Goal: Task Accomplishment & Management: Complete application form

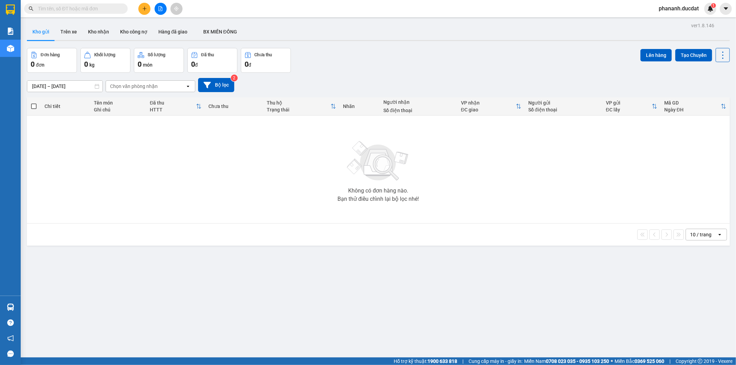
click at [78, 87] on input "[DATE] – [DATE]" at bounding box center [64, 86] width 75 height 11
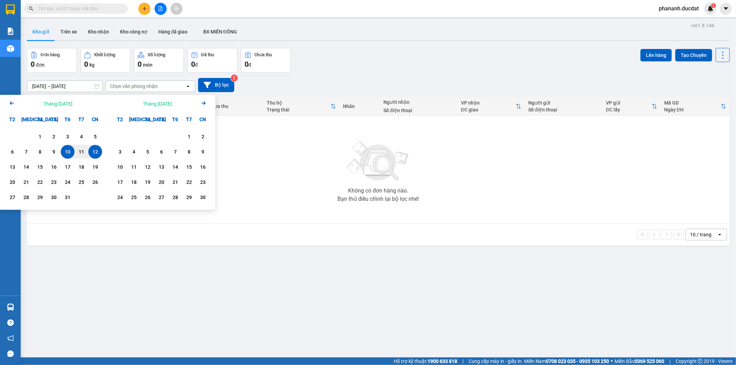
click at [92, 149] on div "12" at bounding box center [95, 152] width 10 height 8
type input "[DATE] – [DATE]"
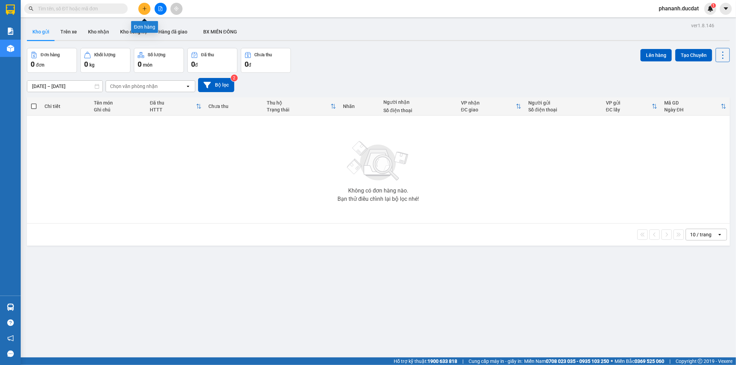
click at [143, 8] on icon "plus" at bounding box center [144, 8] width 5 height 5
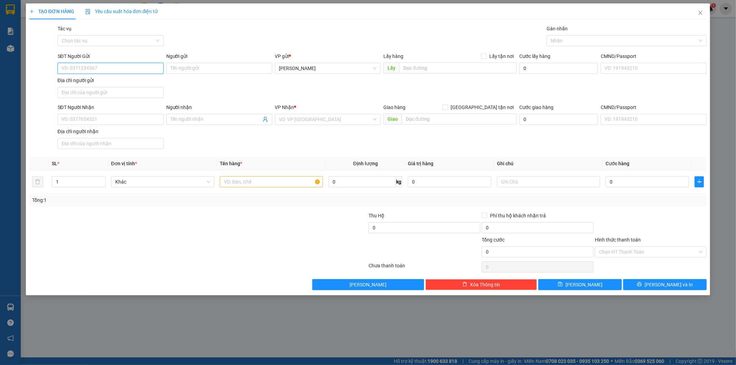
click at [153, 71] on input "SĐT Người Gửi" at bounding box center [111, 68] width 106 height 11
type input "0982461599"
click at [129, 121] on input "SĐT Người Nhận" at bounding box center [111, 119] width 106 height 11
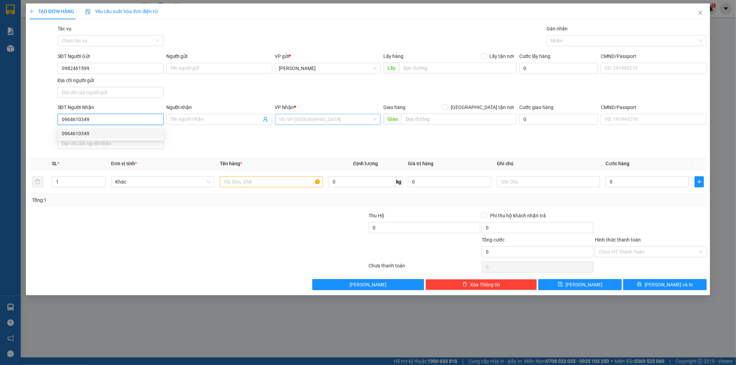
type input "0964610349"
click at [313, 121] on input "search" at bounding box center [325, 119] width 93 height 10
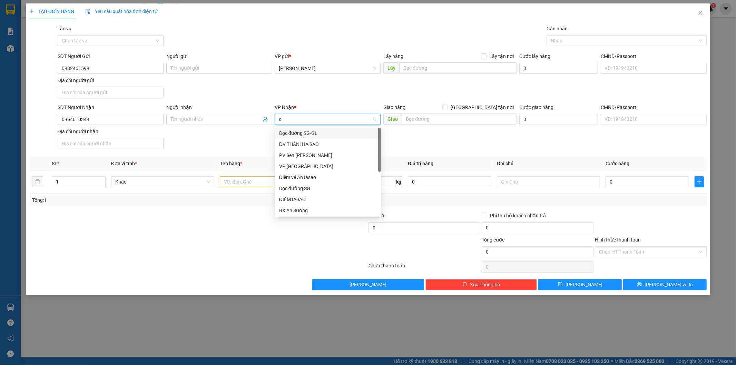
type input "sg"
click at [297, 145] on div "VP [GEOGRAPHIC_DATA]" at bounding box center [328, 144] width 98 height 8
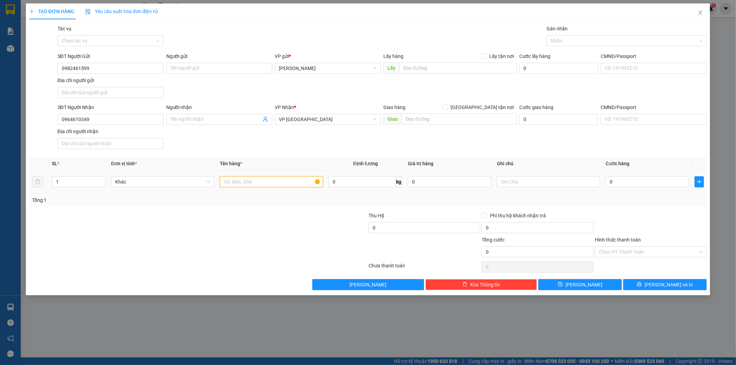
click at [255, 184] on input "text" at bounding box center [271, 181] width 103 height 11
type input "1 túi giấy VUÔNG"
click at [611, 184] on input "0" at bounding box center [648, 181] width 84 height 11
type input "3"
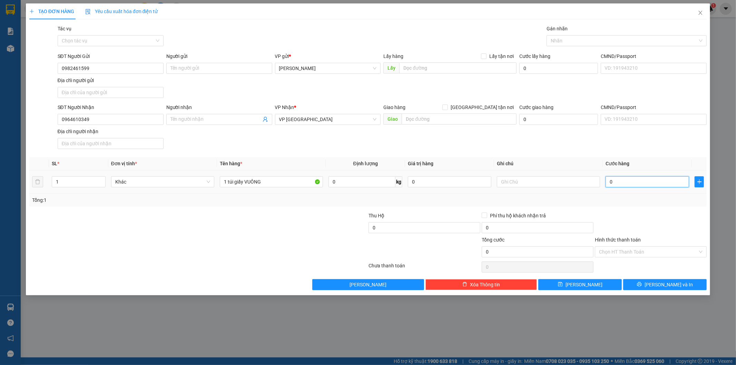
type input "3"
type input "30"
type input "30.000"
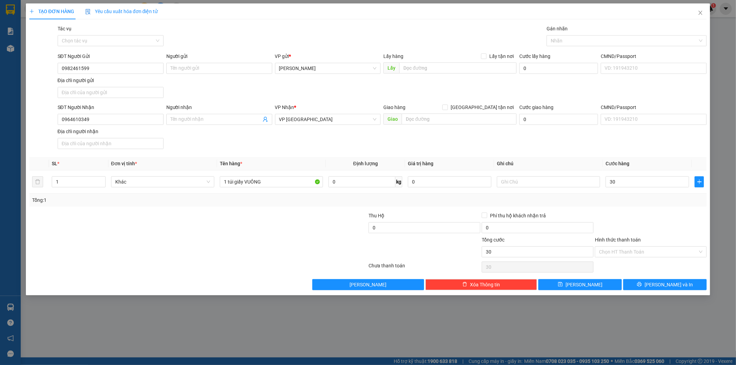
type input "30.000"
click at [626, 245] on div "Hình thức thanh toán" at bounding box center [651, 241] width 112 height 10
click at [621, 255] on input "Hình thức thanh toán" at bounding box center [648, 252] width 99 height 10
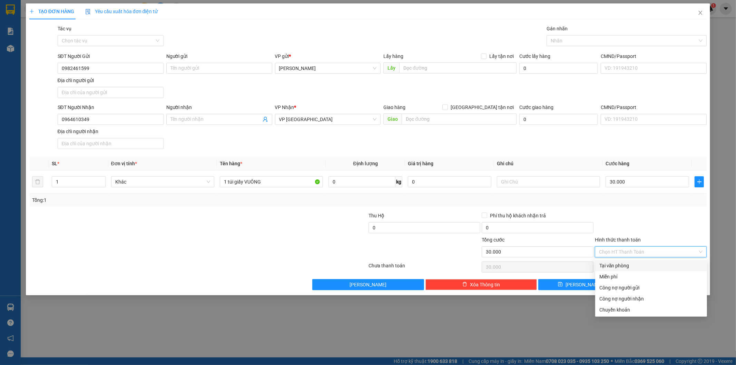
click at [616, 266] on div "Tại văn phòng" at bounding box center [651, 266] width 104 height 8
type input "0"
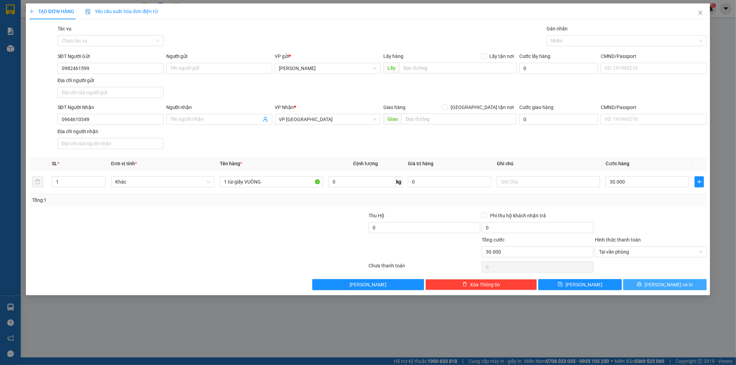
click at [634, 282] on button "[PERSON_NAME] và In" at bounding box center [665, 284] width 84 height 11
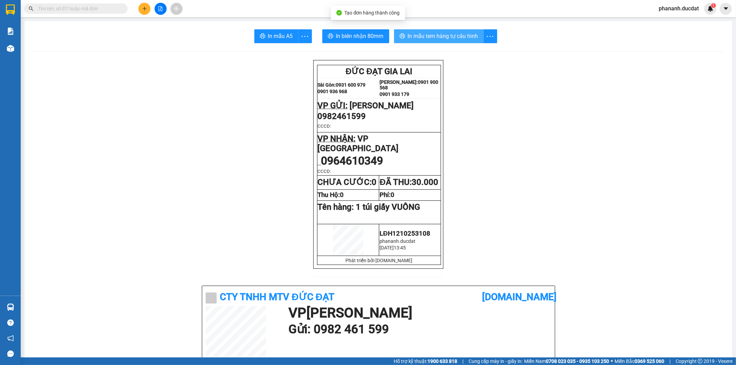
click at [440, 37] on span "In mẫu tem hàng tự cấu hình" at bounding box center [443, 36] width 70 height 9
click at [148, 9] on button at bounding box center [144, 9] width 12 height 12
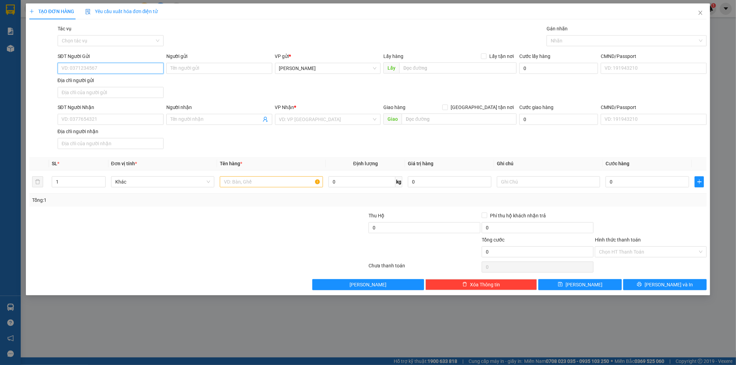
click at [129, 66] on input "SĐT Người Gửi" at bounding box center [111, 68] width 106 height 11
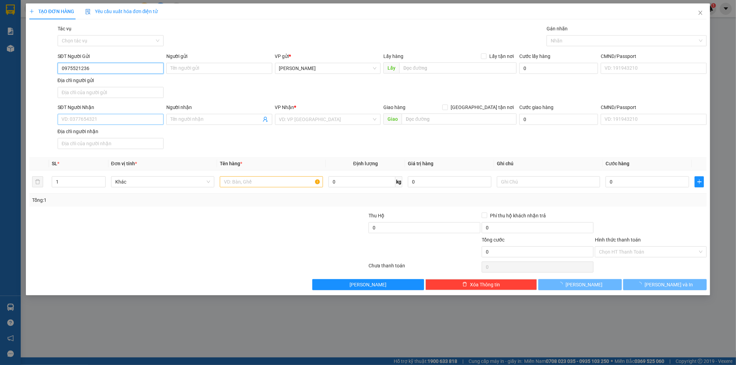
type input "0975521236"
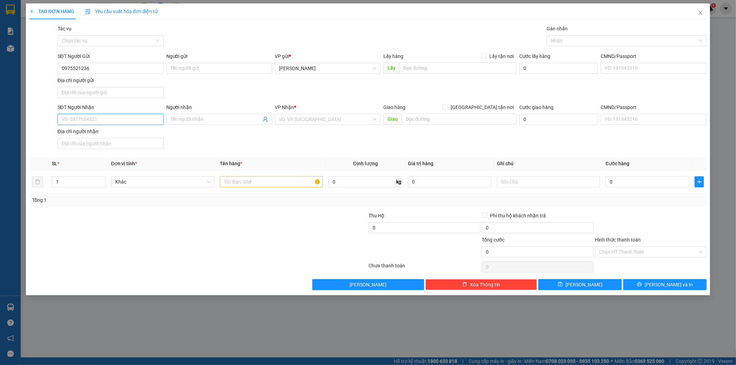
click at [76, 116] on input "SĐT Người Nhận" at bounding box center [111, 119] width 106 height 11
type input "0334530987"
click at [333, 122] on input "search" at bounding box center [325, 119] width 93 height 10
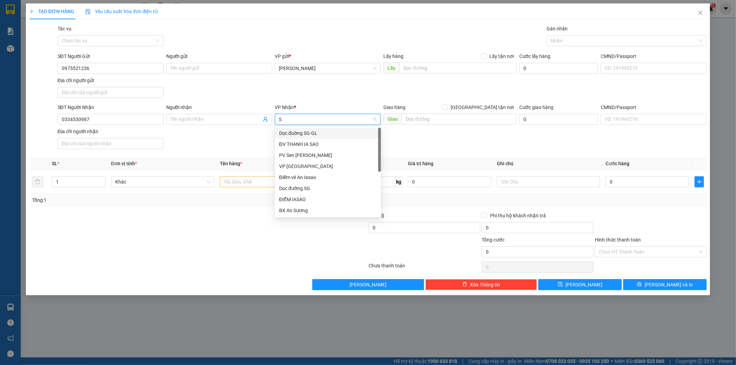
type input "SG"
click at [286, 156] on div "Dọc đường SG" at bounding box center [328, 155] width 98 height 8
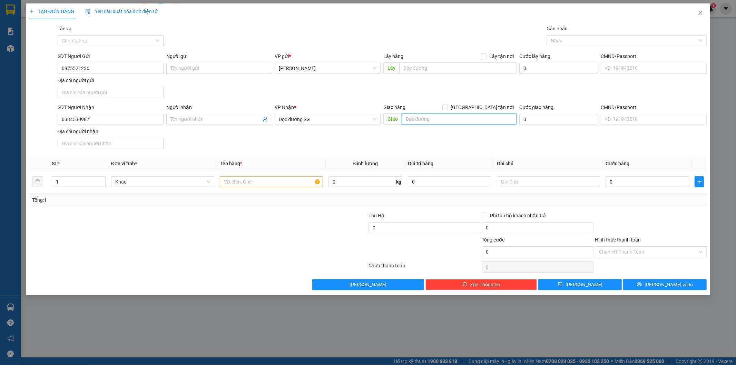
click at [439, 121] on input "text" at bounding box center [459, 119] width 115 height 11
type input "CẦU ÔNG BỐ BD"
click at [275, 183] on input "text" at bounding box center [271, 181] width 103 height 11
type input "1 VALY 1 TG"
click at [513, 178] on input "text" at bounding box center [548, 181] width 103 height 11
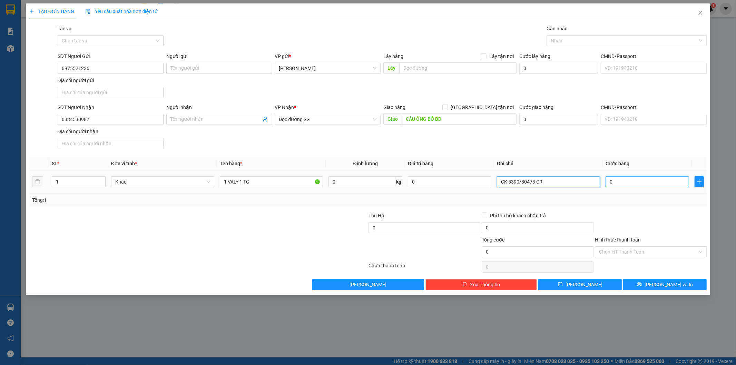
type input "CK 5390/80473 CR"
type input "1"
type input "15"
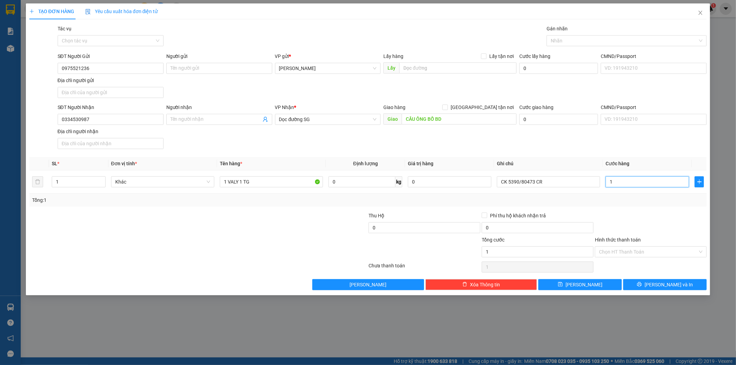
type input "15"
type input "150"
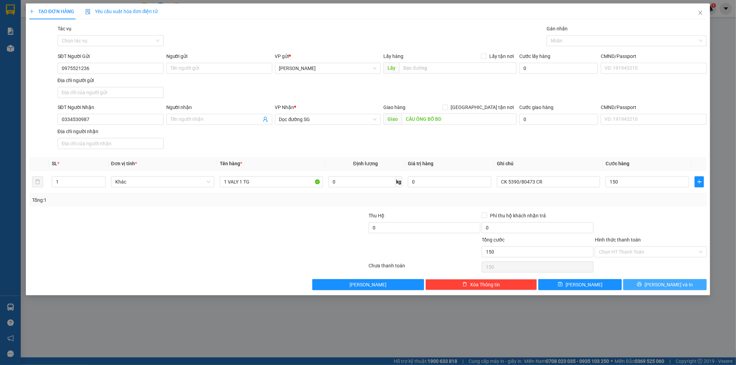
type input "150.000"
click at [660, 281] on button "[PERSON_NAME] và In" at bounding box center [665, 284] width 84 height 11
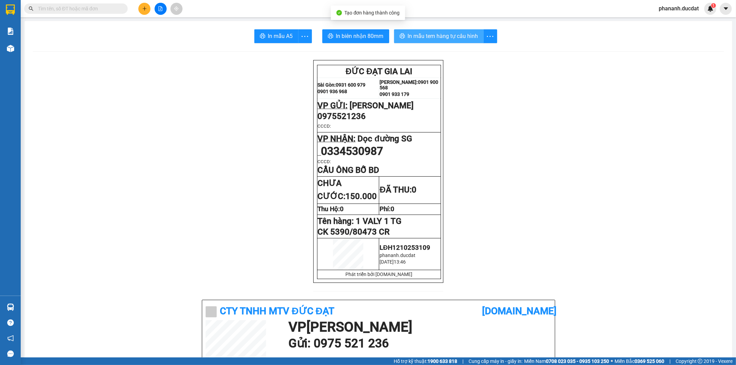
click at [430, 35] on span "In mẫu tem hàng tự cấu hình" at bounding box center [443, 36] width 70 height 9
click at [143, 9] on icon "plus" at bounding box center [144, 8] width 5 height 5
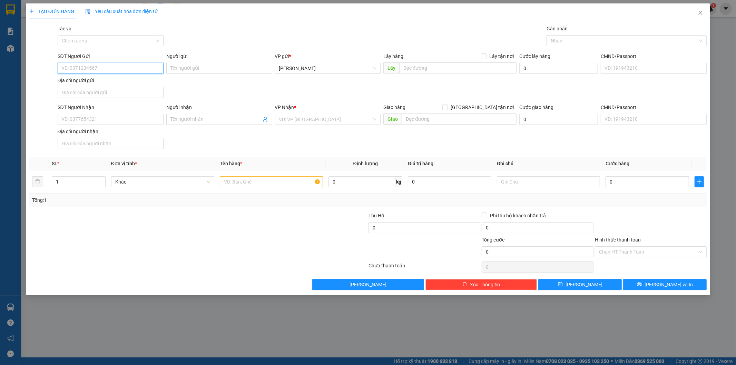
click at [118, 68] on input "SĐT Người Gửi" at bounding box center [111, 68] width 106 height 11
type input "0865895579"
click at [121, 119] on input "SĐT Người Nhận" at bounding box center [111, 119] width 106 height 11
type input "0983030373"
drag, startPoint x: 332, startPoint y: 108, endPoint x: 331, endPoint y: 114, distance: 5.6
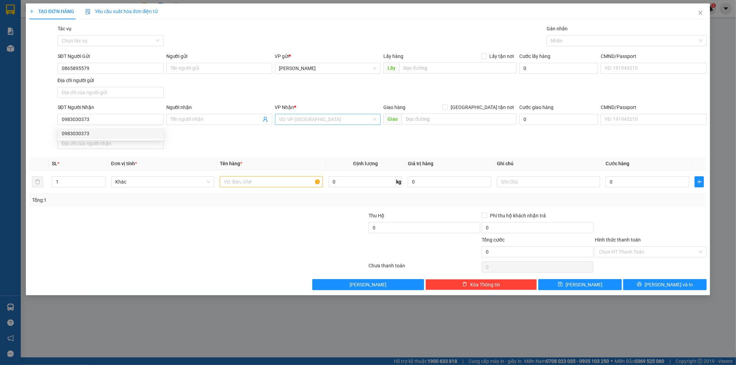
click at [331, 113] on div "VP Nhận *" at bounding box center [328, 109] width 106 height 10
click at [330, 120] on input "search" at bounding box center [325, 119] width 93 height 10
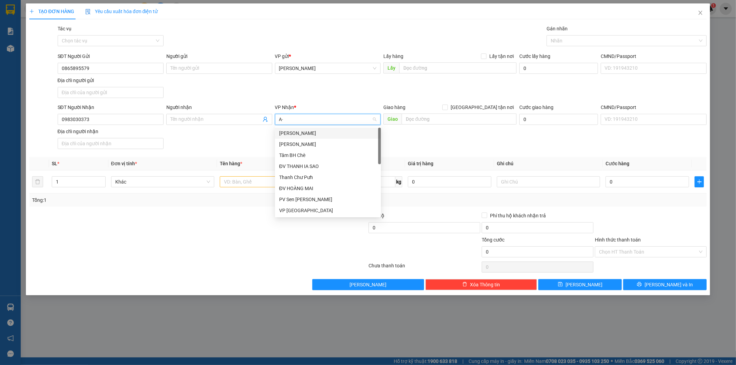
type input "A"
type input "Ã"
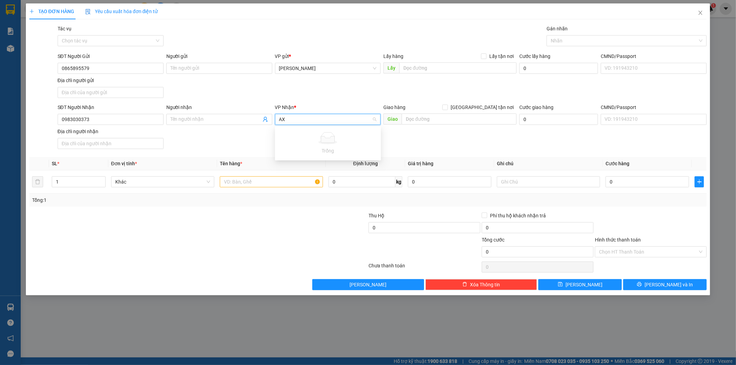
type input "A"
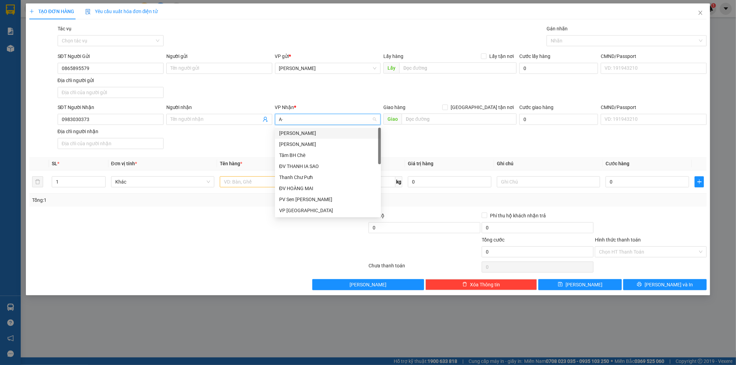
type input "A"
type input "Á"
type input "AS"
click at [304, 168] on div "BX An Sương" at bounding box center [328, 167] width 98 height 8
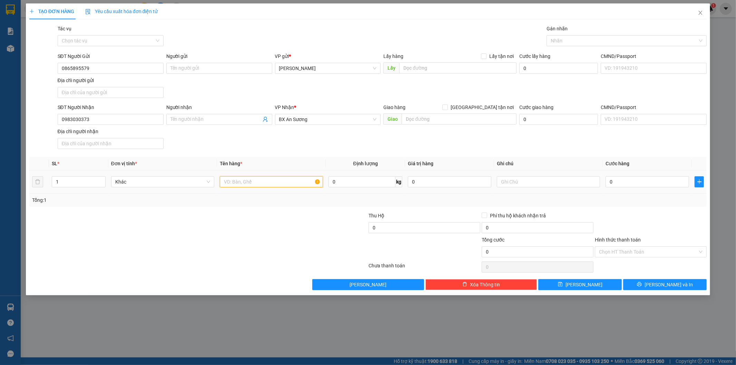
click at [251, 179] on input "text" at bounding box center [271, 181] width 103 height 11
type input "1 CÂY DÀI"
click at [658, 180] on input "0" at bounding box center [648, 181] width 84 height 11
type input "1"
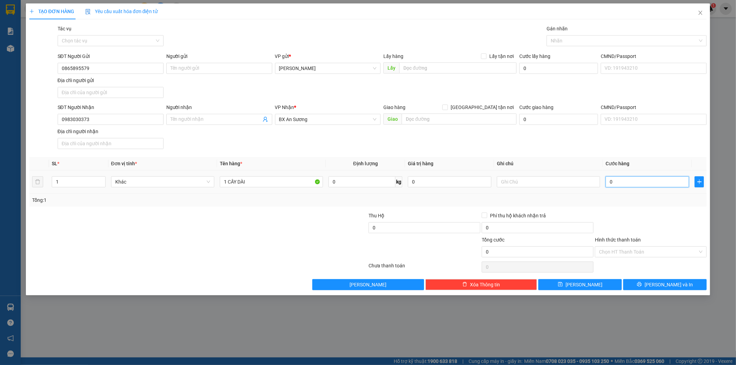
type input "1"
type input "10"
type input "100"
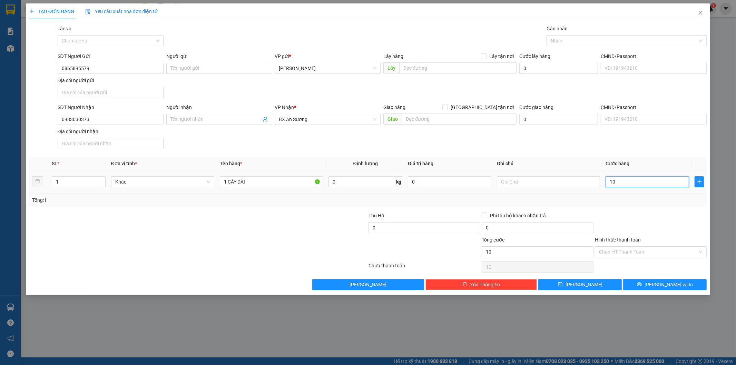
type input "100"
type input "100.000"
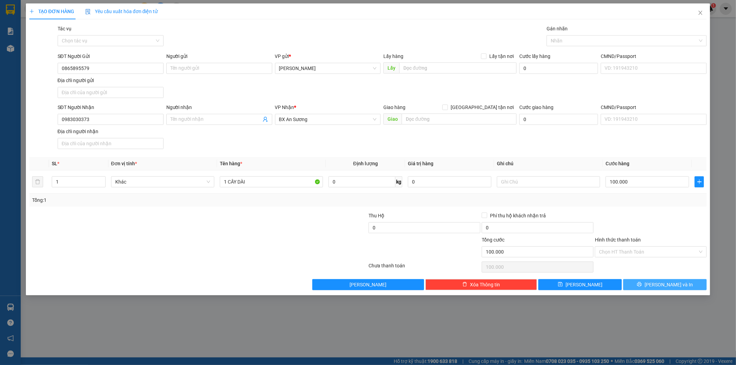
click at [634, 284] on button "[PERSON_NAME] và In" at bounding box center [665, 284] width 84 height 11
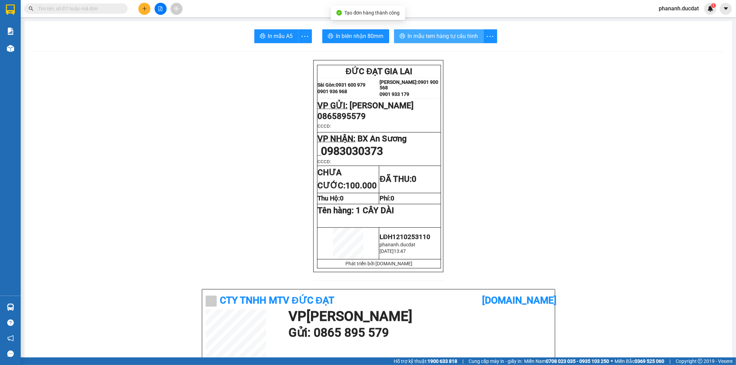
click at [420, 38] on span "In mẫu tem hàng tự cấu hình" at bounding box center [443, 36] width 70 height 9
click at [143, 9] on icon "plus" at bounding box center [144, 8] width 5 height 5
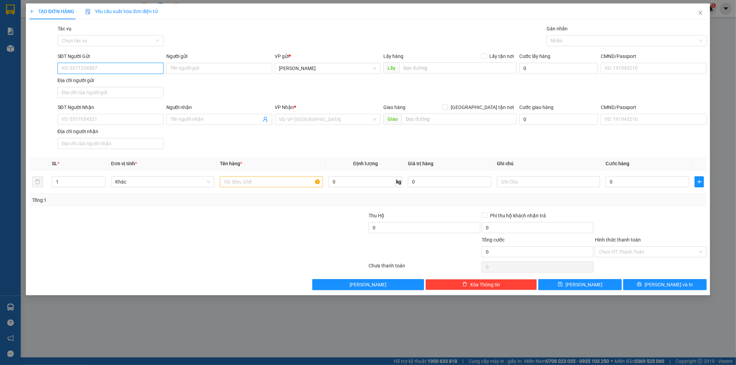
click at [120, 67] on input "SĐT Người Gửi" at bounding box center [111, 68] width 106 height 11
type input "0922877555"
click at [93, 120] on input "SĐT Người Nhận" at bounding box center [111, 119] width 106 height 11
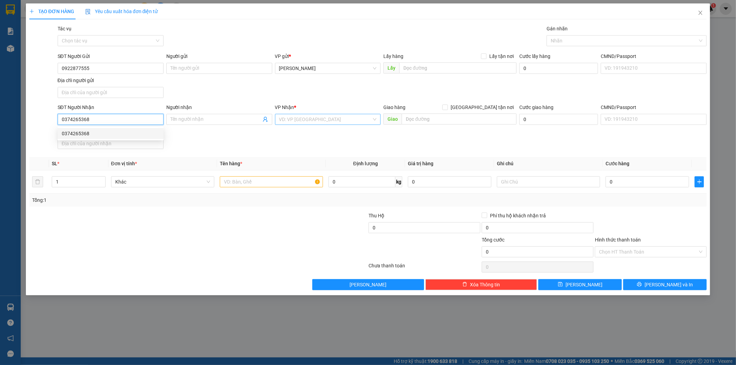
type input "0374265368"
click at [313, 121] on input "search" at bounding box center [325, 119] width 93 height 10
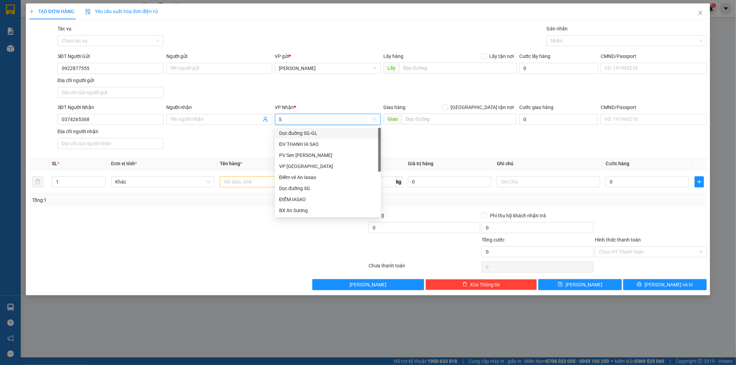
type input "SG"
click at [287, 153] on div "Dọc đường SG" at bounding box center [328, 155] width 98 height 8
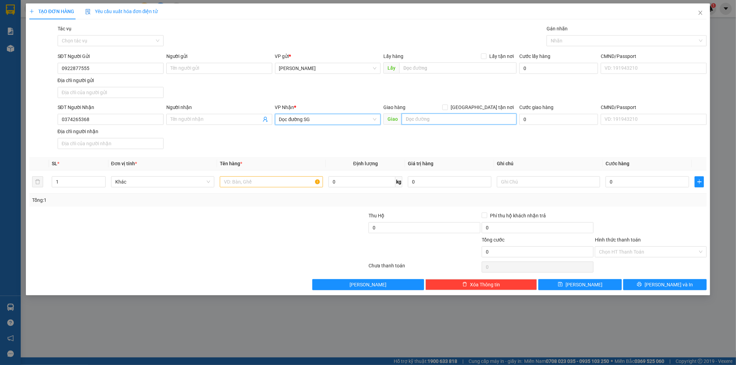
click at [437, 120] on input "text" at bounding box center [459, 119] width 115 height 11
type input "N4 HÒA LỢI"
click at [295, 185] on input "text" at bounding box center [271, 181] width 103 height 11
type input "1 XỐP CUA"
click at [633, 185] on input "0" at bounding box center [648, 181] width 84 height 11
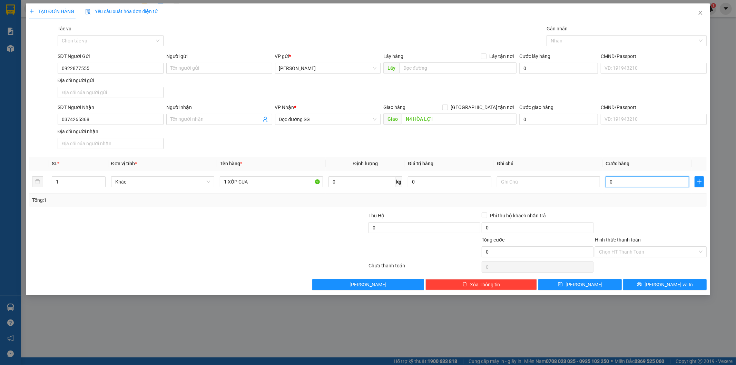
type input "6"
type input "60"
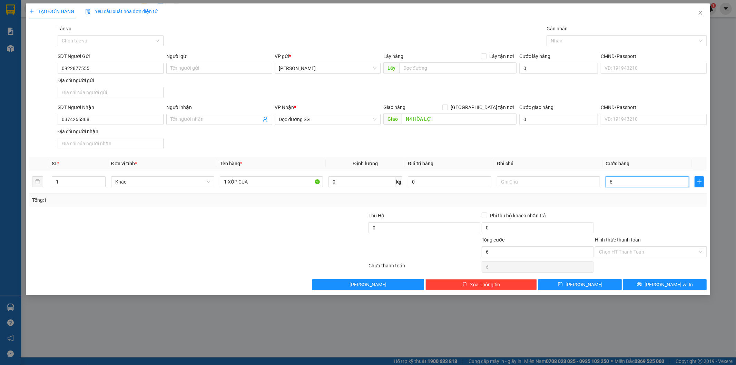
type input "60"
type input "60.000"
click at [622, 258] on div "Transit Pickup Surcharge Ids Transit Deliver Surcharge Ids Transit Deliver Surc…" at bounding box center [368, 157] width 678 height 265
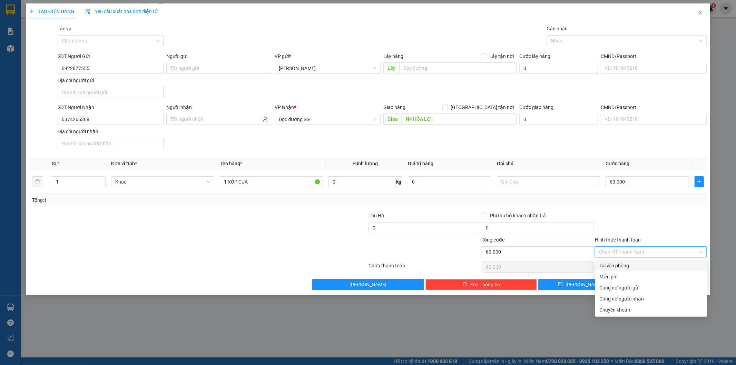
click at [618, 266] on div "Tại văn phòng" at bounding box center [651, 266] width 104 height 8
type input "0"
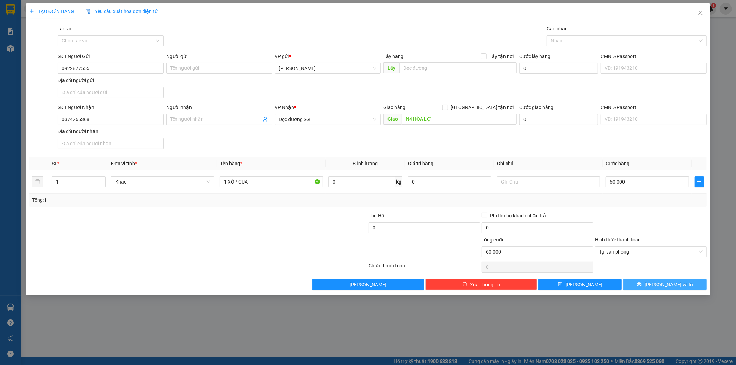
click at [649, 287] on button "[PERSON_NAME] và In" at bounding box center [665, 284] width 84 height 11
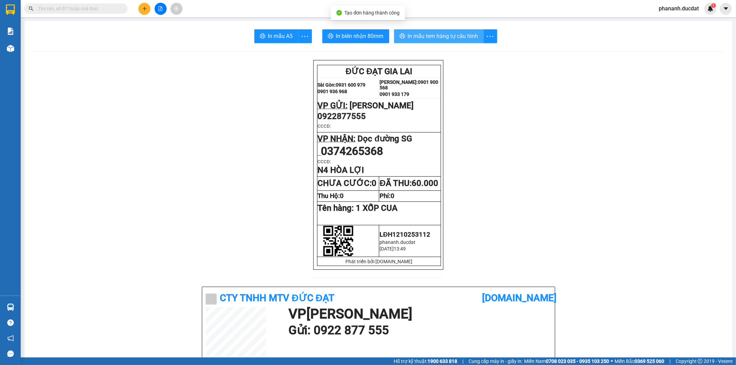
click at [417, 38] on span "In mẫu tem hàng tự cấu hình" at bounding box center [443, 36] width 70 height 9
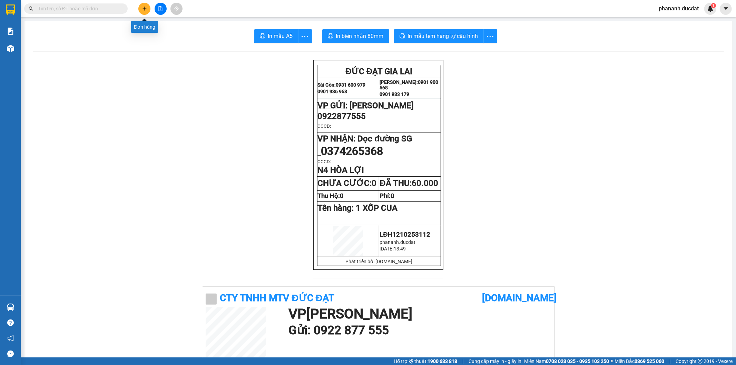
click at [146, 11] on button at bounding box center [144, 9] width 12 height 12
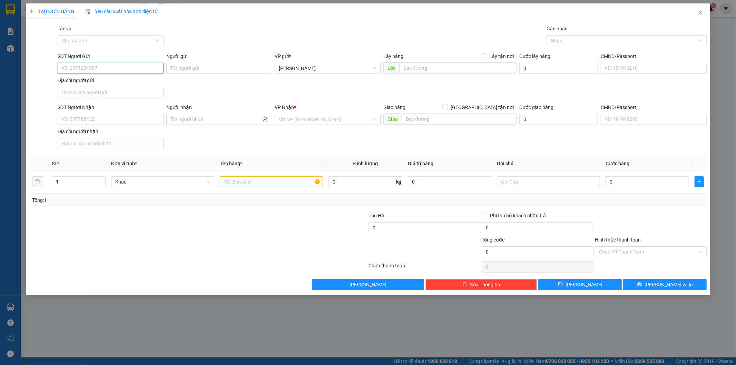
click at [124, 70] on input "SĐT Người Gửi" at bounding box center [111, 68] width 106 height 11
type input "0865686768"
click at [111, 120] on input "SĐT Người Nhận" at bounding box center [111, 119] width 106 height 11
type input "0966893559"
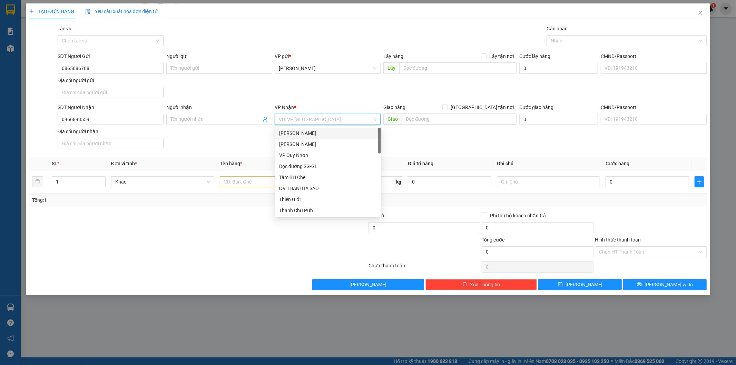
click at [349, 121] on input "search" at bounding box center [325, 119] width 93 height 10
type input "SG"
click at [338, 148] on div "VP [GEOGRAPHIC_DATA]" at bounding box center [328, 144] width 98 height 8
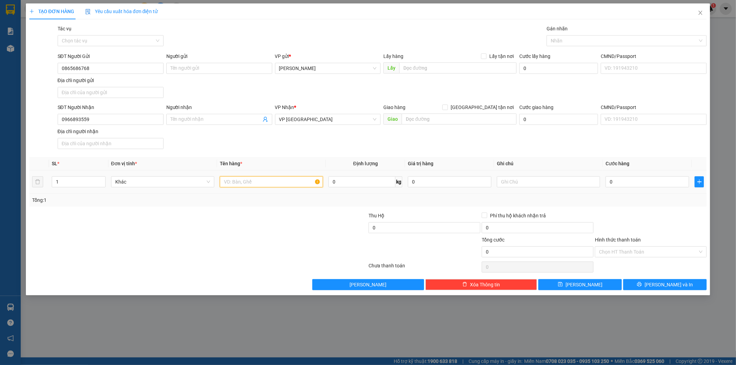
click at [301, 184] on input "text" at bounding box center [271, 181] width 103 height 11
type input "1 HỘP"
click at [649, 175] on div "0" at bounding box center [648, 182] width 84 height 14
click at [651, 179] on input "0" at bounding box center [648, 181] width 84 height 11
type input "3"
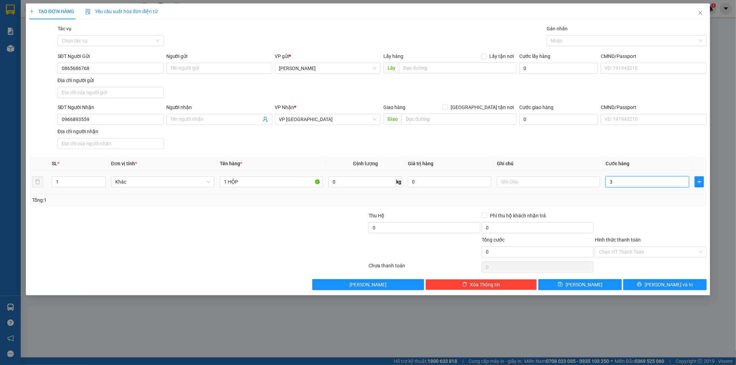
type input "3"
type input "30"
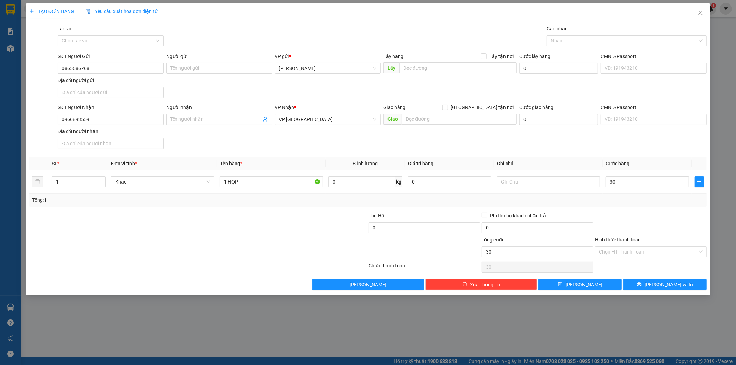
type input "30.000"
click at [641, 292] on div "TẠO ĐƠN HÀNG Yêu cầu xuất hóa đơn điện tử Transit Pickup Surcharge Ids Transit …" at bounding box center [368, 149] width 685 height 292
click at [625, 281] on button "[PERSON_NAME] và In" at bounding box center [665, 284] width 84 height 11
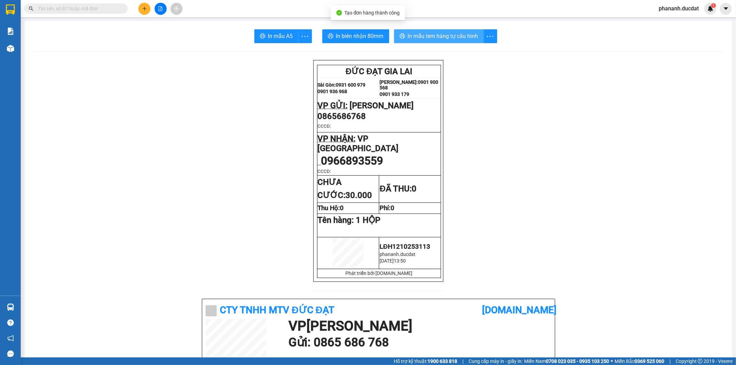
click at [408, 35] on span "In mẫu tem hàng tự cấu hình" at bounding box center [443, 36] width 70 height 9
click at [141, 6] on button at bounding box center [144, 9] width 12 height 12
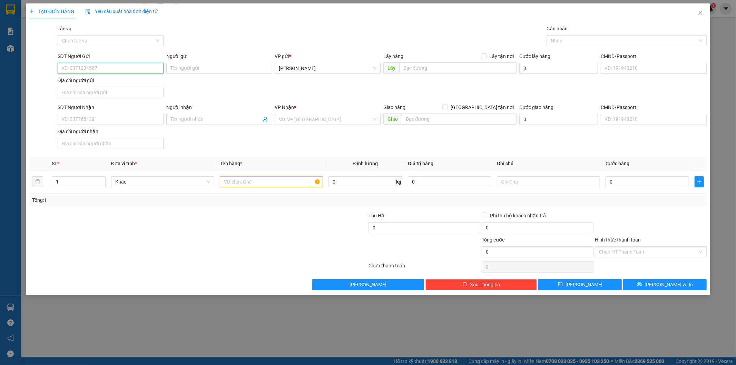
click at [123, 63] on input "SĐT Người Gửi" at bounding box center [111, 68] width 106 height 11
type input "0384523202"
drag, startPoint x: 91, startPoint y: 118, endPoint x: 105, endPoint y: 101, distance: 20.9
click at [92, 118] on input "SĐT Người Nhận" at bounding box center [111, 119] width 106 height 11
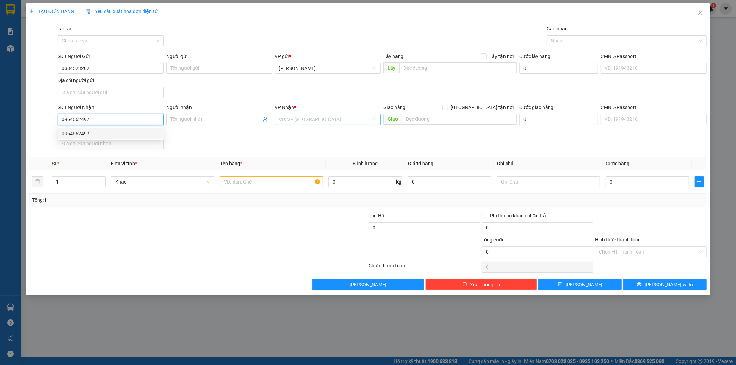
type input "0964662497"
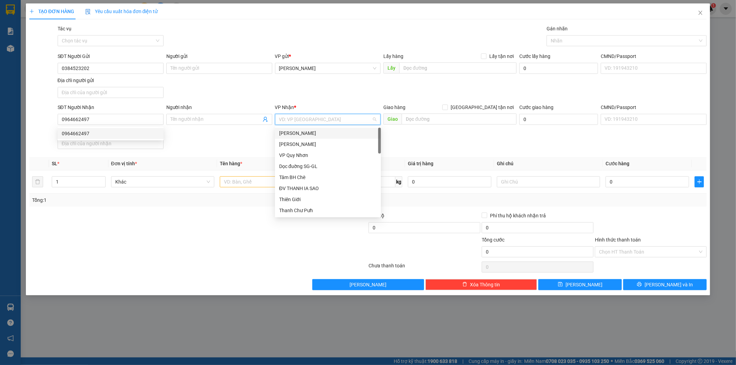
click at [281, 115] on input "search" at bounding box center [325, 119] width 93 height 10
type input "SG"
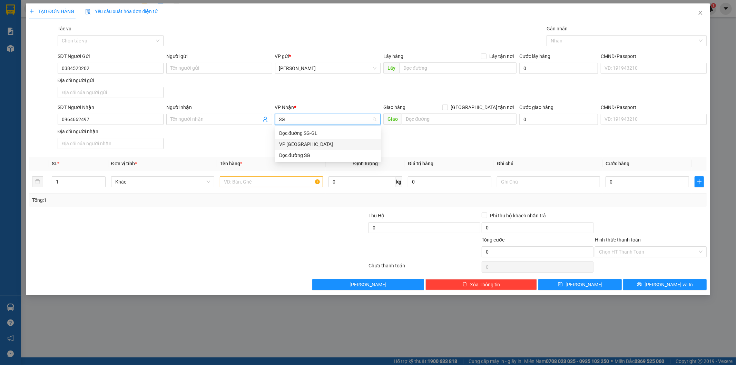
click at [290, 145] on div "VP [GEOGRAPHIC_DATA]" at bounding box center [328, 144] width 98 height 8
click at [252, 184] on input "text" at bounding box center [271, 181] width 103 height 11
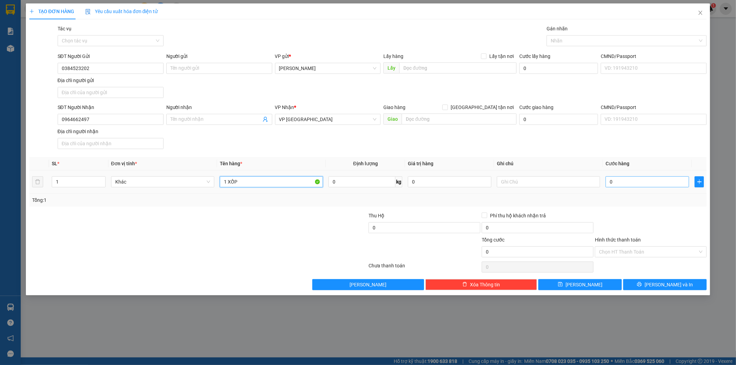
type input "1 XỐP"
click at [654, 182] on input "0" at bounding box center [648, 181] width 84 height 11
type input "5"
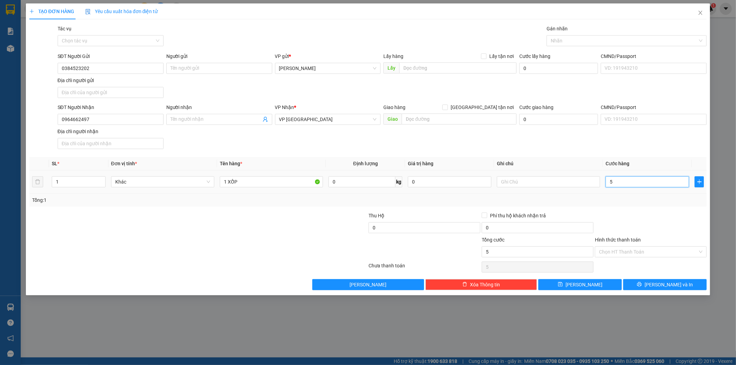
type input "50"
type input "50.000"
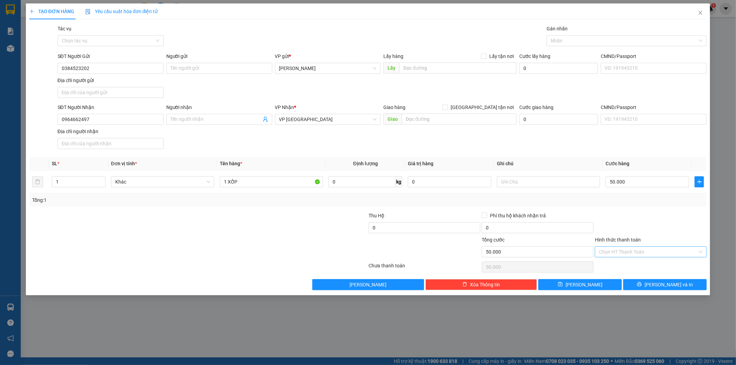
click at [633, 250] on input "Hình thức thanh toán" at bounding box center [648, 252] width 99 height 10
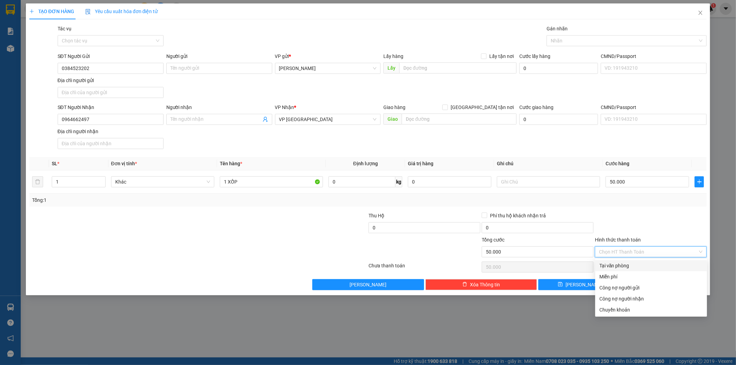
click at [619, 266] on div "Tại văn phòng" at bounding box center [651, 266] width 104 height 8
type input "0"
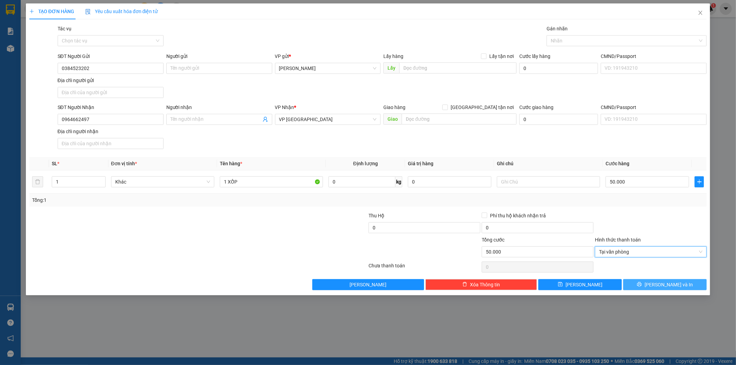
click at [670, 282] on span "[PERSON_NAME] và In" at bounding box center [669, 285] width 48 height 8
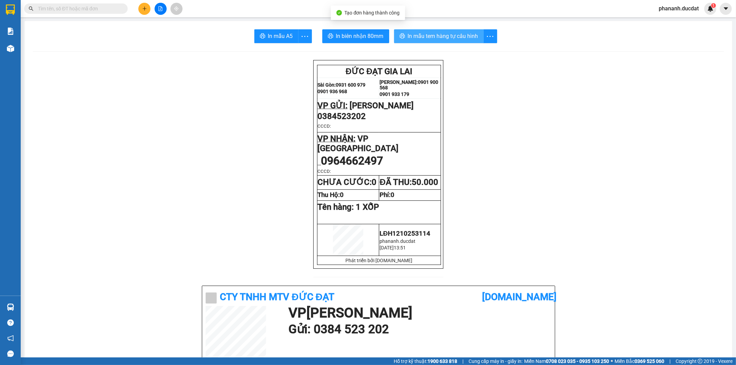
click at [423, 35] on span "In mẫu tem hàng tự cấu hình" at bounding box center [443, 36] width 70 height 9
click at [104, 11] on input "text" at bounding box center [78, 9] width 81 height 8
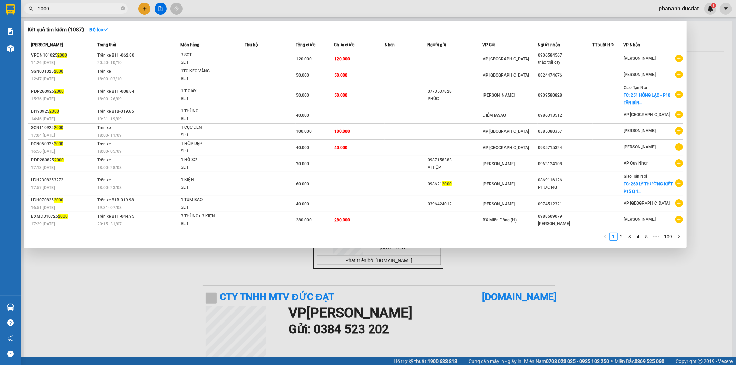
type input "2000"
click at [144, 10] on div at bounding box center [368, 182] width 736 height 365
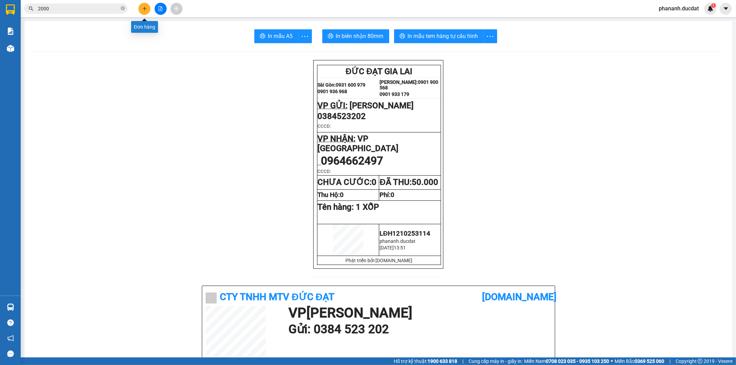
click at [143, 9] on icon "plus" at bounding box center [144, 8] width 5 height 5
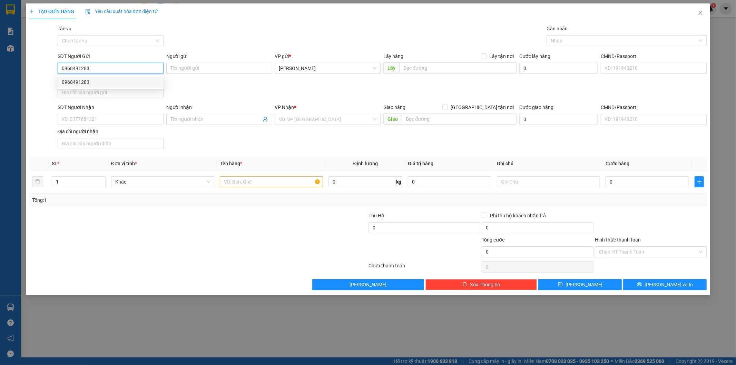
type input "0968491283"
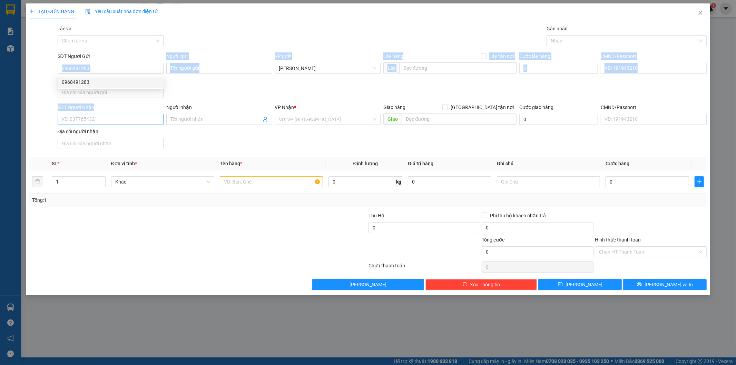
drag, startPoint x: 126, startPoint y: 77, endPoint x: 133, endPoint y: 115, distance: 38.0
click at [133, 115] on div "Transit Pickup Surcharge Ids Transit Deliver Surcharge Ids Transit Deliver Surc…" at bounding box center [368, 157] width 678 height 265
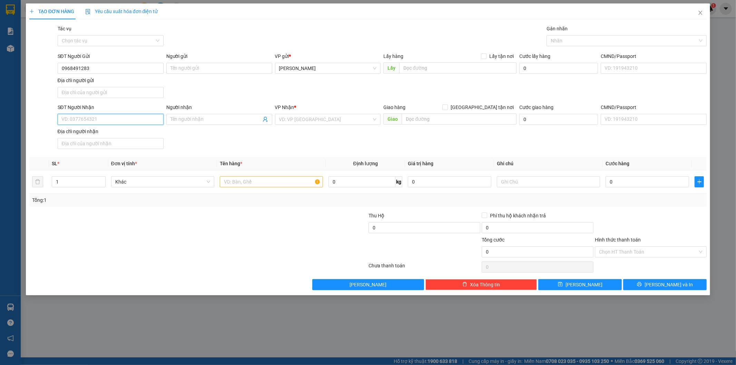
click at [128, 123] on input "SĐT Người Nhận" at bounding box center [111, 119] width 106 height 11
type input "0905358660"
click at [322, 126] on div "VP Nhận * VD: VP [GEOGRAPHIC_DATA]" at bounding box center [328, 116] width 106 height 24
click at [323, 123] on input "search" at bounding box center [325, 119] width 93 height 10
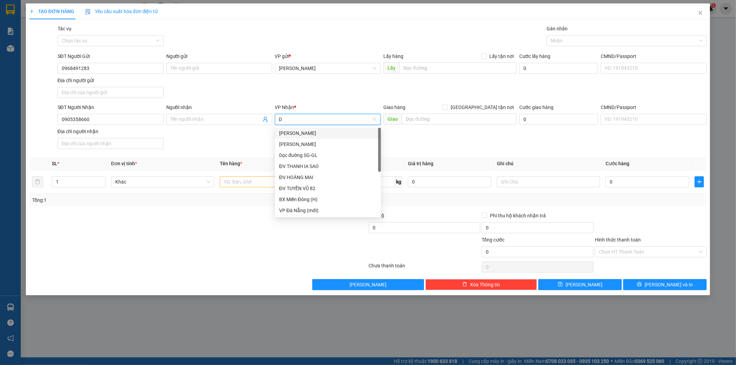
type input "DN"
click at [306, 148] on div "Dọc đường ĐN" at bounding box center [328, 144] width 106 height 11
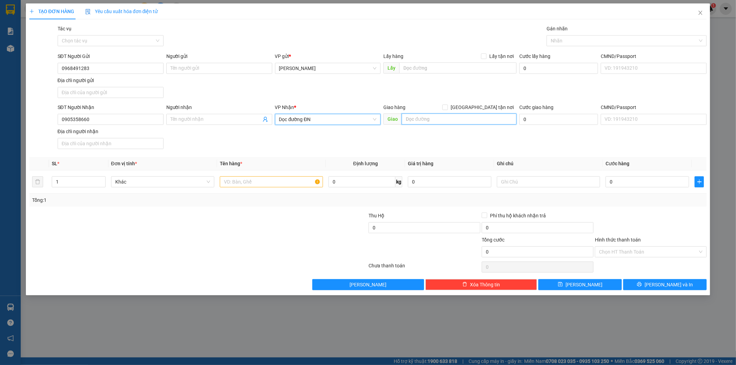
click at [459, 119] on input "text" at bounding box center [459, 119] width 115 height 11
type input "[GEOGRAPHIC_DATA]"
click at [247, 184] on input "text" at bounding box center [271, 181] width 103 height 11
type input "2TG"
click at [648, 181] on input "0" at bounding box center [648, 181] width 84 height 11
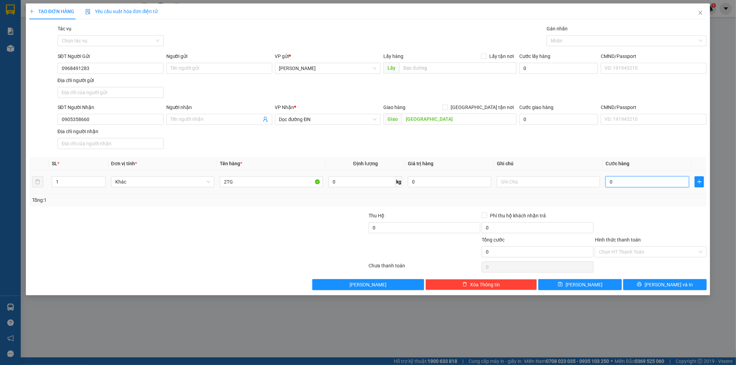
type input "1"
type input "12"
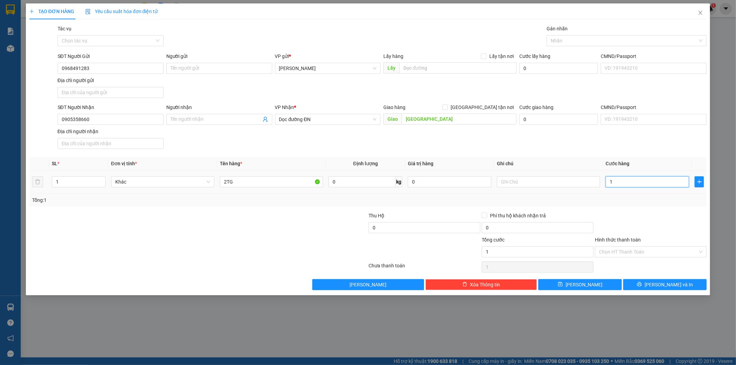
type input "12"
type input "120"
type input "120.000"
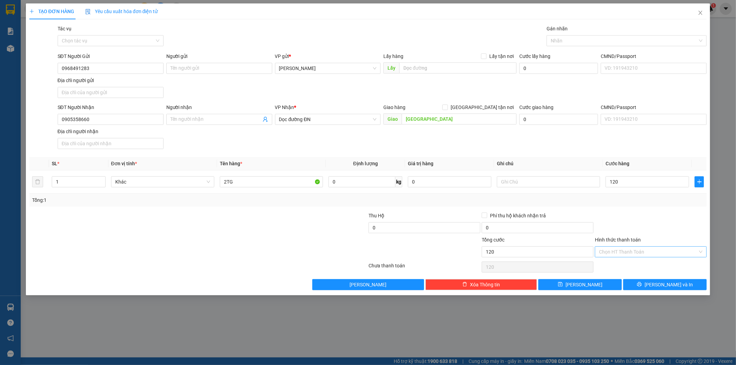
type input "120.000"
click at [691, 248] on input "Hình thức thanh toán" at bounding box center [648, 252] width 99 height 10
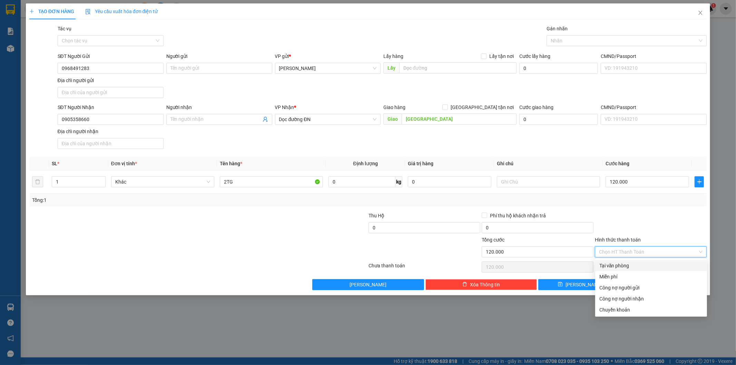
click at [680, 264] on div "Tại văn phòng" at bounding box center [651, 266] width 104 height 8
type input "0"
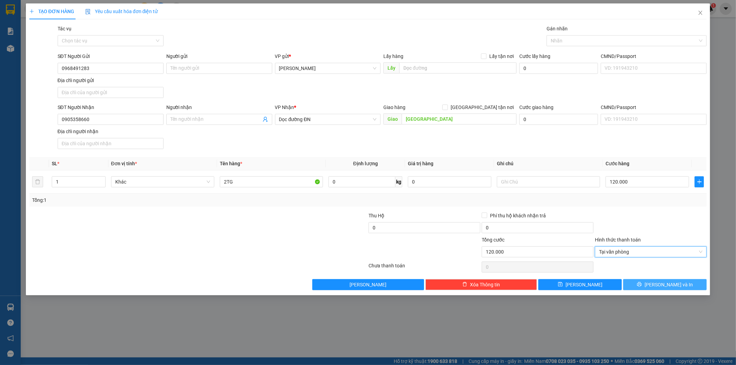
drag, startPoint x: 675, startPoint y: 288, endPoint x: 659, endPoint y: 257, distance: 34.3
click at [675, 285] on span "[PERSON_NAME] và In" at bounding box center [669, 285] width 48 height 8
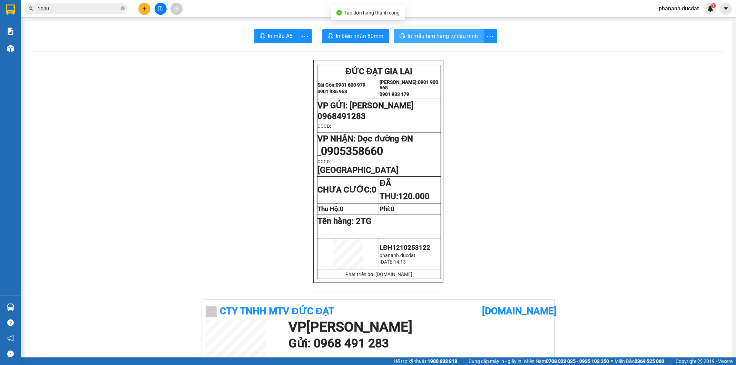
click at [451, 37] on span "In mẫu tem hàng tự cấu hình" at bounding box center [443, 36] width 70 height 9
drag, startPoint x: 468, startPoint y: 2, endPoint x: 143, endPoint y: 6, distance: 324.4
click at [143, 6] on icon "plus" at bounding box center [144, 8] width 5 height 5
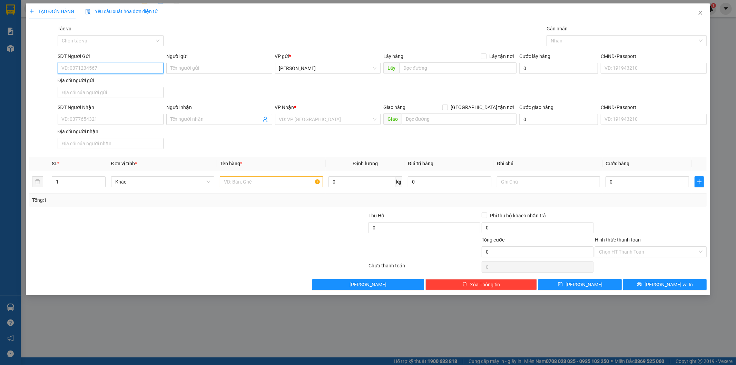
click at [119, 67] on input "SĐT Người Gửi" at bounding box center [111, 68] width 106 height 11
type input "0348376306"
drag, startPoint x: 80, startPoint y: 128, endPoint x: 85, endPoint y: 120, distance: 9.0
click at [83, 123] on div "SĐT Người Nhận VD: 0377654321 Người nhận Tên người nhận VP Nhận * VD: VP [GEOGR…" at bounding box center [382, 128] width 652 height 48
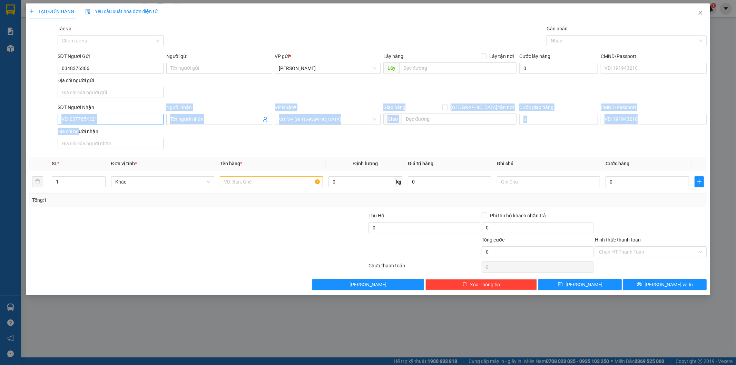
click at [85, 120] on input "SĐT Người Nhận" at bounding box center [111, 119] width 106 height 11
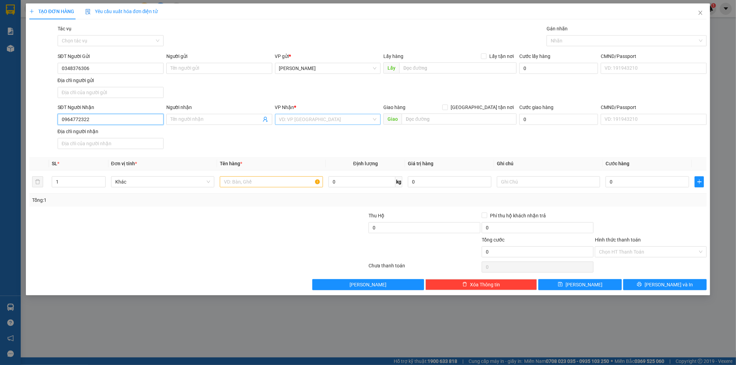
type input "0964772322"
click at [366, 119] on input "search" at bounding box center [325, 119] width 93 height 10
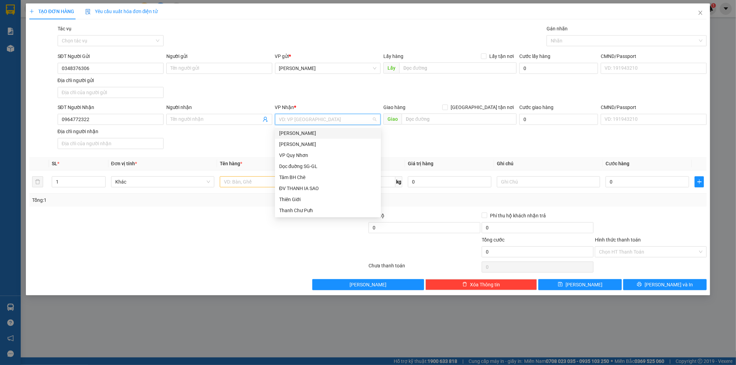
type input "G"
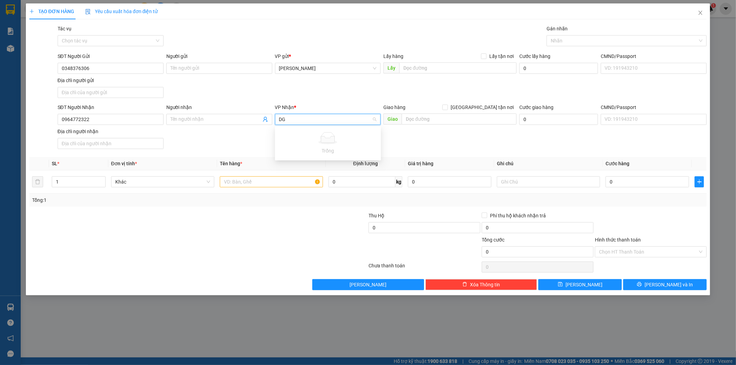
type input "D"
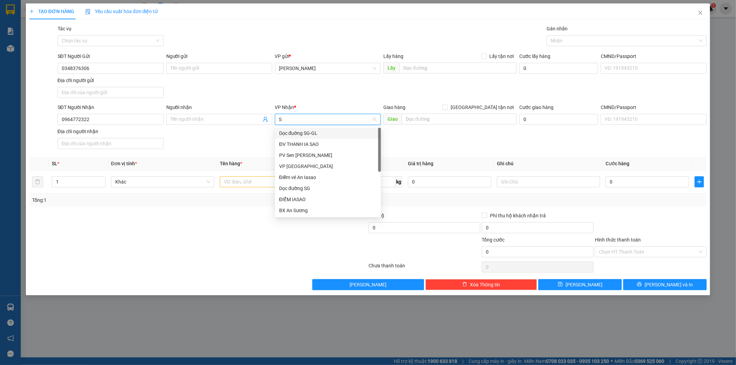
type input "SG"
click at [314, 143] on div "VP [GEOGRAPHIC_DATA]" at bounding box center [328, 144] width 98 height 8
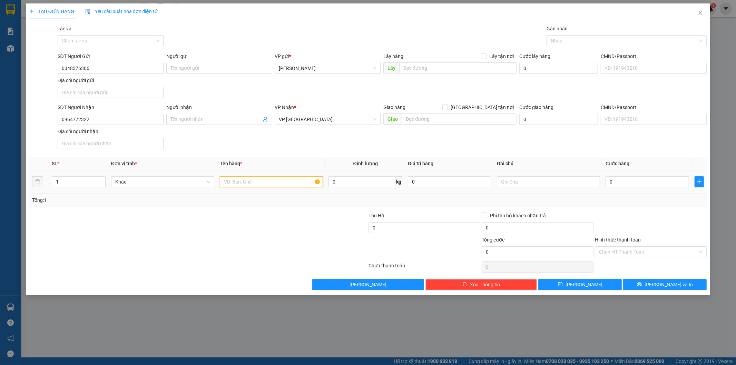
click at [233, 180] on input "text" at bounding box center [271, 181] width 103 height 11
click at [251, 183] on input "1" at bounding box center [271, 181] width 103 height 11
type input "1TG"
type input "4"
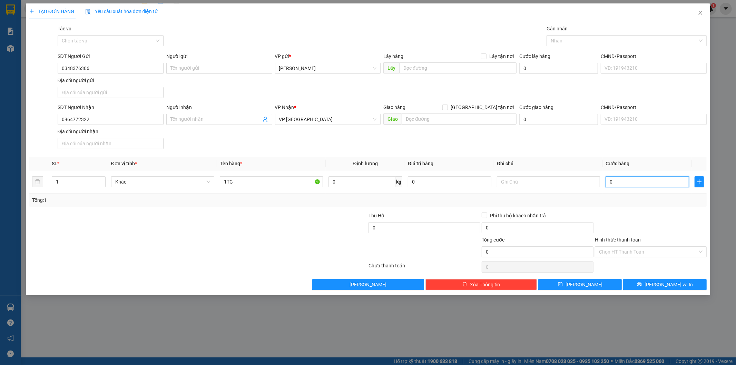
type input "4"
type input "40"
type input "40.000"
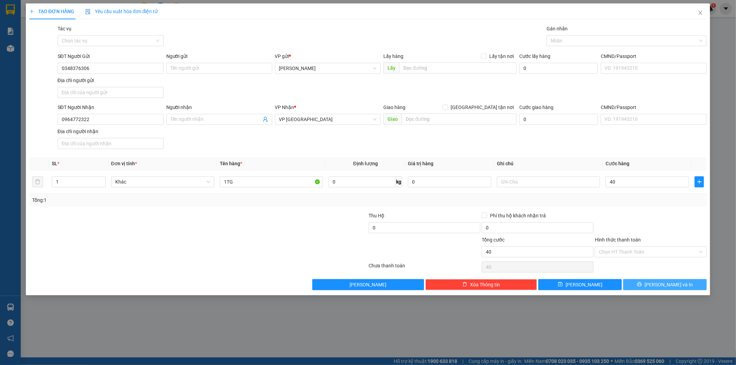
type input "40.000"
click at [632, 282] on button "[PERSON_NAME] và In" at bounding box center [665, 284] width 84 height 11
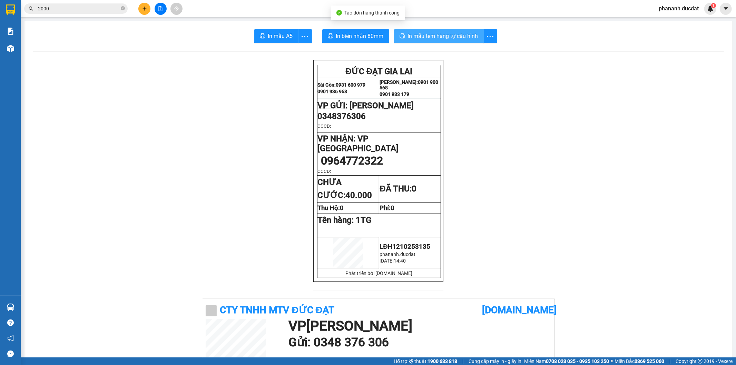
drag, startPoint x: 458, startPoint y: 35, endPoint x: 465, endPoint y: 36, distance: 7.4
click at [462, 36] on span "In mẫu tem hàng tự cấu hình" at bounding box center [443, 36] width 70 height 9
click at [144, 15] on div "Kết quả tìm kiếm ( 1087 ) Bộ lọc Mã ĐH Trạng thái Món hàng Thu hộ Tổng cước Chư…" at bounding box center [368, 8] width 736 height 17
click at [143, 10] on icon "plus" at bounding box center [144, 8] width 5 height 5
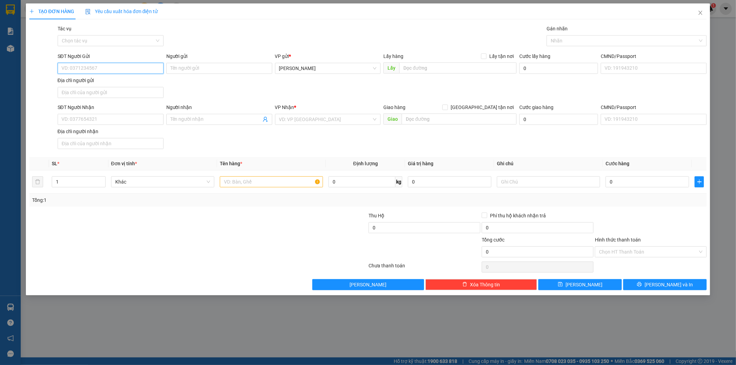
click at [137, 68] on input "SĐT Người Gửi" at bounding box center [111, 68] width 106 height 11
type input "0986418556"
click at [123, 122] on input "SĐT Người Nhận" at bounding box center [111, 119] width 106 height 11
type input "0383159604"
click at [289, 125] on div "VP Nhận * VD: VP [GEOGRAPHIC_DATA]" at bounding box center [328, 116] width 106 height 24
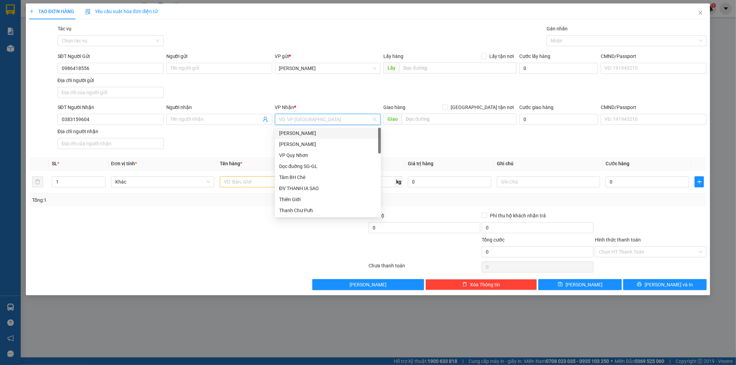
click at [292, 118] on input "search" at bounding box center [325, 119] width 93 height 10
type input "D"
type input "SG"
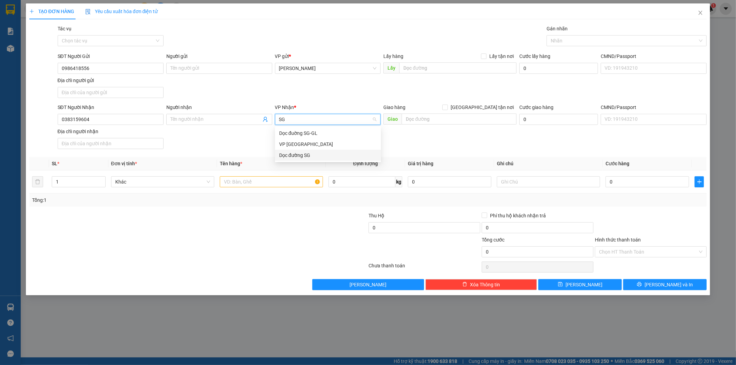
click at [288, 160] on div "Dọc đường SG" at bounding box center [328, 155] width 106 height 11
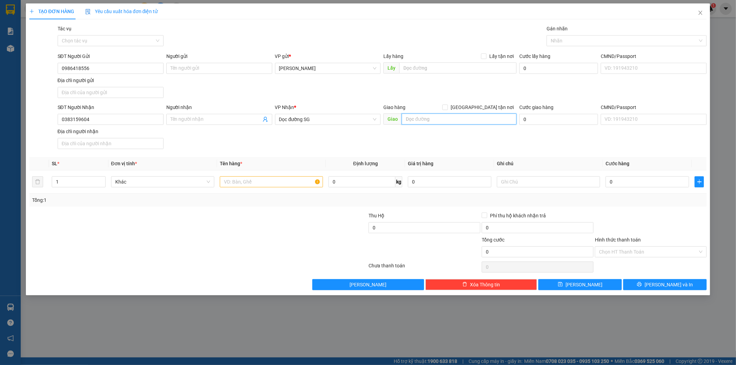
click at [421, 121] on input "text" at bounding box center [459, 119] width 115 height 11
type input "CẦU ÔNG BỐ BD"
click at [241, 181] on input "text" at bounding box center [271, 181] width 103 height 11
type input "1TG 1 XỐP"
click at [509, 185] on input "text" at bounding box center [548, 181] width 103 height 11
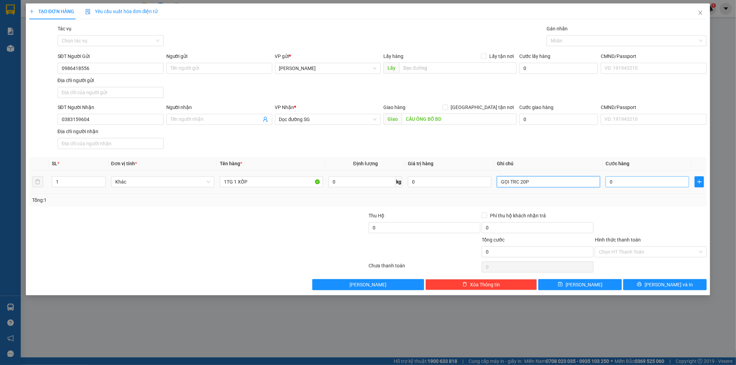
type input "GỌI TRC 20P"
click at [621, 180] on input "0" at bounding box center [648, 181] width 84 height 11
type input "8"
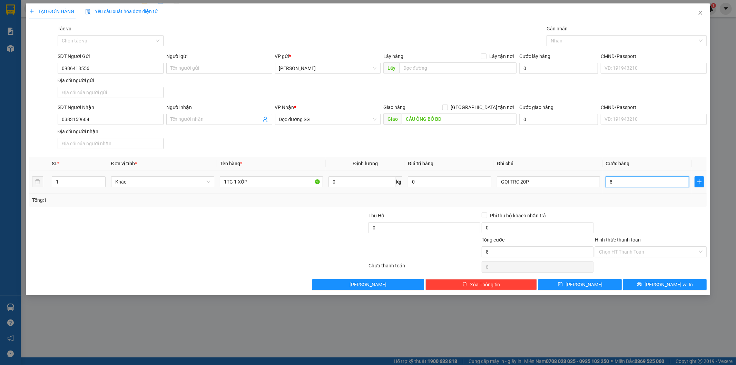
type input "80"
type input "80.000"
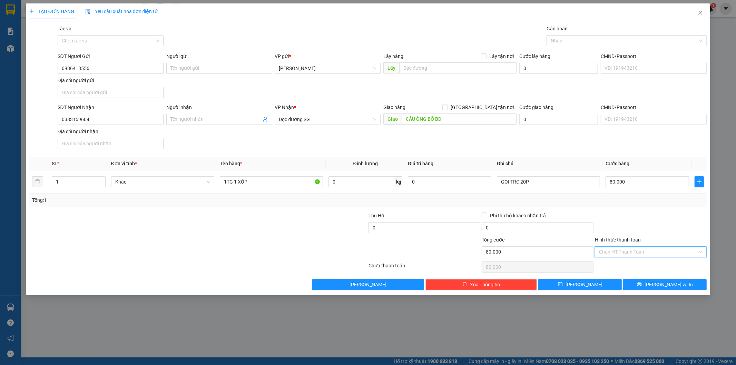
click at [656, 252] on input "Hình thức thanh toán" at bounding box center [648, 252] width 99 height 10
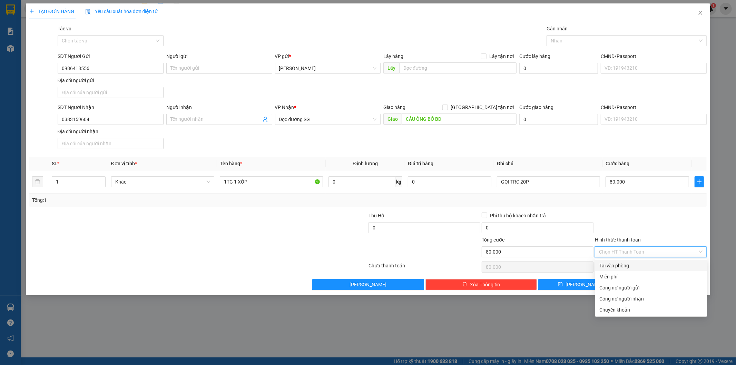
click at [639, 265] on div "Tại văn phòng" at bounding box center [651, 266] width 104 height 8
type input "0"
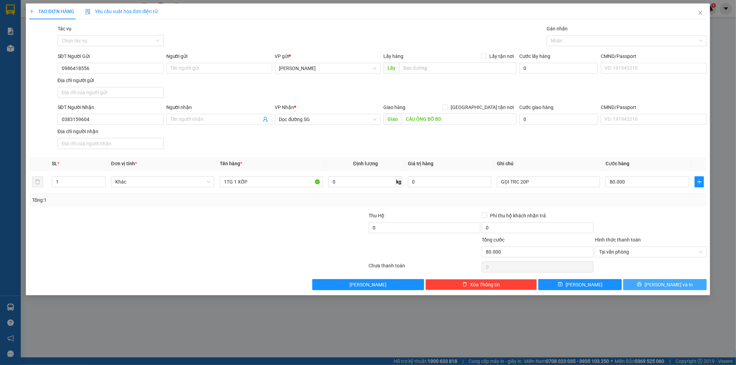
drag, startPoint x: 646, startPoint y: 285, endPoint x: 520, endPoint y: 205, distance: 149.5
click at [644, 285] on button "[PERSON_NAME] và In" at bounding box center [665, 284] width 84 height 11
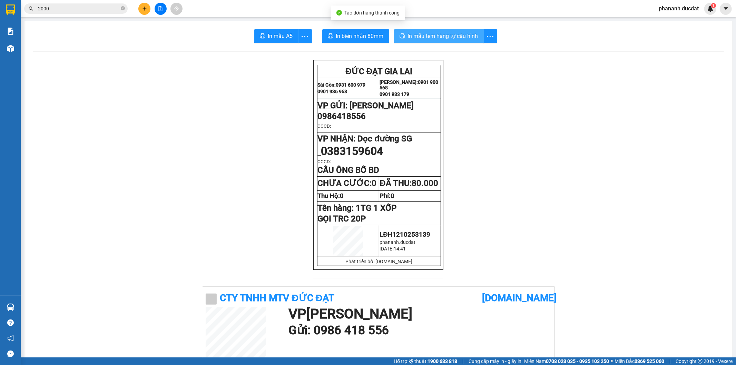
drag, startPoint x: 418, startPoint y: 35, endPoint x: 422, endPoint y: 41, distance: 7.4
click at [422, 41] on button "In mẫu tem hàng tự cấu hình" at bounding box center [439, 36] width 90 height 14
click at [150, 9] on div at bounding box center [161, 9] width 52 height 12
click at [150, 14] on div at bounding box center [161, 9] width 52 height 12
click at [147, 7] on button at bounding box center [144, 9] width 12 height 12
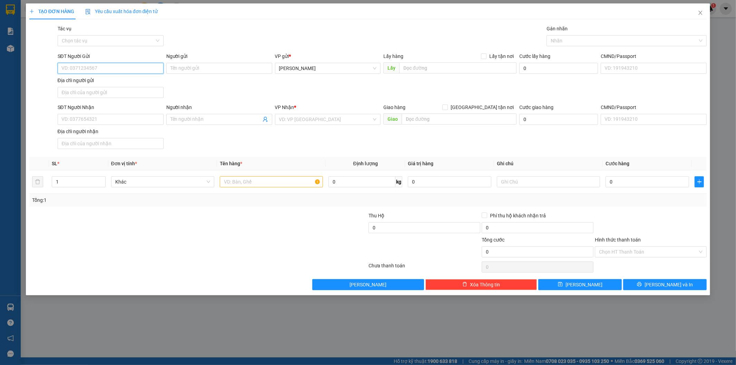
click at [132, 65] on input "SĐT Người Gửi" at bounding box center [111, 68] width 106 height 11
type input "0352456284"
click at [106, 121] on input "SĐT Người Nhận" at bounding box center [111, 119] width 106 height 11
type input "09042002638"
drag, startPoint x: 290, startPoint y: 122, endPoint x: 287, endPoint y: 125, distance: 4.2
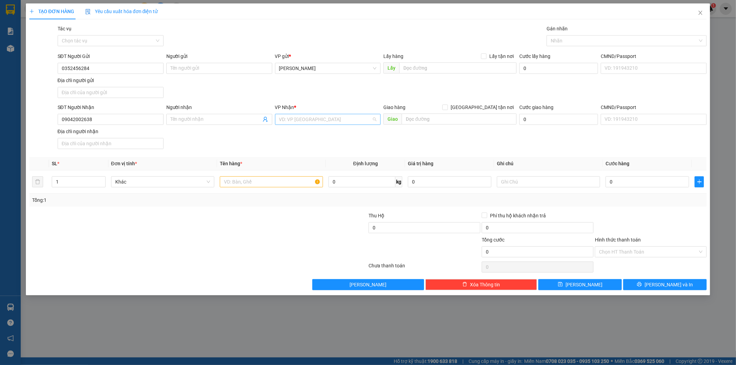
click at [290, 123] on input "search" at bounding box center [325, 119] width 93 height 10
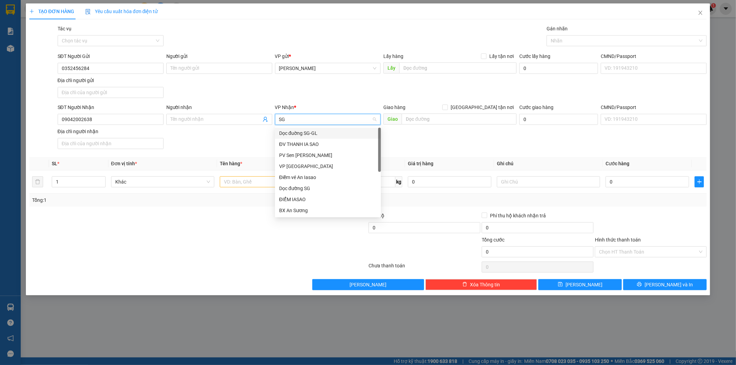
type input "S"
type input "GT"
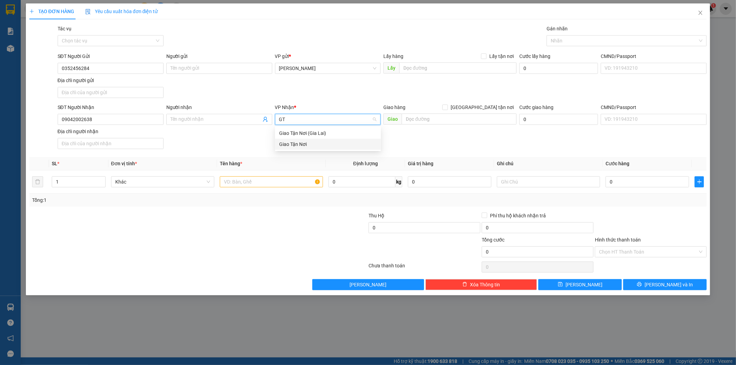
click at [306, 143] on div "Giao Tận Nơi" at bounding box center [328, 144] width 98 height 8
click at [484, 108] on label "[GEOGRAPHIC_DATA] tận nơi" at bounding box center [479, 108] width 74 height 8
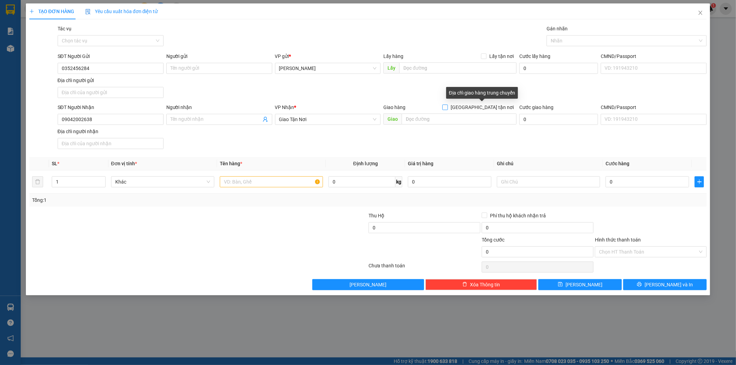
click at [485, 106] on span "[GEOGRAPHIC_DATA] tận nơi" at bounding box center [482, 108] width 69 height 8
click at [447, 106] on input "[GEOGRAPHIC_DATA] tận nơi" at bounding box center [444, 107] width 5 height 5
checkbox input "true"
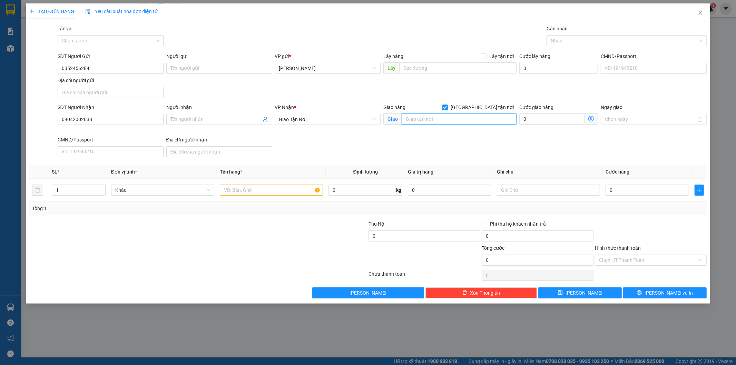
click at [445, 124] on input "text" at bounding box center [459, 119] width 115 height 11
type input "CHUNG CƯ [PERSON_NAME] Q BÌNH THẠNH"
click at [231, 192] on input "text" at bounding box center [271, 190] width 103 height 11
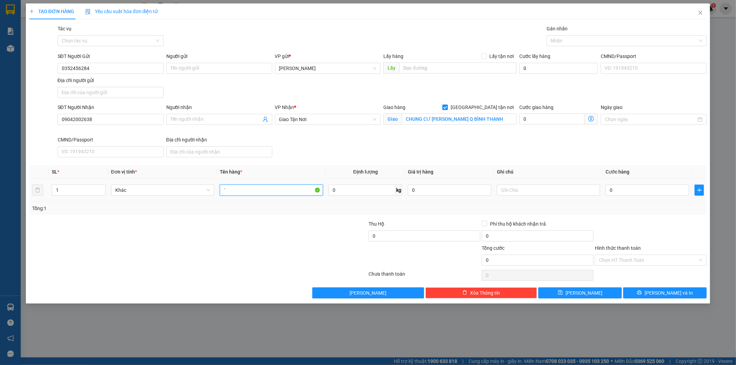
type input "`"
type input "1 XỐP"
click at [511, 190] on input "text" at bounding box center [548, 190] width 103 height 11
type input "GTN 70K CR"
type input "7"
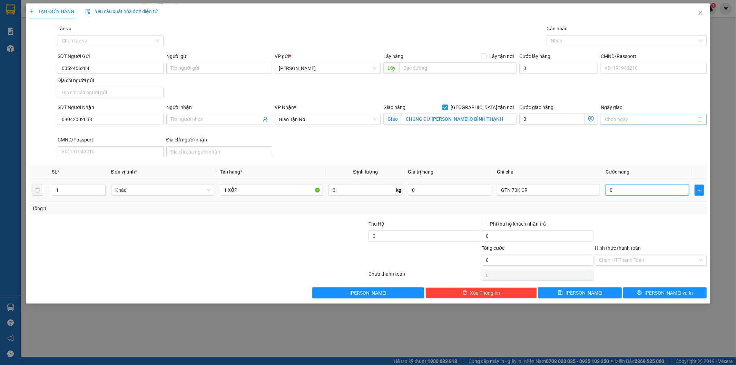
type input "7"
type input "70"
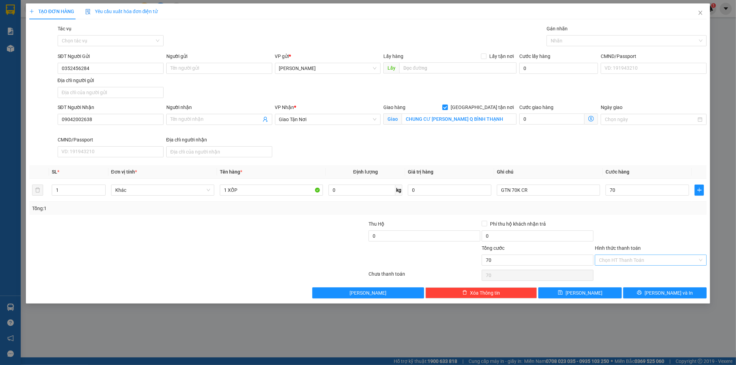
type input "70.000"
click at [639, 260] on input "Hình thức thanh toán" at bounding box center [648, 260] width 99 height 10
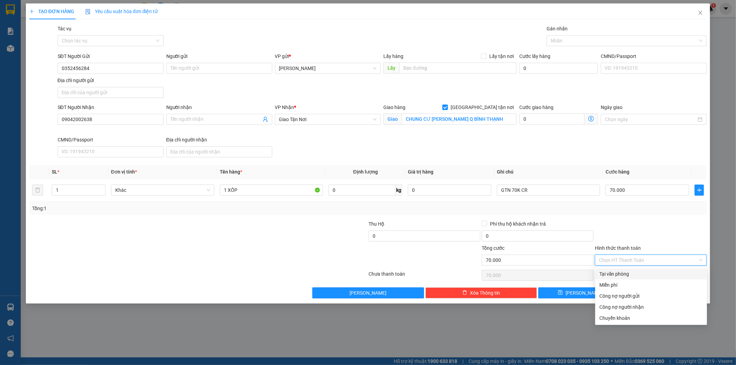
click at [642, 274] on div "Tại văn phòng" at bounding box center [651, 274] width 104 height 8
type input "0"
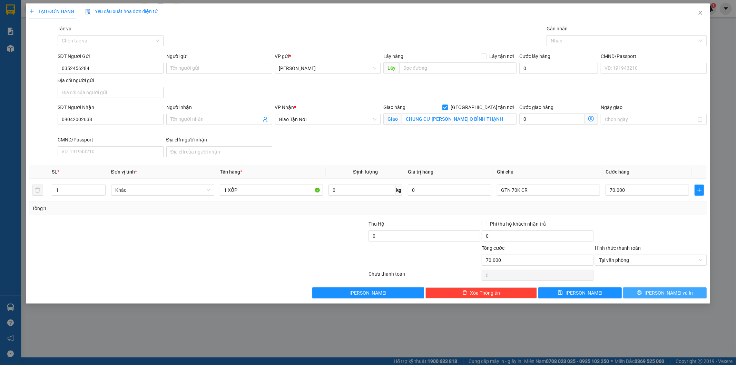
click at [643, 295] on button "[PERSON_NAME] và In" at bounding box center [665, 292] width 84 height 11
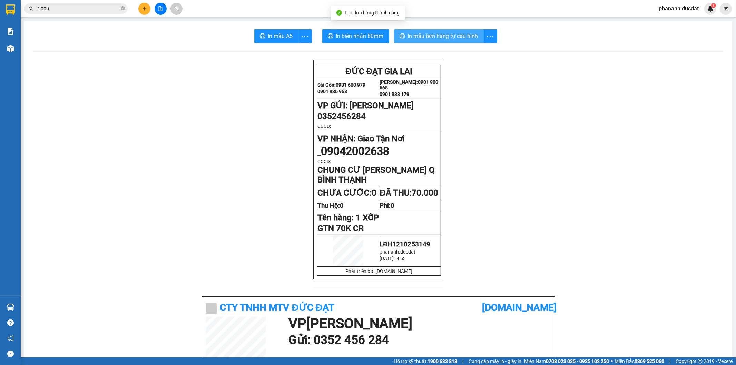
click at [458, 37] on span "In mẫu tem hàng tự cấu hình" at bounding box center [443, 36] width 70 height 9
click at [143, 9] on icon "plus" at bounding box center [144, 8] width 5 height 5
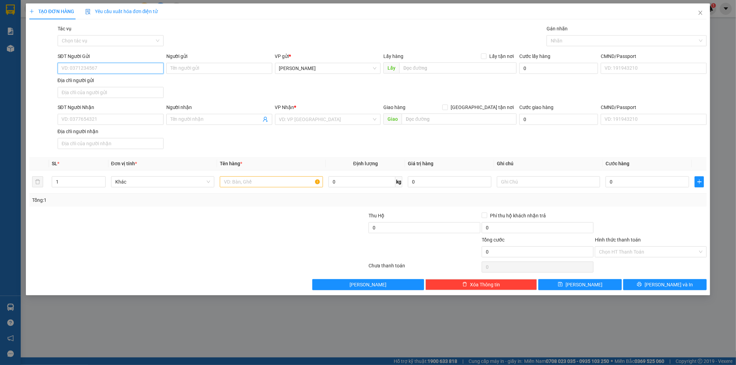
click at [154, 71] on input "SĐT Người Gửi" at bounding box center [111, 68] width 106 height 11
type input "0353860945"
click at [120, 113] on div "SĐT Người Nhận" at bounding box center [111, 109] width 106 height 10
click at [113, 122] on input "SĐT Người Nhận" at bounding box center [111, 119] width 106 height 11
type input "0935784980"
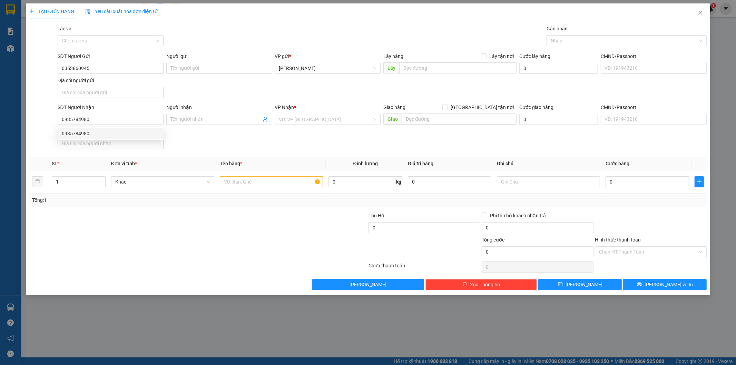
click at [341, 113] on div "VP Nhận *" at bounding box center [328, 109] width 106 height 10
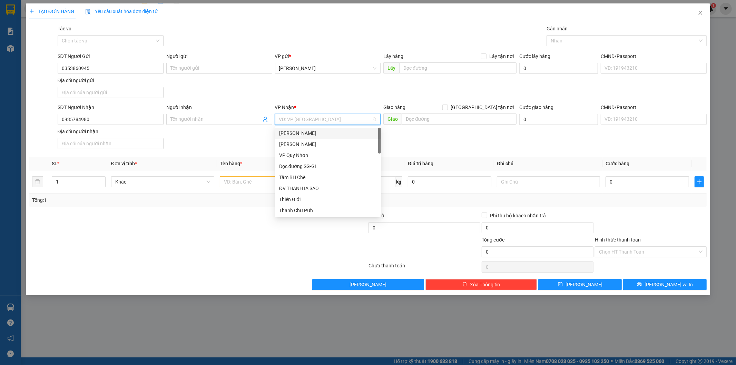
click at [328, 123] on input "search" at bounding box center [325, 119] width 93 height 10
type input "SG"
click at [300, 147] on div "VP [GEOGRAPHIC_DATA]" at bounding box center [328, 144] width 98 height 8
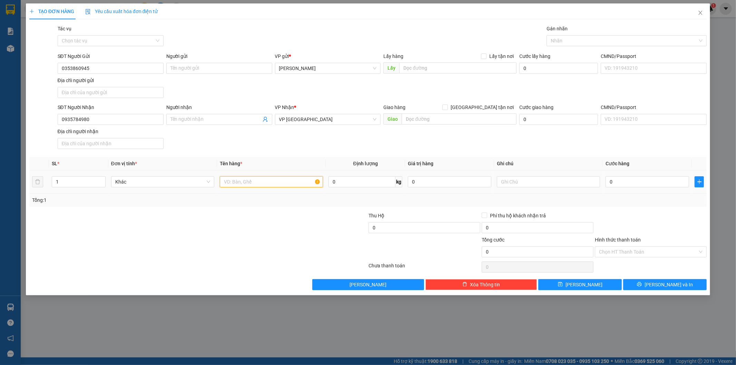
click at [237, 182] on input "text" at bounding box center [271, 181] width 103 height 11
type input "1TG"
click at [623, 181] on input "0" at bounding box center [648, 181] width 84 height 11
type input "4"
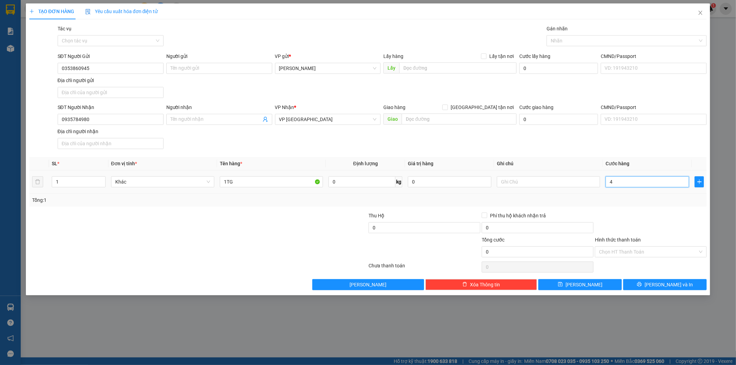
type input "4"
type input "40"
click at [598, 251] on div "Chọn HT Thanh Toán" at bounding box center [651, 251] width 112 height 11
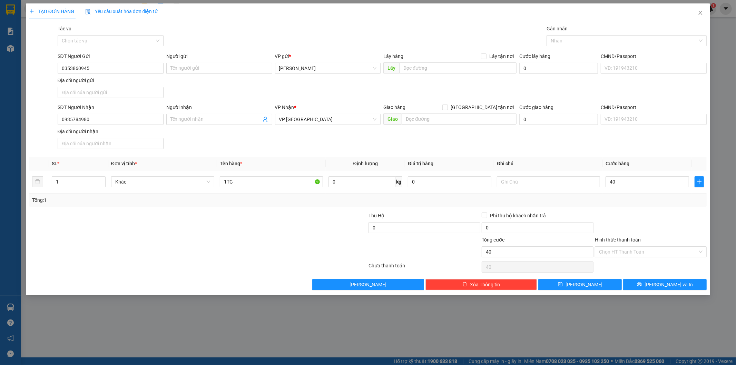
type input "40.000"
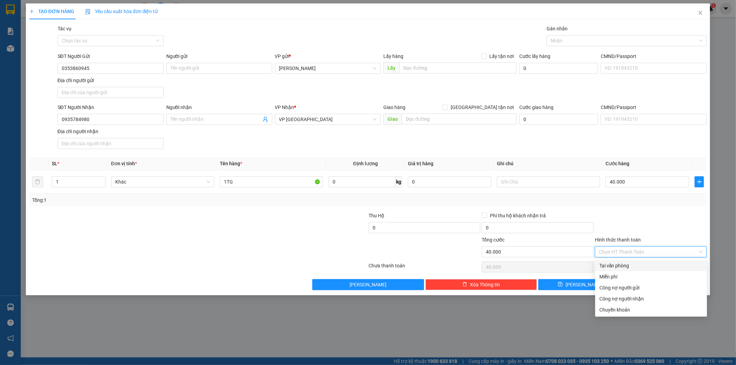
click at [605, 263] on div "Tại văn phòng" at bounding box center [651, 266] width 104 height 8
type input "0"
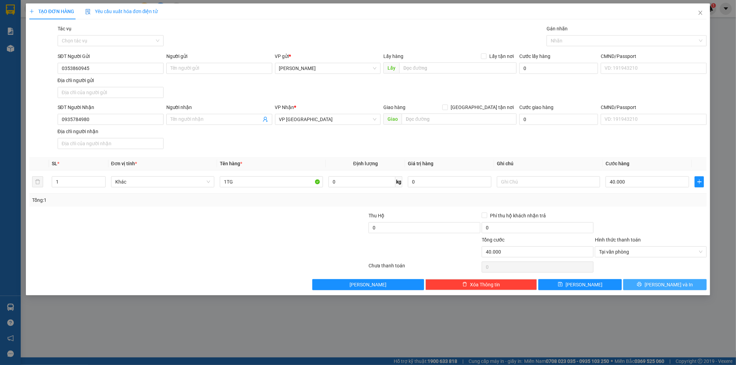
click at [683, 282] on button "[PERSON_NAME] và In" at bounding box center [665, 284] width 84 height 11
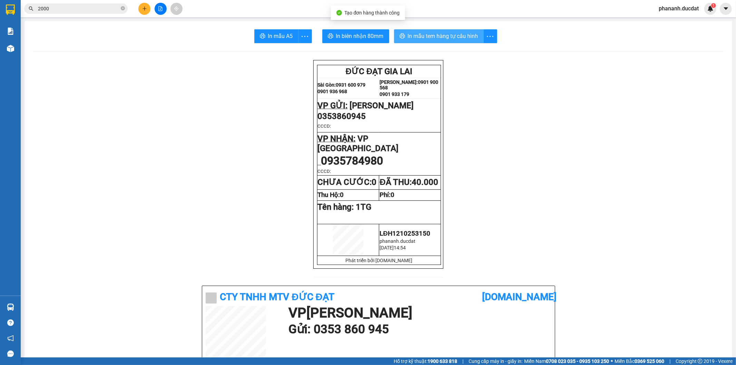
click at [451, 39] on span "In mẫu tem hàng tự cấu hình" at bounding box center [443, 36] width 70 height 9
click at [144, 9] on icon "plus" at bounding box center [144, 8] width 5 height 5
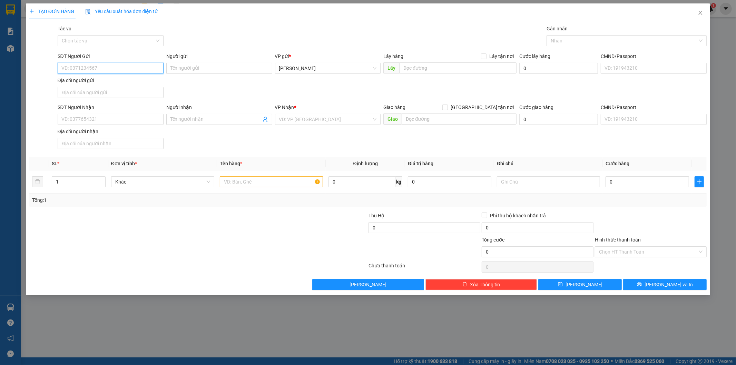
click at [141, 68] on input "SĐT Người Gửi" at bounding box center [111, 68] width 106 height 11
type input "0393198127"
click at [139, 120] on input "SĐT Người Nhận" at bounding box center [111, 119] width 106 height 11
type input "0981685235"
click at [310, 120] on input "search" at bounding box center [325, 119] width 93 height 10
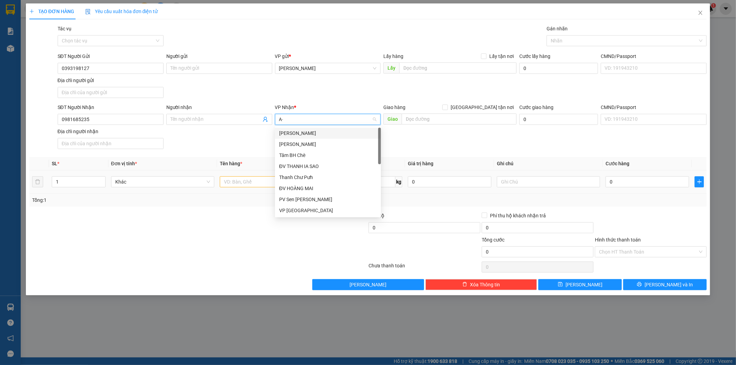
type input "A"
type input "Á"
type input "AS"
click at [297, 168] on div "BX An Sương" at bounding box center [328, 167] width 98 height 8
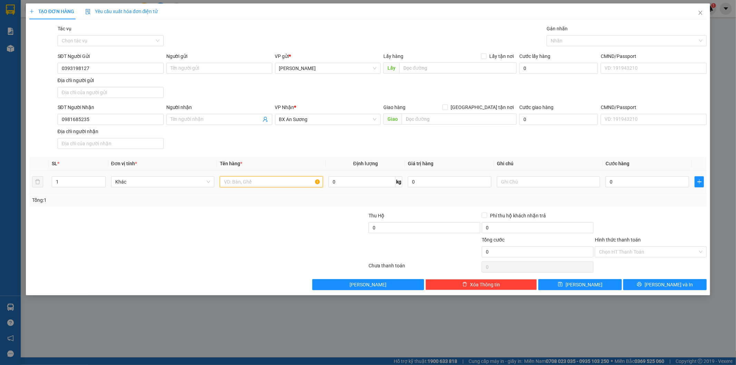
click at [275, 182] on input "text" at bounding box center [271, 181] width 103 height 11
type input "1TG"
click at [641, 181] on input "0" at bounding box center [648, 181] width 84 height 11
type input "5"
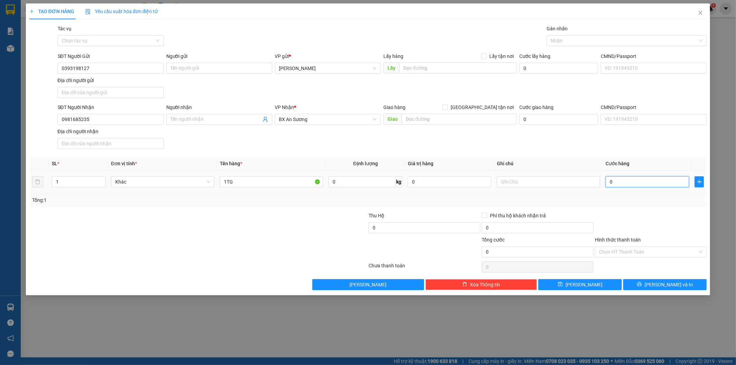
type input "5"
type input "50"
type input "50.000"
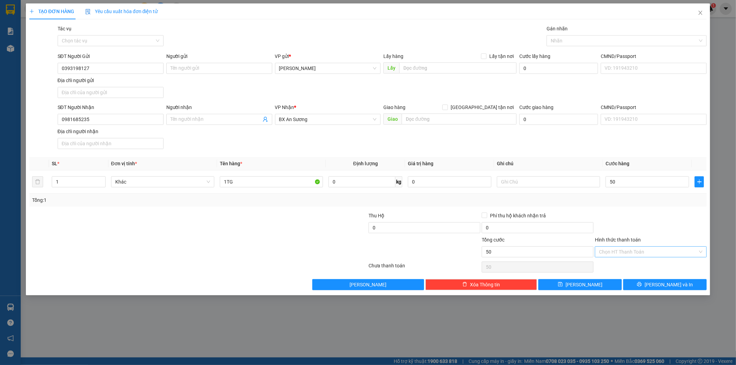
type input "50.000"
click at [675, 250] on input "Hình thức thanh toán" at bounding box center [648, 252] width 99 height 10
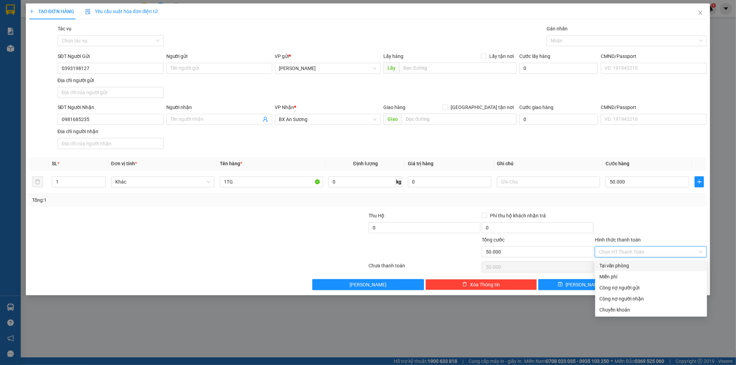
click at [657, 266] on div "Tại văn phòng" at bounding box center [651, 266] width 104 height 8
type input "0"
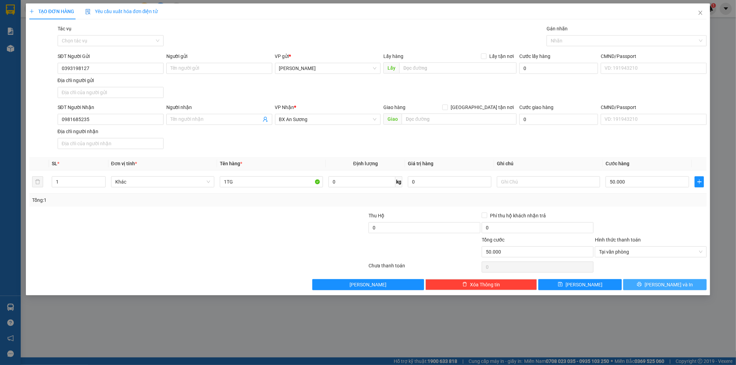
click at [680, 286] on button "[PERSON_NAME] và In" at bounding box center [665, 284] width 84 height 11
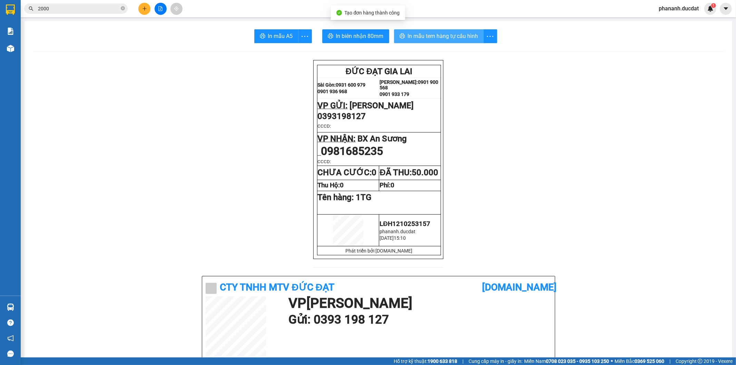
click at [416, 33] on span "In mẫu tem hàng tự cấu hình" at bounding box center [443, 36] width 70 height 9
click at [139, 8] on button at bounding box center [144, 9] width 12 height 12
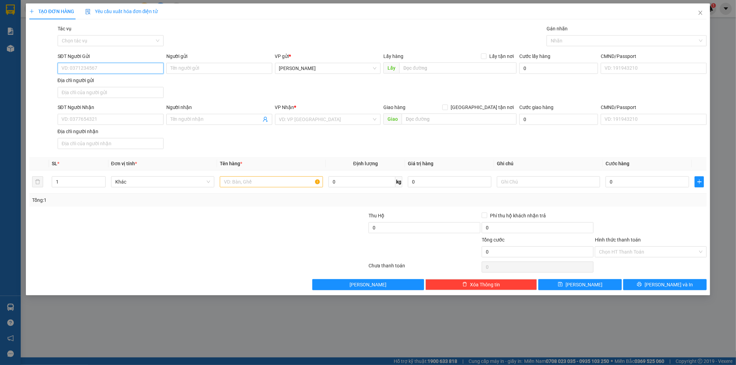
click at [127, 69] on input "SĐT Người Gửi" at bounding box center [111, 68] width 106 height 11
click at [231, 130] on div "SĐT Người Nhận VD: 0377654321 Người nhận Tên người nhận VP Nhận * VD: VP [GEOGR…" at bounding box center [382, 128] width 652 height 48
click at [232, 118] on input "Người nhận" at bounding box center [215, 120] width 91 height 8
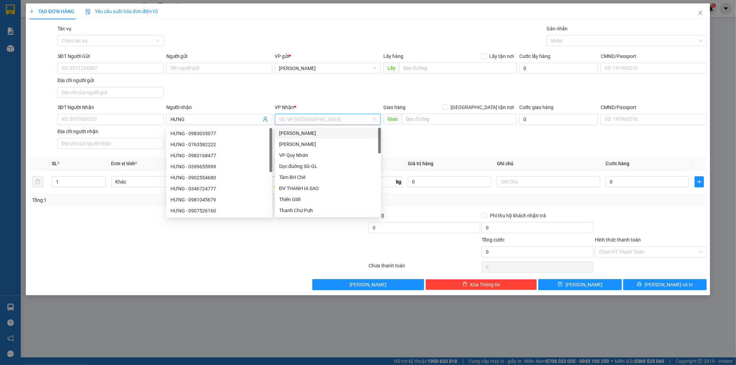
drag, startPoint x: 313, startPoint y: 116, endPoint x: 318, endPoint y: 115, distance: 4.9
click at [318, 115] on input "search" at bounding box center [325, 119] width 93 height 10
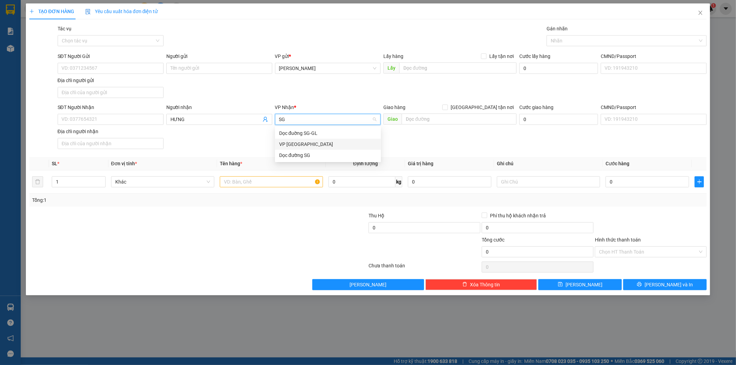
click at [306, 146] on div "VP [GEOGRAPHIC_DATA]" at bounding box center [328, 144] width 98 height 8
click at [267, 175] on div at bounding box center [271, 182] width 103 height 14
click at [260, 180] on input "text" at bounding box center [271, 181] width 103 height 11
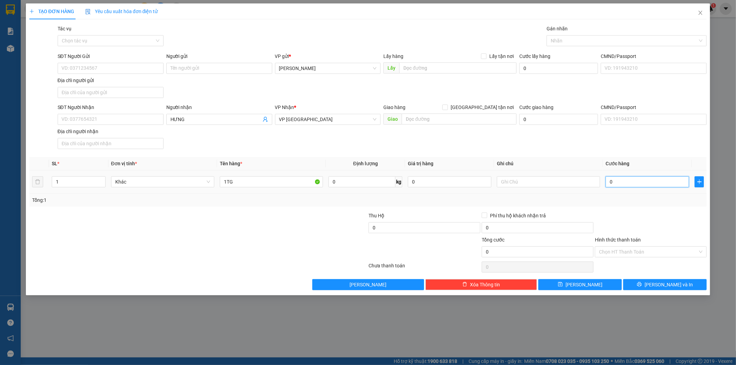
click at [649, 185] on input "0" at bounding box center [648, 181] width 84 height 11
click at [642, 284] on icon "printer" at bounding box center [639, 284] width 5 height 5
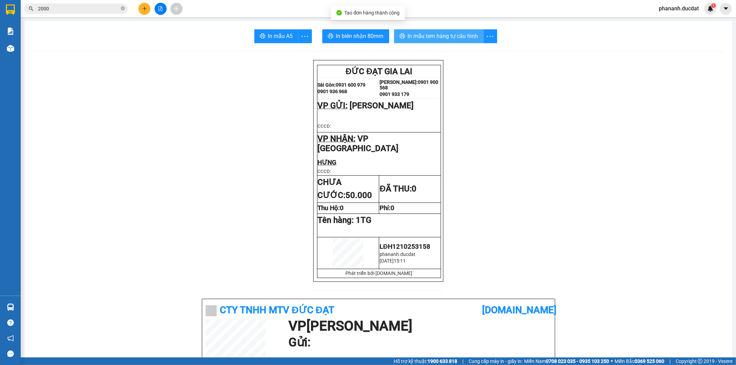
click at [449, 35] on span "In mẫu tem hàng tự cấu hình" at bounding box center [443, 36] width 70 height 9
click at [102, 3] on div "Kết quả tìm kiếm ( 1087 ) Bộ lọc Mã ĐH Trạng thái Món hàng Thu hộ Tổng cước Chư…" at bounding box center [67, 9] width 135 height 12
click at [102, 11] on input "2000" at bounding box center [78, 9] width 81 height 8
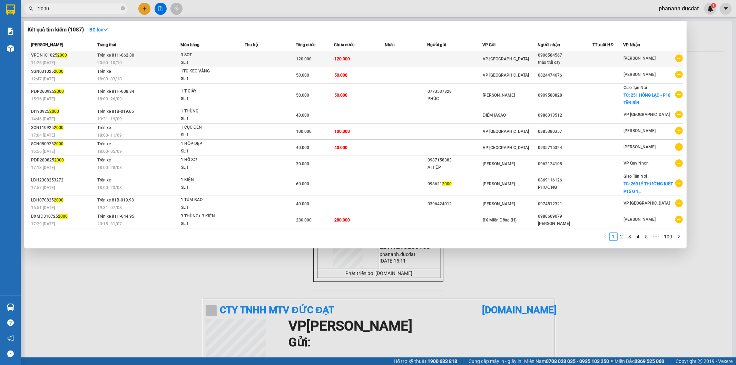
click at [638, 61] on span "[PERSON_NAME]" at bounding box center [640, 58] width 32 height 5
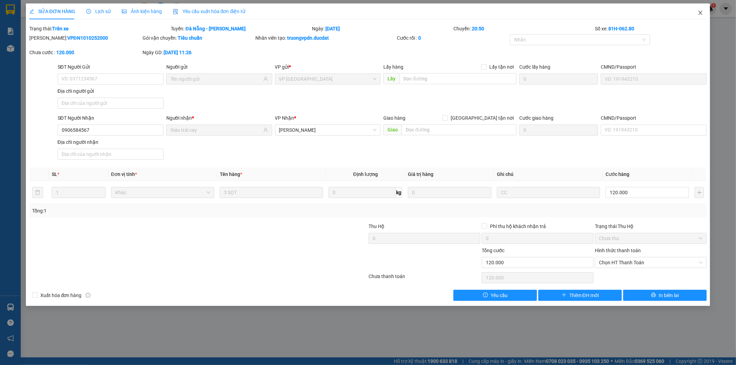
click at [702, 14] on icon "close" at bounding box center [701, 13] width 4 height 4
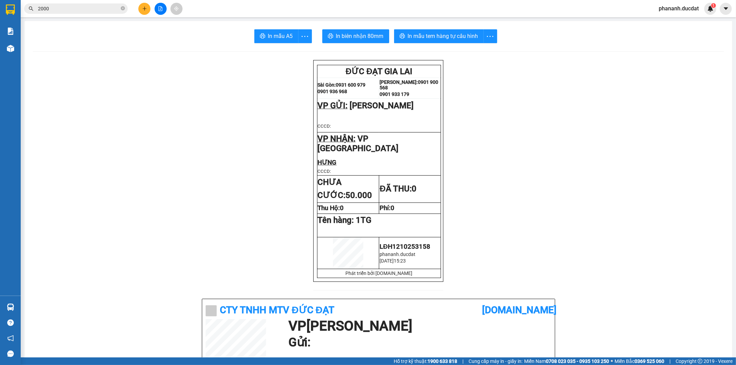
click at [109, 9] on input "2000" at bounding box center [78, 9] width 81 height 8
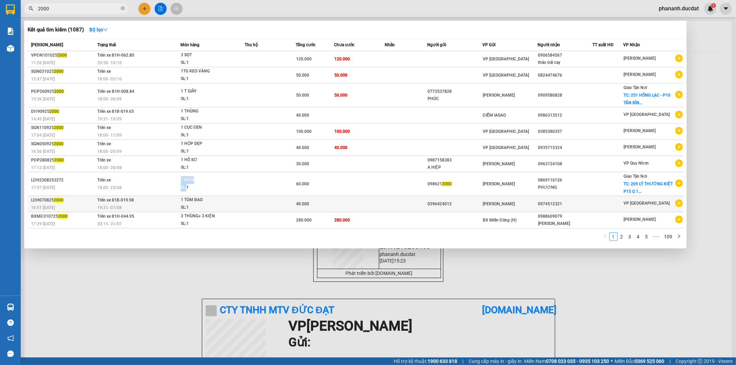
drag, startPoint x: 180, startPoint y: 190, endPoint x: 297, endPoint y: 209, distance: 118.2
click at [242, 204] on tbody "VPĐN101025 2000 11:26 [DATE] Trên xe 81H-062.80 20:50 [DATE] 3 SỌT SL: 1 120.00…" at bounding box center [356, 139] width 656 height 177
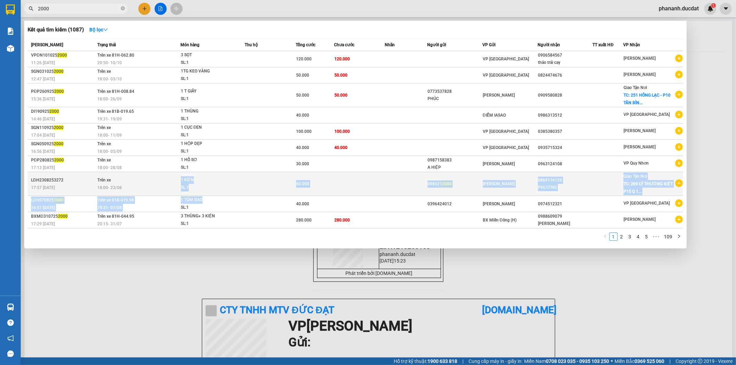
click at [476, 181] on div "098621 2000" at bounding box center [455, 183] width 55 height 7
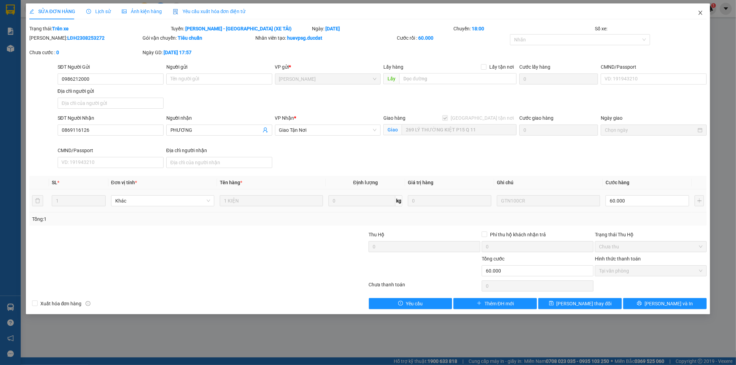
click at [701, 12] on icon "close" at bounding box center [701, 13] width 6 height 6
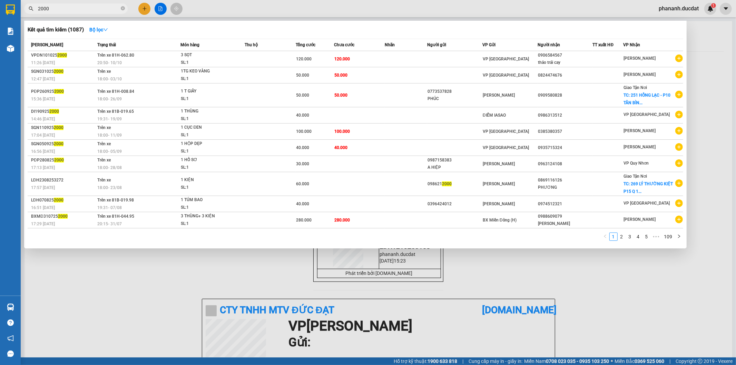
click at [105, 11] on input "2000" at bounding box center [78, 9] width 81 height 8
click at [81, 10] on input "2000" at bounding box center [78, 9] width 81 height 8
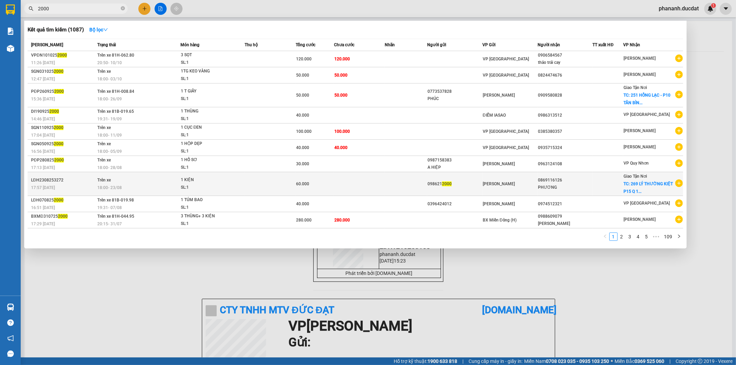
click at [467, 185] on div "098621 2000" at bounding box center [455, 183] width 55 height 7
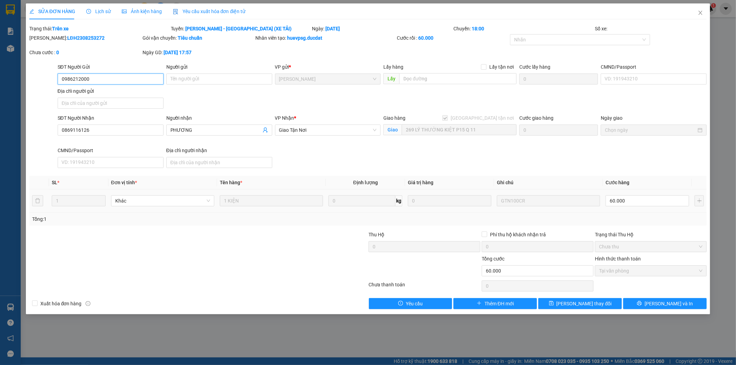
drag, startPoint x: 101, startPoint y: 77, endPoint x: 29, endPoint y: 80, distance: 71.8
click at [29, 80] on div "SĐT Người Gửi 0986212000 0986212000 Người gửi Tên người gửi VP gửi * [PERSON_NA…" at bounding box center [368, 87] width 679 height 48
click at [699, 16] on icon "close" at bounding box center [701, 13] width 6 height 6
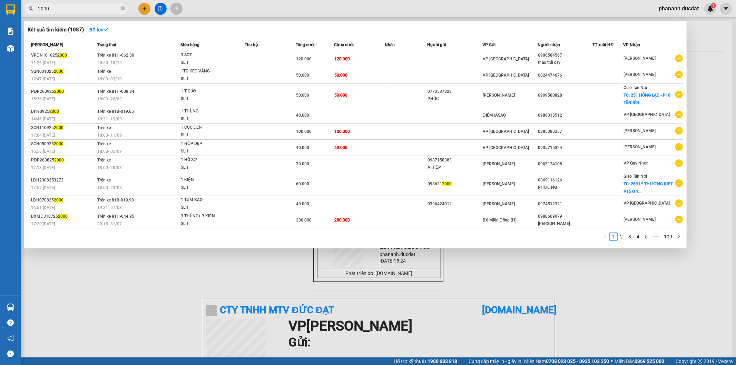
click at [125, 8] on icon "close-circle" at bounding box center [123, 8] width 4 height 4
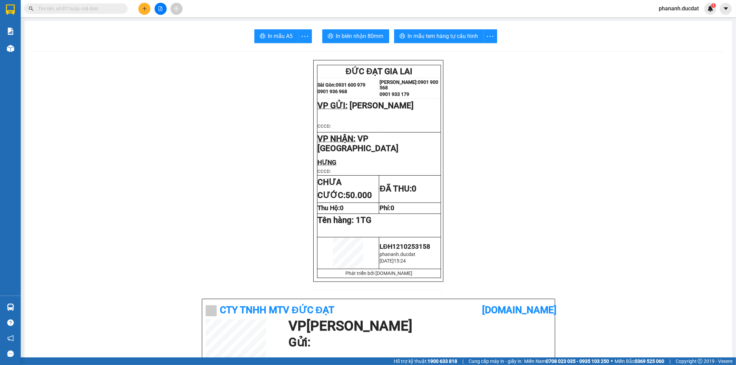
paste input "0986212000"
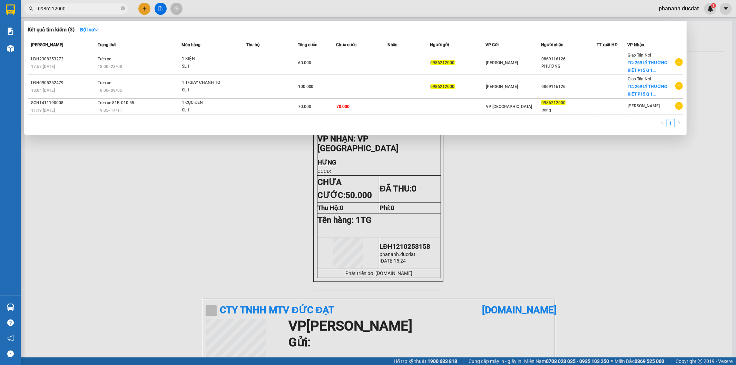
click at [142, 8] on div at bounding box center [368, 182] width 736 height 365
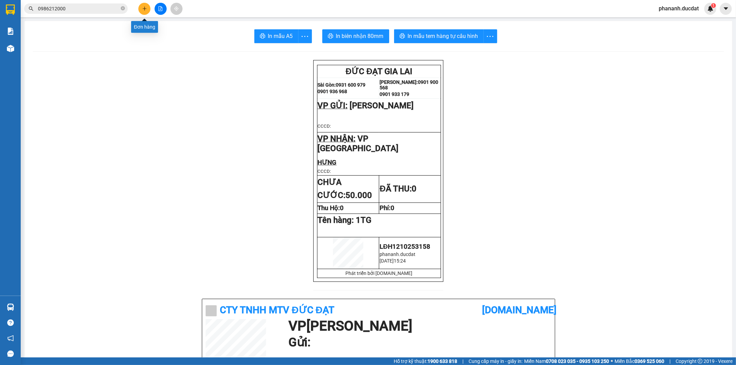
click at [142, 8] on icon "plus" at bounding box center [144, 8] width 5 height 5
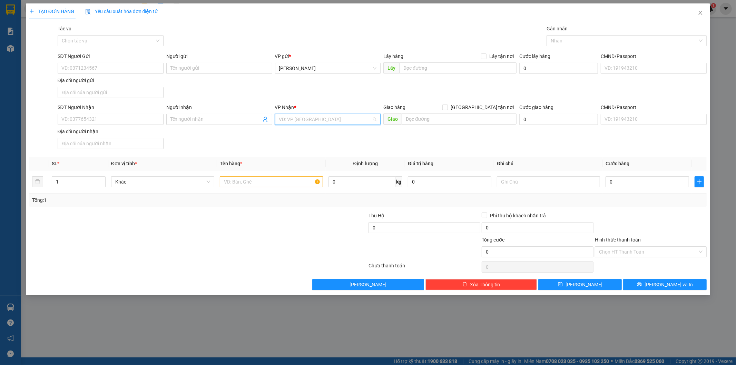
click at [284, 118] on input "search" at bounding box center [325, 119] width 93 height 10
click at [281, 156] on div "VP [GEOGRAPHIC_DATA]" at bounding box center [328, 155] width 98 height 8
click at [262, 182] on input "text" at bounding box center [271, 181] width 103 height 11
click at [645, 184] on input "0" at bounding box center [648, 181] width 84 height 11
click at [82, 121] on input "SĐT Người Nhận" at bounding box center [111, 119] width 106 height 11
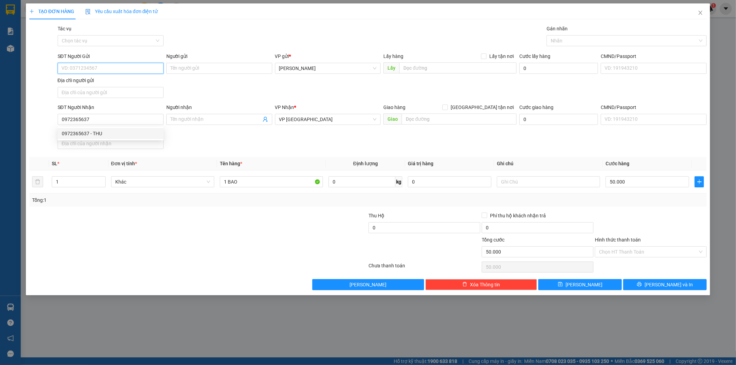
click at [128, 68] on input "SĐT Người Gửi" at bounding box center [111, 68] width 106 height 11
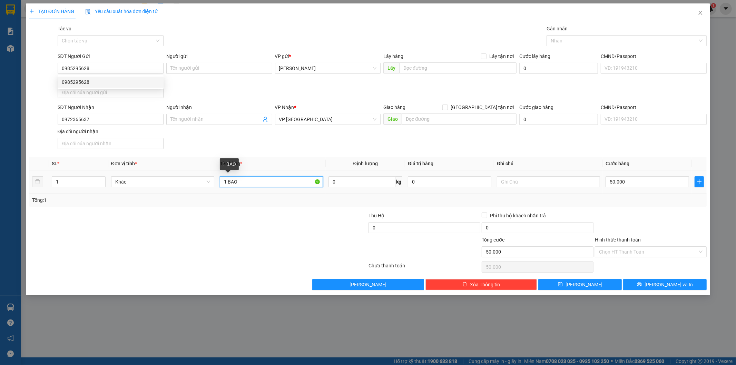
click at [247, 185] on input "1 BAO" at bounding box center [271, 181] width 103 height 11
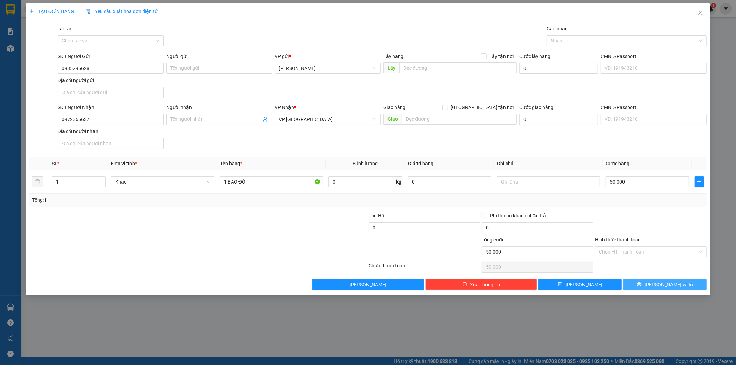
click at [665, 287] on span "[PERSON_NAME] và In" at bounding box center [669, 285] width 48 height 8
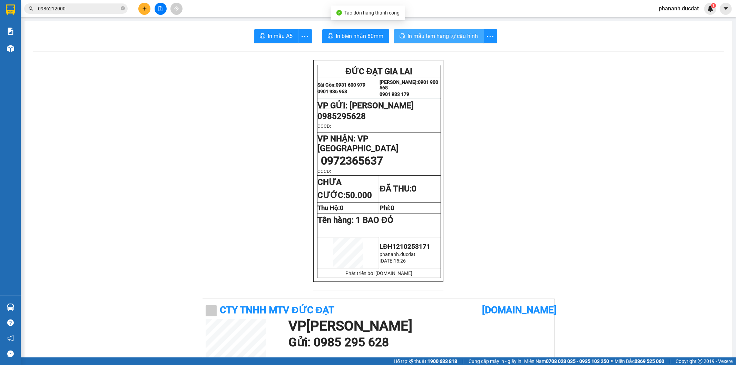
click at [473, 35] on span "In mẫu tem hàng tự cấu hình" at bounding box center [443, 36] width 70 height 9
click at [148, 8] on button at bounding box center [144, 9] width 12 height 12
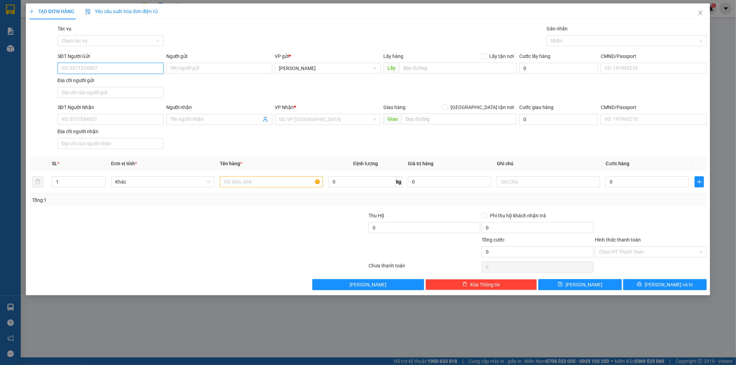
click at [155, 66] on input "SĐT Người Gửi" at bounding box center [111, 68] width 106 height 11
click at [106, 123] on input "SĐT Người Nhận" at bounding box center [111, 119] width 106 height 11
click at [309, 117] on input "search" at bounding box center [325, 119] width 93 height 10
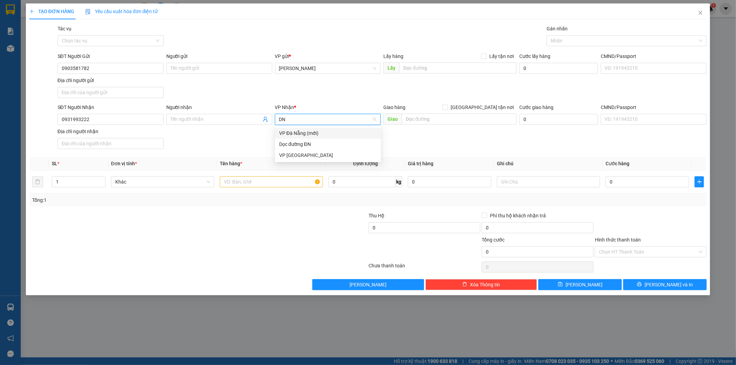
click at [306, 137] on div "VP Đà Nẵng (mới)" at bounding box center [328, 133] width 106 height 11
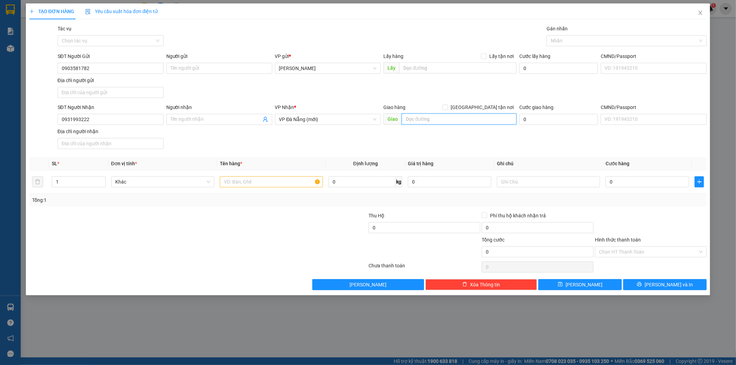
click at [419, 123] on input "text" at bounding box center [459, 119] width 115 height 11
click at [349, 118] on span "VP Đà Nẵng (mới)" at bounding box center [328, 119] width 98 height 10
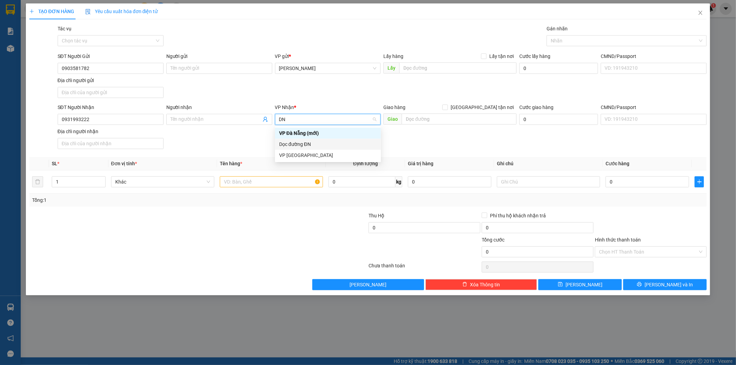
click at [329, 144] on div "Dọc đường ĐN" at bounding box center [328, 144] width 98 height 8
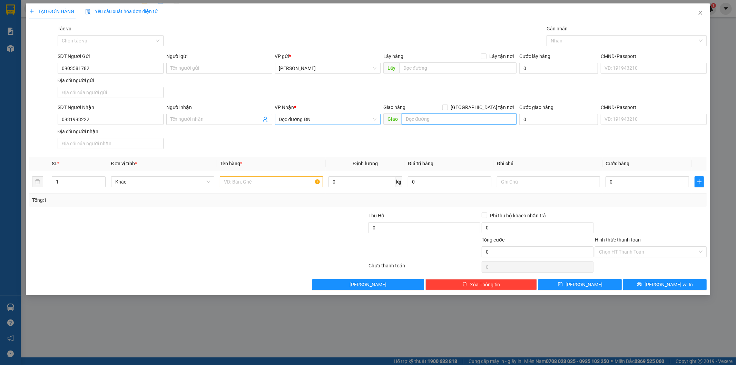
click at [424, 118] on input "text" at bounding box center [459, 119] width 115 height 11
click at [299, 184] on input "text" at bounding box center [271, 181] width 103 height 11
click at [633, 185] on input "0" at bounding box center [648, 181] width 84 height 11
click at [632, 251] on input "Hình thức thanh toán" at bounding box center [648, 252] width 99 height 10
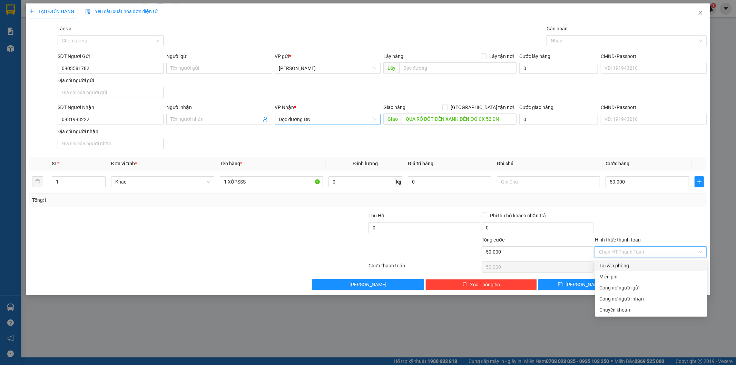
click at [628, 268] on div "Tại văn phòng" at bounding box center [651, 266] width 104 height 8
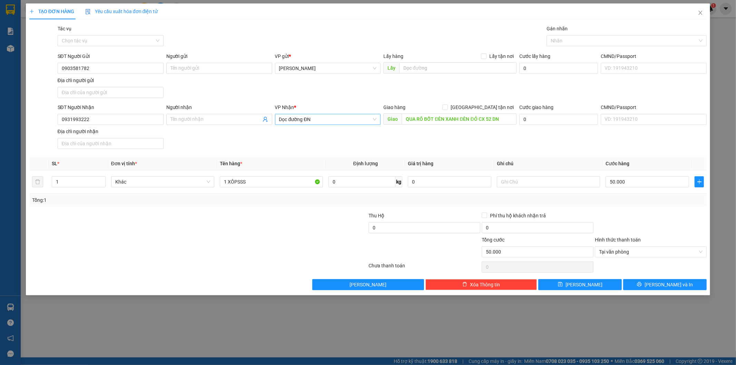
click at [663, 291] on div "TẠO ĐƠN HÀNG Yêu cầu xuất hóa đơn điện tử Transit Pickup Surcharge Ids Transit …" at bounding box center [368, 149] width 685 height 292
click at [657, 284] on button "[PERSON_NAME] và In" at bounding box center [665, 284] width 84 height 11
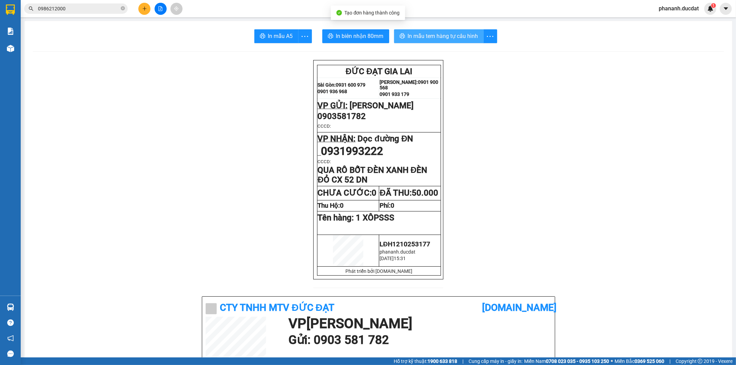
click at [430, 36] on span "In mẫu tem hàng tự cấu hình" at bounding box center [443, 36] width 70 height 9
click at [148, 16] on div "Kết quả tìm kiếm ( 3 ) Bộ lọc Mã ĐH Trạng thái Món hàng Thu hộ Tổng cước Chưa c…" at bounding box center [368, 8] width 736 height 17
click at [148, 11] on button at bounding box center [144, 9] width 12 height 12
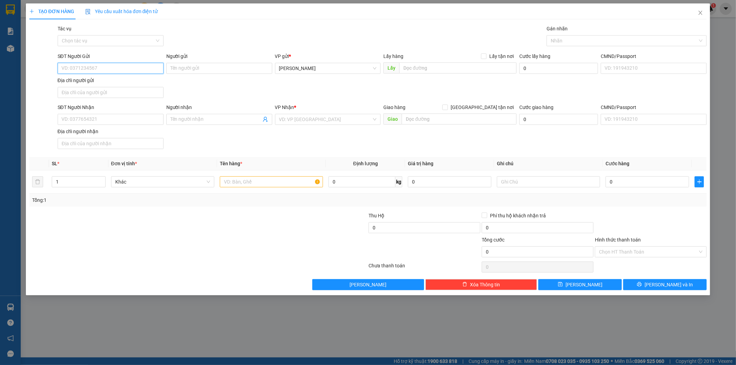
click at [134, 66] on input "SĐT Người Gửi" at bounding box center [111, 68] width 106 height 11
click at [120, 74] on input "SĐT Người Gửi" at bounding box center [111, 68] width 106 height 11
click at [136, 123] on input "SĐT Người Nhận" at bounding box center [111, 119] width 106 height 11
click at [284, 118] on input "search" at bounding box center [325, 119] width 93 height 10
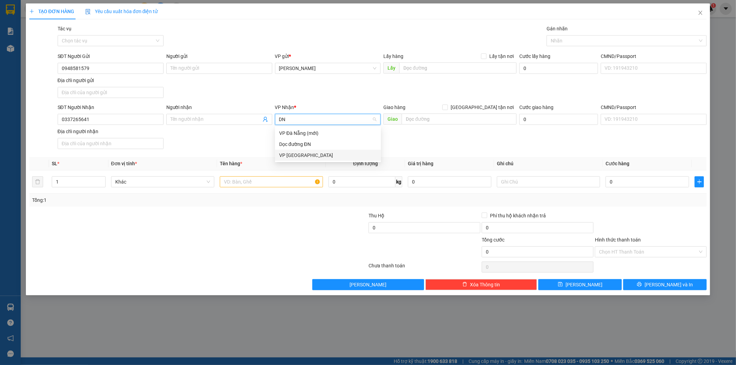
click at [277, 156] on div "VP [GEOGRAPHIC_DATA]" at bounding box center [328, 155] width 106 height 11
click at [255, 185] on input "text" at bounding box center [271, 181] width 103 height 11
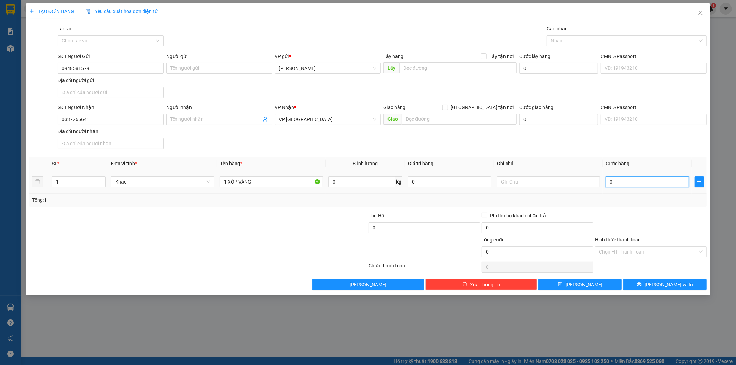
click at [643, 181] on input "0" at bounding box center [648, 181] width 84 height 11
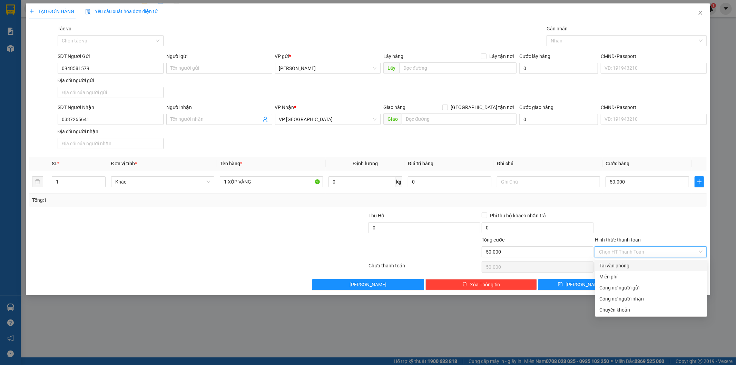
click at [646, 249] on input "Hình thức thanh toán" at bounding box center [648, 252] width 99 height 10
click at [636, 266] on div "Tại văn phòng" at bounding box center [651, 266] width 104 height 8
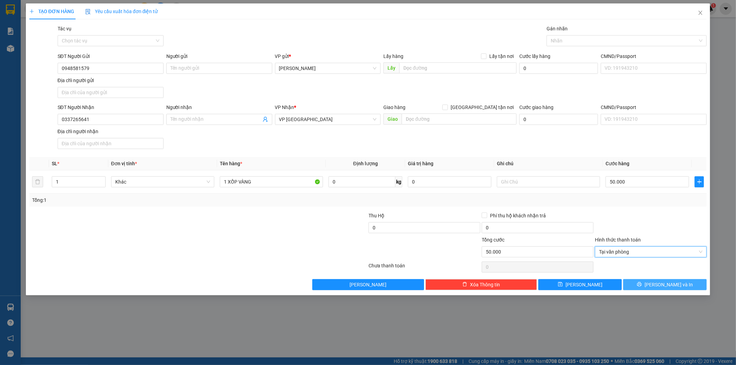
click at [649, 286] on button "[PERSON_NAME] và In" at bounding box center [665, 284] width 84 height 11
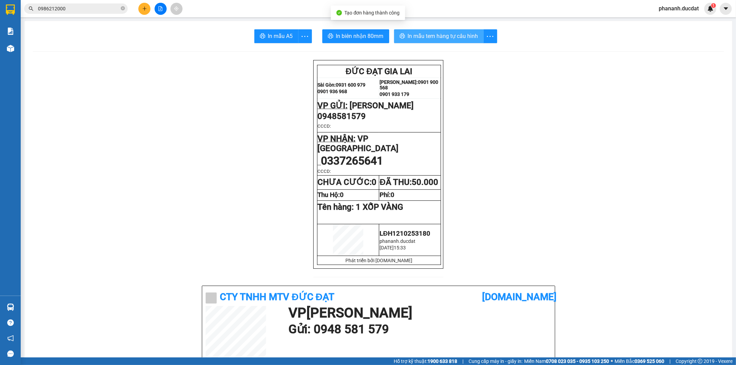
click at [457, 38] on span "In mẫu tem hàng tự cấu hình" at bounding box center [443, 36] width 70 height 9
click at [147, 6] on button at bounding box center [144, 9] width 12 height 12
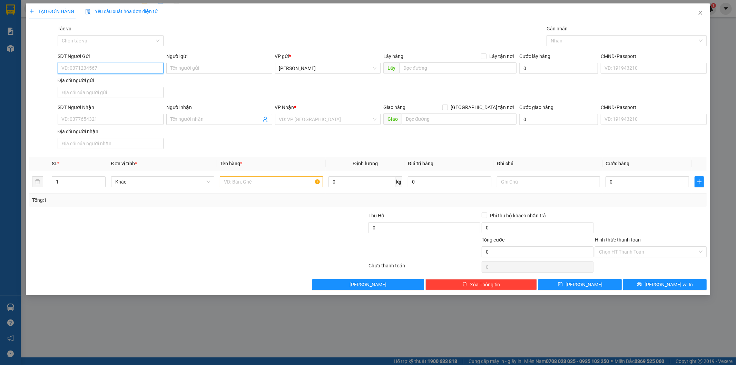
click at [120, 63] on input "SĐT Người Gửi" at bounding box center [111, 68] width 106 height 11
click at [116, 127] on div "SĐT Người Nhận VD: 0377654321" at bounding box center [111, 116] width 106 height 24
click at [119, 122] on input "SĐT Người Nhận" at bounding box center [111, 119] width 106 height 11
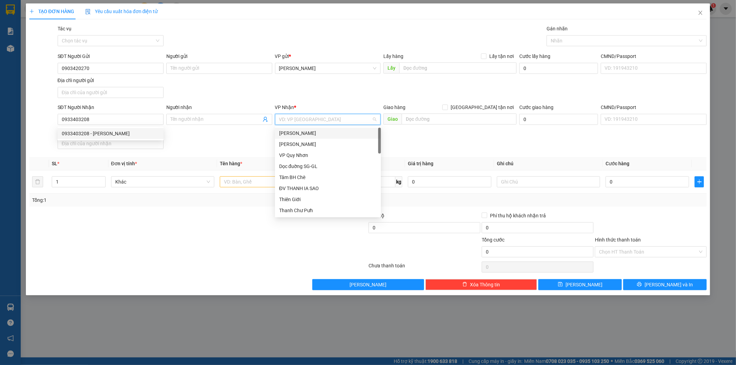
click at [322, 118] on input "search" at bounding box center [325, 119] width 93 height 10
click at [290, 163] on div "BX An Sương" at bounding box center [328, 167] width 98 height 8
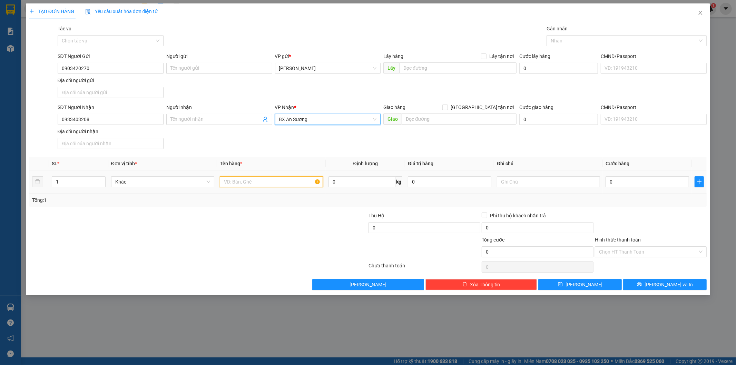
click at [268, 183] on input "text" at bounding box center [271, 181] width 103 height 11
click at [649, 184] on input "0" at bounding box center [648, 181] width 84 height 11
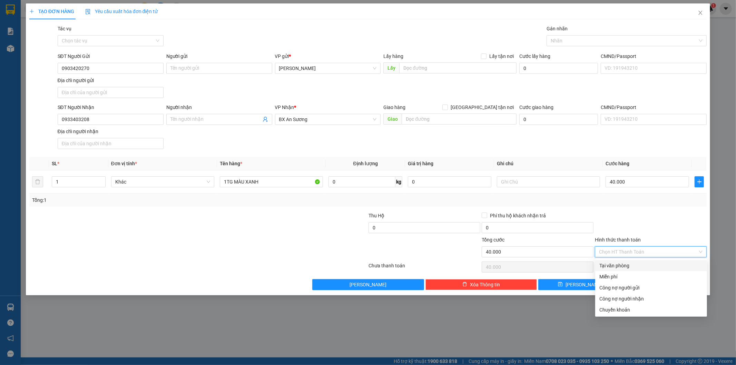
click at [626, 252] on input "Hình thức thanh toán" at bounding box center [648, 252] width 99 height 10
click at [616, 268] on div "Tại văn phòng" at bounding box center [651, 266] width 104 height 8
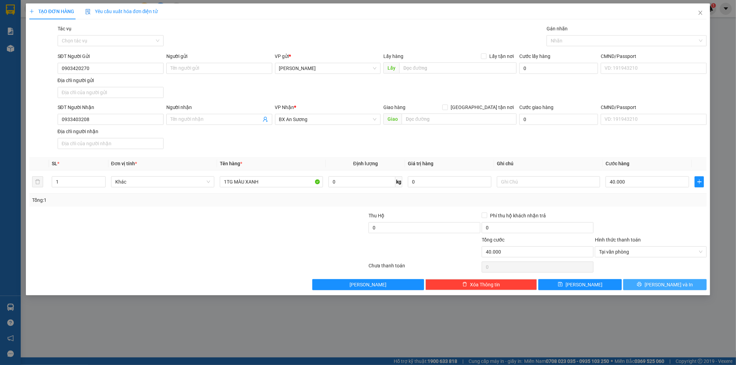
click at [647, 289] on button "[PERSON_NAME] và In" at bounding box center [665, 284] width 84 height 11
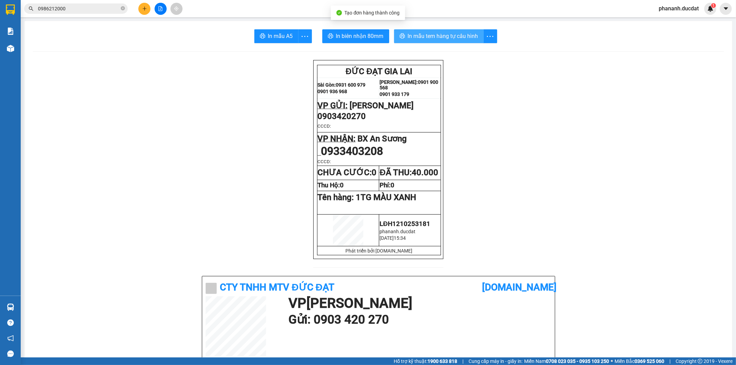
click at [462, 34] on span "In mẫu tem hàng tự cấu hình" at bounding box center [443, 36] width 70 height 9
click at [141, 7] on button at bounding box center [144, 9] width 12 height 12
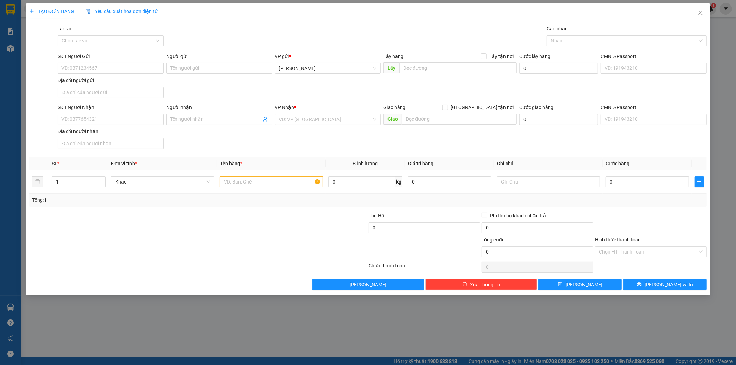
click at [304, 125] on div "VP Nhận * VD: VP [GEOGRAPHIC_DATA]" at bounding box center [328, 116] width 106 height 24
click at [304, 119] on input "search" at bounding box center [325, 119] width 93 height 10
click at [303, 159] on div "Dọc đường SG" at bounding box center [328, 155] width 98 height 8
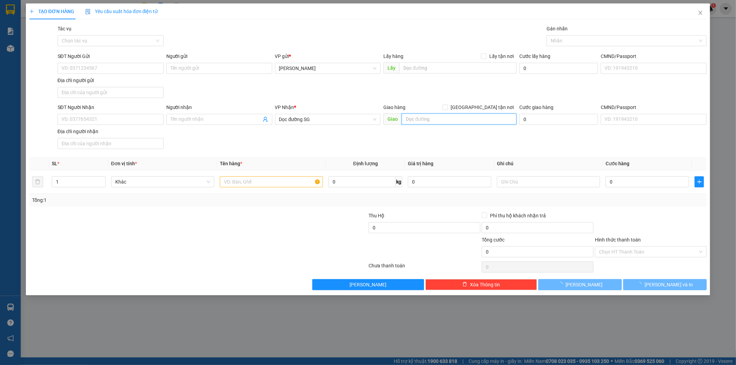
click at [438, 117] on input "text" at bounding box center [459, 119] width 115 height 11
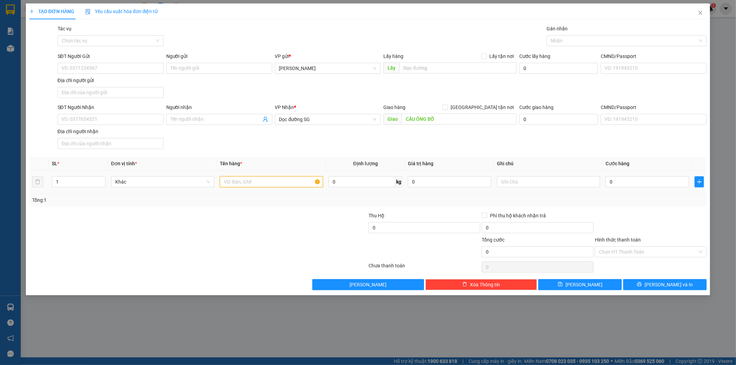
click at [298, 185] on input "text" at bounding box center [271, 181] width 103 height 11
click at [635, 186] on input "0" at bounding box center [648, 181] width 84 height 11
click at [133, 118] on input "SĐT Người Nhận" at bounding box center [111, 119] width 106 height 11
click at [116, 71] on input "SĐT Người Gửi" at bounding box center [111, 68] width 106 height 11
click at [650, 250] on input "Hình thức thanh toán" at bounding box center [648, 252] width 99 height 10
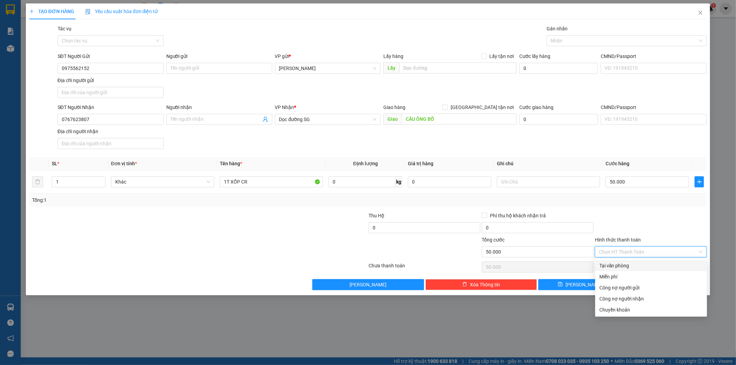
click at [644, 267] on div "Tại văn phòng" at bounding box center [651, 266] width 104 height 8
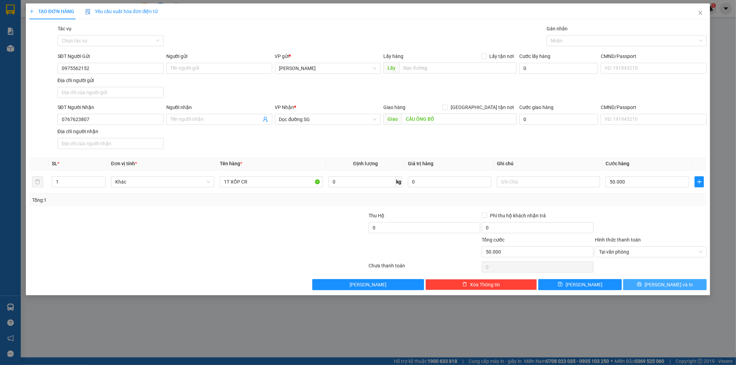
click at [650, 280] on button "[PERSON_NAME] và In" at bounding box center [665, 284] width 84 height 11
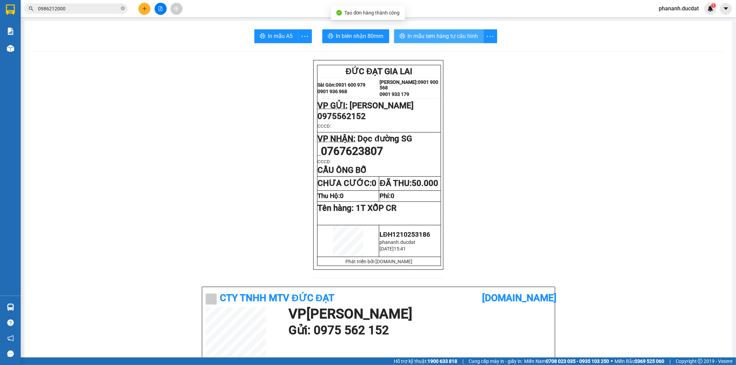
click at [435, 35] on span "In mẫu tem hàng tự cấu hình" at bounding box center [443, 36] width 70 height 9
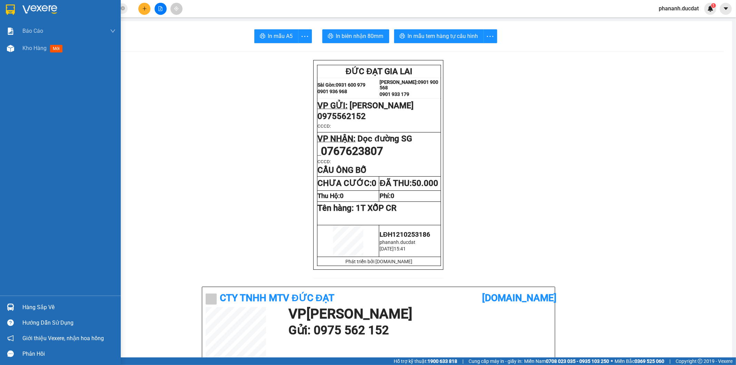
click at [13, 7] on img at bounding box center [10, 9] width 9 height 10
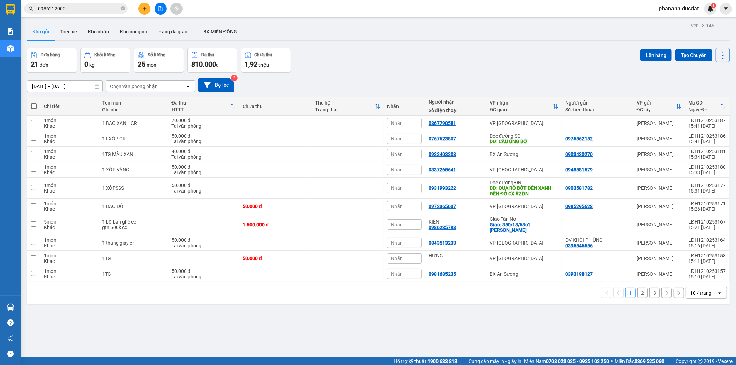
click at [698, 290] on div "10 / trang" at bounding box center [700, 293] width 21 height 7
click at [689, 274] on span "100 / trang" at bounding box center [697, 273] width 25 height 7
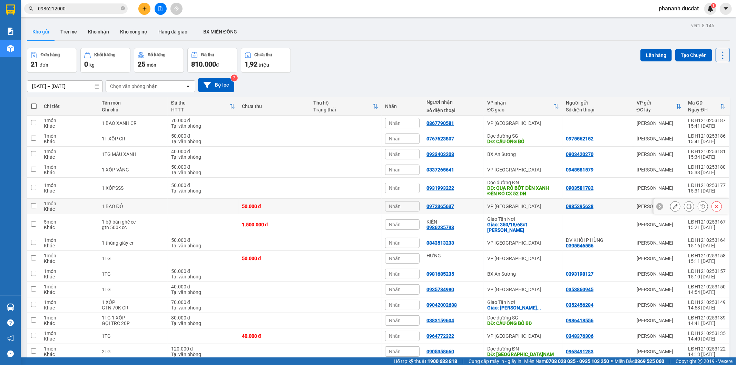
drag, startPoint x: 326, startPoint y: 199, endPoint x: 332, endPoint y: 200, distance: 6.6
click at [332, 200] on td at bounding box center [346, 207] width 72 height 16
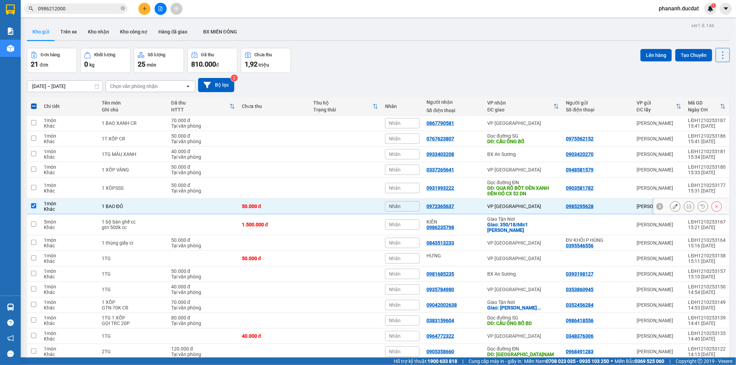
click at [33, 205] on input "checkbox" at bounding box center [33, 205] width 5 height 5
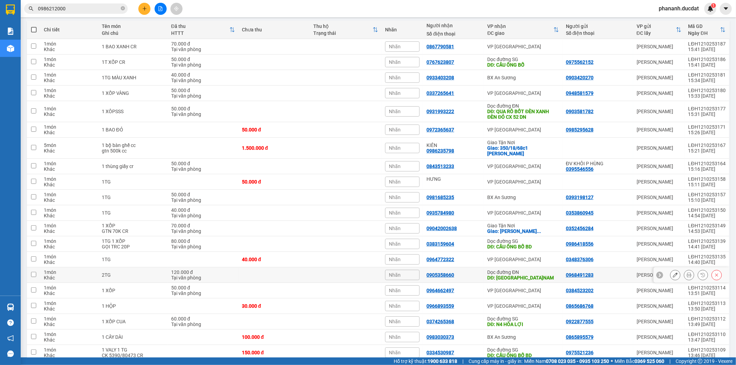
scroll to position [130, 0]
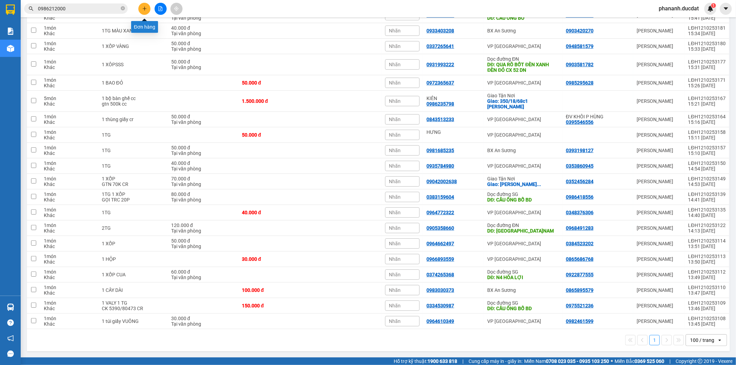
click at [142, 11] on button at bounding box center [144, 9] width 12 height 12
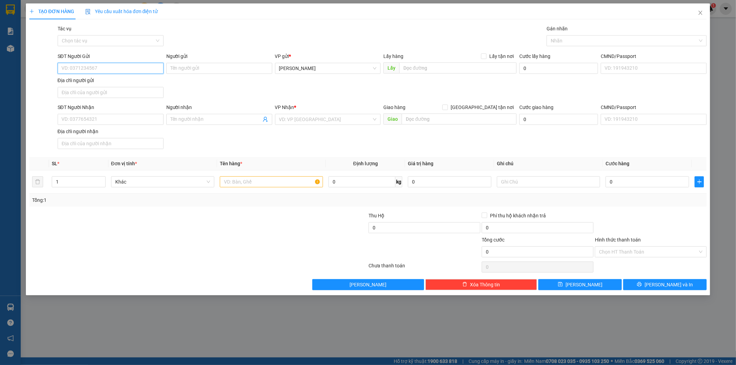
click at [151, 67] on input "SĐT Người Gửi" at bounding box center [111, 68] width 106 height 11
click at [139, 120] on input "SĐT Người Nhận" at bounding box center [111, 119] width 106 height 11
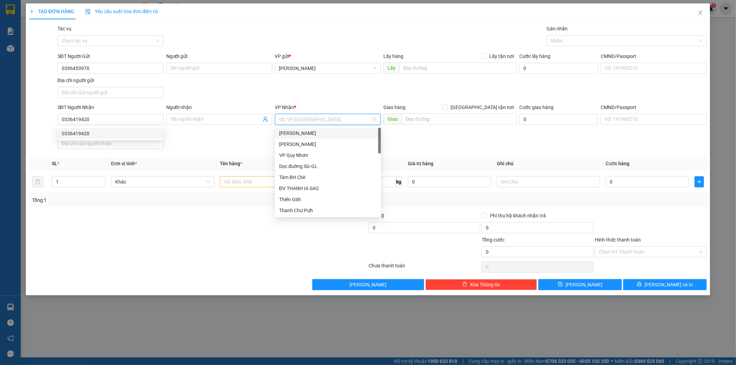
click at [327, 120] on input "search" at bounding box center [325, 119] width 93 height 10
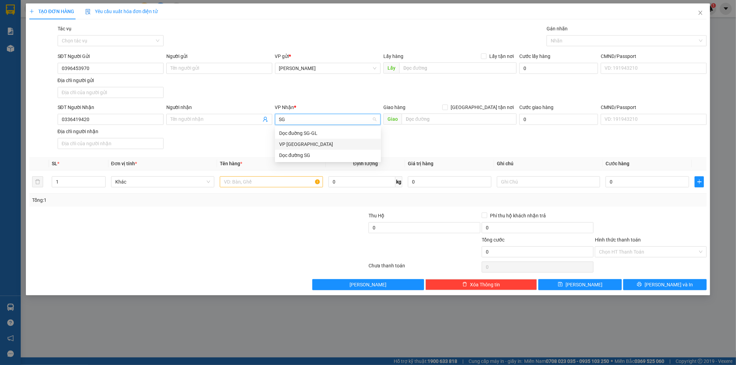
click at [328, 144] on div "VP [GEOGRAPHIC_DATA]" at bounding box center [328, 144] width 98 height 8
click at [234, 187] on input "text" at bounding box center [271, 181] width 103 height 11
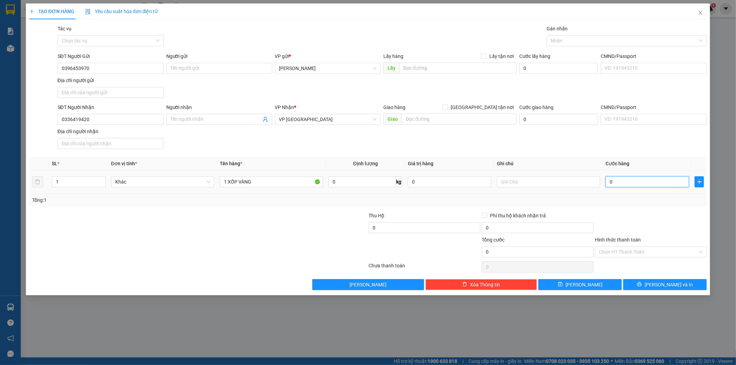
click at [626, 179] on input "0" at bounding box center [648, 181] width 84 height 11
drag, startPoint x: 650, startPoint y: 244, endPoint x: 649, endPoint y: 249, distance: 5.0
click at [649, 249] on div "Hình thức thanh toán Chọn HT Thanh Toán" at bounding box center [651, 248] width 112 height 24
click at [649, 249] on input "Hình thức thanh toán" at bounding box center [648, 252] width 99 height 10
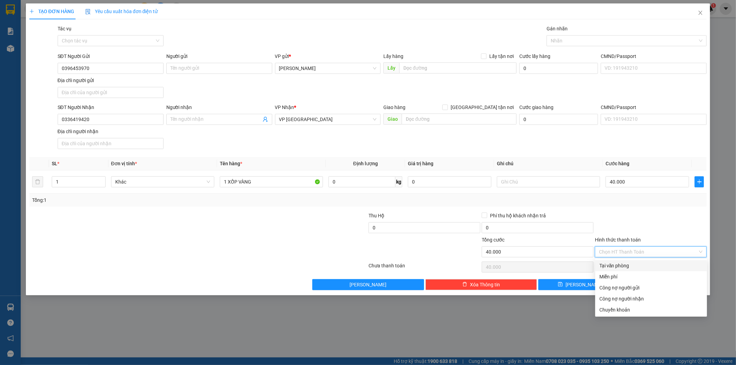
click at [640, 263] on div "Tại văn phòng" at bounding box center [651, 266] width 104 height 8
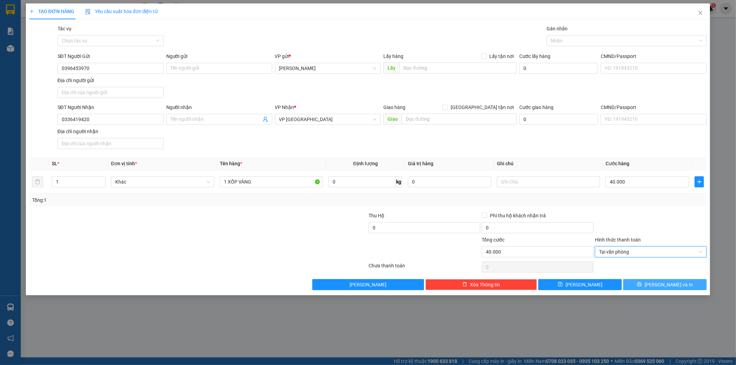
click at [646, 280] on button "[PERSON_NAME] và In" at bounding box center [665, 284] width 84 height 11
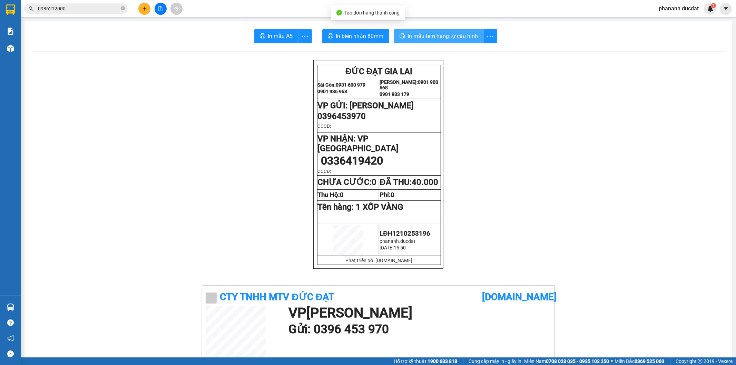
click at [404, 40] on button "In mẫu tem hàng tự cấu hình" at bounding box center [439, 36] width 90 height 14
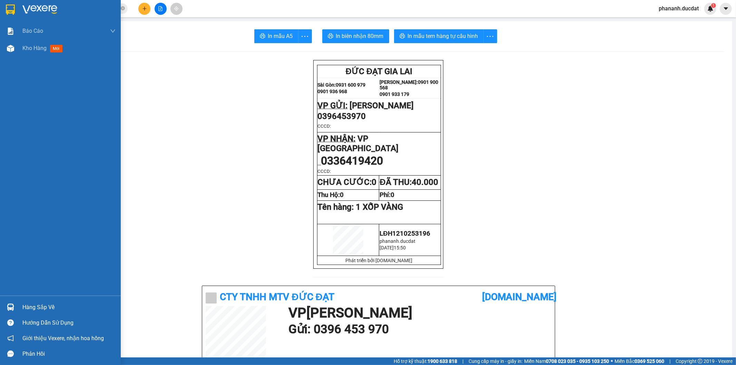
click at [17, 11] on div at bounding box center [60, 11] width 121 height 22
click at [67, 4] on div at bounding box center [68, 9] width 93 height 10
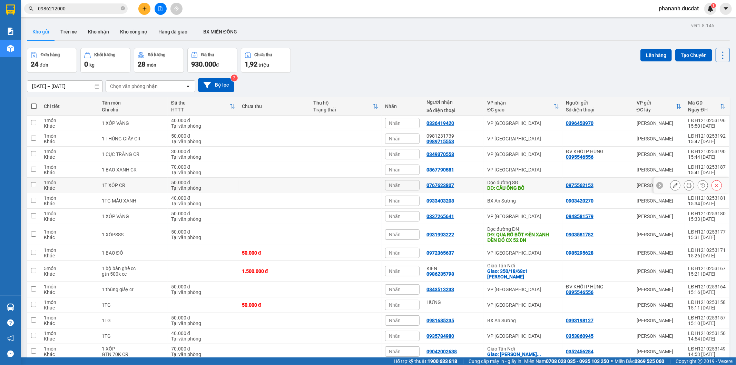
click at [671, 183] on button at bounding box center [675, 185] width 10 height 12
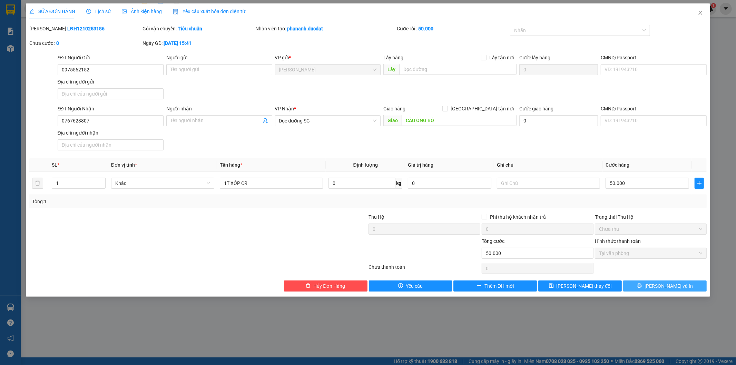
click at [642, 288] on icon "printer" at bounding box center [639, 285] width 5 height 5
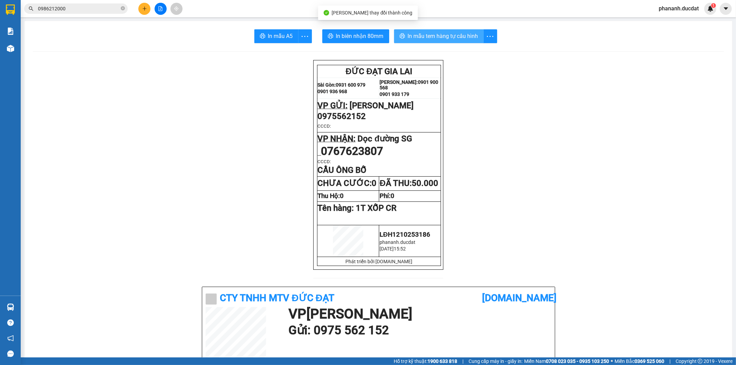
click at [450, 37] on span "In mẫu tem hàng tự cấu hình" at bounding box center [443, 36] width 70 height 9
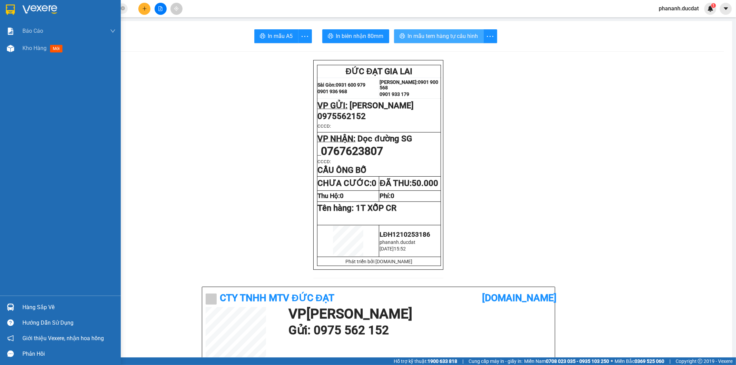
click at [7, 6] on img at bounding box center [10, 9] width 9 height 10
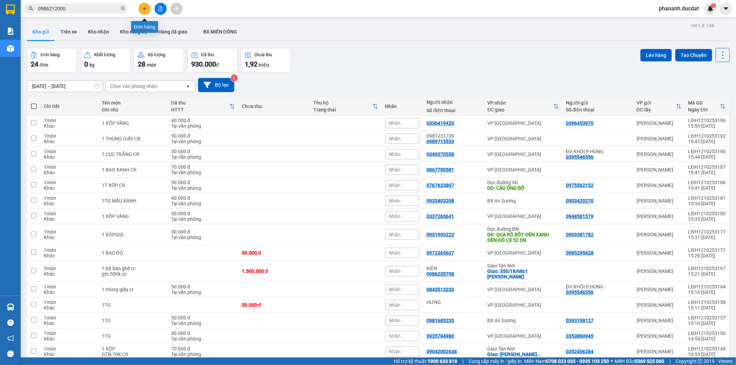
click at [143, 8] on icon "plus" at bounding box center [144, 8] width 5 height 5
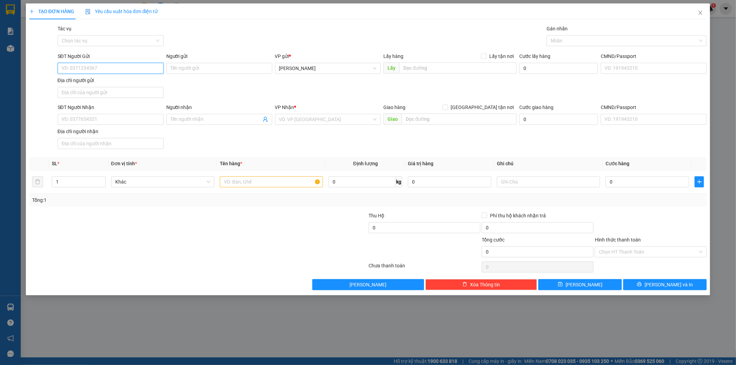
click at [156, 72] on input "SĐT Người Gửi" at bounding box center [111, 68] width 106 height 11
click at [87, 115] on input "SĐT Người Nhận" at bounding box center [111, 119] width 106 height 11
click at [337, 124] on input "search" at bounding box center [325, 119] width 93 height 10
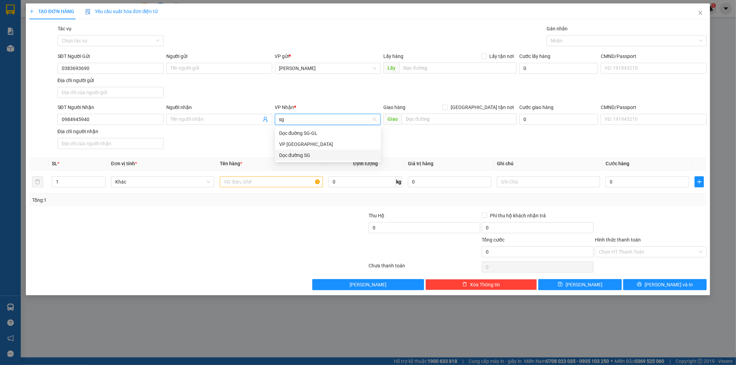
click at [305, 154] on div "Dọc đường SG" at bounding box center [328, 155] width 98 height 8
click at [453, 120] on input "text" at bounding box center [459, 119] width 115 height 11
click at [287, 182] on input "text" at bounding box center [271, 181] width 103 height 11
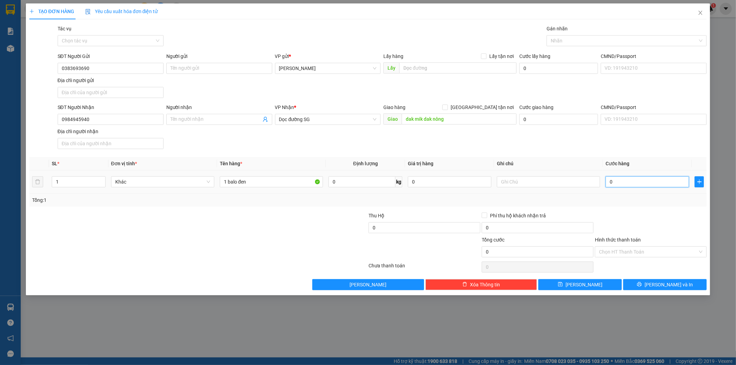
click at [640, 179] on input "0" at bounding box center [648, 181] width 84 height 11
click at [568, 182] on input "text" at bounding box center [548, 181] width 103 height 11
paste input "5388 - 68178"
click at [675, 284] on span "[PERSON_NAME] và In" at bounding box center [669, 285] width 48 height 8
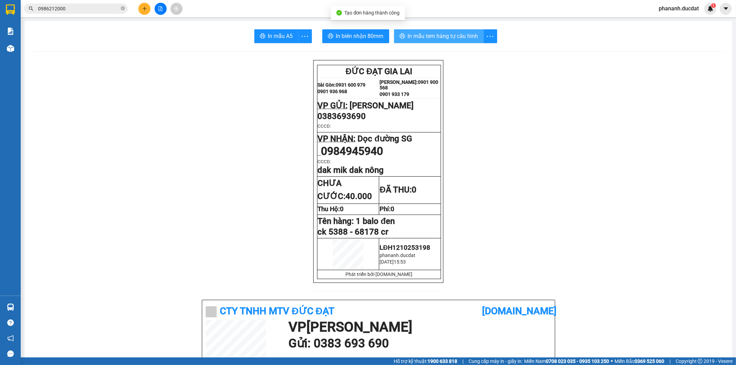
click at [447, 33] on span "In mẫu tem hàng tự cấu hình" at bounding box center [443, 36] width 70 height 9
click at [142, 10] on icon "plus" at bounding box center [144, 8] width 5 height 5
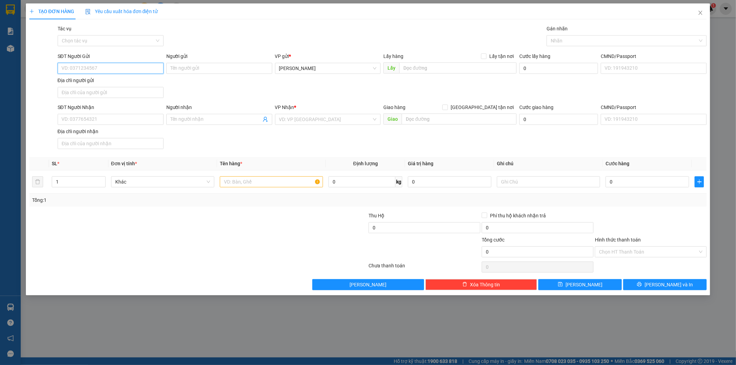
click at [132, 70] on input "SĐT Người Gửi" at bounding box center [111, 68] width 106 height 11
click at [123, 118] on input "SĐT Người Nhận" at bounding box center [111, 119] width 106 height 11
click at [302, 125] on div "VP Nhận * VD: VP [GEOGRAPHIC_DATA]" at bounding box center [328, 116] width 106 height 24
click at [304, 120] on input "search" at bounding box center [325, 119] width 93 height 10
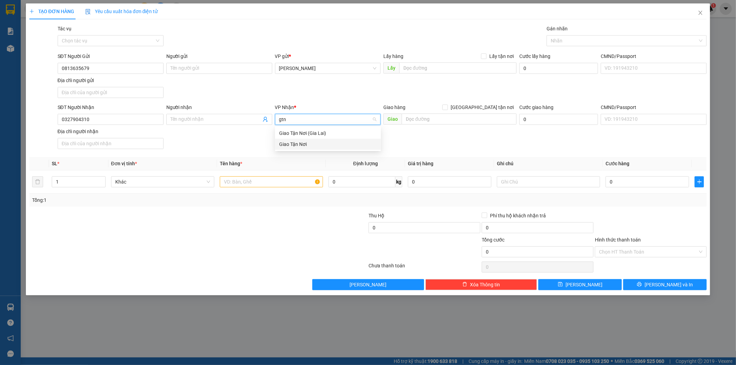
click at [286, 143] on div "Giao Tận Nơi" at bounding box center [328, 144] width 98 height 8
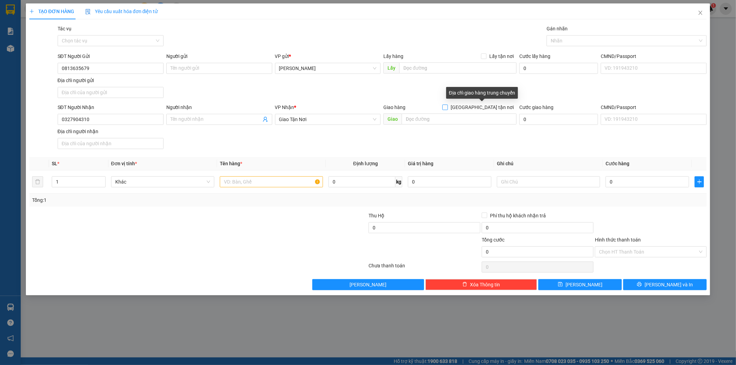
click at [447, 109] on input "[GEOGRAPHIC_DATA] tận nơi" at bounding box center [444, 107] width 5 height 5
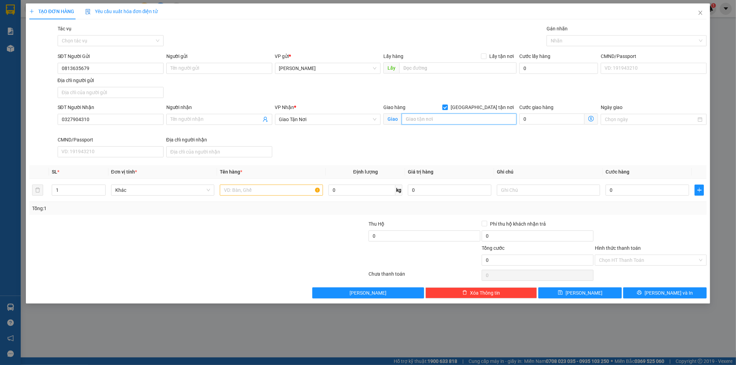
click at [461, 123] on input "text" at bounding box center [459, 119] width 115 height 11
click at [298, 193] on input "text" at bounding box center [271, 190] width 103 height 11
click at [550, 193] on input "text" at bounding box center [548, 190] width 103 height 11
paste input "5239 - 18020"
click at [635, 188] on input "0" at bounding box center [648, 190] width 84 height 11
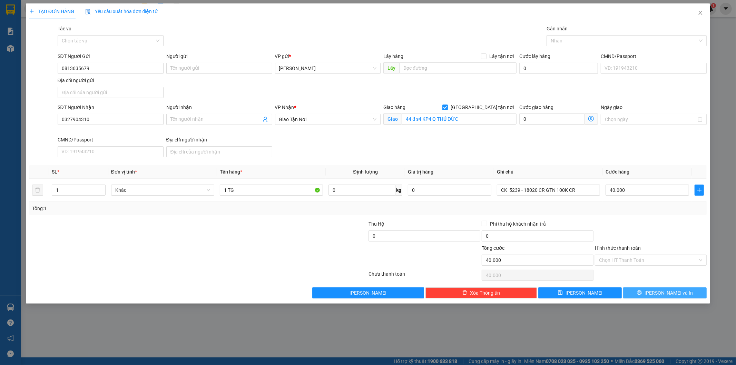
click at [664, 294] on span "[PERSON_NAME] và In" at bounding box center [669, 293] width 48 height 8
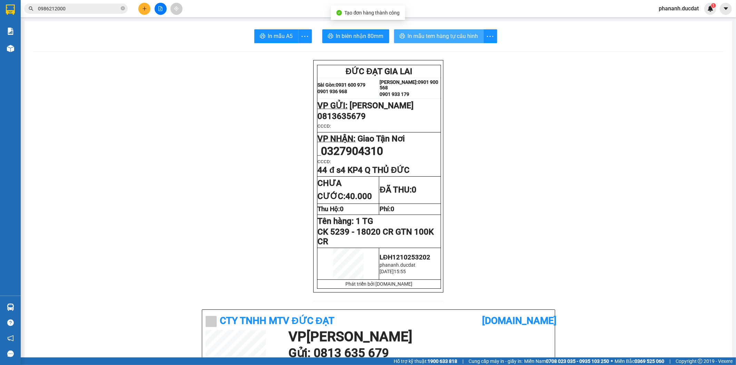
click at [466, 30] on button "In mẫu tem hàng tự cấu hình" at bounding box center [439, 36] width 90 height 14
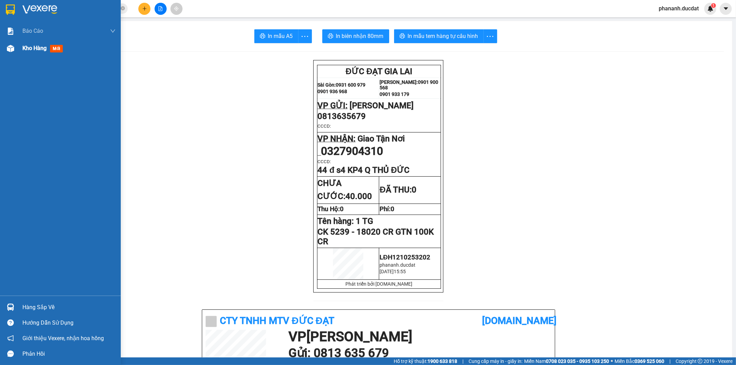
click at [11, 46] on img at bounding box center [10, 48] width 7 height 7
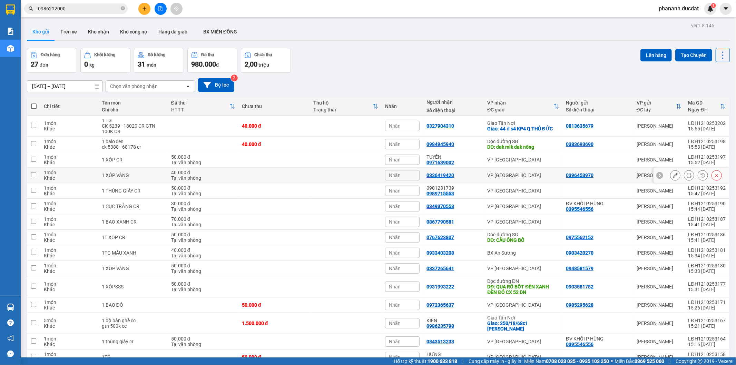
click at [687, 177] on icon at bounding box center [689, 175] width 5 height 5
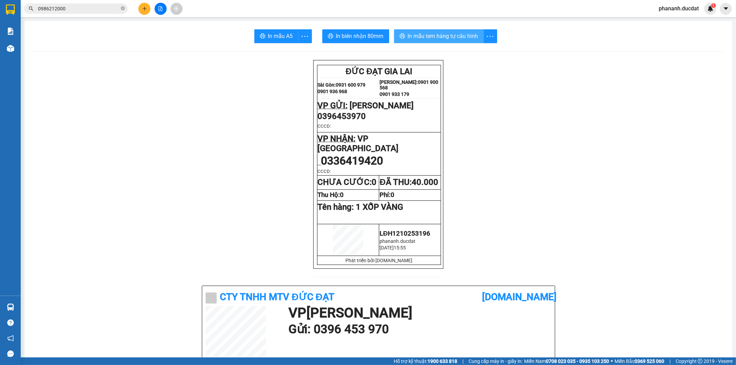
click at [401, 36] on icon "printer" at bounding box center [403, 36] width 6 height 6
click at [143, 10] on icon "plus" at bounding box center [144, 8] width 5 height 5
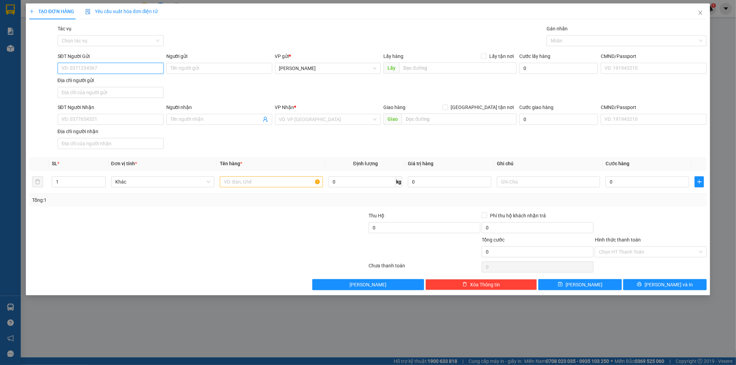
click at [135, 69] on input "SĐT Người Gửi" at bounding box center [111, 68] width 106 height 11
click at [118, 113] on div "SĐT Người Nhận VD: 0377654321" at bounding box center [111, 116] width 106 height 24
click at [314, 113] on div "VP Nhận *" at bounding box center [328, 109] width 106 height 10
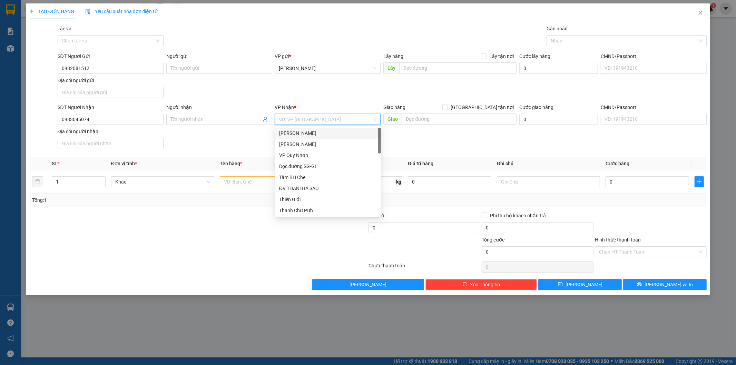
click at [297, 120] on input "search" at bounding box center [325, 119] width 93 height 10
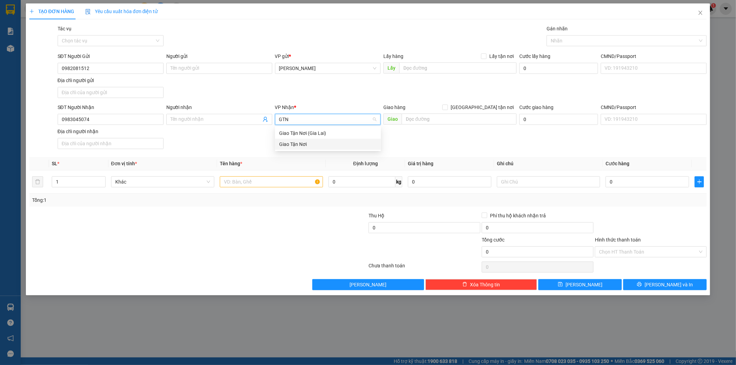
click at [300, 146] on div "Giao Tận Nơi" at bounding box center [328, 144] width 98 height 8
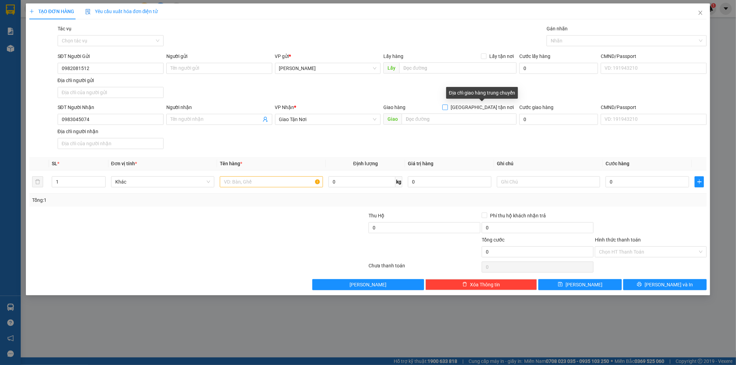
click at [447, 106] on input "[GEOGRAPHIC_DATA] tận nơi" at bounding box center [444, 107] width 5 height 5
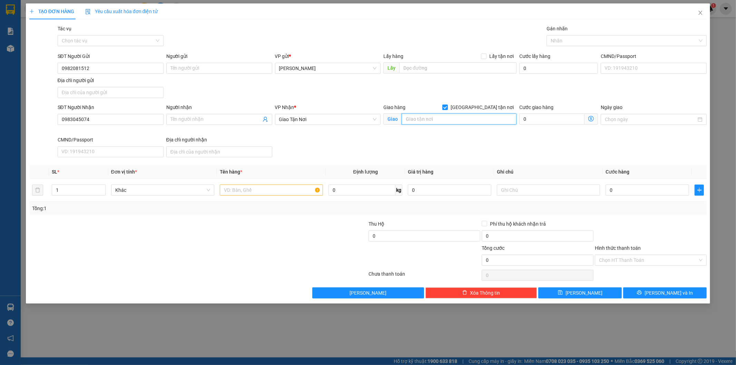
click at [467, 124] on input "text" at bounding box center [459, 119] width 115 height 11
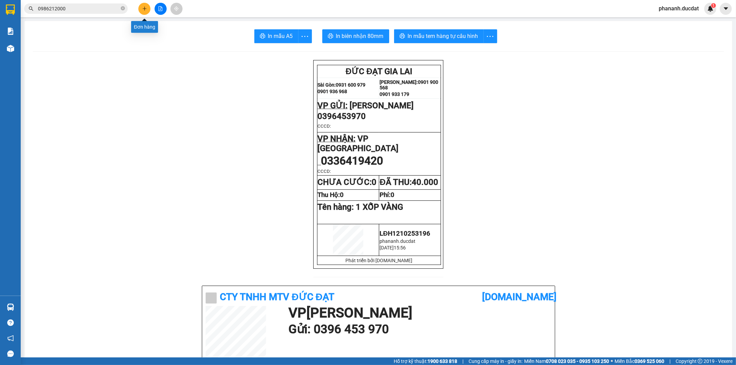
click at [143, 12] on button at bounding box center [144, 9] width 12 height 12
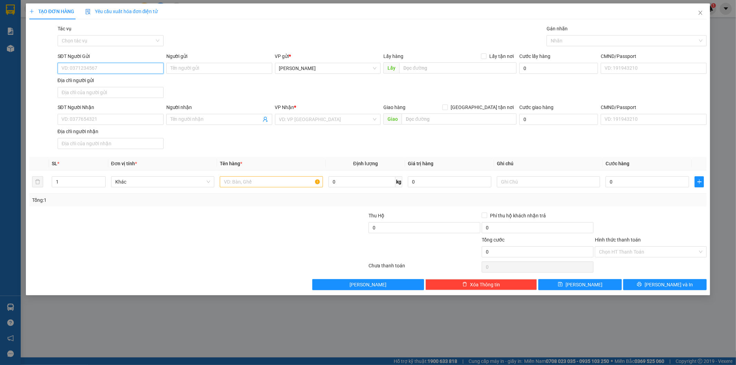
click at [115, 66] on input "SĐT Người Gửi" at bounding box center [111, 68] width 106 height 11
click at [127, 118] on input "SĐT Người Nhận" at bounding box center [111, 119] width 106 height 11
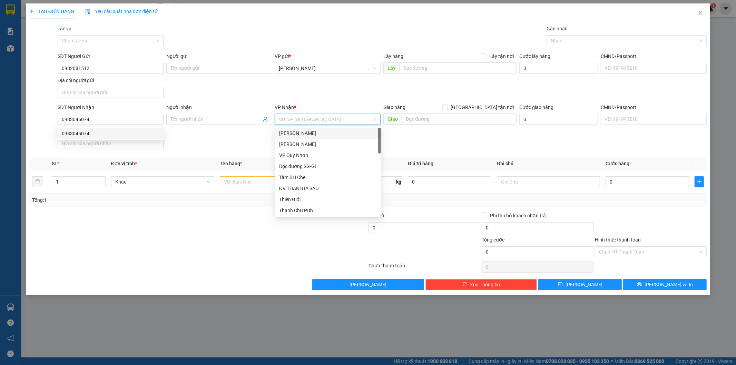
click at [347, 116] on input "search" at bounding box center [325, 119] width 93 height 10
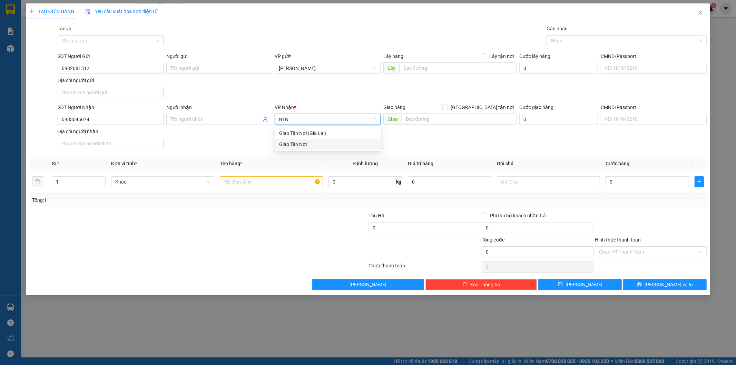
click at [341, 143] on div "Giao Tận Nơi" at bounding box center [328, 144] width 98 height 8
click at [447, 108] on input "[GEOGRAPHIC_DATA] tận nơi" at bounding box center [444, 107] width 5 height 5
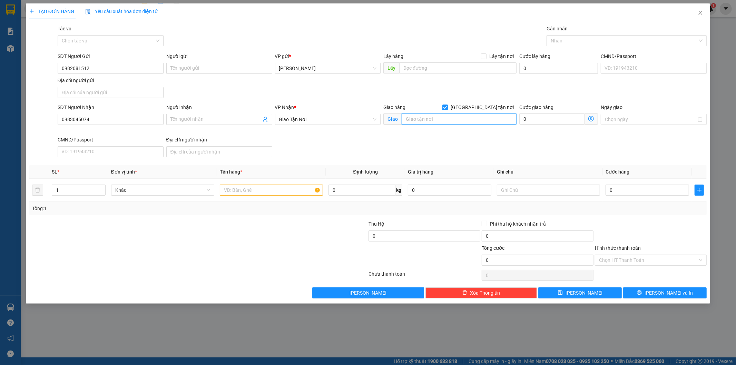
click at [452, 119] on input "text" at bounding box center [459, 119] width 115 height 11
click at [264, 189] on input "text" at bounding box center [271, 190] width 103 height 11
click at [540, 190] on input "text" at bounding box center [548, 190] width 103 height 11
click at [635, 187] on input "0" at bounding box center [648, 190] width 84 height 11
click at [647, 256] on input "Hình thức thanh toán" at bounding box center [648, 260] width 99 height 10
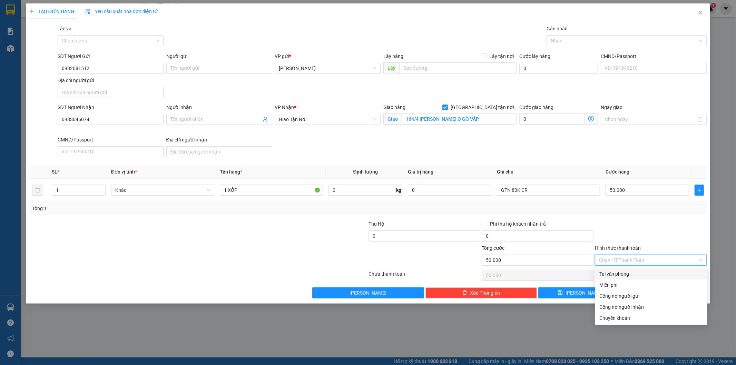
click at [629, 273] on div "Tại văn phòng" at bounding box center [651, 274] width 104 height 8
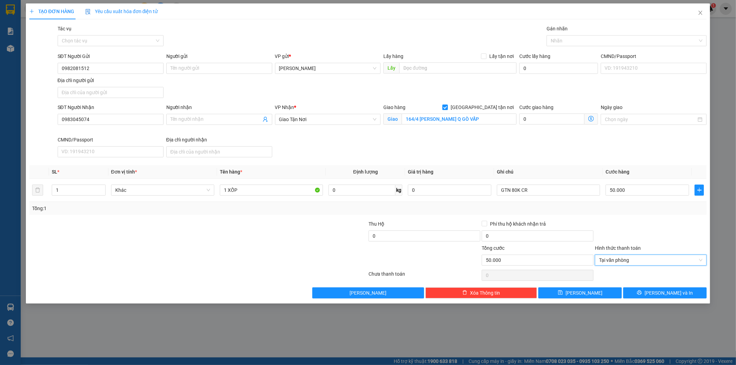
click at [656, 302] on div "TẠO ĐƠN HÀNG Yêu cầu xuất hóa đơn điện tử Transit Pickup Surcharge Ids Transit …" at bounding box center [368, 153] width 685 height 300
click at [642, 294] on icon "printer" at bounding box center [639, 293] width 4 height 4
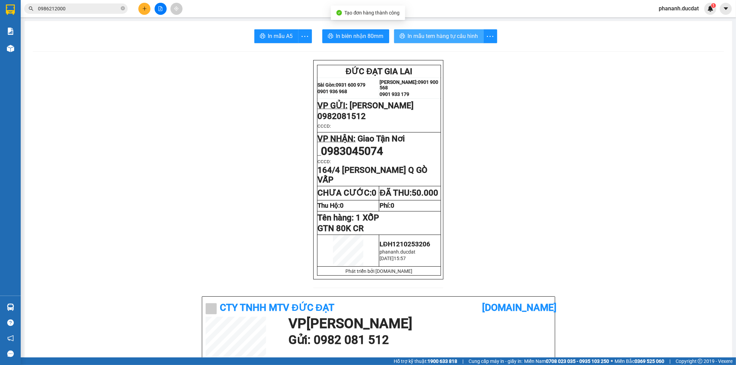
click at [461, 34] on span "In mẫu tem hàng tự cấu hình" at bounding box center [443, 36] width 70 height 9
click at [140, 5] on button at bounding box center [144, 9] width 12 height 12
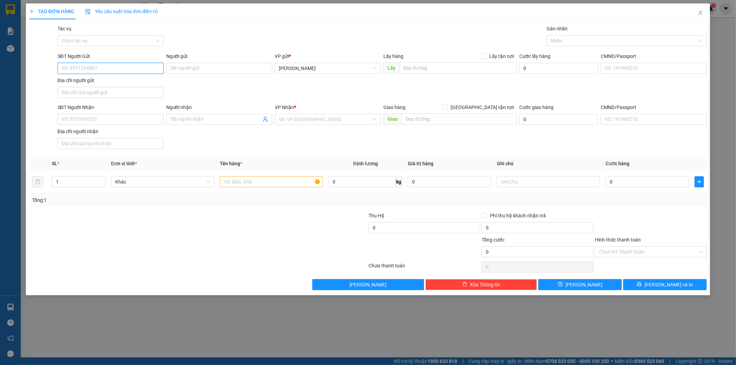
click at [133, 68] on input "SĐT Người Gửi" at bounding box center [111, 68] width 106 height 11
click at [109, 116] on input "SĐT Người Nhận" at bounding box center [111, 119] width 106 height 11
click at [303, 121] on input "search" at bounding box center [325, 119] width 93 height 10
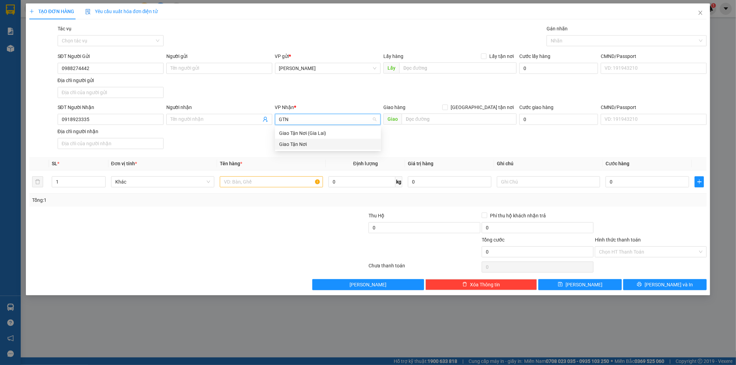
click at [288, 148] on div "Giao Tận Nơi" at bounding box center [328, 144] width 98 height 8
click at [447, 107] on input "[GEOGRAPHIC_DATA] tận nơi" at bounding box center [444, 107] width 5 height 5
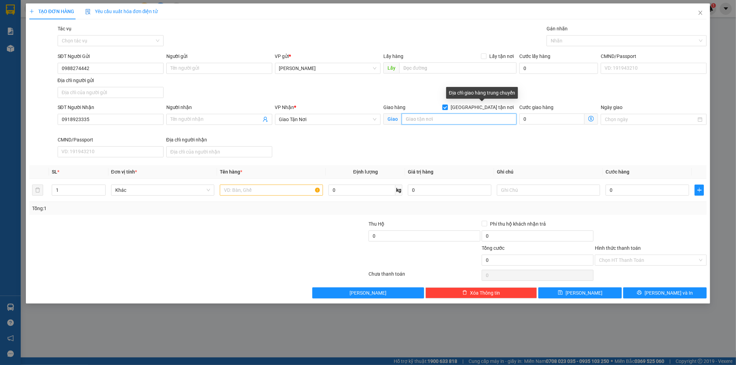
click at [443, 116] on input "text" at bounding box center [459, 119] width 115 height 11
click at [299, 189] on input "text" at bounding box center [271, 190] width 103 height 11
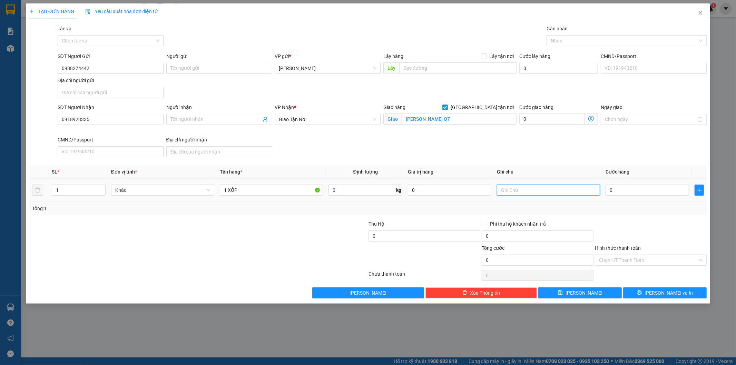
click at [515, 190] on input "text" at bounding box center [548, 190] width 103 height 11
click at [646, 195] on input "0" at bounding box center [648, 190] width 84 height 11
click at [635, 263] on input "Hình thức thanh toán" at bounding box center [648, 260] width 99 height 10
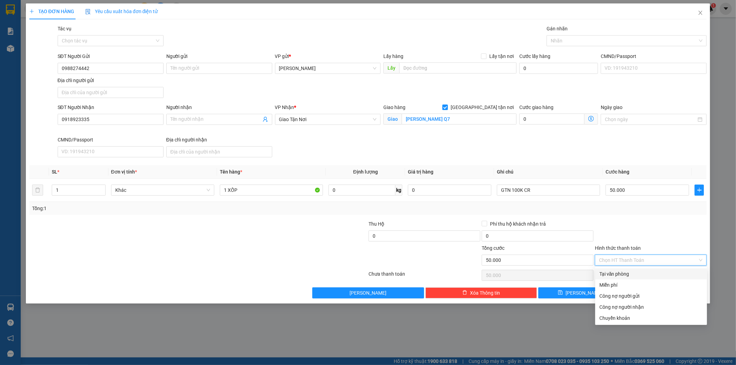
click at [630, 277] on div "Tại văn phòng" at bounding box center [651, 274] width 104 height 8
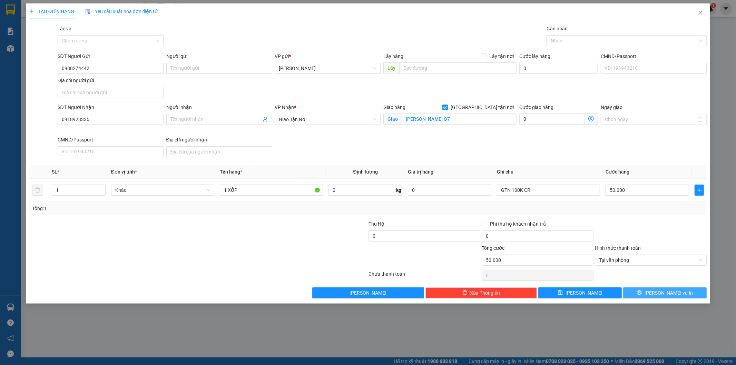
click at [641, 294] on button "[PERSON_NAME] và In" at bounding box center [665, 292] width 84 height 11
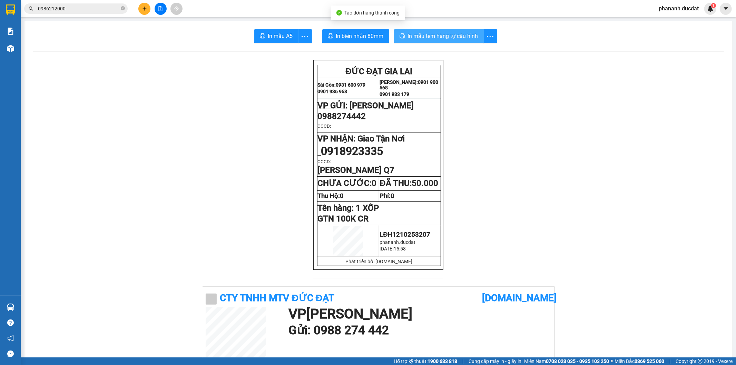
click at [450, 35] on span "In mẫu tem hàng tự cấu hình" at bounding box center [443, 36] width 70 height 9
click at [141, 8] on button at bounding box center [144, 9] width 12 height 12
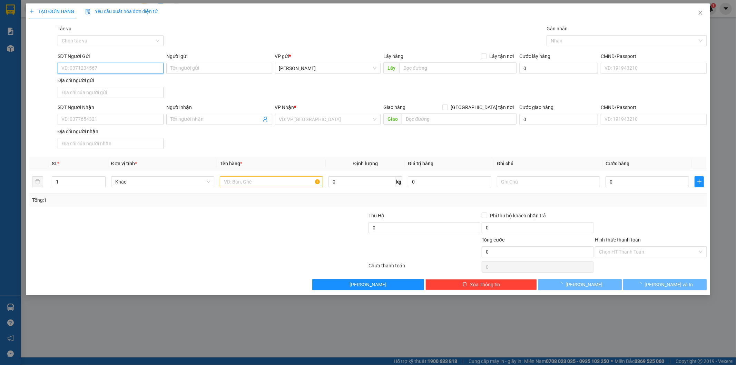
click at [125, 67] on input "SĐT Người Gửi" at bounding box center [111, 68] width 106 height 11
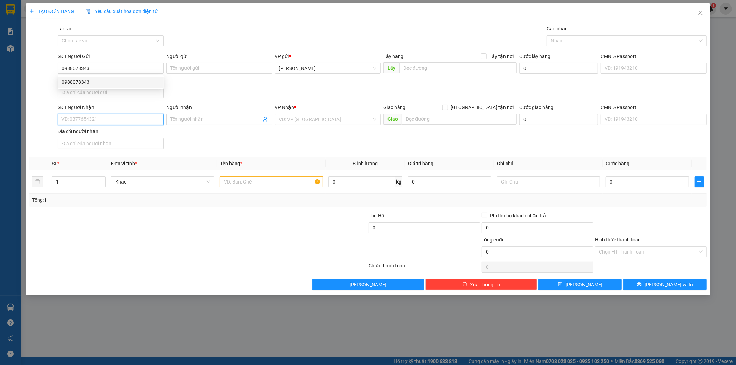
click at [127, 125] on input "SĐT Người Nhận" at bounding box center [111, 119] width 106 height 11
click at [183, 121] on input "Người nhận" at bounding box center [215, 120] width 91 height 8
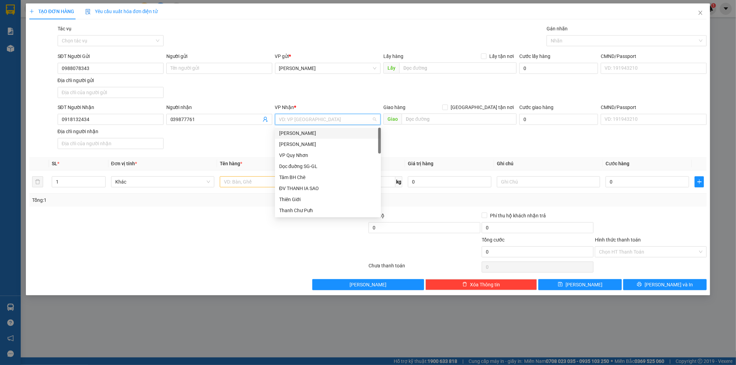
click at [351, 120] on input "search" at bounding box center [325, 119] width 93 height 10
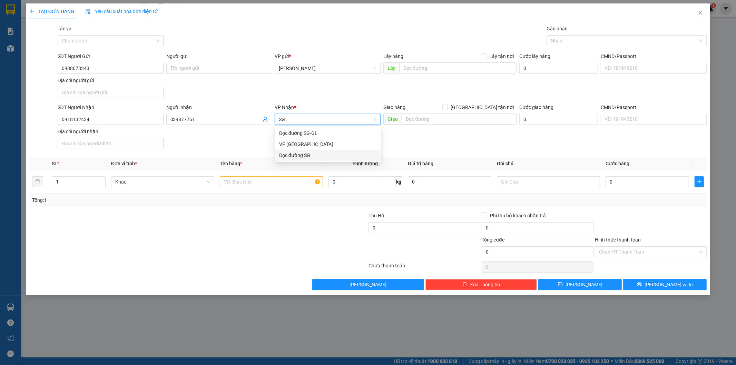
drag, startPoint x: 319, startPoint y: 157, endPoint x: 395, endPoint y: 125, distance: 82.5
click at [320, 156] on div "Dọc đường SG" at bounding box center [328, 155] width 98 height 8
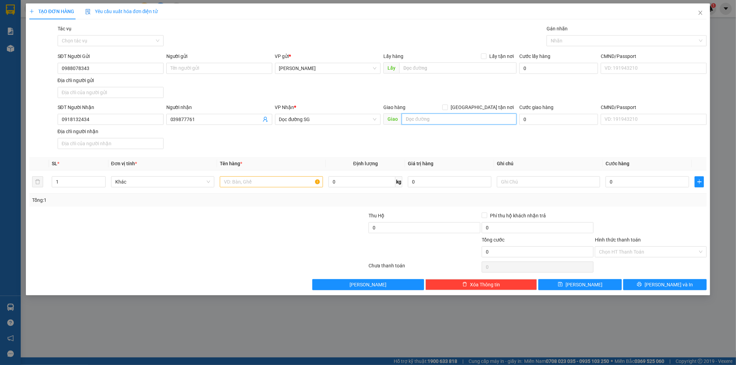
click at [423, 123] on input "text" at bounding box center [459, 119] width 115 height 11
click at [295, 185] on input "text" at bounding box center [271, 181] width 103 height 11
click at [619, 185] on input "0" at bounding box center [648, 181] width 84 height 11
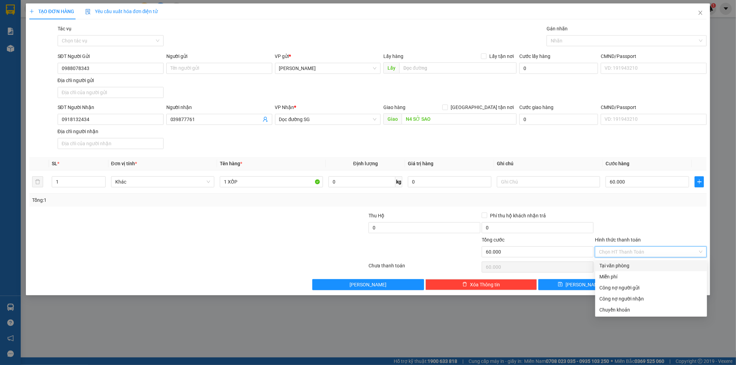
click at [615, 253] on input "Hình thức thanh toán" at bounding box center [648, 252] width 99 height 10
click at [612, 270] on div "Tại văn phòng" at bounding box center [651, 265] width 112 height 11
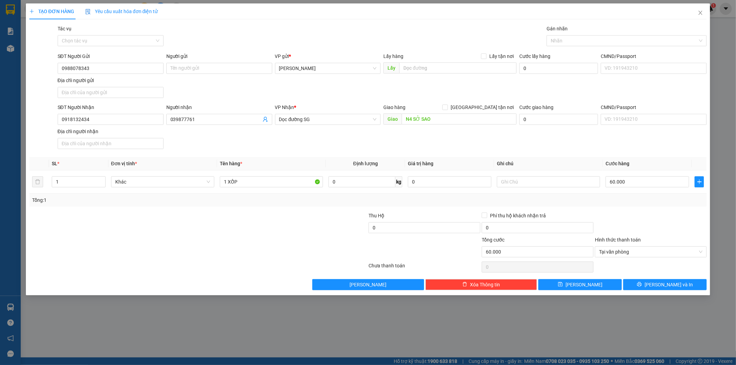
click at [643, 292] on div "TẠO ĐƠN HÀNG Yêu cầu xuất hóa đơn điện tử Transit Pickup Surcharge Ids Transit …" at bounding box center [368, 149] width 685 height 292
click at [646, 288] on button "[PERSON_NAME] và In" at bounding box center [665, 284] width 84 height 11
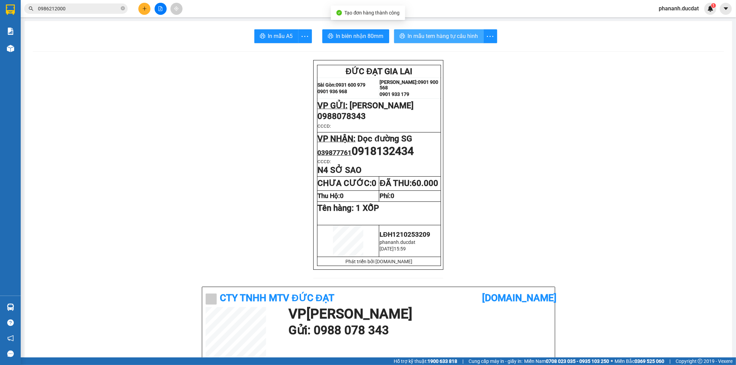
click at [468, 40] on button "In mẫu tem hàng tự cấu hình" at bounding box center [439, 36] width 90 height 14
click at [145, 8] on icon "plus" at bounding box center [144, 8] width 5 height 5
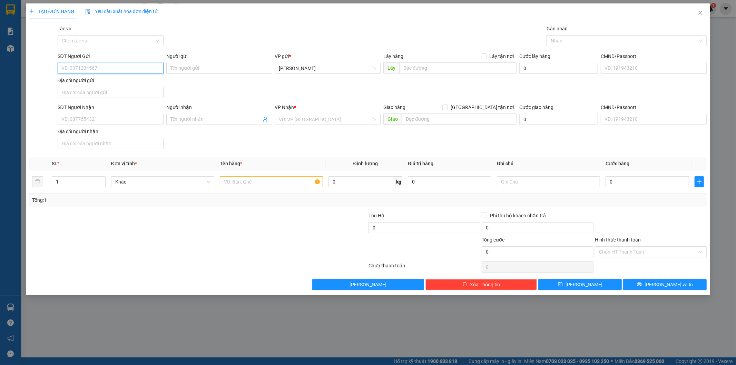
click at [126, 66] on input "SĐT Người Gửi" at bounding box center [111, 68] width 106 height 11
click at [117, 116] on input "SĐT Người Nhận" at bounding box center [111, 119] width 106 height 11
click at [290, 124] on input "search" at bounding box center [325, 119] width 93 height 10
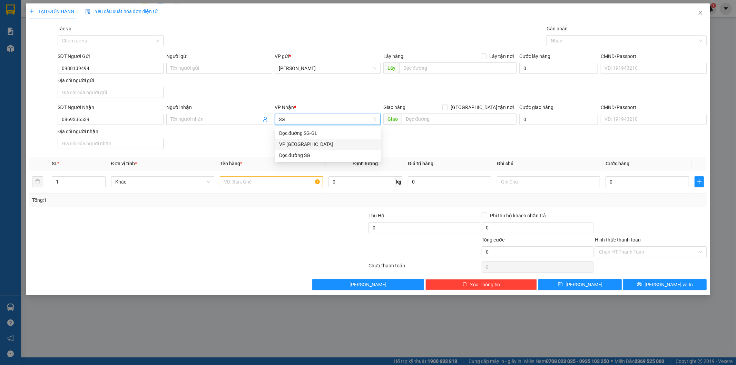
click at [283, 144] on div "VP [GEOGRAPHIC_DATA]" at bounding box center [328, 144] width 98 height 8
click at [239, 186] on input "text" at bounding box center [271, 181] width 103 height 11
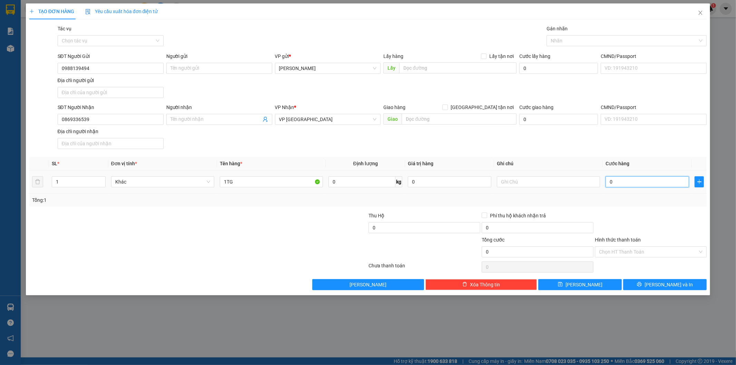
click at [660, 187] on input "0" at bounding box center [648, 181] width 84 height 11
click at [684, 251] on input "Hình thức thanh toán" at bounding box center [648, 252] width 99 height 10
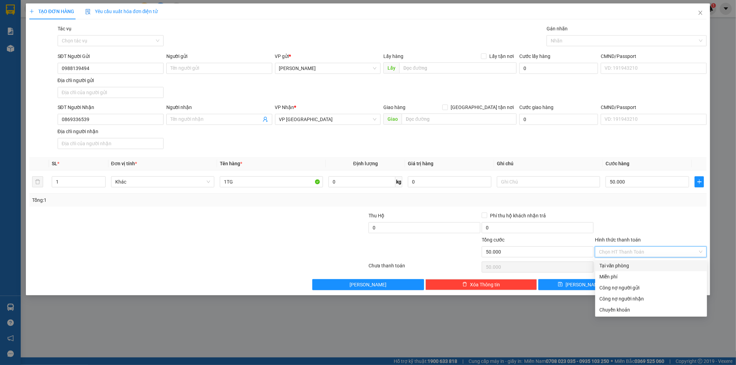
click at [678, 265] on div "Tại văn phòng" at bounding box center [651, 266] width 104 height 8
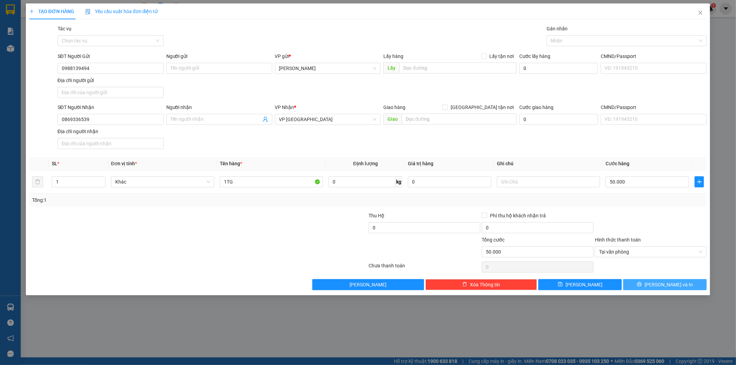
click at [675, 283] on span "[PERSON_NAME] và In" at bounding box center [669, 285] width 48 height 8
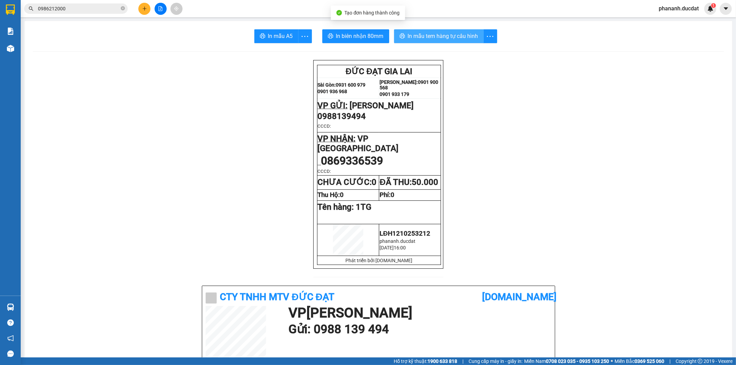
click at [470, 39] on span "In mẫu tem hàng tự cấu hình" at bounding box center [443, 36] width 70 height 9
click at [141, 8] on button at bounding box center [144, 9] width 12 height 12
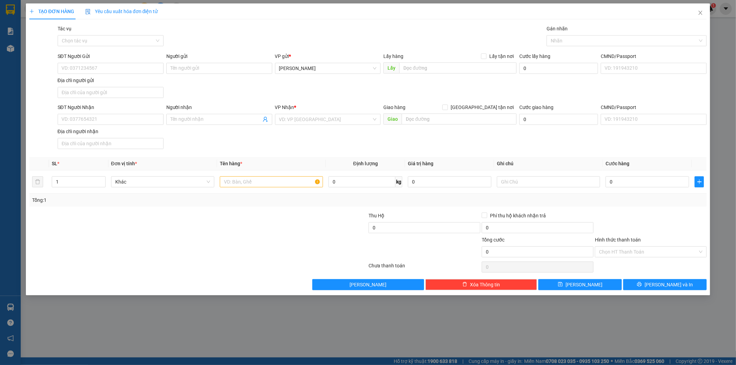
click at [142, 75] on div "SĐT Người Gửi VD: 0371234567" at bounding box center [111, 64] width 106 height 24
click at [154, 60] on div "SĐT Người Gửi" at bounding box center [111, 56] width 106 height 8
click at [154, 63] on input "SĐT Người Gửi" at bounding box center [111, 68] width 106 height 11
drag, startPoint x: 146, startPoint y: 121, endPoint x: 150, endPoint y: 115, distance: 7.1
click at [149, 118] on input "SĐT Người Nhận" at bounding box center [111, 119] width 106 height 11
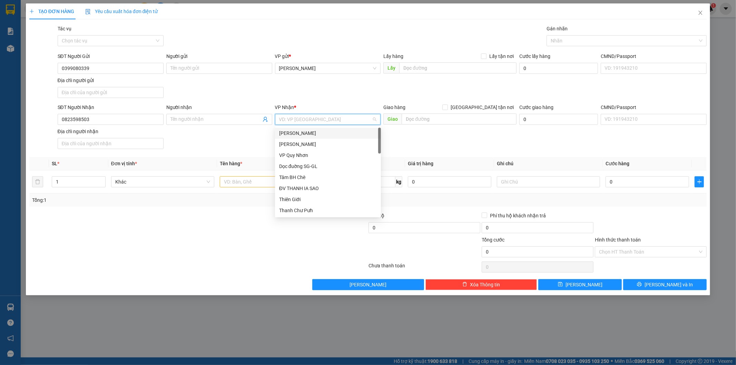
click at [296, 114] on div "VD: VP [GEOGRAPHIC_DATA]" at bounding box center [328, 119] width 106 height 11
click at [341, 135] on div "VP Quy Nhơn" at bounding box center [328, 133] width 98 height 8
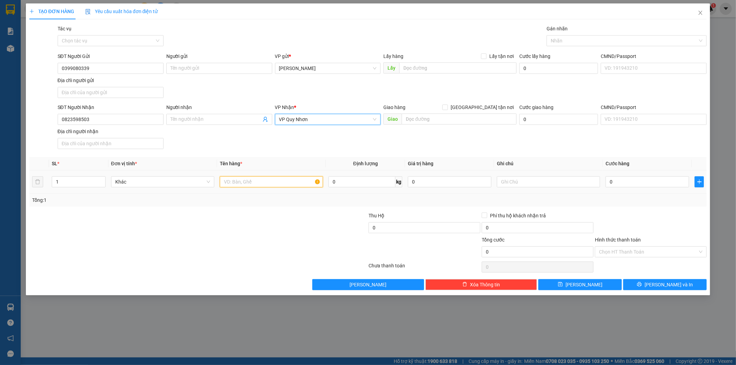
click at [286, 187] on input "text" at bounding box center [271, 181] width 103 height 11
click at [244, 181] on input "1 tivi 1 kiệ chân sắt" at bounding box center [271, 181] width 103 height 11
click at [540, 186] on input "text" at bounding box center [548, 181] width 103 height 11
click at [672, 188] on div "0" at bounding box center [648, 182] width 84 height 14
click at [675, 182] on input "0" at bounding box center [648, 181] width 84 height 11
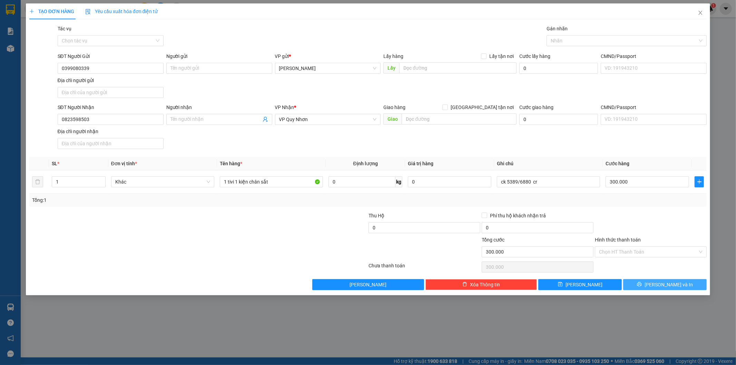
click at [650, 286] on button "[PERSON_NAME] và In" at bounding box center [665, 284] width 84 height 11
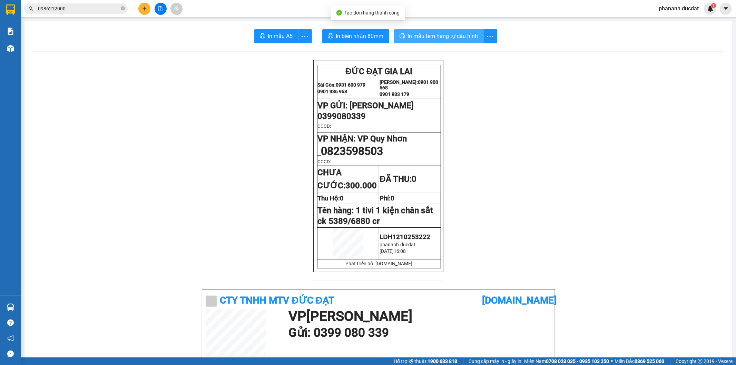
click at [432, 36] on span "In mẫu tem hàng tự cấu hình" at bounding box center [443, 36] width 70 height 9
click at [404, 33] on button "In mẫu tem hàng tự cấu hình" at bounding box center [439, 36] width 90 height 14
click at [145, 11] on button at bounding box center [144, 9] width 12 height 12
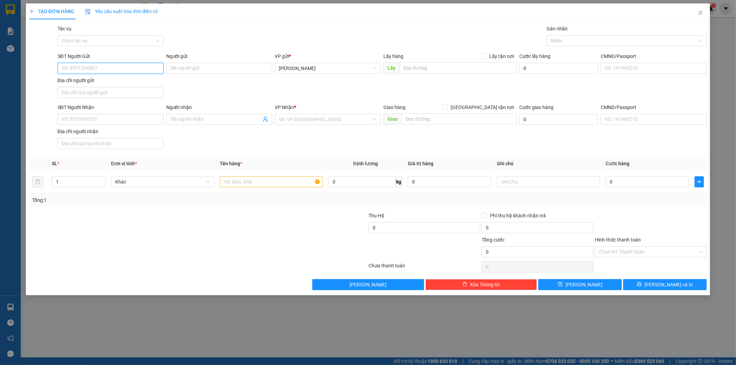
drag, startPoint x: 140, startPoint y: 64, endPoint x: 141, endPoint y: 60, distance: 4.5
click at [140, 63] on input "SĐT Người Gửi" at bounding box center [111, 68] width 106 height 11
click at [105, 114] on input "SĐT Người Nhận" at bounding box center [111, 119] width 106 height 11
click at [365, 121] on input "search" at bounding box center [325, 119] width 93 height 10
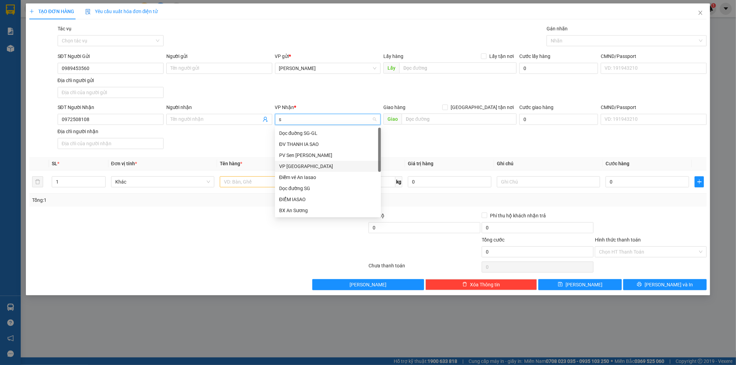
click at [313, 166] on div "VP [GEOGRAPHIC_DATA]" at bounding box center [328, 167] width 98 height 8
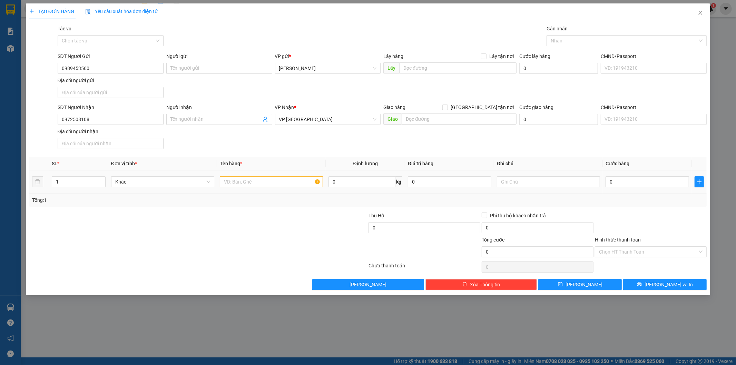
click at [261, 177] on div at bounding box center [271, 182] width 103 height 14
click at [256, 179] on input "text" at bounding box center [271, 181] width 103 height 11
click at [622, 185] on input "0" at bounding box center [648, 181] width 84 height 11
drag, startPoint x: 610, startPoint y: 258, endPoint x: 616, endPoint y: 253, distance: 7.8
click at [614, 254] on div "Hình thức thanh toán Chọn HT Thanh Toán" at bounding box center [651, 248] width 112 height 24
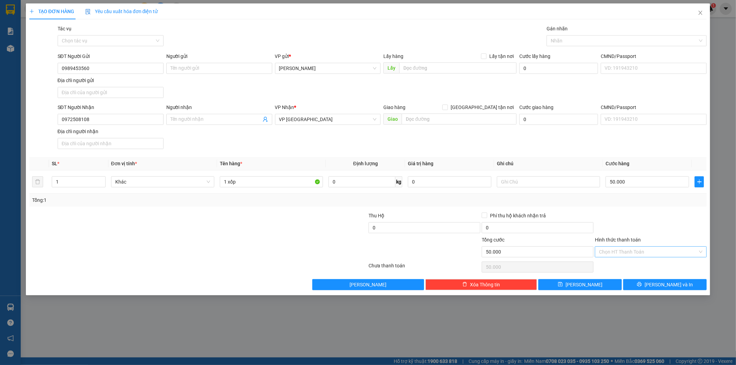
click at [617, 251] on input "Hình thức thanh toán" at bounding box center [648, 252] width 99 height 10
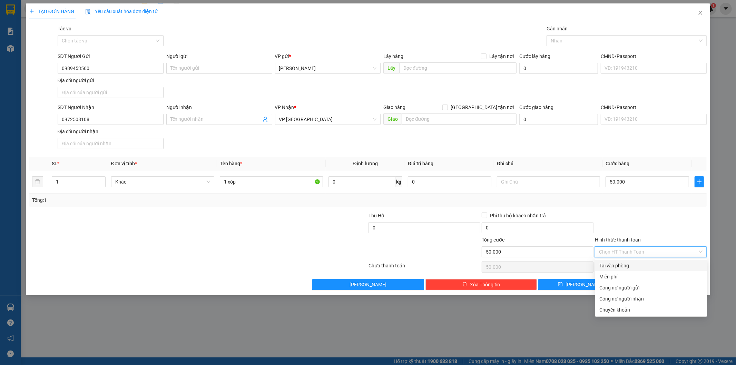
drag, startPoint x: 616, startPoint y: 270, endPoint x: 620, endPoint y: 266, distance: 5.1
click at [618, 269] on div "Tại văn phòng" at bounding box center [651, 265] width 112 height 11
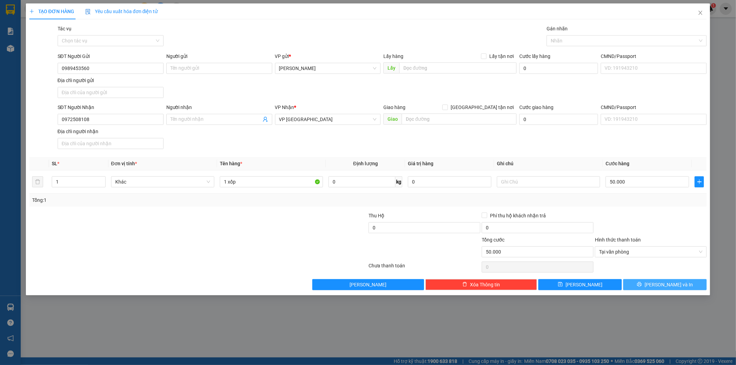
click at [658, 285] on button "[PERSON_NAME] và In" at bounding box center [665, 284] width 84 height 11
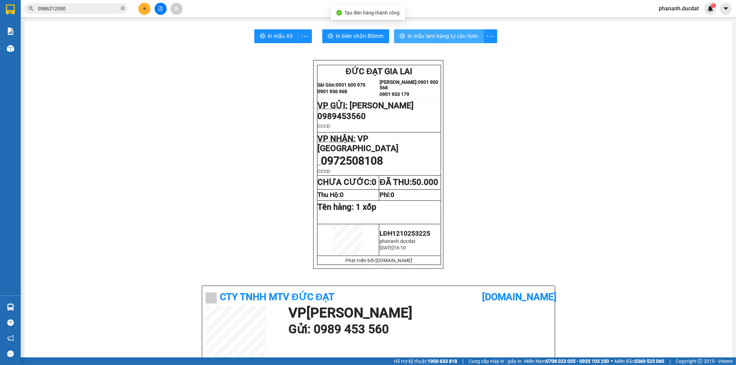
click at [464, 35] on span "In mẫu tem hàng tự cấu hình" at bounding box center [443, 36] width 70 height 9
click at [143, 15] on div "Kết quả tìm kiếm ( 3 ) Bộ lọc Mã ĐH Trạng thái Món hàng Thu hộ Tổng cước Chưa c…" at bounding box center [368, 8] width 736 height 17
click at [146, 13] on button at bounding box center [144, 9] width 12 height 12
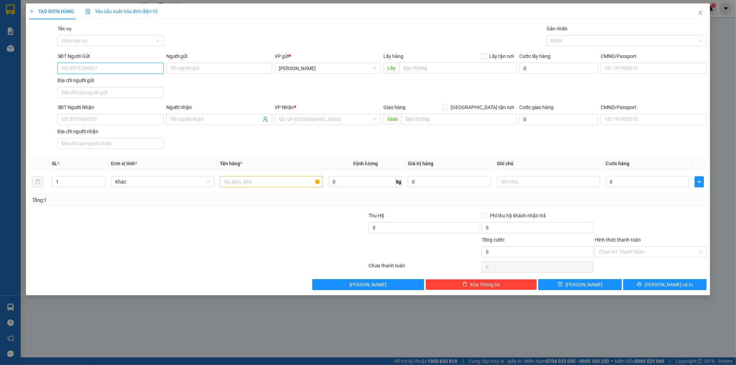
click at [126, 70] on input "SĐT Người Gửi" at bounding box center [111, 68] width 106 height 11
click at [96, 116] on input "SĐT Người Nhận" at bounding box center [111, 119] width 106 height 11
click at [323, 121] on input "search" at bounding box center [325, 119] width 93 height 10
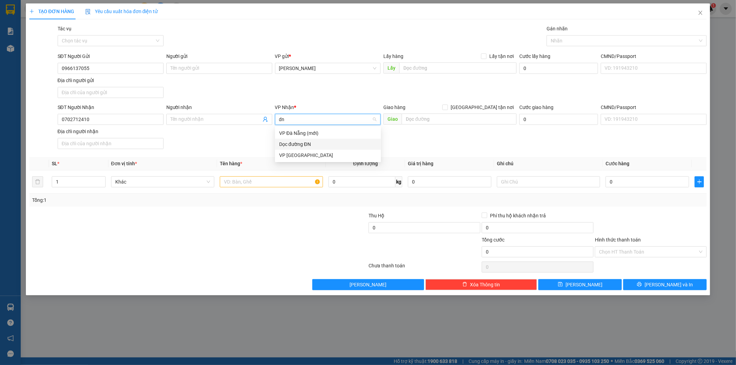
click at [317, 145] on div "Dọc đường ĐN" at bounding box center [328, 144] width 98 height 8
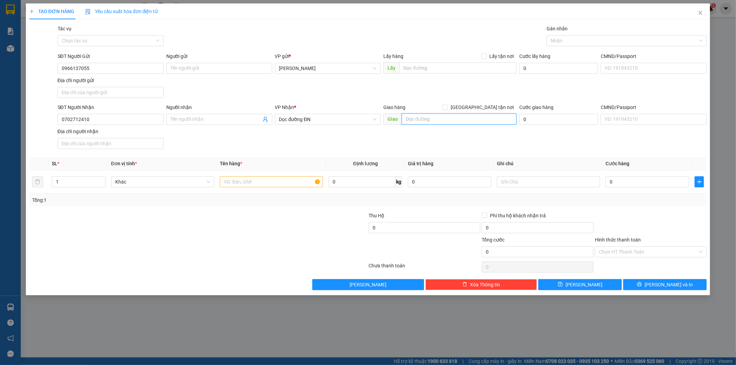
click at [429, 122] on input "text" at bounding box center [459, 119] width 115 height 11
click at [274, 184] on input "text" at bounding box center [271, 181] width 103 height 11
click at [635, 251] on input "Hình thức thanh toán" at bounding box center [648, 252] width 99 height 10
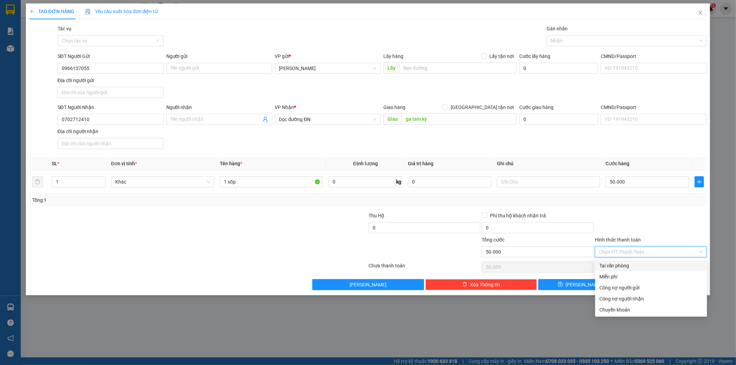
click at [627, 266] on div "Tại văn phòng" at bounding box center [651, 266] width 104 height 8
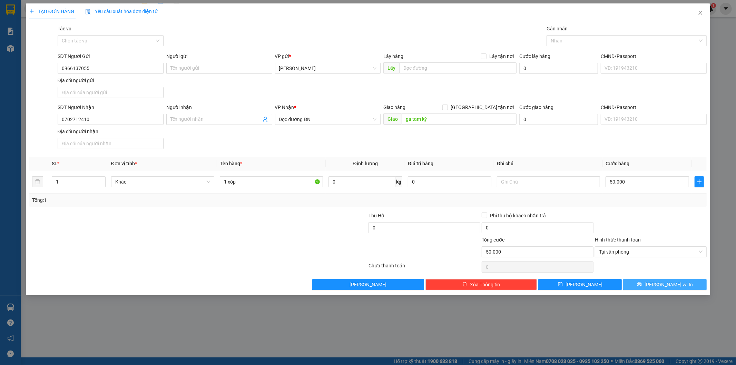
click at [675, 289] on button "[PERSON_NAME] và In" at bounding box center [665, 284] width 84 height 11
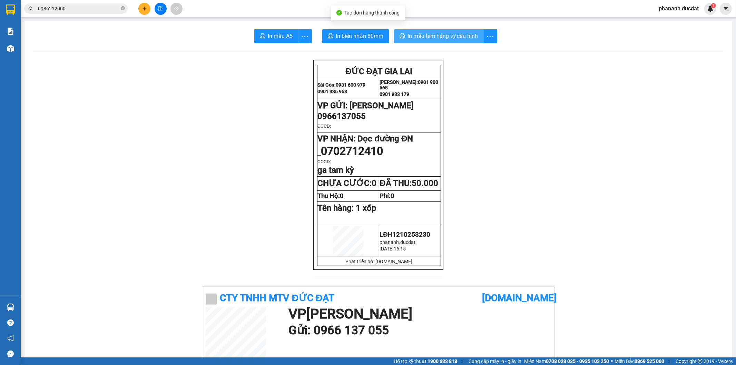
click at [439, 40] on span "In mẫu tem hàng tự cấu hình" at bounding box center [443, 36] width 70 height 9
click at [142, 8] on icon "plus" at bounding box center [144, 8] width 5 height 5
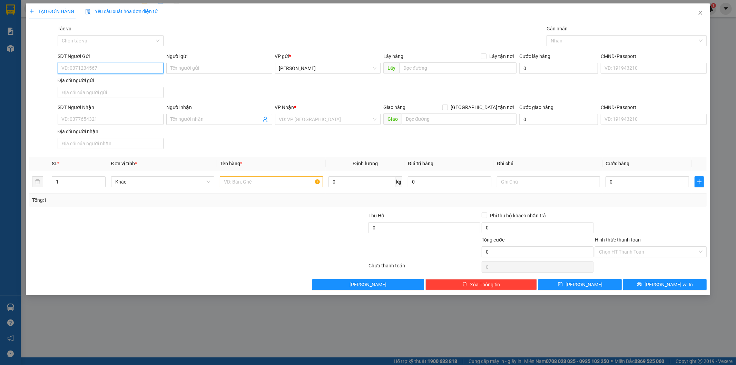
click at [147, 67] on input "SĐT Người Gửi" at bounding box center [111, 68] width 106 height 11
click at [115, 124] on input "SĐT Người Nhận" at bounding box center [111, 119] width 106 height 11
click at [312, 115] on div "VP Nhận * VD: VP [GEOGRAPHIC_DATA]" at bounding box center [328, 116] width 106 height 24
click at [300, 121] on input "search" at bounding box center [325, 119] width 93 height 10
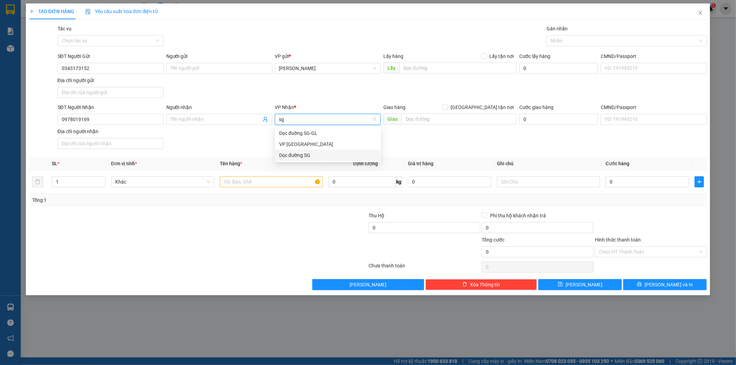
click at [294, 155] on div "Dọc đường SG" at bounding box center [328, 155] width 98 height 8
click at [438, 126] on div "Giao hàng [GEOGRAPHIC_DATA] tận nơi [GEOGRAPHIC_DATA]" at bounding box center [449, 116] width 133 height 24
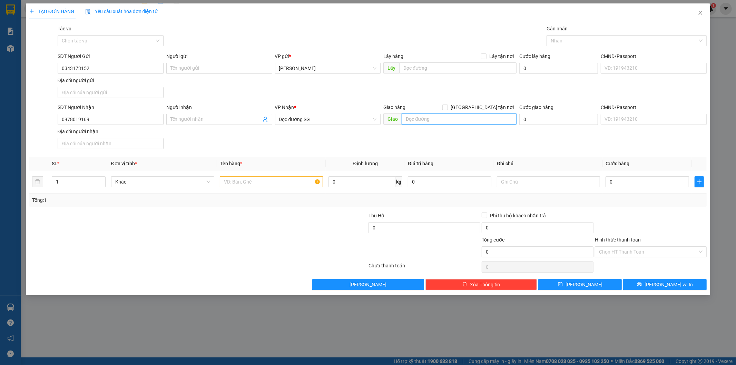
click at [445, 118] on input "text" at bounding box center [459, 119] width 115 height 11
click at [249, 178] on input "text" at bounding box center [271, 181] width 103 height 11
click at [622, 178] on input "0" at bounding box center [648, 181] width 84 height 11
click at [608, 252] on input "Hình thức thanh toán" at bounding box center [648, 252] width 99 height 10
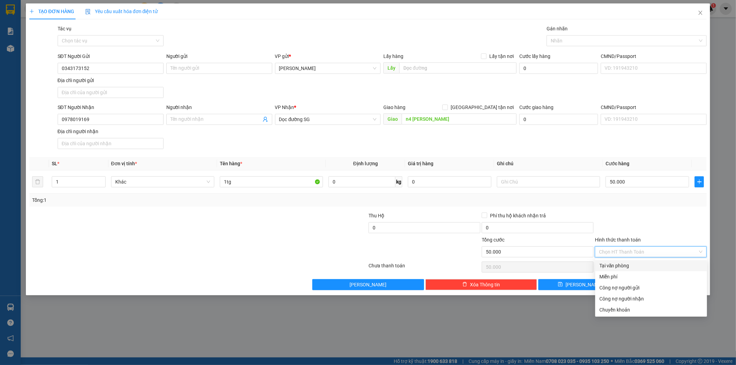
click at [610, 267] on div "Tại văn phòng" at bounding box center [651, 266] width 104 height 8
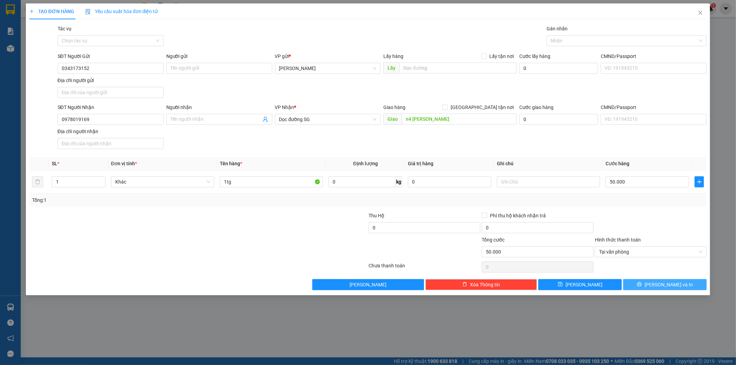
click at [641, 282] on button "[PERSON_NAME] và In" at bounding box center [665, 284] width 84 height 11
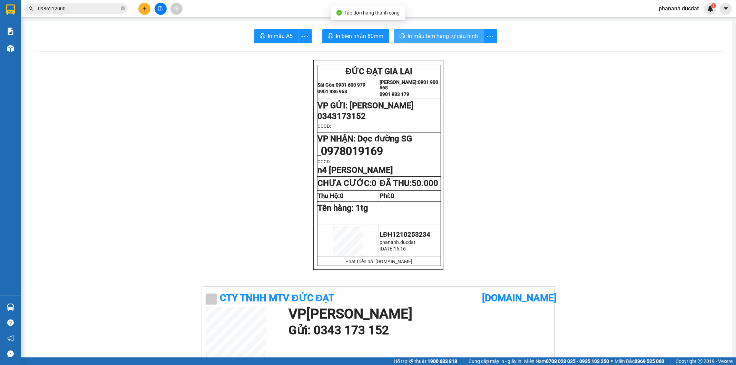
click at [430, 30] on button "In mẫu tem hàng tự cấu hình" at bounding box center [439, 36] width 90 height 14
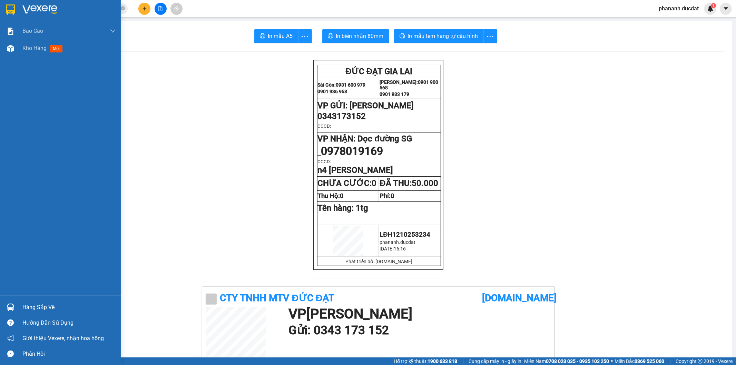
click at [38, 13] on img at bounding box center [39, 9] width 35 height 10
click at [38, 12] on img at bounding box center [39, 9] width 35 height 10
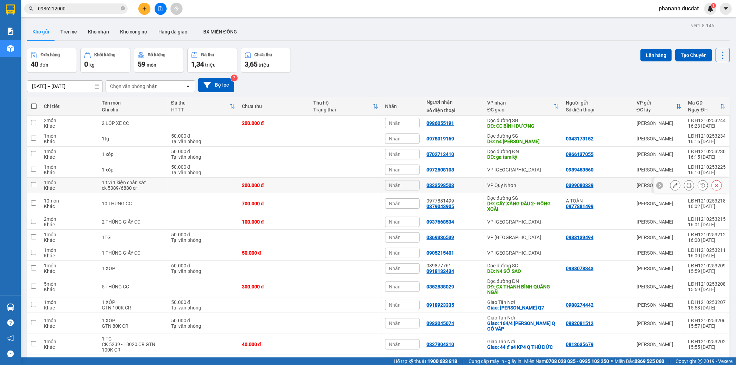
click at [34, 185] on input "checkbox" at bounding box center [33, 184] width 5 height 5
checkbox input "true"
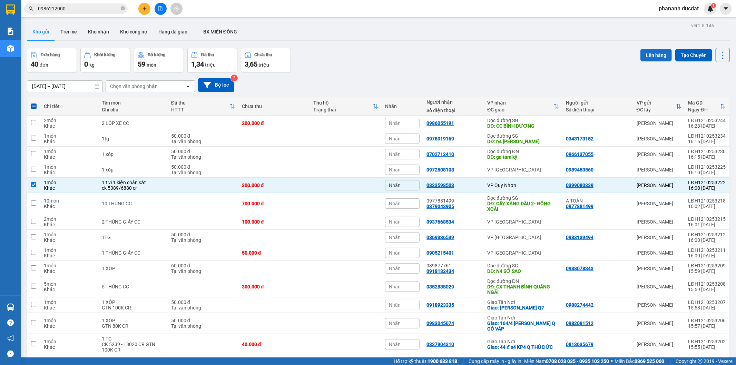
click at [646, 56] on button "Lên hàng" at bounding box center [655, 55] width 31 height 12
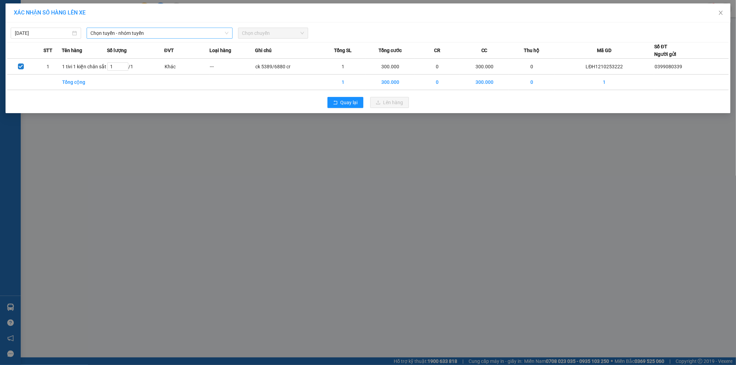
click at [125, 36] on span "Chọn tuyến - nhóm tuyến" at bounding box center [160, 33] width 138 height 10
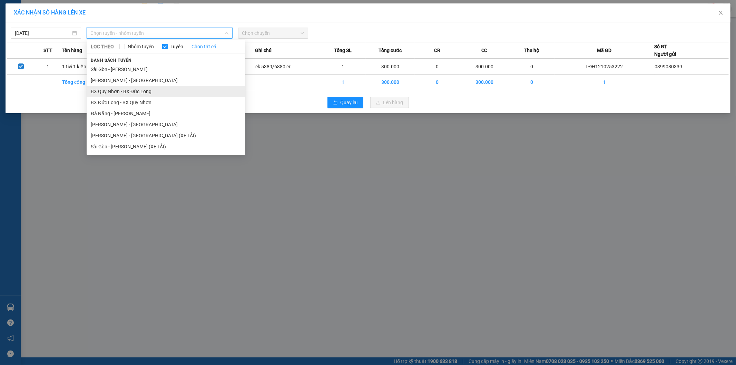
click at [143, 94] on li "BX Quy Nhơn - BX Đức Long" at bounding box center [166, 91] width 159 height 11
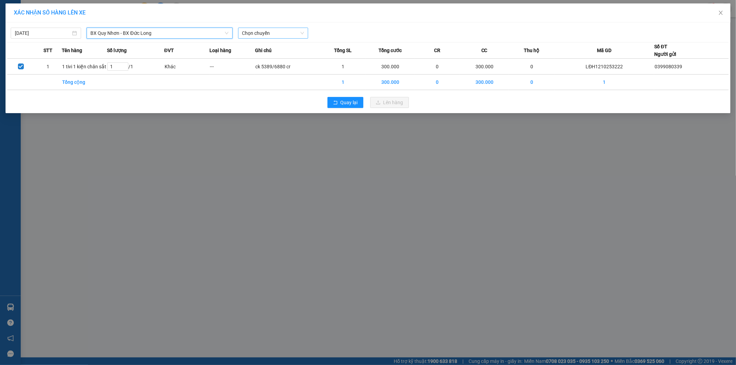
click at [258, 33] on span "Chọn chuyến" at bounding box center [273, 33] width 62 height 10
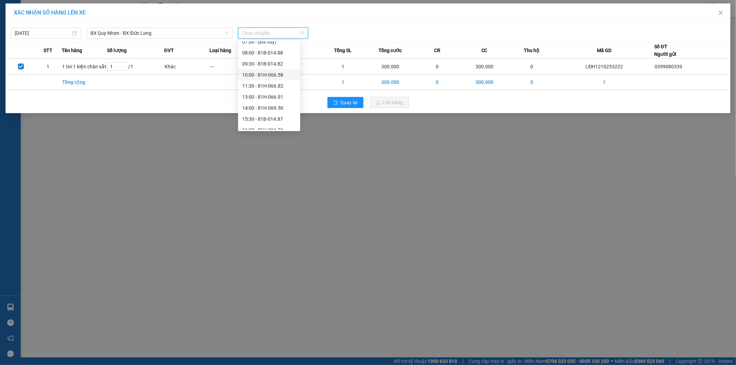
scroll to position [77, 0]
click at [269, 102] on div "17:30 - 81B-014.46" at bounding box center [269, 103] width 54 height 8
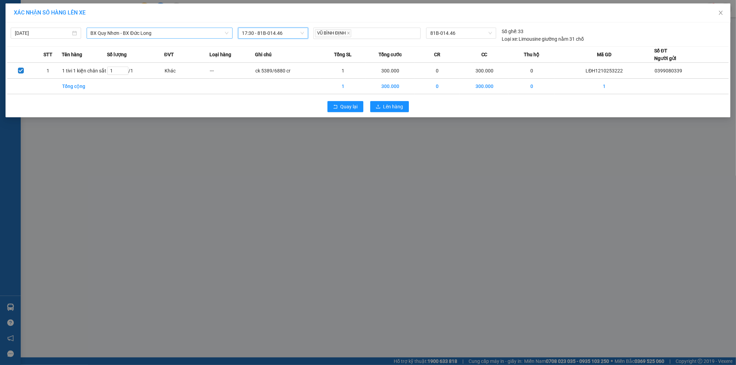
click at [182, 32] on span "BX Quy Nhơn - BX Đức Long" at bounding box center [160, 33] width 138 height 10
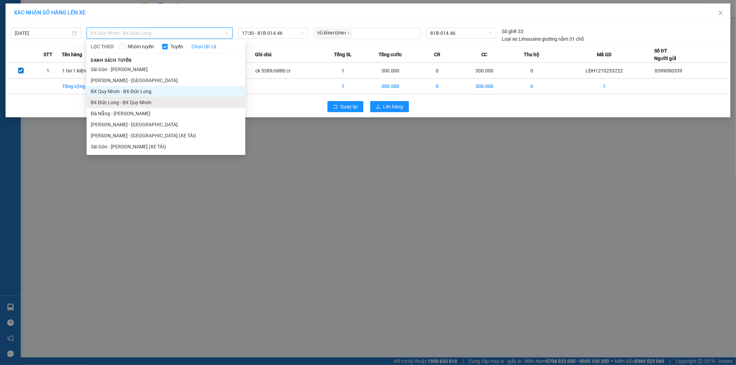
click at [130, 104] on li "BX Đức Long - BX Quy Nhơn" at bounding box center [166, 102] width 159 height 11
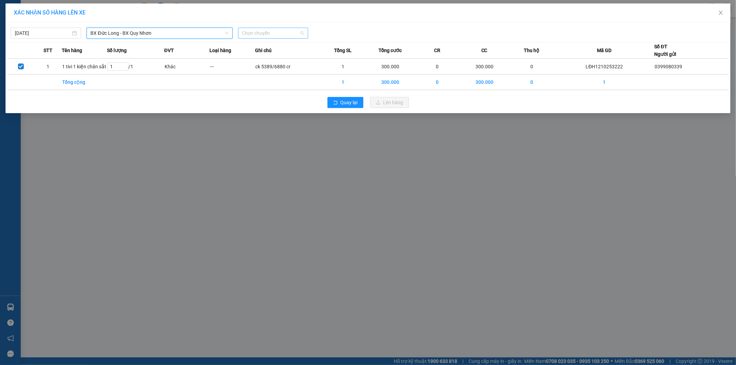
click at [252, 33] on span "Chọn chuyến" at bounding box center [273, 33] width 62 height 10
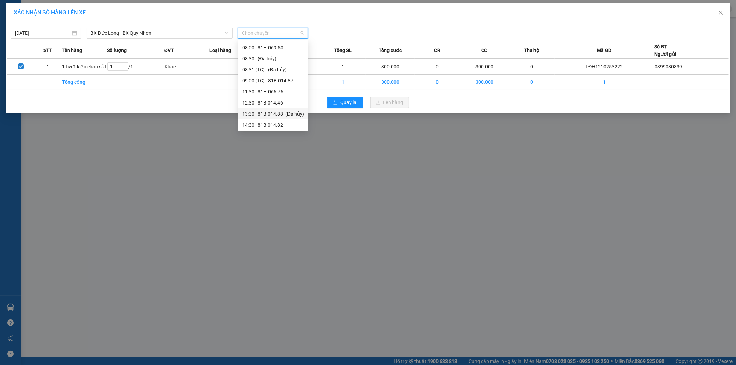
scroll to position [144, 0]
click at [265, 94] on div "17:00 (TC) - 81H-045.74" at bounding box center [273, 91] width 62 height 8
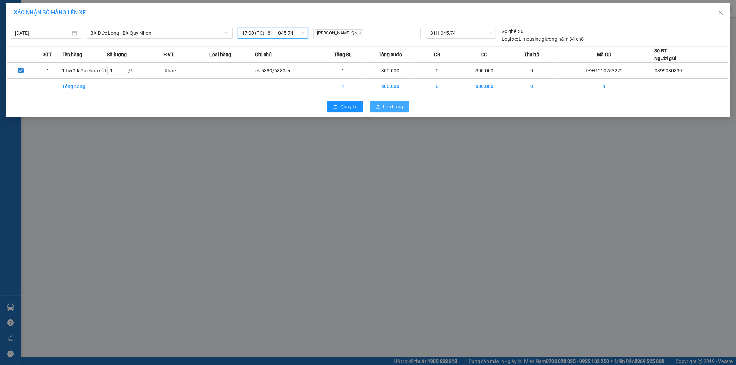
click at [385, 110] on span "Lên hàng" at bounding box center [393, 107] width 20 height 8
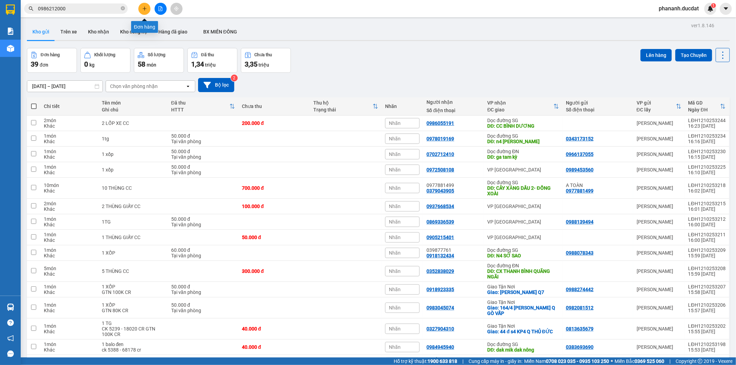
click at [147, 11] on button at bounding box center [144, 9] width 12 height 12
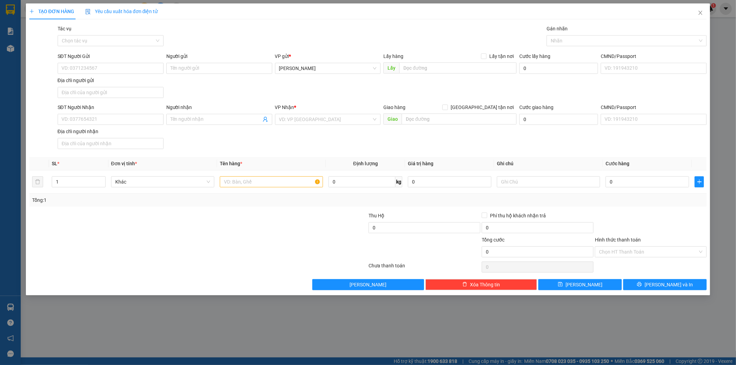
click at [165, 67] on div "Người gửi Tên người gửi" at bounding box center [219, 64] width 109 height 24
click at [133, 71] on input "SĐT Người Gửi" at bounding box center [111, 68] width 106 height 11
type input "0702908504"
drag, startPoint x: 99, startPoint y: 118, endPoint x: 143, endPoint y: 56, distance: 76.6
click at [105, 111] on div "SĐT Người Nhận VD: 0377654321" at bounding box center [111, 116] width 106 height 24
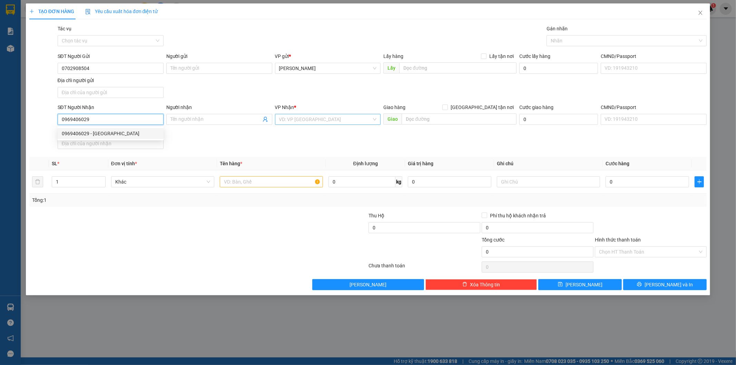
type input "0969406029"
drag, startPoint x: 302, startPoint y: 118, endPoint x: 306, endPoint y: 111, distance: 8.5
click at [303, 116] on input "search" at bounding box center [325, 119] width 93 height 10
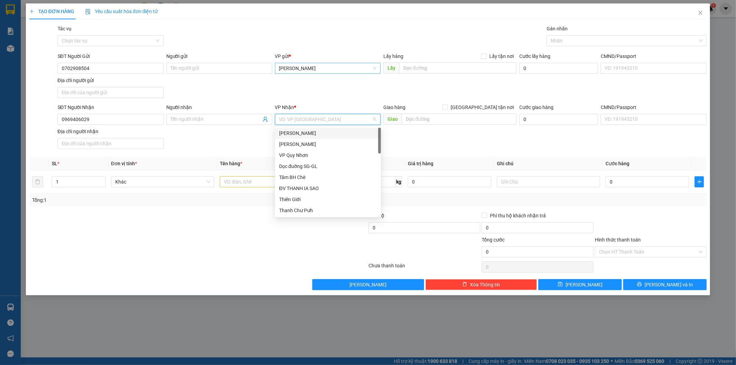
type input "s"
type input "a"
type input "á"
type input "as"
click at [326, 169] on div "BX An Sương" at bounding box center [328, 167] width 98 height 8
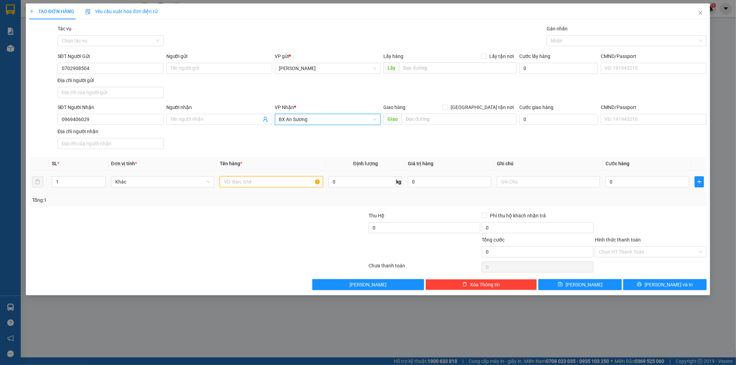
click at [222, 180] on input "text" at bounding box center [271, 181] width 103 height 11
type input "1 bao"
click at [635, 181] on input "0" at bounding box center [648, 181] width 84 height 11
type input "6"
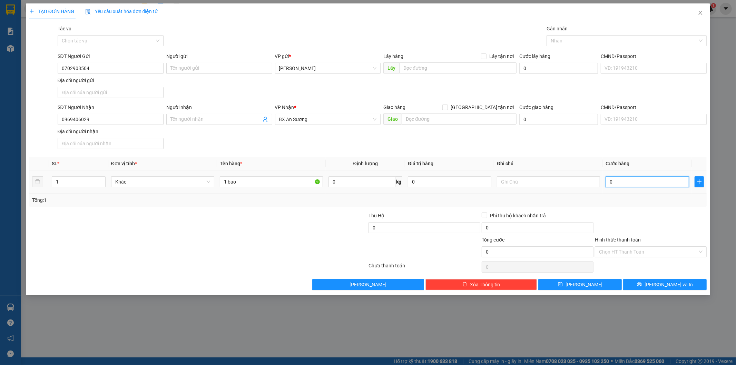
type input "6"
type input "60"
type input "60.000"
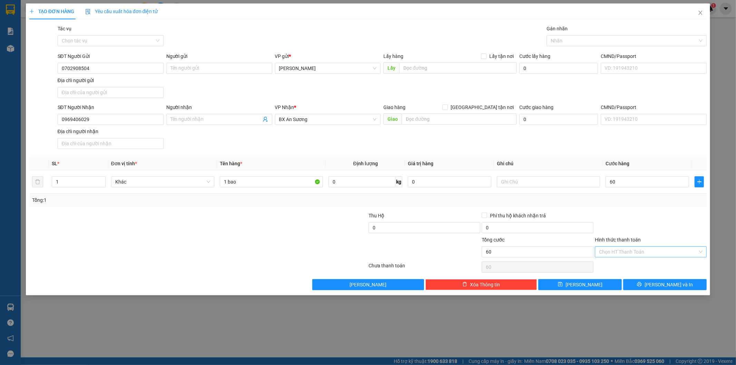
type input "60.000"
click at [621, 254] on input "Hình thức thanh toán" at bounding box center [648, 252] width 99 height 10
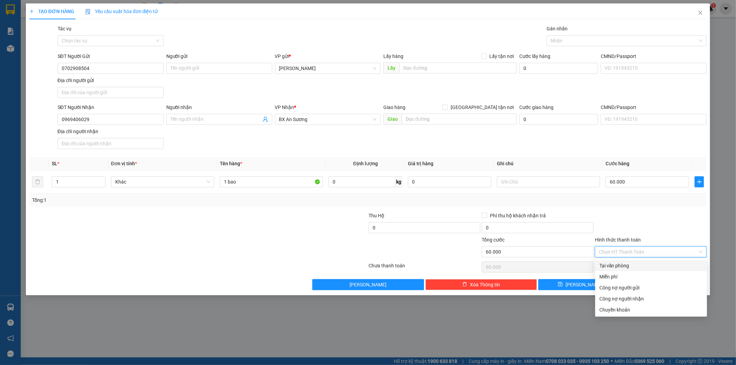
drag, startPoint x: 615, startPoint y: 269, endPoint x: 625, endPoint y: 266, distance: 10.6
click at [616, 268] on div "Tại văn phòng" at bounding box center [651, 266] width 104 height 8
type input "0"
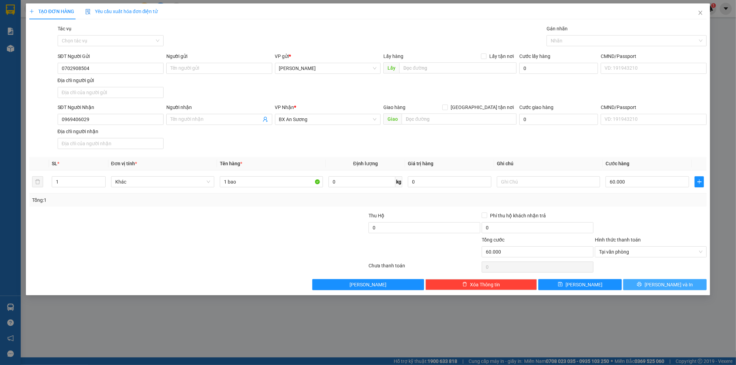
drag, startPoint x: 633, startPoint y: 290, endPoint x: 636, endPoint y: 284, distance: 6.8
click at [634, 289] on button "[PERSON_NAME] và In" at bounding box center [665, 284] width 84 height 11
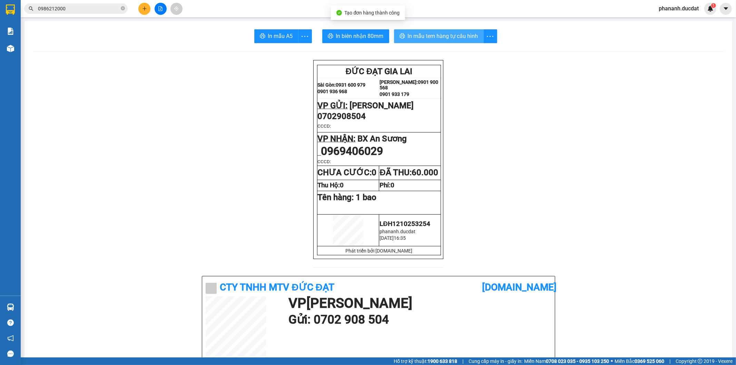
click at [456, 40] on button "In mẫu tem hàng tự cấu hình" at bounding box center [439, 36] width 90 height 14
click at [143, 9] on icon "plus" at bounding box center [144, 8] width 5 height 5
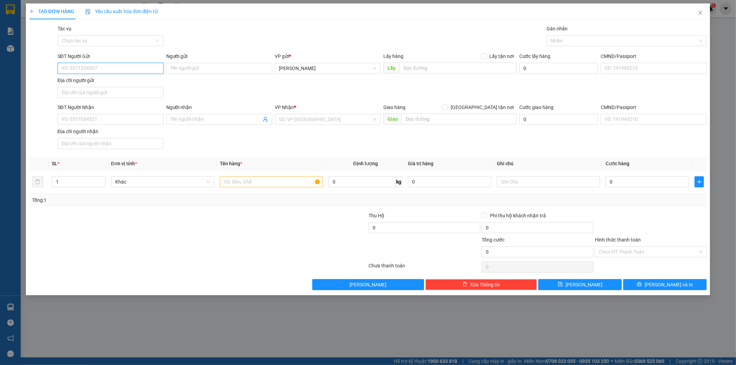
click at [140, 71] on input "SĐT Người Gửi" at bounding box center [111, 68] width 106 height 11
type input "0343007639"
click at [105, 118] on input "SĐT Người Nhận" at bounding box center [111, 119] width 106 height 11
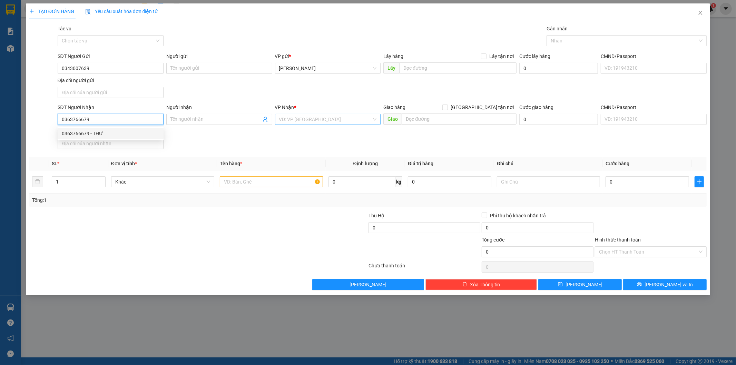
type input "0363766679"
click at [316, 119] on input "search" at bounding box center [325, 119] width 93 height 10
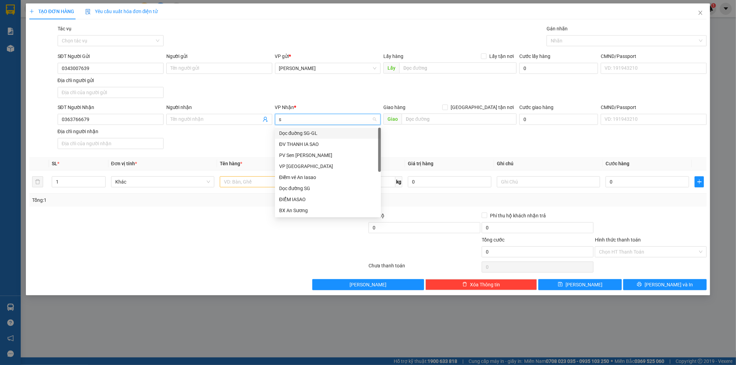
type input "sg"
click at [303, 146] on div "VP [GEOGRAPHIC_DATA]" at bounding box center [328, 144] width 98 height 8
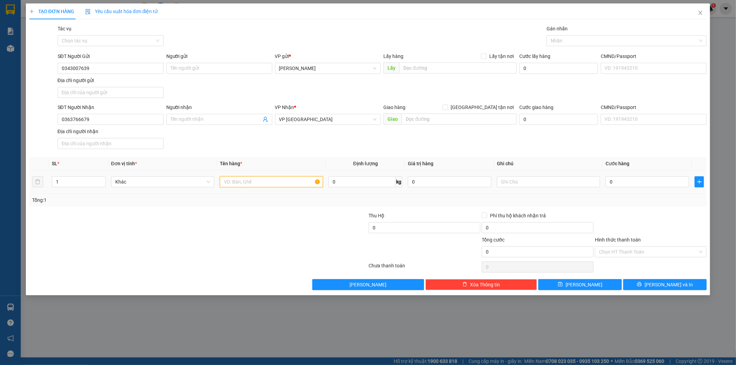
click at [259, 184] on input "text" at bounding box center [271, 181] width 103 height 11
type input "1 xốp"
click at [639, 181] on input "text" at bounding box center [648, 181] width 84 height 11
type input "4"
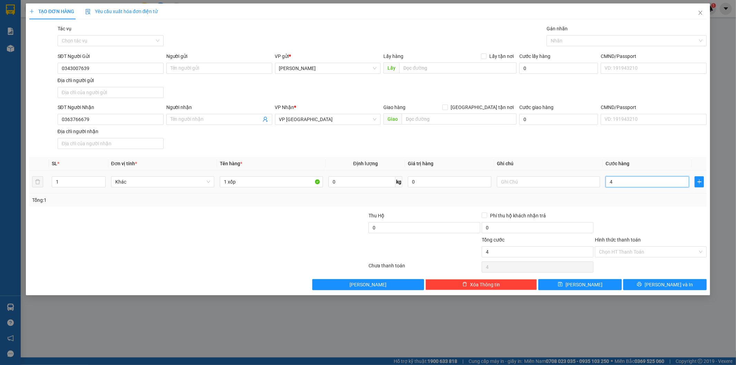
type input "4"
type input "40"
type input "40.000"
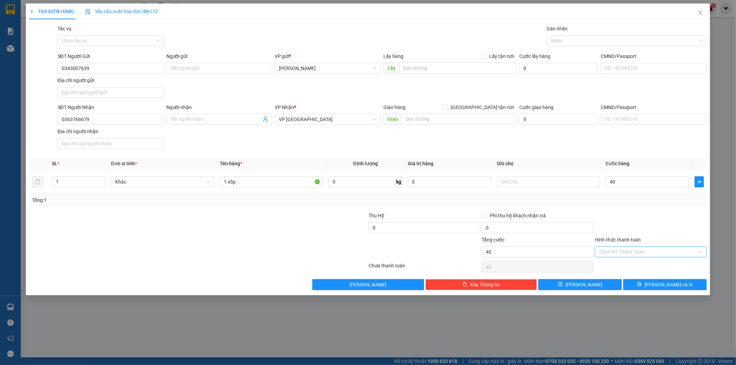
type input "40.000"
click at [641, 252] on input "Hình thức thanh toán" at bounding box center [648, 252] width 99 height 10
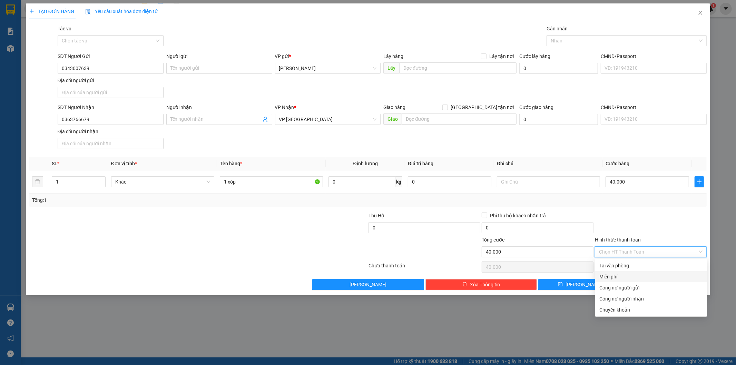
click at [643, 271] on div "Miễn phí" at bounding box center [651, 276] width 112 height 11
type input "0"
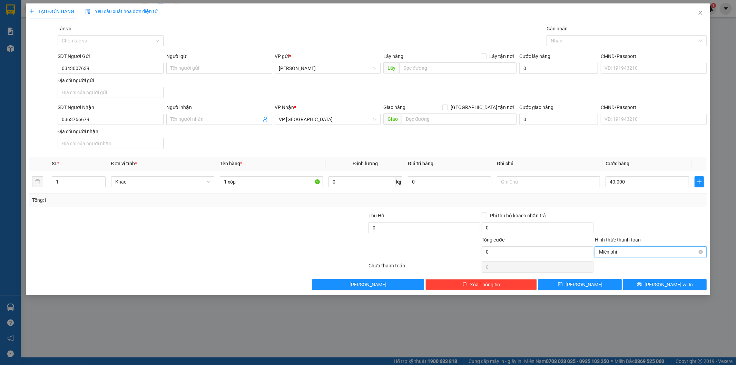
click at [648, 251] on span "Miễn phí" at bounding box center [651, 252] width 104 height 10
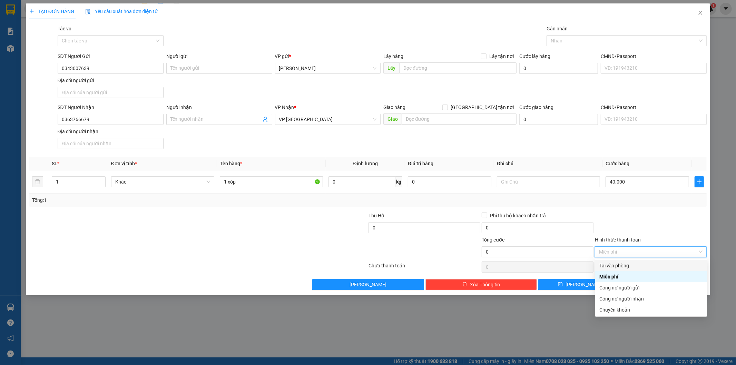
click at [643, 264] on div "Tại văn phòng" at bounding box center [651, 266] width 104 height 8
type input "40.000"
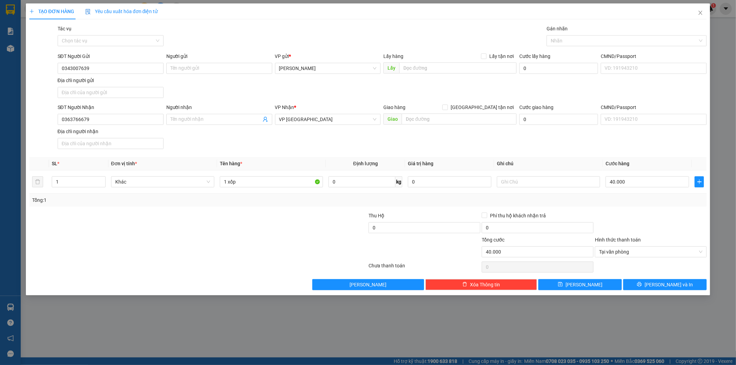
click at [647, 292] on div "TẠO ĐƠN HÀNG Yêu cầu xuất hóa đơn điện tử Transit Pickup Surcharge Ids Transit …" at bounding box center [368, 149] width 685 height 292
click at [647, 283] on button "[PERSON_NAME] và In" at bounding box center [665, 284] width 84 height 11
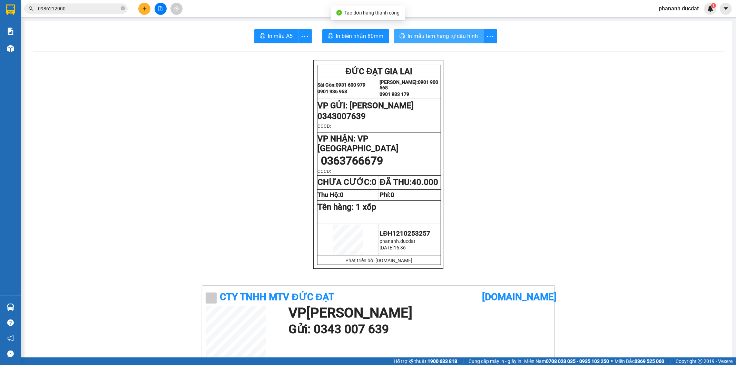
click at [459, 38] on span "In mẫu tem hàng tự cấu hình" at bounding box center [443, 36] width 70 height 9
click at [144, 8] on icon "plus" at bounding box center [145, 8] width 4 height 0
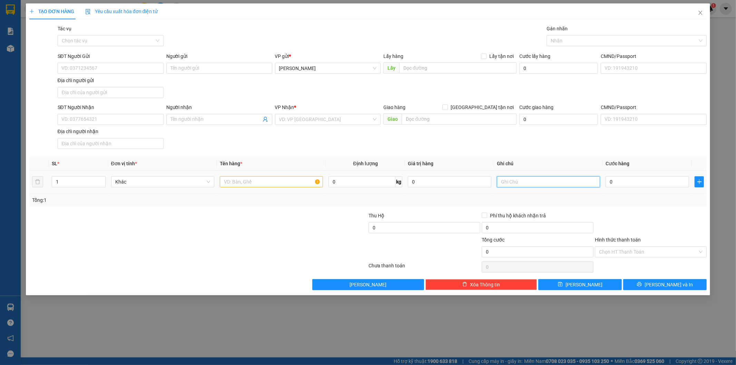
click at [513, 185] on input "text" at bounding box center [548, 181] width 103 height 11
paste input "5189 - 11077"
type input "ck 5189 - 11077 cr"
click at [657, 180] on input "0" at bounding box center [648, 181] width 84 height 11
type input "3"
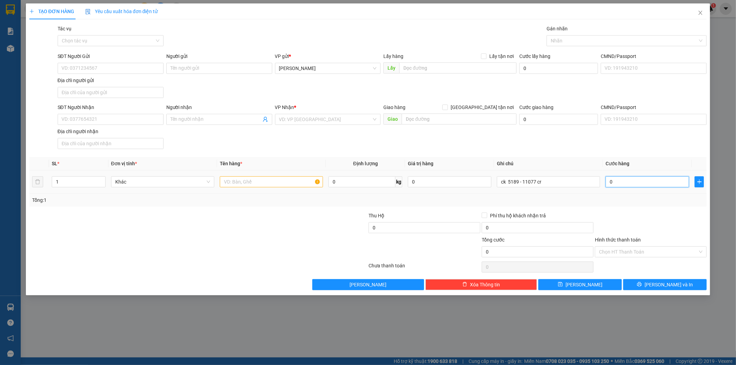
type input "3"
type input "35"
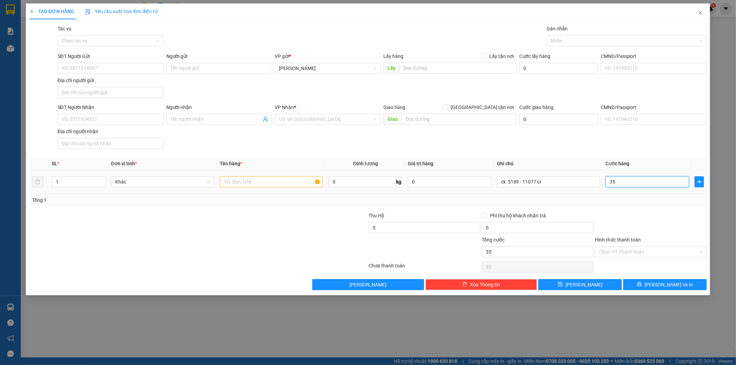
type input "350"
type input "350.000"
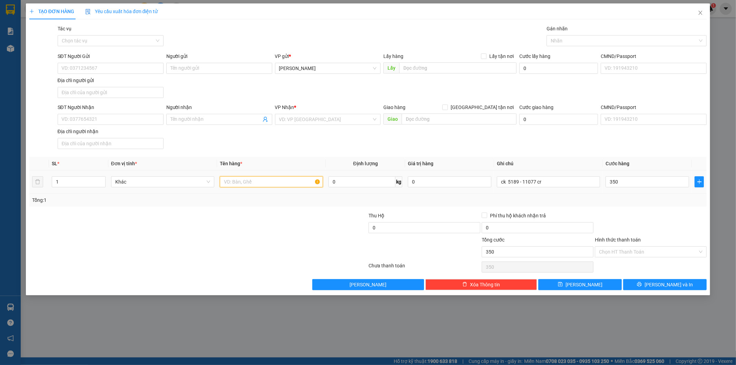
type input "350.000"
click at [260, 180] on input "text" at bounding box center [271, 181] width 103 height 11
type input "1 xm 22355 kb bể xước 1 thư"
click at [71, 118] on input "SĐT Người Nhận" at bounding box center [111, 119] width 106 height 11
type input "0989054095"
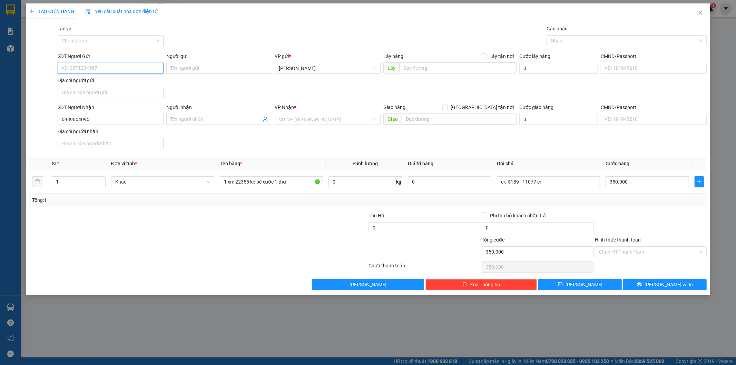
drag, startPoint x: 87, startPoint y: 66, endPoint x: 91, endPoint y: 50, distance: 17.2
click at [90, 60] on div "SĐT Người Gửi VD: 0371234567" at bounding box center [111, 64] width 106 height 24
type input "0989054195"
click at [314, 121] on input "search" at bounding box center [325, 119] width 93 height 10
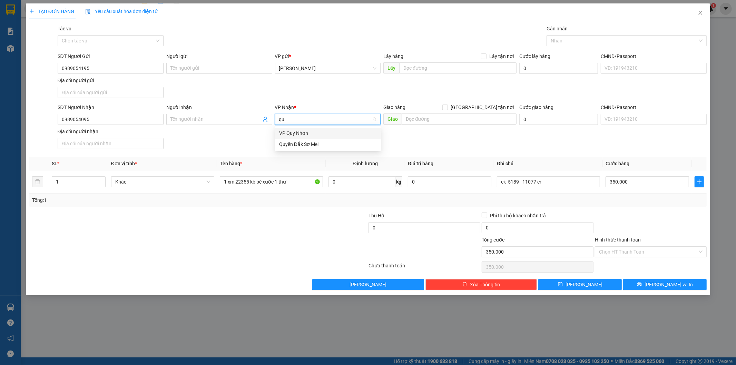
type input "quy"
click at [317, 136] on div "VP Quy Nhơn" at bounding box center [328, 133] width 98 height 8
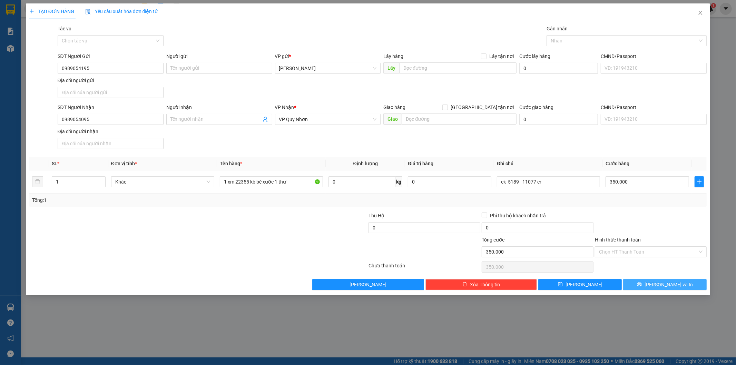
click at [660, 284] on span "[PERSON_NAME] và In" at bounding box center [669, 285] width 48 height 8
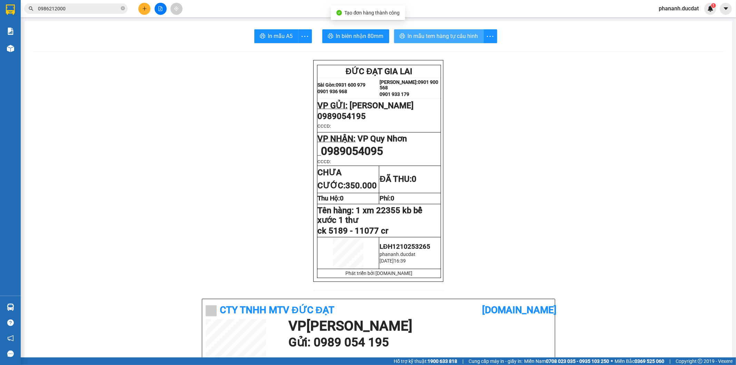
click at [460, 31] on button "In mẫu tem hàng tự cấu hình" at bounding box center [439, 36] width 90 height 14
click at [147, 8] on icon "plus" at bounding box center [144, 8] width 5 height 5
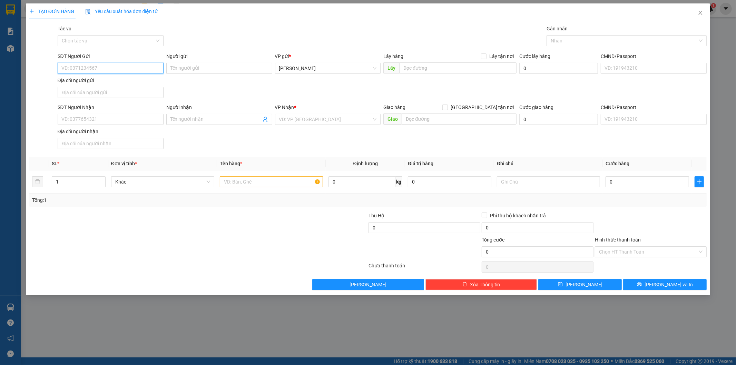
click at [123, 69] on input "SĐT Người Gửi" at bounding box center [111, 68] width 106 height 11
type input "0334370740"
click at [158, 120] on input "SĐT Người Nhận" at bounding box center [111, 119] width 106 height 11
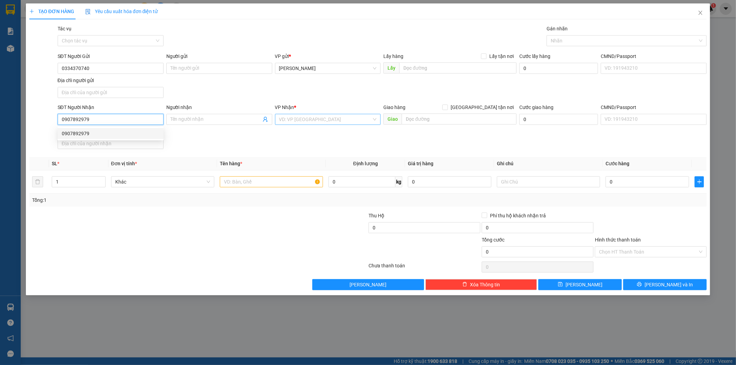
type input "0907892979"
click at [283, 120] on input "search" at bounding box center [325, 119] width 93 height 10
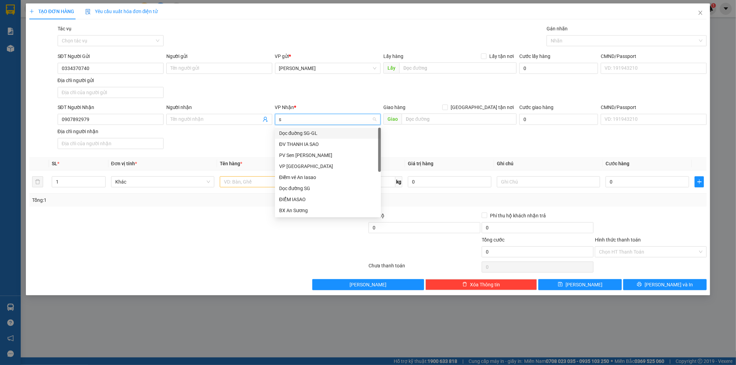
type input "sg"
click at [288, 144] on div "VP [GEOGRAPHIC_DATA]" at bounding box center [328, 144] width 98 height 8
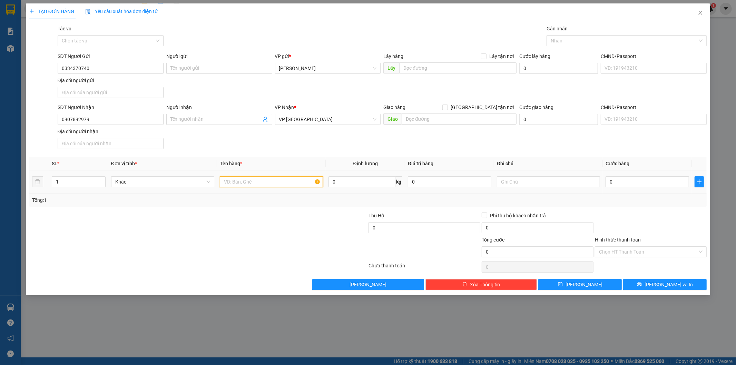
click at [256, 186] on input "text" at bounding box center [271, 181] width 103 height 11
type input "1tg"
click at [648, 182] on input "0" at bounding box center [648, 181] width 84 height 11
type input "5"
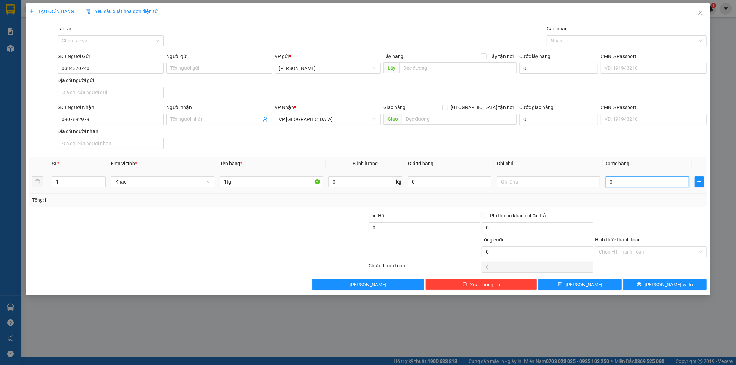
type input "5"
type input "50"
type input "50.000"
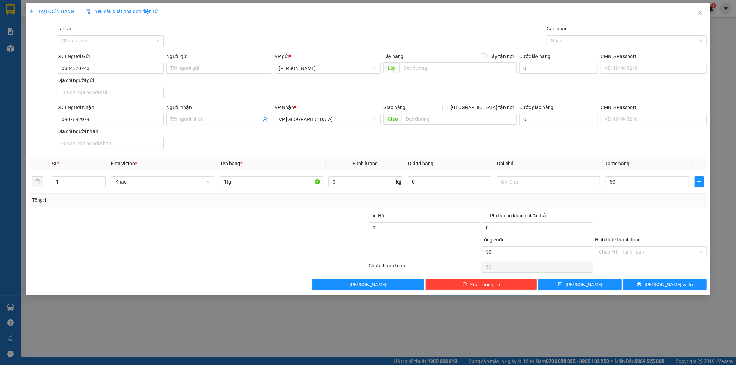
type input "50.000"
click at [637, 244] on div "Hình thức thanh toán" at bounding box center [651, 241] width 112 height 10
click at [629, 252] on input "Hình thức thanh toán" at bounding box center [648, 252] width 99 height 10
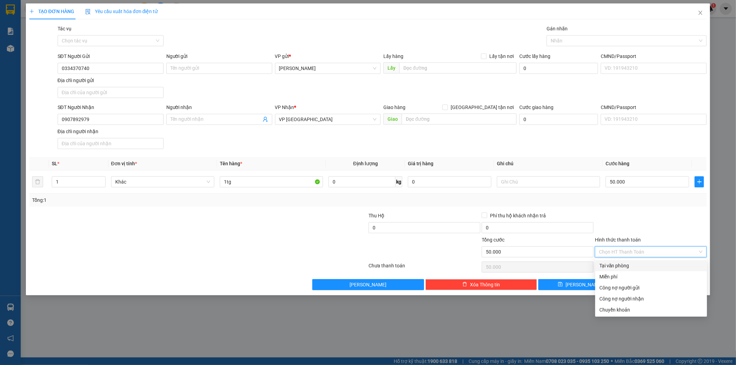
click at [636, 270] on div "Tại văn phòng" at bounding box center [651, 265] width 112 height 11
type input "0"
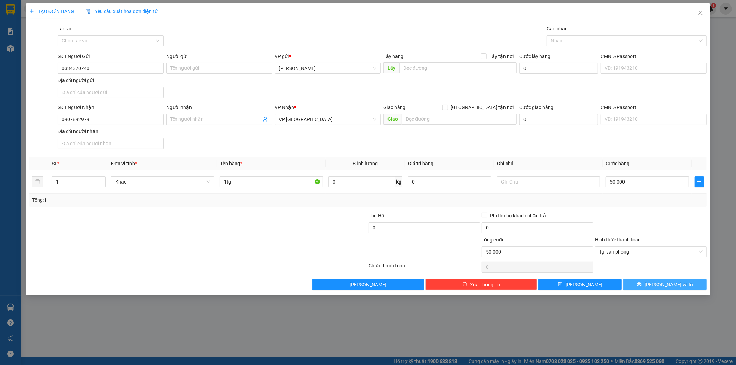
click at [647, 283] on button "[PERSON_NAME] và In" at bounding box center [665, 284] width 84 height 11
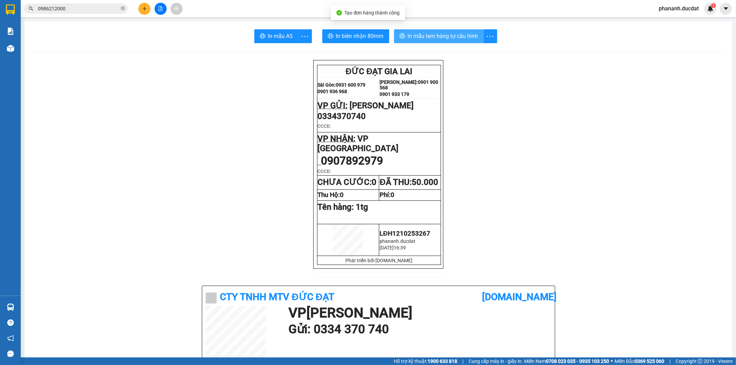
click at [422, 36] on span "In mẫu tem hàng tự cấu hình" at bounding box center [443, 36] width 70 height 9
click at [145, 10] on icon "plus" at bounding box center [144, 8] width 5 height 5
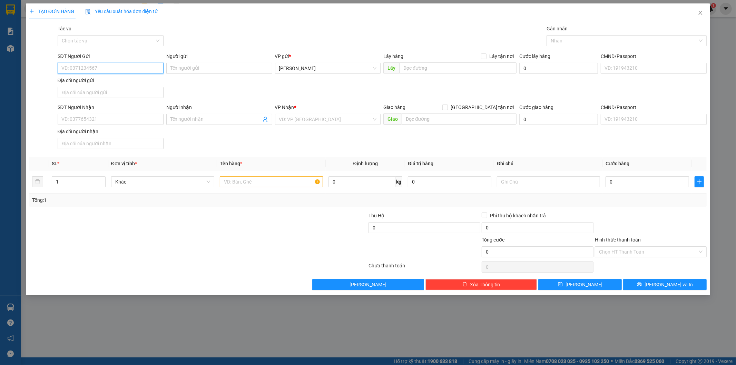
click at [137, 65] on input "SĐT Người Gửi" at bounding box center [111, 68] width 106 height 11
type input "0913901700"
click at [101, 120] on input "SĐT Người Nhận" at bounding box center [111, 119] width 106 height 11
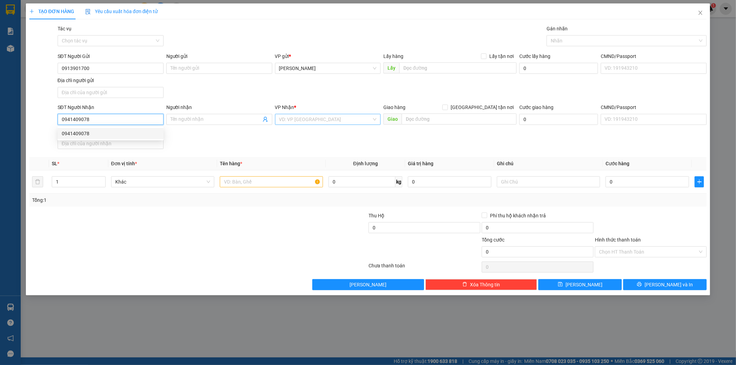
type input "0941409078"
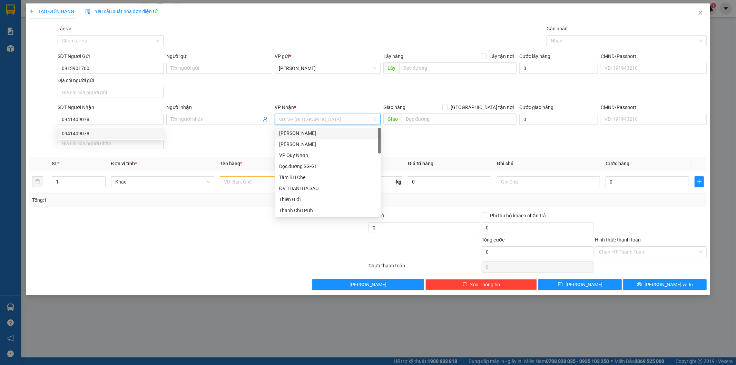
click at [282, 117] on input "search" at bounding box center [325, 119] width 93 height 10
type input "DN"
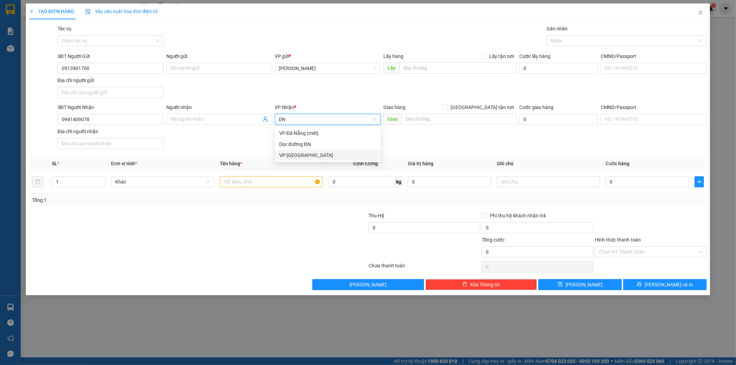
click at [298, 158] on div "VP [GEOGRAPHIC_DATA]" at bounding box center [328, 155] width 98 height 8
click at [271, 185] on input "text" at bounding box center [271, 181] width 103 height 11
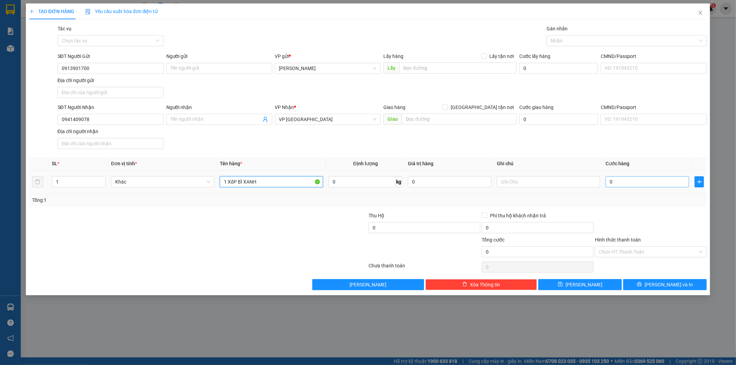
type input "1 XốP BÌ XANH"
click at [622, 185] on input "0" at bounding box center [648, 181] width 84 height 11
type input "4"
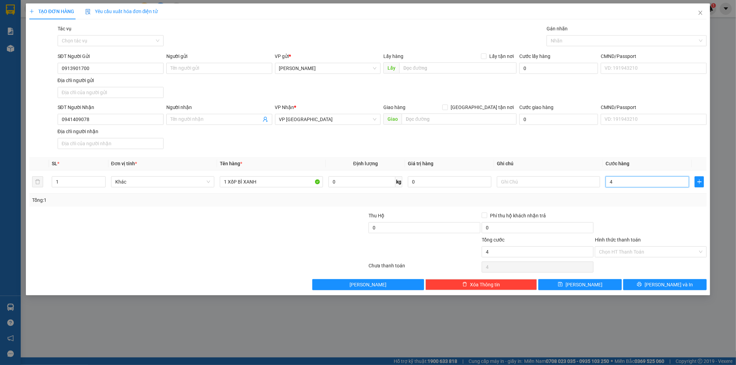
type input "40"
type input "40.000"
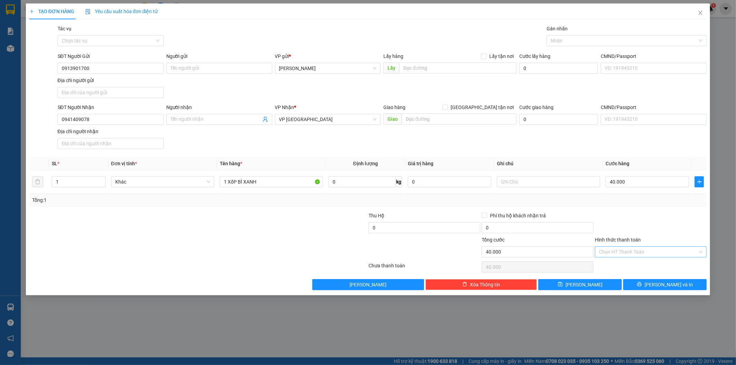
click at [644, 252] on input "Hình thức thanh toán" at bounding box center [648, 252] width 99 height 10
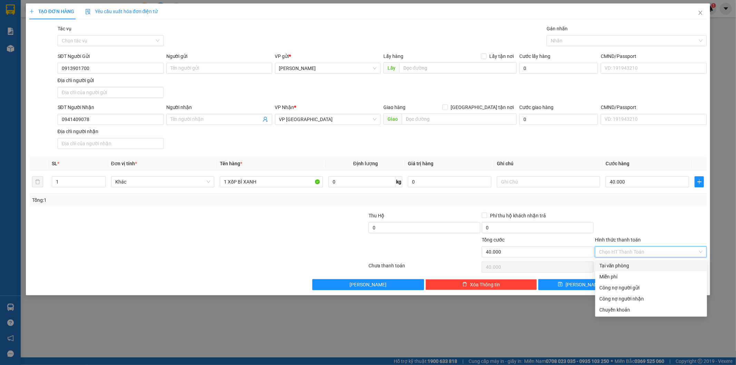
click at [621, 267] on div "Tại văn phòng" at bounding box center [651, 266] width 104 height 8
type input "0"
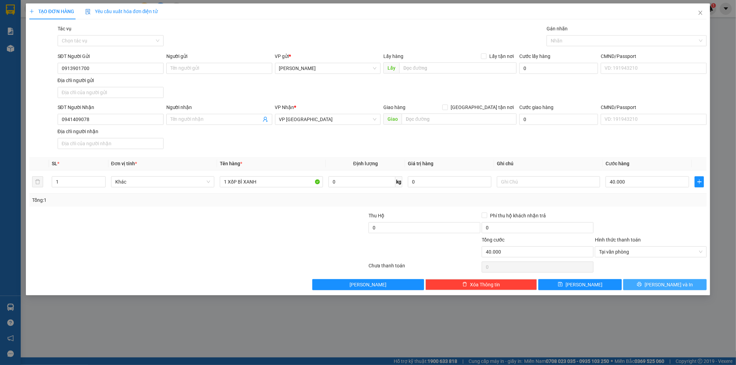
click at [642, 283] on icon "printer" at bounding box center [639, 284] width 4 height 4
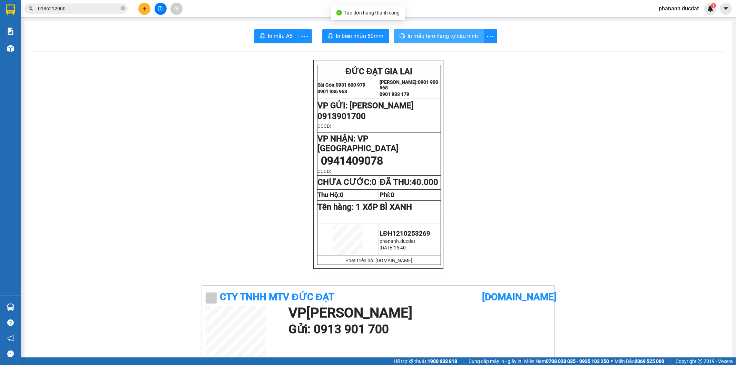
click at [438, 36] on span "In mẫu tem hàng tự cấu hình" at bounding box center [443, 36] width 70 height 9
click at [146, 7] on icon "plus" at bounding box center [144, 8] width 5 height 5
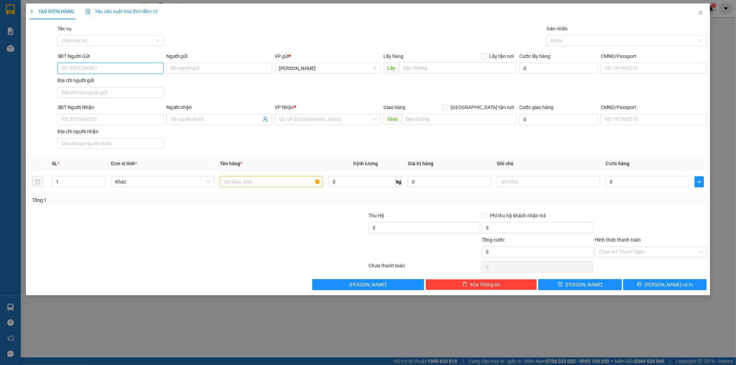
click at [121, 66] on input "SĐT Người Gửi" at bounding box center [111, 68] width 106 height 11
type input "2"
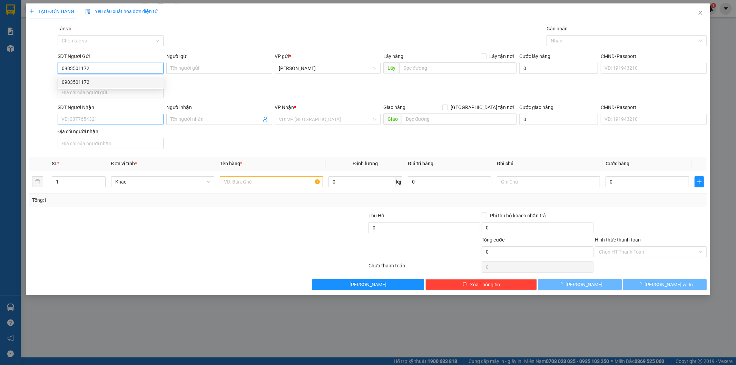
type input "0983501172"
click at [121, 118] on input "SĐT Người Nhận" at bounding box center [111, 119] width 106 height 11
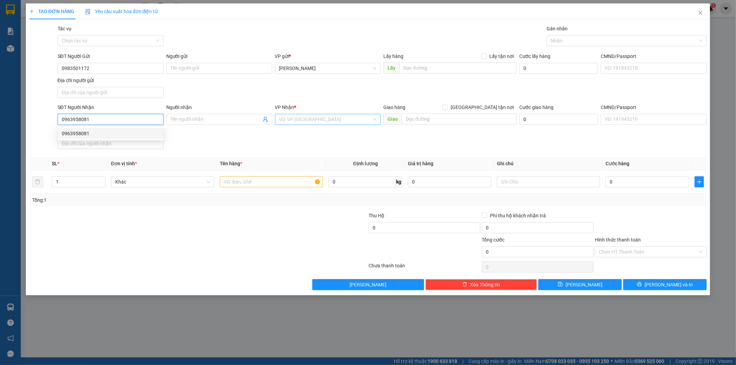
type input "0963958081"
click at [289, 118] on input "search" at bounding box center [325, 119] width 93 height 10
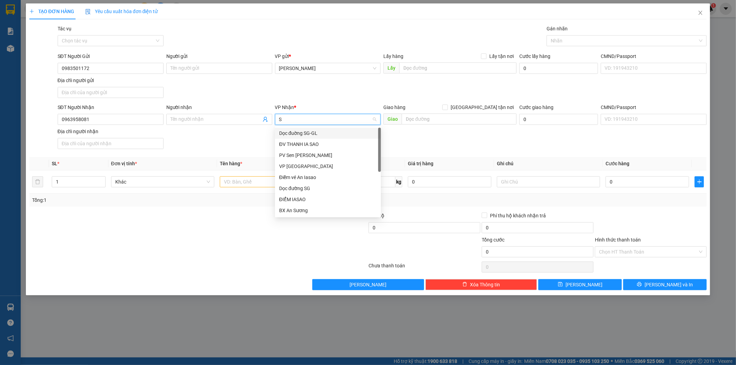
type input "SG"
drag, startPoint x: 289, startPoint y: 143, endPoint x: 259, endPoint y: 182, distance: 49.2
click at [289, 143] on div "VP [GEOGRAPHIC_DATA]" at bounding box center [328, 144] width 98 height 8
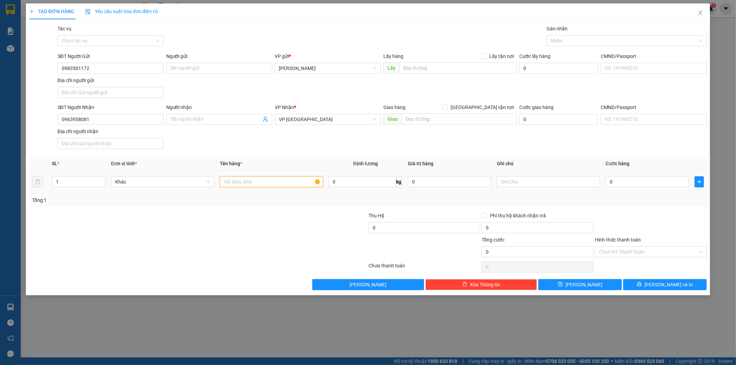
click at [259, 182] on input "text" at bounding box center [271, 181] width 103 height 11
type input "1TG KB BỂ"
type input "5"
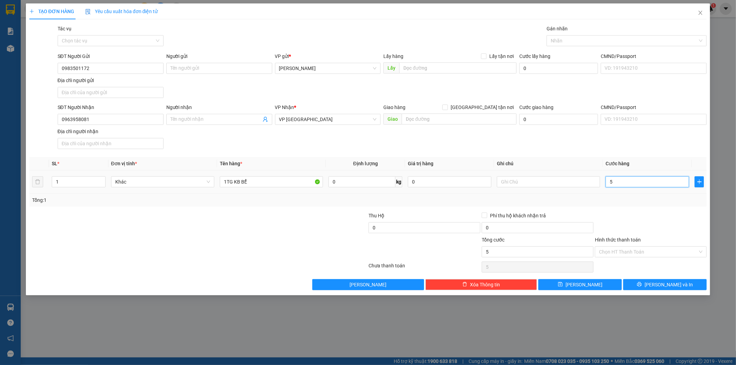
type input "50"
type input "50.000"
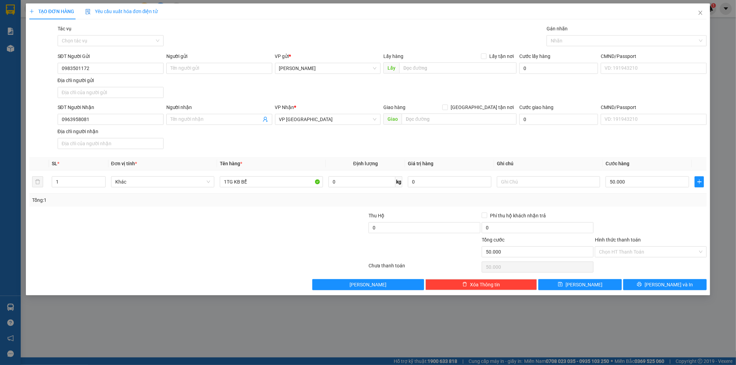
click at [637, 245] on div "Hình thức thanh toán" at bounding box center [651, 241] width 112 height 10
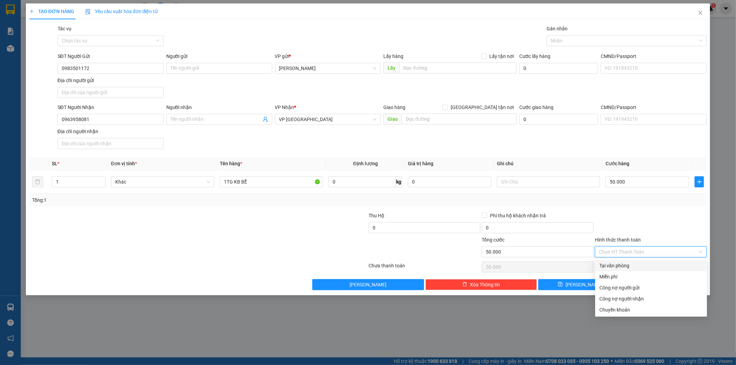
click at [636, 248] on input "Hình thức thanh toán" at bounding box center [648, 252] width 99 height 10
click at [636, 261] on div "Tại văn phòng" at bounding box center [651, 265] width 112 height 11
type input "0"
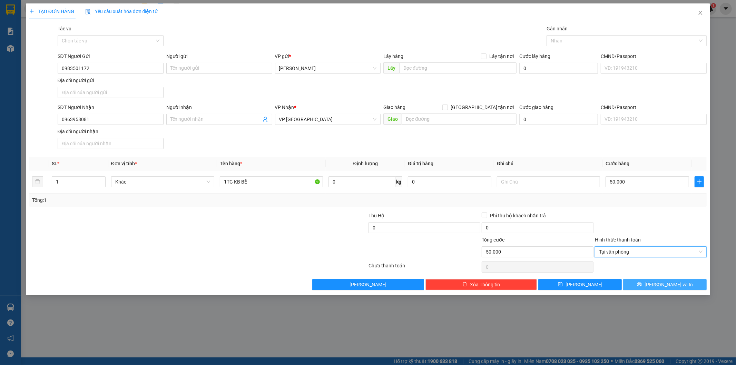
click at [660, 283] on span "[PERSON_NAME] và In" at bounding box center [669, 285] width 48 height 8
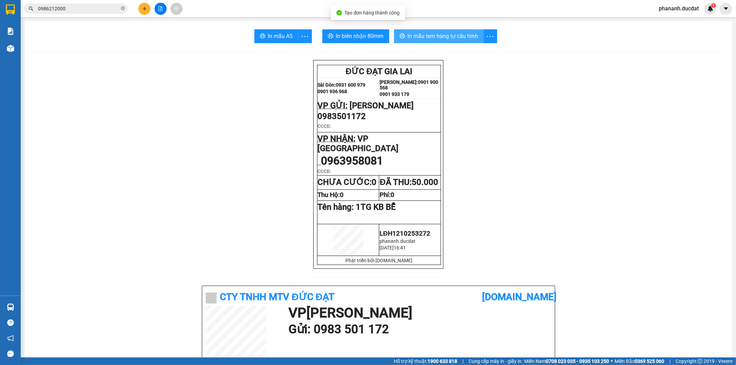
click at [412, 34] on span "In mẫu tem hàng tự cấu hình" at bounding box center [443, 36] width 70 height 9
click at [137, 7] on div at bounding box center [161, 9] width 52 height 12
click at [143, 7] on icon "plus" at bounding box center [144, 8] width 5 height 5
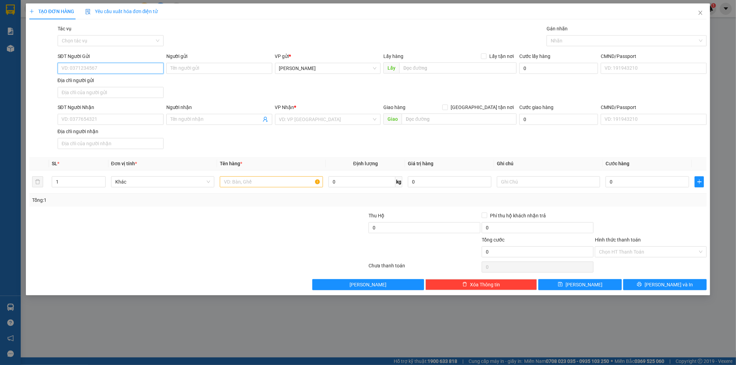
click at [141, 67] on input "SĐT Người Gửi" at bounding box center [111, 68] width 106 height 11
type input "0372992366"
click at [92, 114] on input "SĐT Người Nhận" at bounding box center [111, 119] width 106 height 11
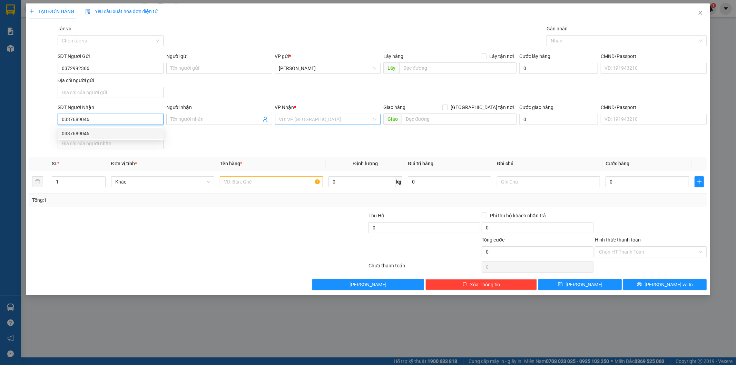
type input "0337689046"
click at [360, 121] on input "search" at bounding box center [325, 119] width 93 height 10
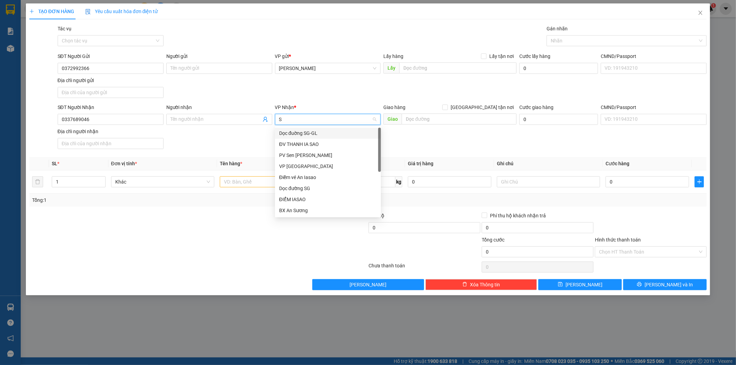
type input "SG"
click at [335, 144] on div "VP [GEOGRAPHIC_DATA]" at bounding box center [328, 144] width 98 height 8
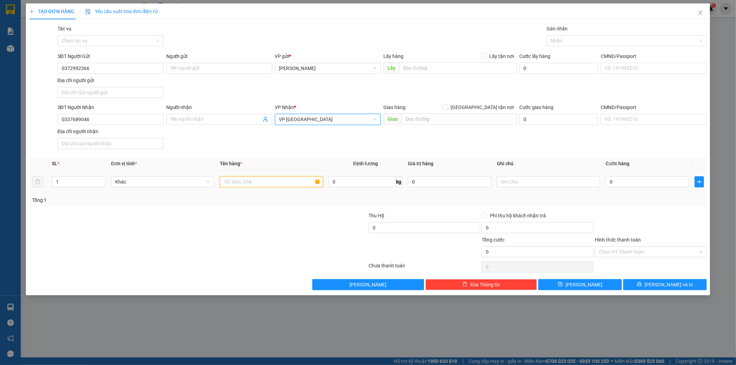
click at [239, 185] on input "text" at bounding box center [271, 181] width 103 height 11
type input "1 XỐP"
click at [655, 182] on input "0" at bounding box center [648, 181] width 84 height 11
type input "4"
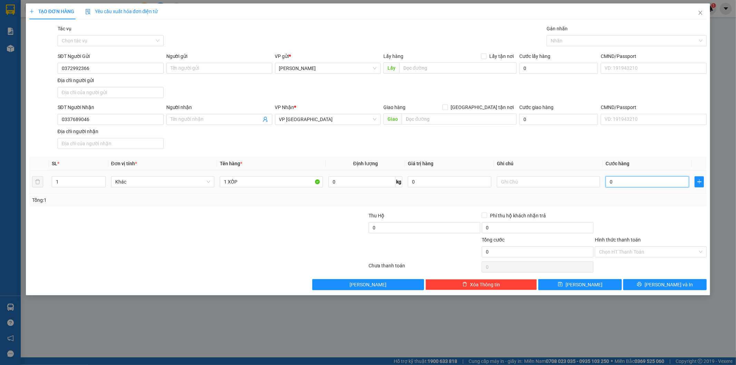
type input "4"
type input "40"
click at [641, 252] on input "Hình thức thanh toán" at bounding box center [648, 252] width 99 height 10
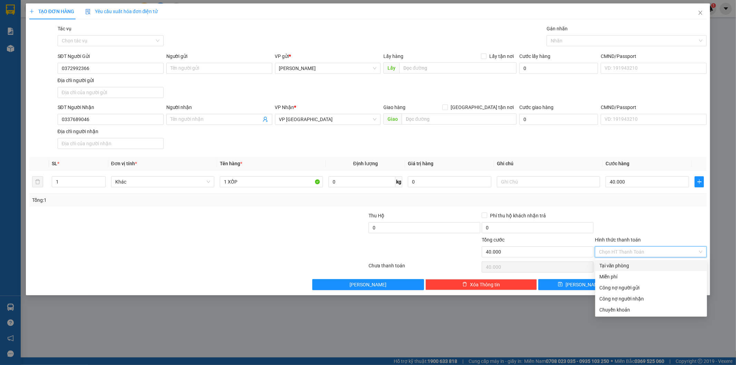
click at [634, 265] on div "Tại văn phòng" at bounding box center [651, 266] width 104 height 8
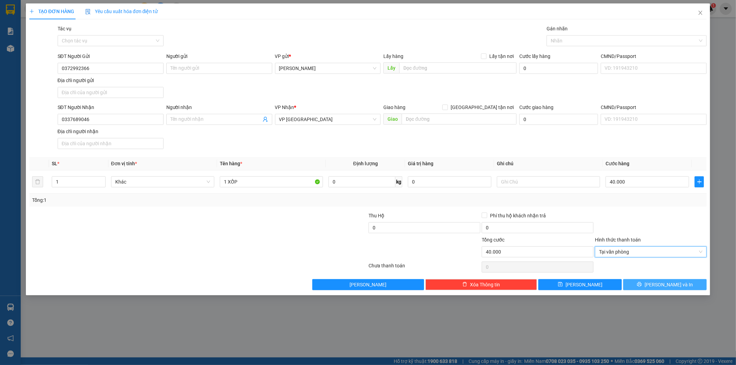
drag, startPoint x: 667, startPoint y: 282, endPoint x: 645, endPoint y: 257, distance: 33.2
click at [667, 282] on span "[PERSON_NAME] và In" at bounding box center [669, 285] width 48 height 8
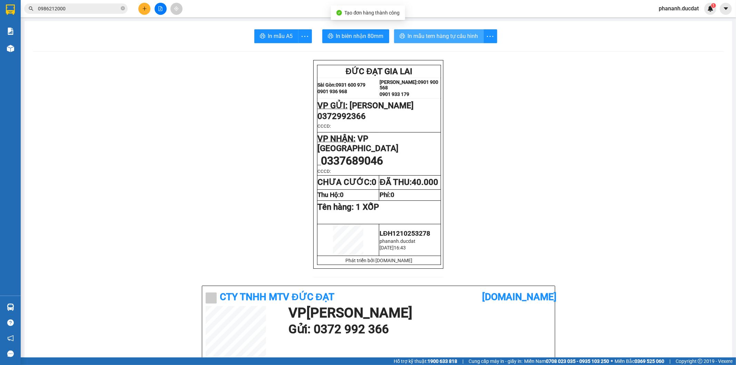
click at [448, 37] on span "In mẫu tem hàng tự cấu hình" at bounding box center [443, 36] width 70 height 9
click at [143, 11] on icon "plus" at bounding box center [144, 8] width 5 height 5
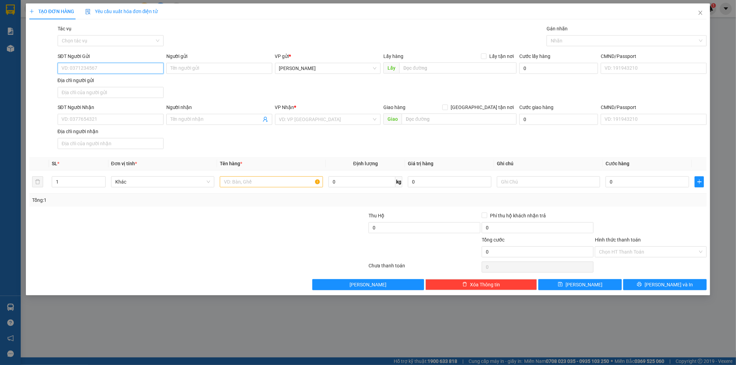
click at [114, 69] on input "SĐT Người Gửi" at bounding box center [111, 68] width 106 height 11
type input "0932517672"
click at [138, 121] on input "SĐT Người Nhận" at bounding box center [111, 119] width 106 height 11
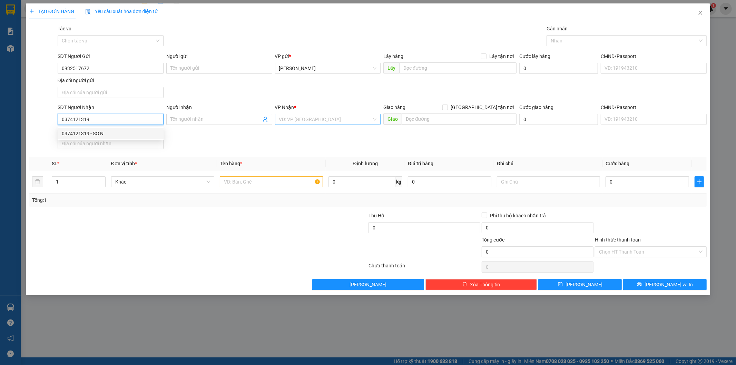
type input "0374121319"
click at [336, 116] on input "search" at bounding box center [325, 119] width 93 height 10
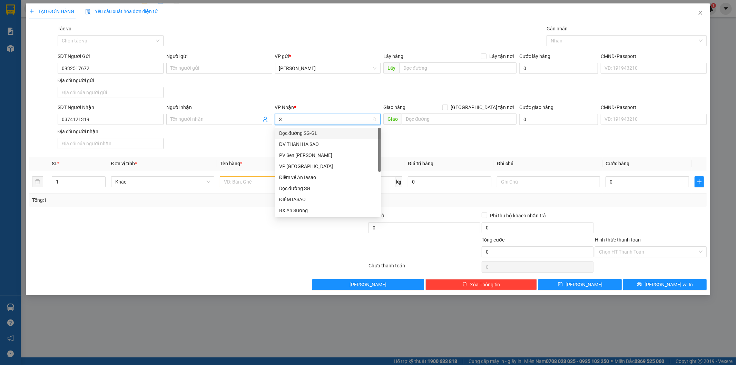
type input "SG"
click at [308, 146] on div "VP [GEOGRAPHIC_DATA]" at bounding box center [328, 144] width 98 height 8
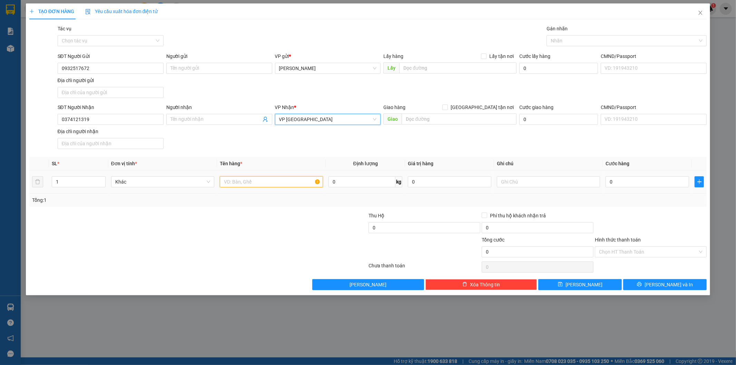
click at [248, 177] on input "text" at bounding box center [271, 181] width 103 height 11
type input "1 XỐP TRẮNG"
click at [629, 185] on input "0" at bounding box center [648, 181] width 84 height 11
type input "5"
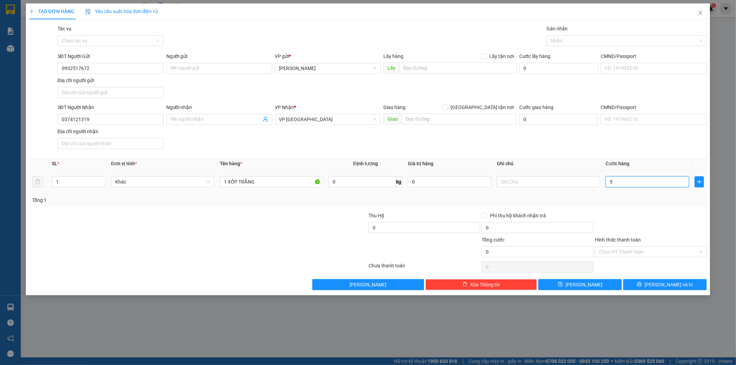
type input "5"
type input "50"
type input "50.000"
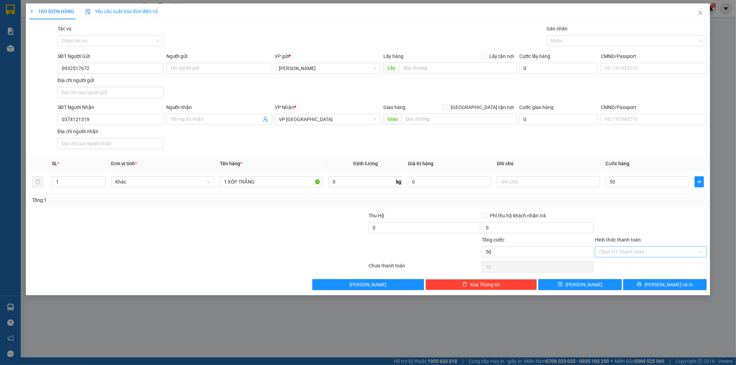
type input "50.000"
click at [632, 250] on input "Hình thức thanh toán" at bounding box center [648, 252] width 99 height 10
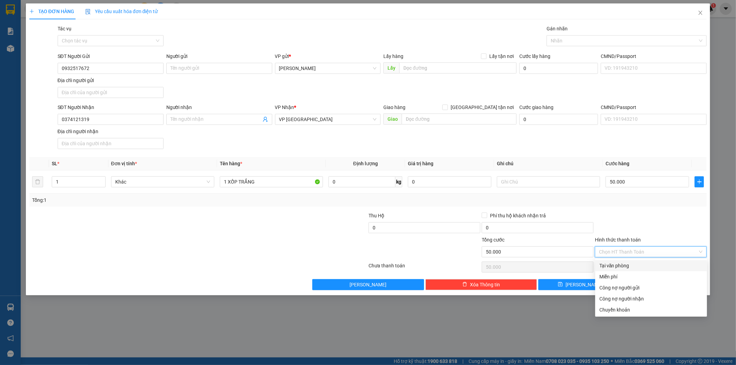
click at [628, 268] on div "Tại văn phòng" at bounding box center [651, 266] width 104 height 8
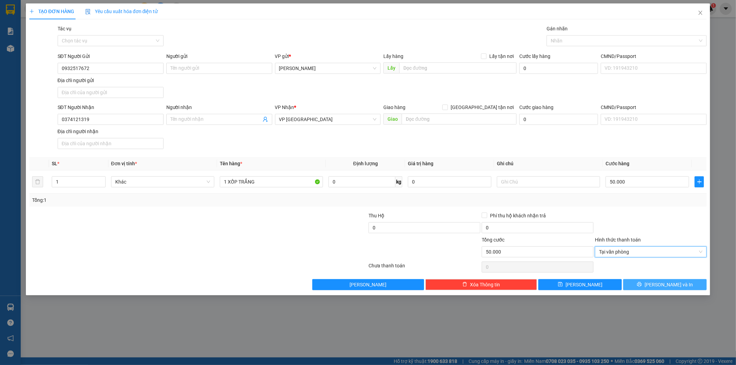
click at [666, 284] on span "[PERSON_NAME] và In" at bounding box center [669, 285] width 48 height 8
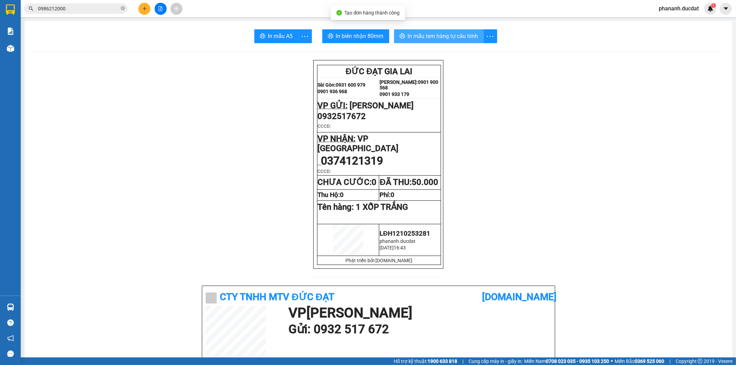
click at [425, 37] on span "In mẫu tem hàng tự cấu hình" at bounding box center [443, 36] width 70 height 9
click at [139, 8] on button at bounding box center [144, 9] width 12 height 12
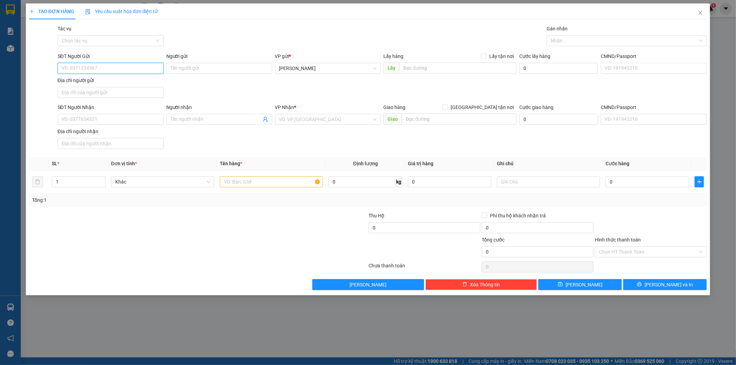
click at [125, 70] on input "SĐT Người Gửi" at bounding box center [111, 68] width 106 height 11
type input "0966912879"
click at [97, 123] on input "SĐT Người Nhận" at bounding box center [111, 119] width 106 height 11
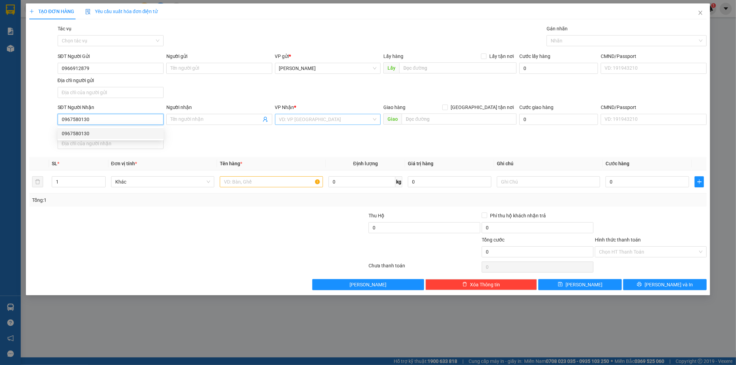
type input "0967580130"
click at [347, 118] on input "search" at bounding box center [325, 119] width 93 height 10
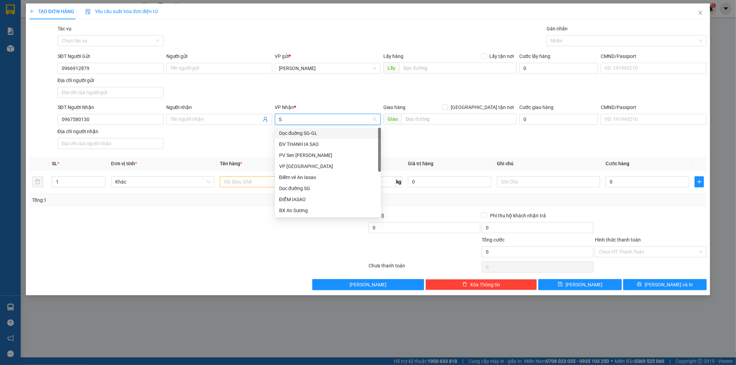
type input "SG"
click at [321, 152] on div "Dọc đường SG" at bounding box center [328, 155] width 98 height 8
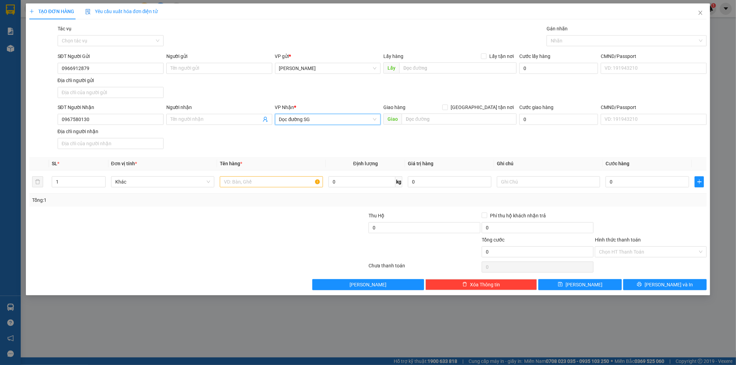
click at [343, 117] on span "Dọc đường SG" at bounding box center [328, 119] width 98 height 10
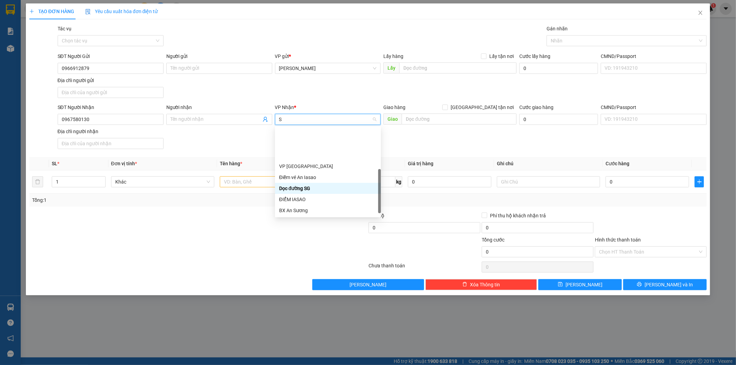
type input "SG"
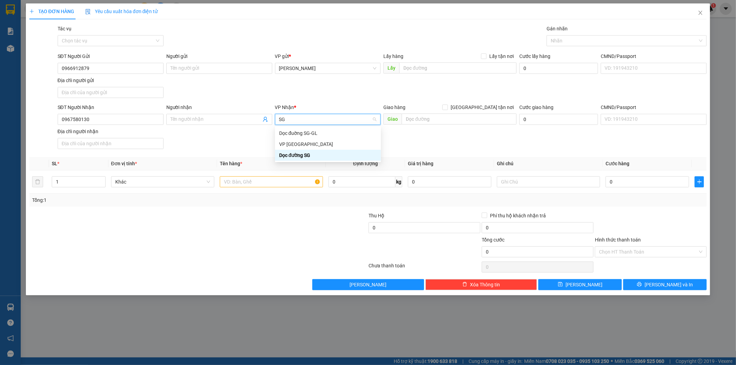
click at [337, 150] on div "Dọc đường SG" at bounding box center [328, 155] width 106 height 11
click at [347, 118] on span "Dọc đường SG" at bounding box center [328, 119] width 98 height 10
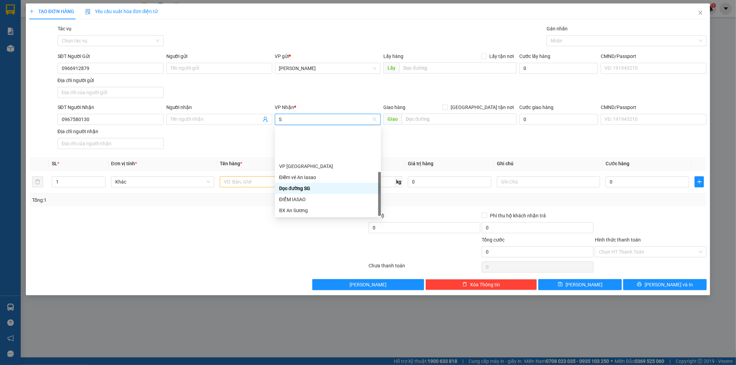
type input "SG"
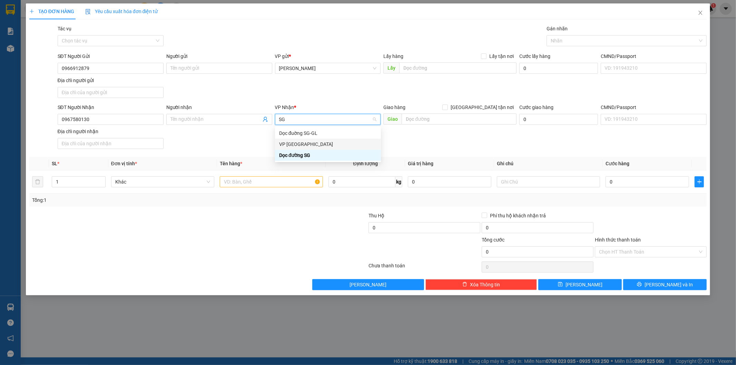
click at [337, 143] on div "VP [GEOGRAPHIC_DATA]" at bounding box center [328, 144] width 98 height 8
click at [287, 177] on input "text" at bounding box center [271, 181] width 103 height 11
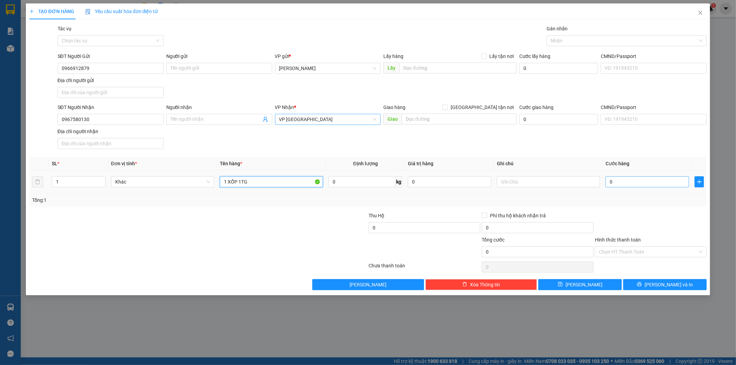
type input "1 XỐP 1TG"
click at [647, 179] on input "0" at bounding box center [648, 181] width 84 height 11
type input "1"
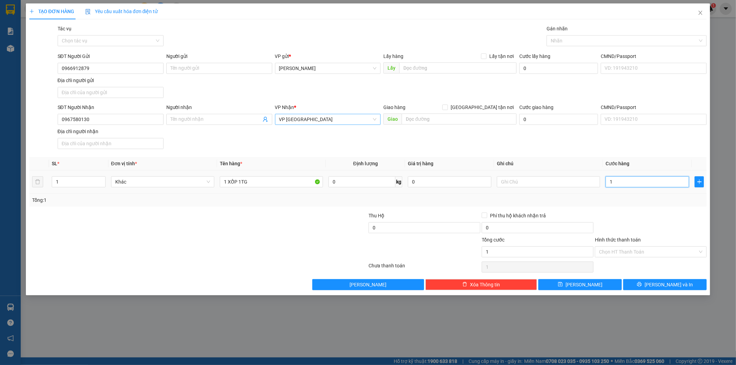
type input "11"
type input "110"
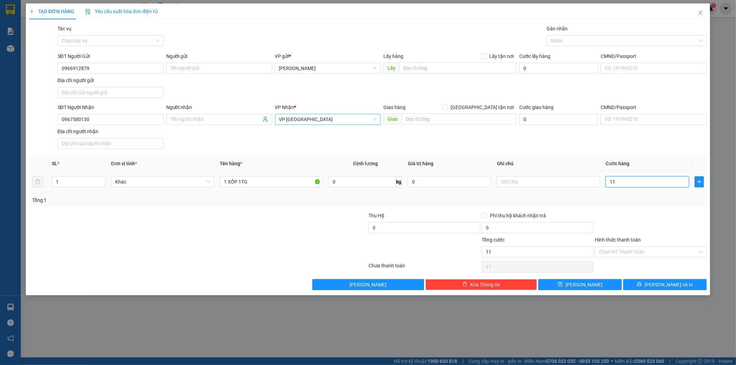
type input "110"
click at [635, 250] on input "Hình thức thanh toán" at bounding box center [648, 252] width 99 height 10
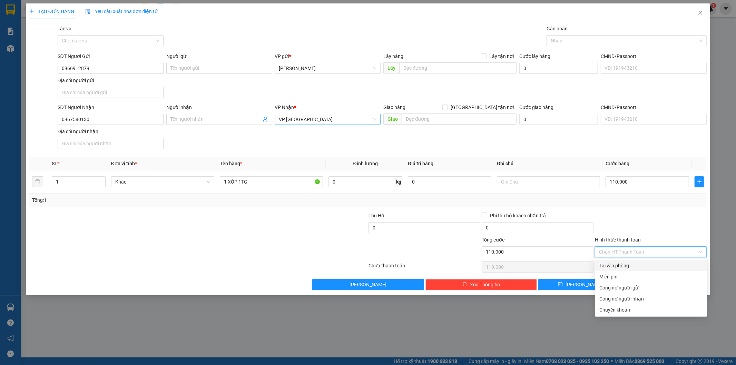
drag, startPoint x: 631, startPoint y: 266, endPoint x: 640, endPoint y: 267, distance: 9.0
click at [630, 266] on div "Tại văn phòng" at bounding box center [651, 266] width 104 height 8
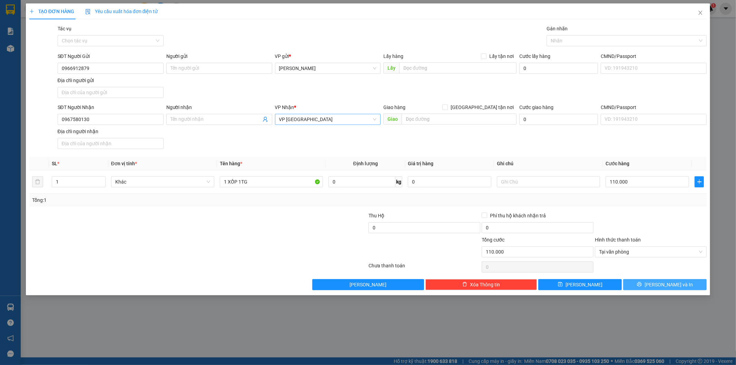
click at [651, 285] on button "[PERSON_NAME] và In" at bounding box center [665, 284] width 84 height 11
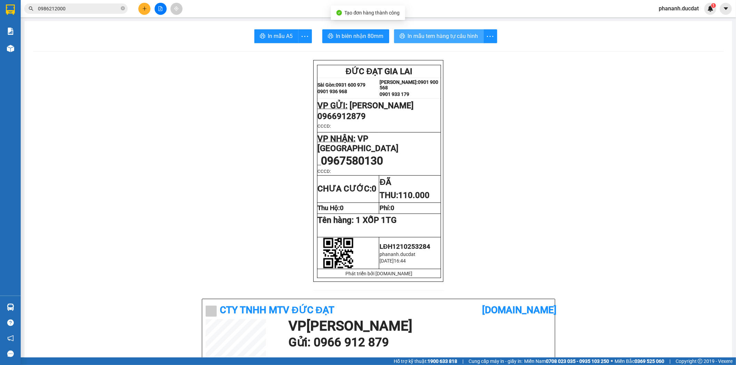
click at [450, 35] on span "In mẫu tem hàng tự cấu hình" at bounding box center [443, 36] width 70 height 9
click at [456, 37] on span "In mẫu tem hàng tự cấu hình" at bounding box center [443, 36] width 70 height 9
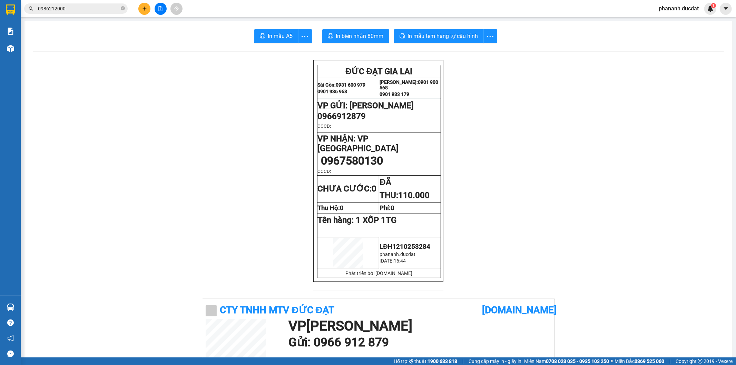
click at [143, 12] on button at bounding box center [144, 9] width 12 height 12
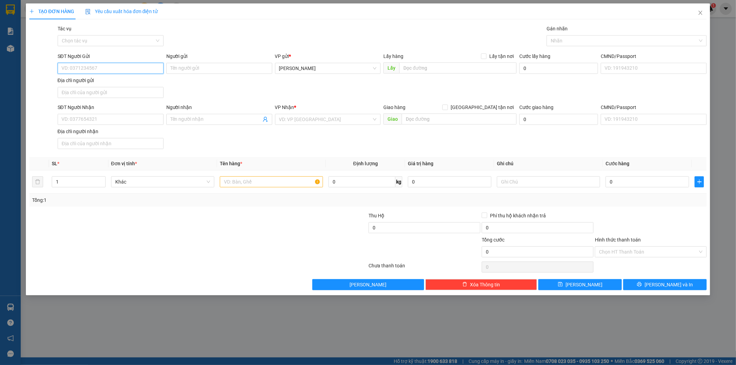
click at [119, 67] on input "SĐT Người Gửi" at bounding box center [111, 68] width 106 height 11
type input "0906891727"
click at [144, 115] on input "SĐT Người Nhận" at bounding box center [111, 119] width 106 height 11
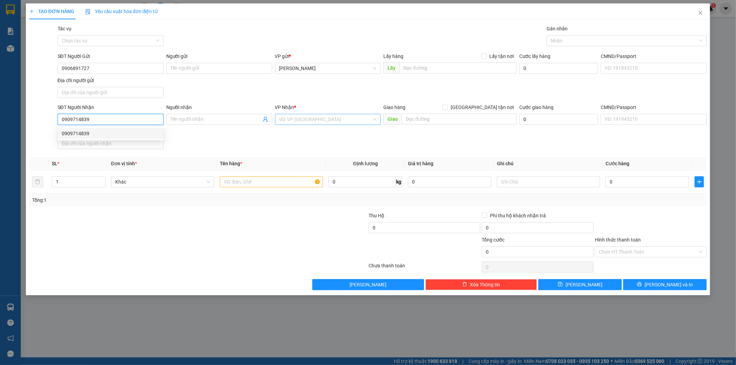
click at [342, 114] on div "VD: VP [GEOGRAPHIC_DATA]" at bounding box center [328, 119] width 106 height 11
type input "0909714839"
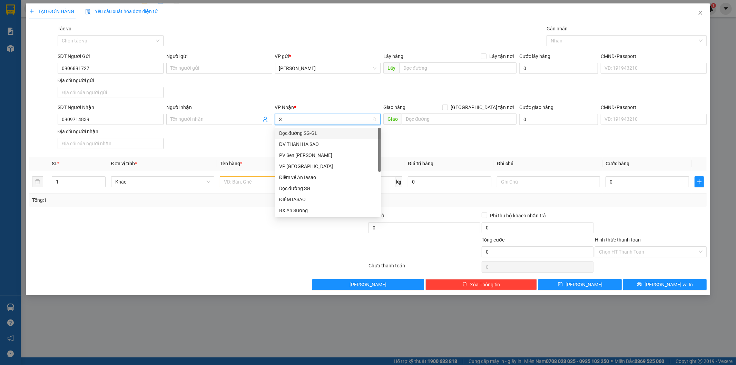
type input "SG"
click at [304, 149] on div "VP [GEOGRAPHIC_DATA]" at bounding box center [328, 144] width 106 height 11
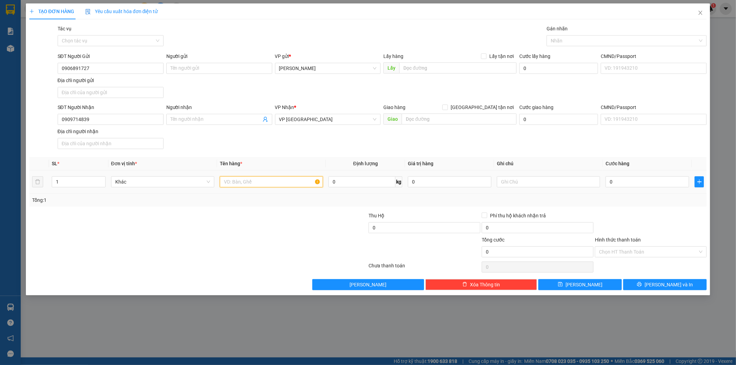
click at [274, 179] on input "text" at bounding box center [271, 181] width 103 height 11
type input "1 CAN MẬT KB BỂ"
click at [650, 184] on input "0" at bounding box center [648, 181] width 84 height 11
type input "7"
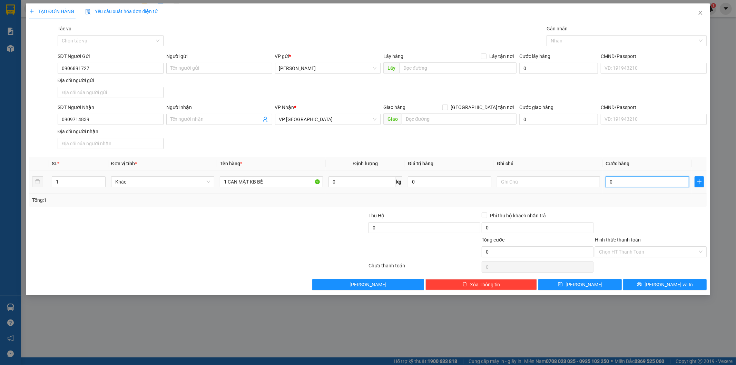
type input "7"
type input "70"
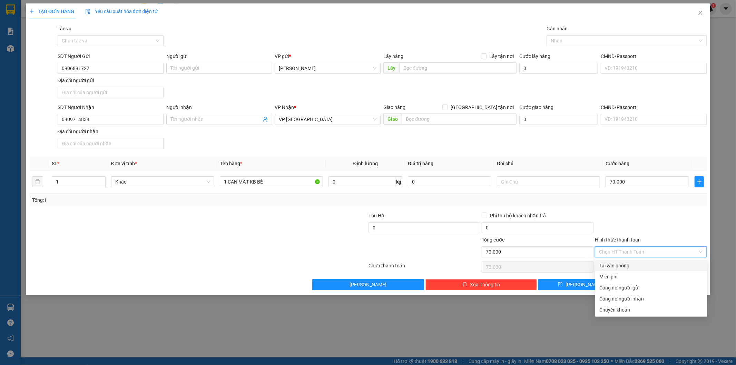
click at [641, 254] on input "Hình thức thanh toán" at bounding box center [648, 252] width 99 height 10
click at [639, 268] on div "Tại văn phòng" at bounding box center [651, 266] width 104 height 8
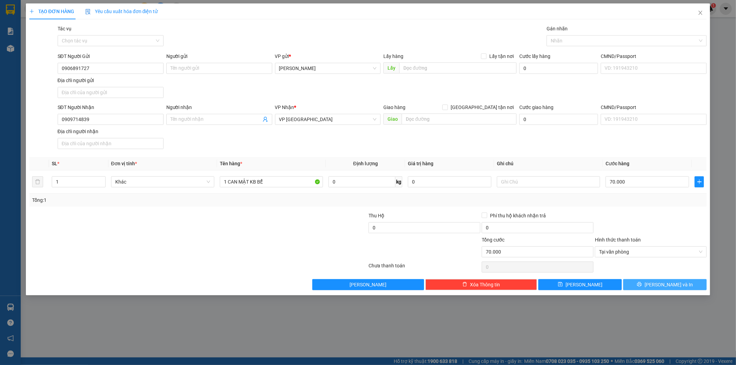
click at [688, 285] on button "[PERSON_NAME] và In" at bounding box center [665, 284] width 84 height 11
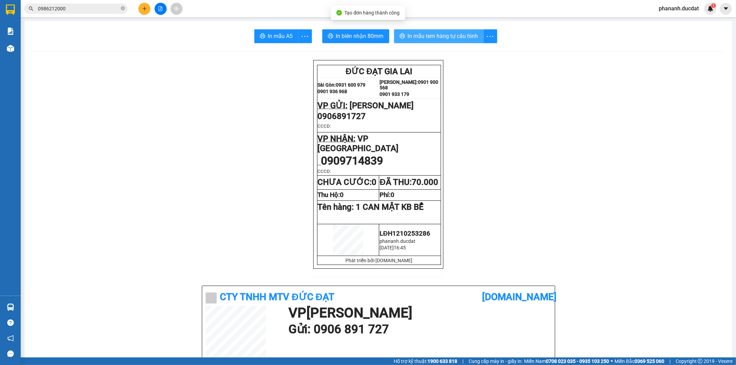
click at [465, 33] on span "In mẫu tem hàng tự cấu hình" at bounding box center [443, 36] width 70 height 9
click at [147, 5] on button at bounding box center [144, 9] width 12 height 12
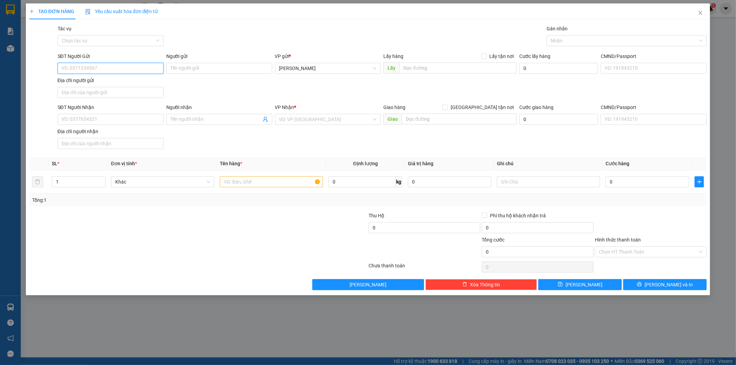
click at [99, 64] on input "SĐT Người Gửi" at bounding box center [111, 68] width 106 height 11
type input "0906891727"
click at [83, 120] on input "SĐT Người Nhận" at bounding box center [111, 119] width 106 height 11
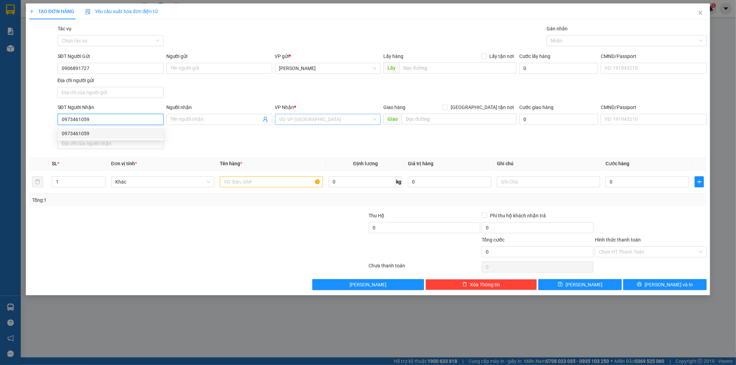
type input "0973461059"
click at [312, 115] on input "search" at bounding box center [325, 119] width 93 height 10
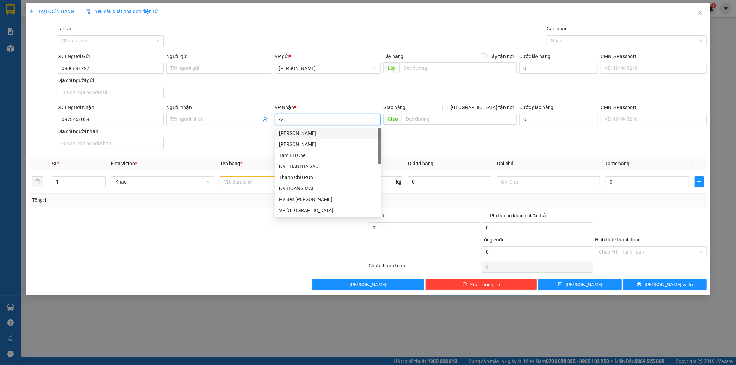
type input "A"
type input "Á"
type input "AS"
click at [316, 168] on div "BX An Sương" at bounding box center [328, 167] width 98 height 8
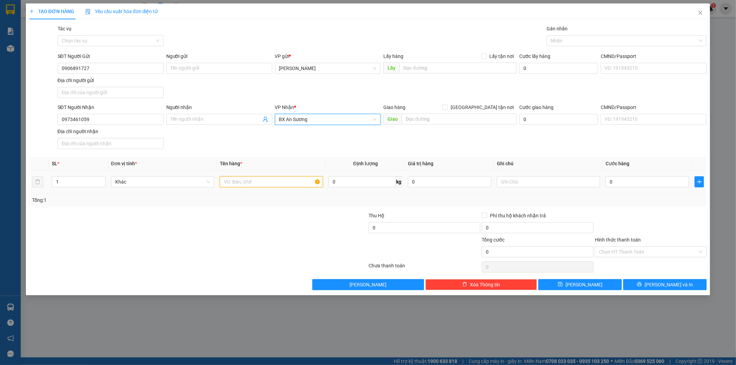
click at [290, 183] on input "text" at bounding box center [271, 181] width 103 height 11
type input "1TG"
click at [655, 181] on input "0" at bounding box center [648, 181] width 84 height 11
type input "5"
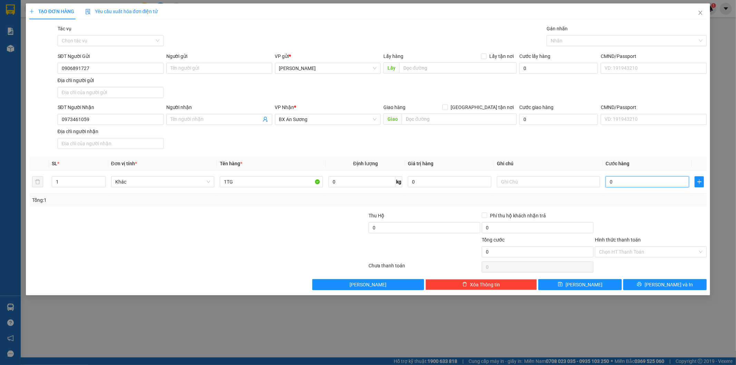
type input "5"
type input "50"
type input "50.000"
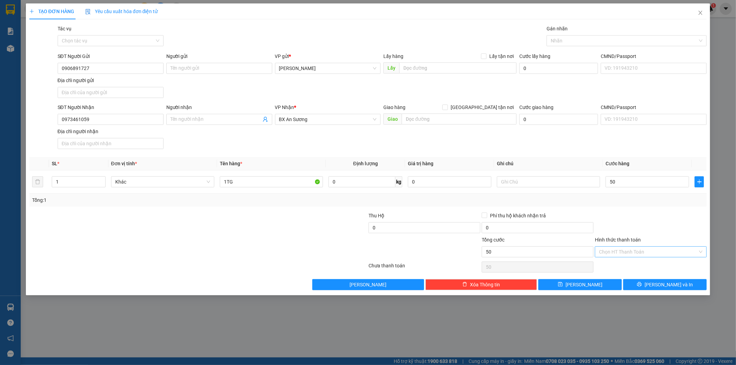
type input "50.000"
click at [645, 254] on input "Hình thức thanh toán" at bounding box center [648, 252] width 99 height 10
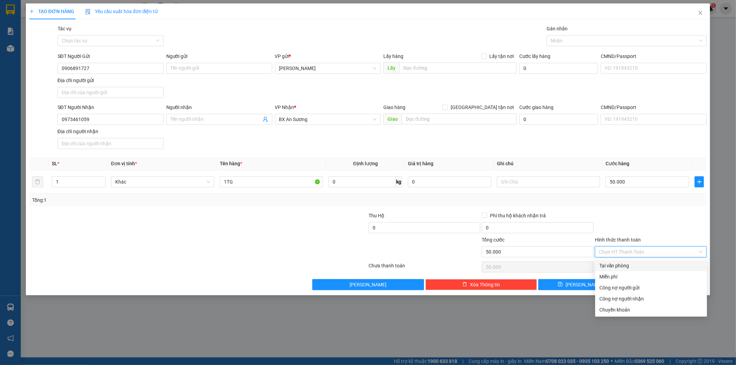
click at [636, 266] on div "Tại văn phòng" at bounding box center [651, 266] width 104 height 8
type input "0"
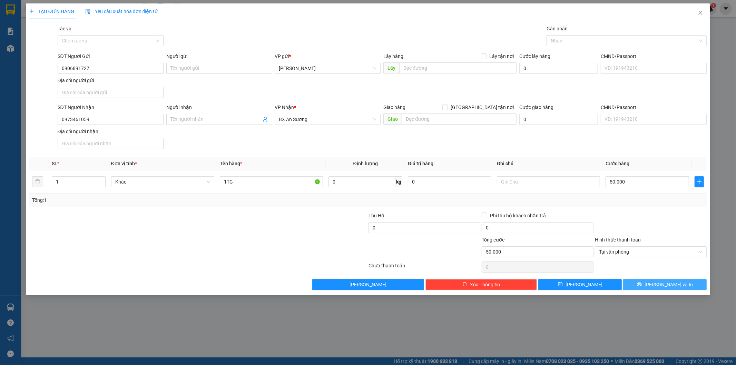
click at [642, 287] on icon "printer" at bounding box center [639, 284] width 5 height 5
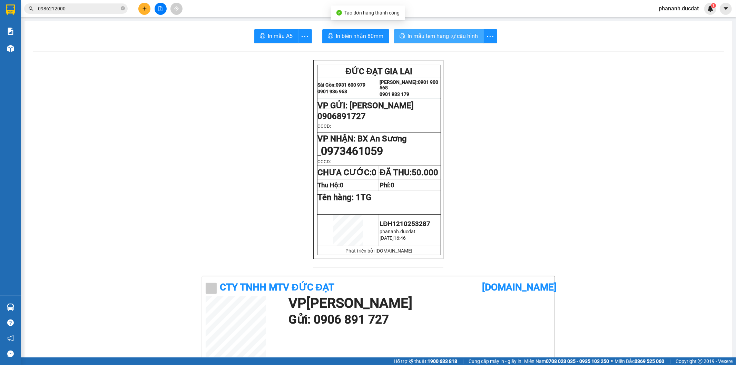
click at [465, 32] on span "In mẫu tem hàng tự cấu hình" at bounding box center [443, 36] width 70 height 9
click at [146, 12] on button at bounding box center [144, 9] width 12 height 12
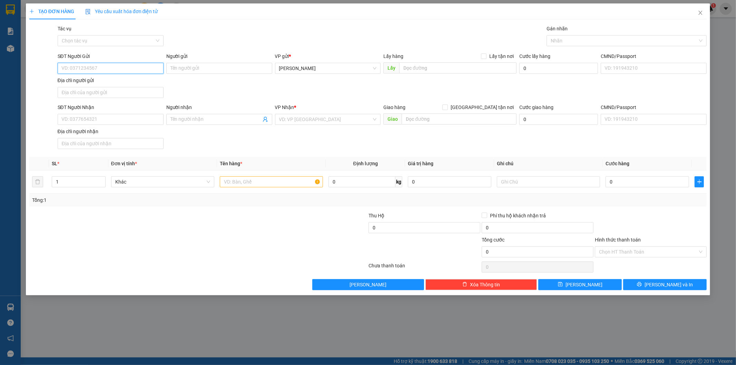
click at [146, 70] on input "SĐT Người Gửi" at bounding box center [111, 68] width 106 height 11
type input "0399831364"
click at [158, 119] on input "SĐT Người Nhận" at bounding box center [111, 119] width 106 height 11
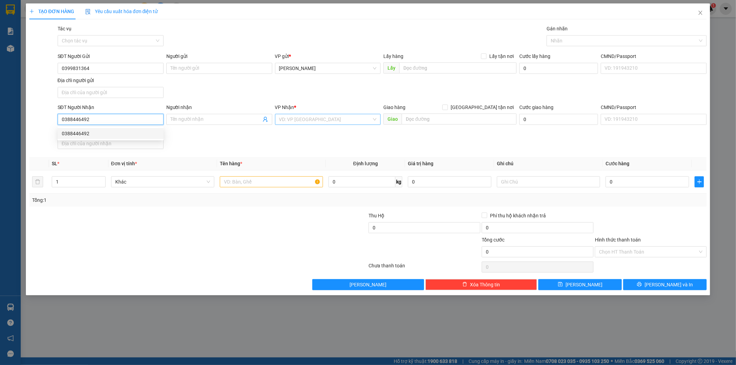
type input "0388446492"
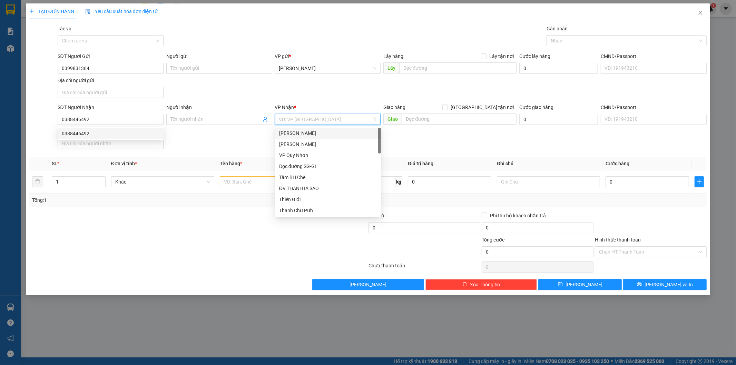
drag, startPoint x: 345, startPoint y: 124, endPoint x: 351, endPoint y: 113, distance: 12.1
click at [345, 123] on input "search" at bounding box center [325, 119] width 93 height 10
type input "SG"
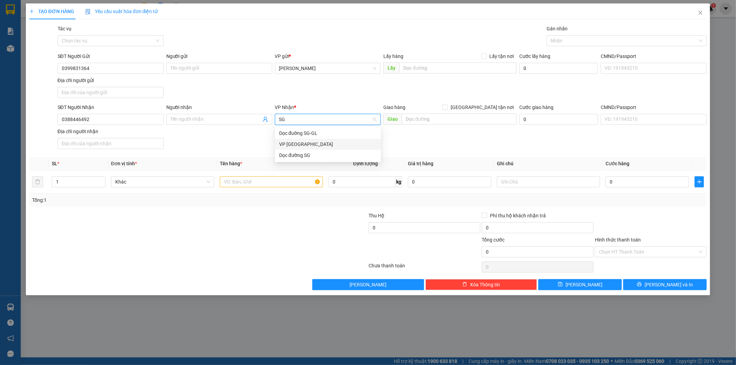
click at [302, 146] on div "VP [GEOGRAPHIC_DATA]" at bounding box center [328, 144] width 98 height 8
click at [258, 185] on input "text" at bounding box center [271, 181] width 103 height 11
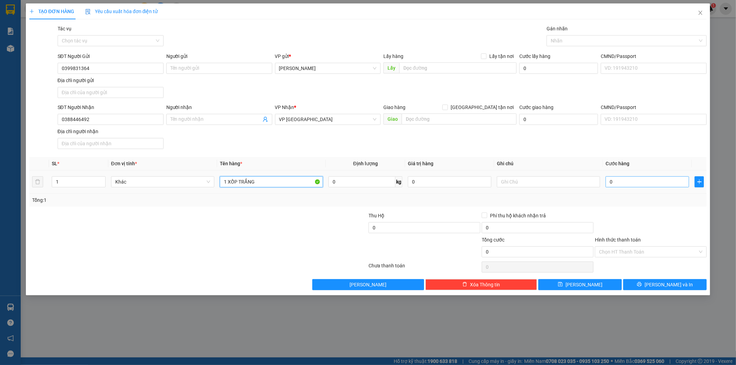
type input "1 XỐP TRẮNG"
click at [677, 180] on input "0" at bounding box center [648, 181] width 84 height 11
click at [650, 255] on input "Hình thức thanh toán" at bounding box center [648, 252] width 99 height 10
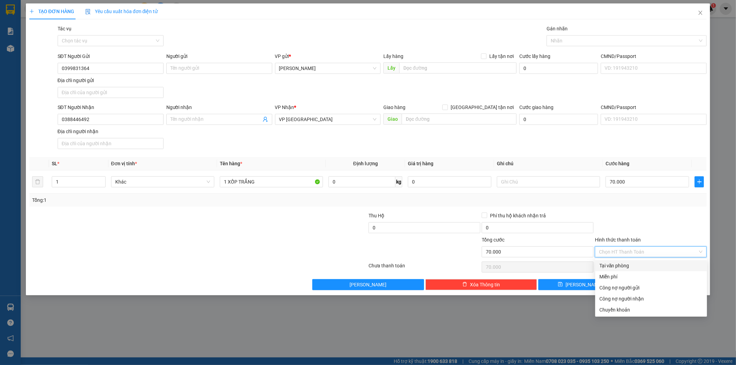
click at [641, 271] on div "Tại văn phòng" at bounding box center [651, 265] width 112 height 11
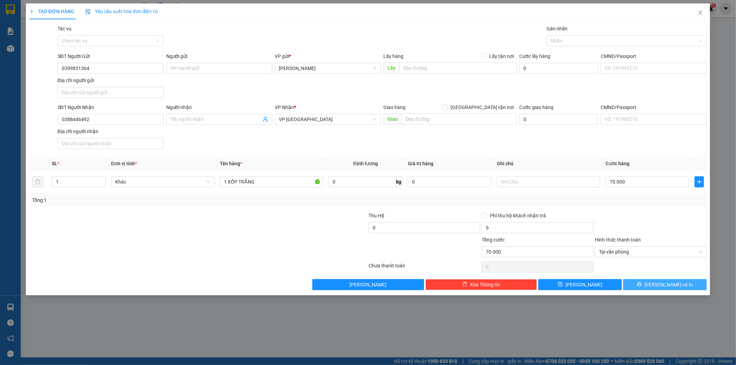
drag, startPoint x: 654, startPoint y: 286, endPoint x: 598, endPoint y: 231, distance: 79.3
click at [642, 285] on icon "printer" at bounding box center [639, 284] width 5 height 5
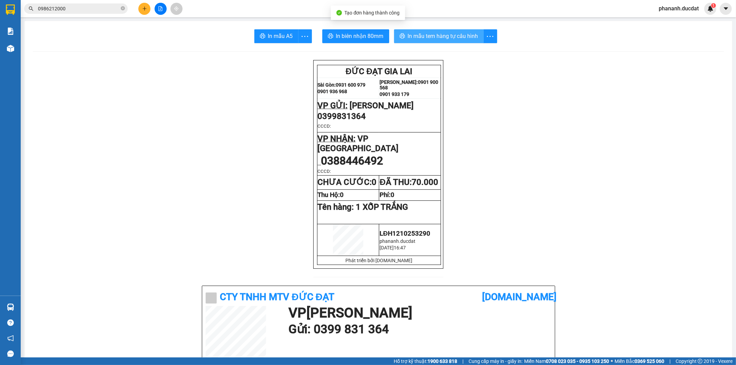
drag, startPoint x: 411, startPoint y: 40, endPoint x: 419, endPoint y: 59, distance: 21.0
click at [411, 40] on span "In mẫu tem hàng tự cấu hình" at bounding box center [443, 36] width 70 height 9
click at [139, 7] on button at bounding box center [144, 9] width 12 height 12
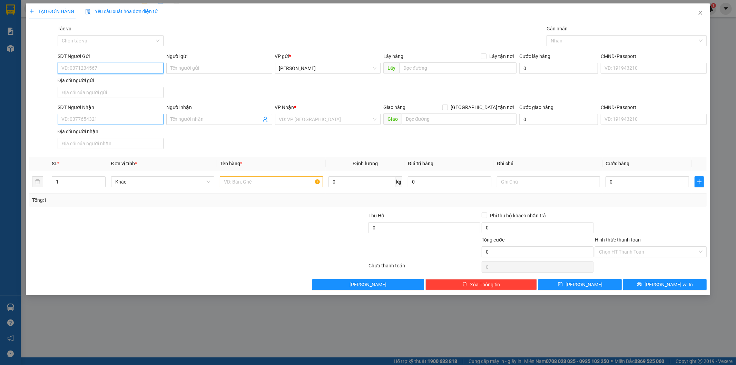
click at [135, 71] on input "SĐT Người Gửi" at bounding box center [111, 68] width 106 height 11
type input "0332744567"
click at [138, 125] on div "SĐT Người Nhận VD: 0377654321" at bounding box center [111, 116] width 106 height 24
type input "0901420849"
click at [294, 120] on input "search" at bounding box center [325, 119] width 93 height 10
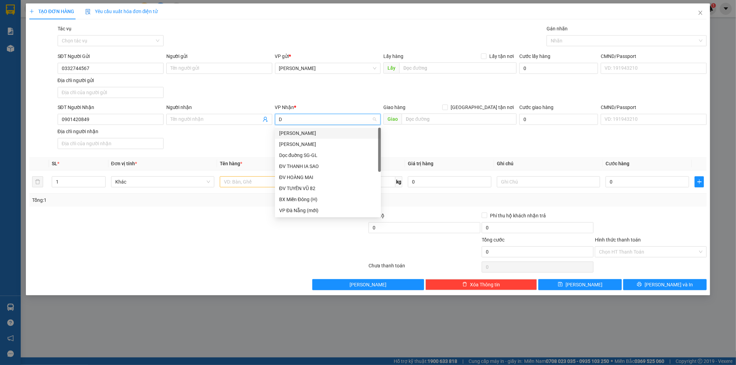
type input "DN"
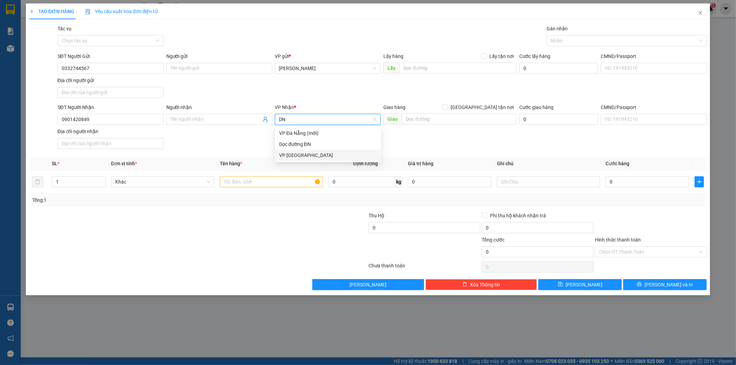
click at [288, 157] on div "VP [GEOGRAPHIC_DATA]" at bounding box center [328, 155] width 98 height 8
click at [258, 180] on input "text" at bounding box center [271, 181] width 103 height 11
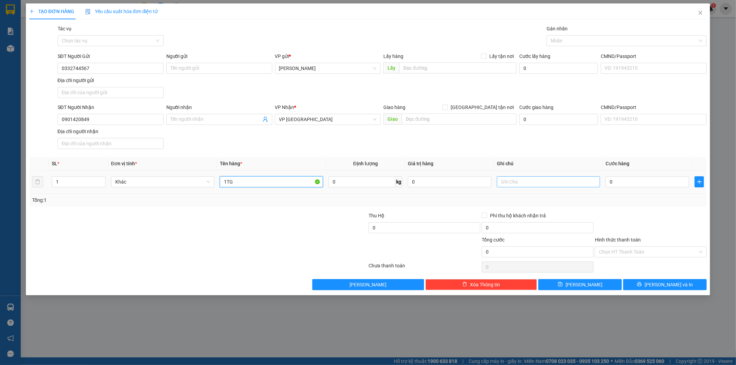
type input "1TG"
click at [539, 181] on input "text" at bounding box center [548, 181] width 103 height 11
paste input ": 5423 - 16665"
type input "CK : 5423 - 16665 cr"
click at [627, 182] on input "0" at bounding box center [648, 181] width 84 height 11
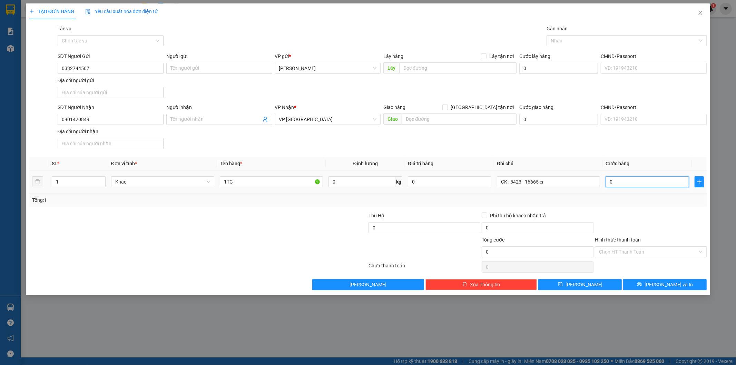
type input "5"
type input "50"
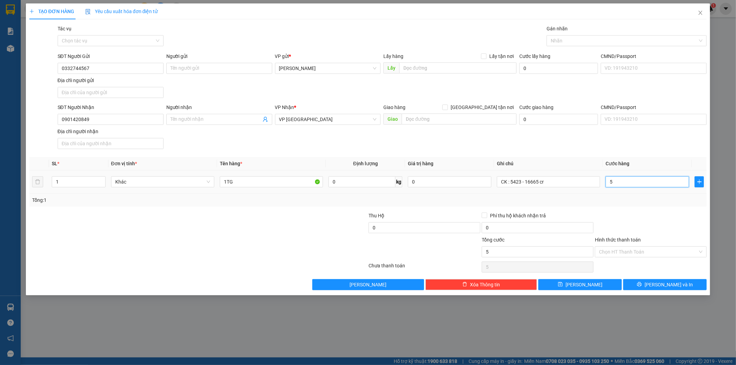
type input "50"
type input "50.000"
click at [656, 297] on div "TẠO ĐƠN HÀNG Yêu cầu xuất hóa đơn điện tử Transit Pickup Surcharge Ids Transit …" at bounding box center [368, 182] width 736 height 365
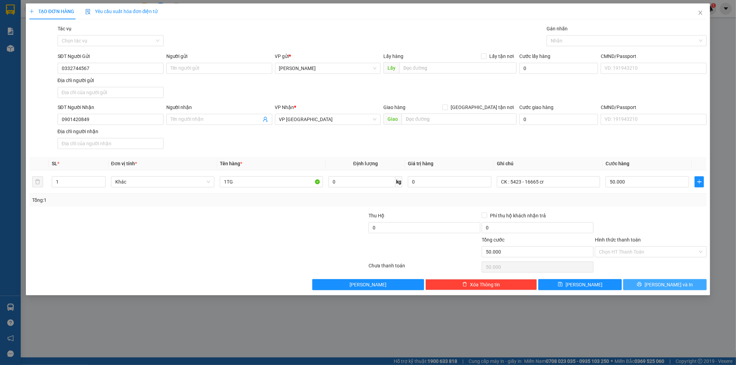
click at [672, 283] on span "[PERSON_NAME] và In" at bounding box center [669, 285] width 48 height 8
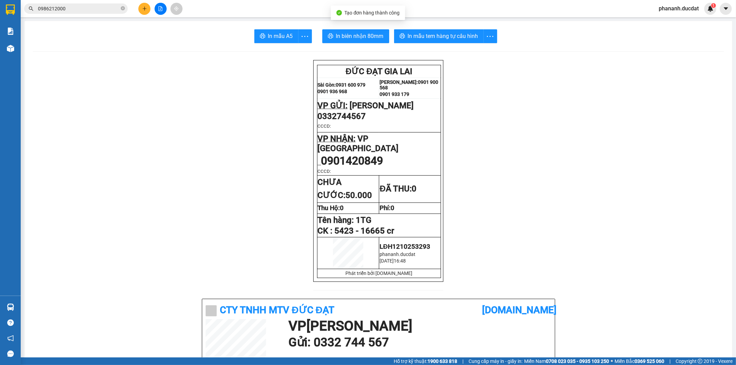
click at [461, 38] on span "In mẫu tem hàng tự cấu hình" at bounding box center [443, 36] width 70 height 9
click at [139, 8] on button at bounding box center [144, 9] width 12 height 12
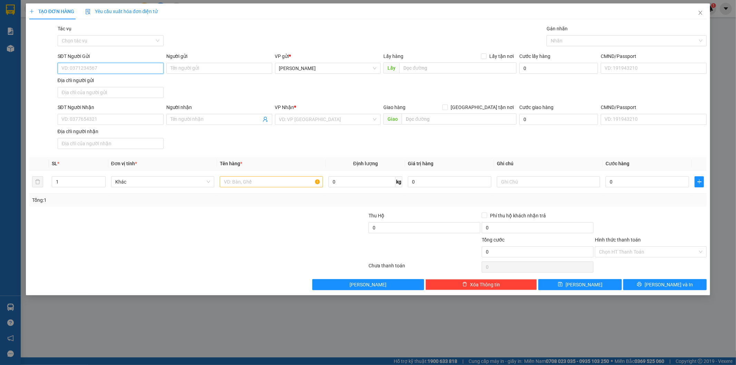
click at [128, 67] on input "SĐT Người Gửi" at bounding box center [111, 68] width 106 height 11
click at [255, 184] on input "text" at bounding box center [271, 181] width 103 height 11
type input "2 bì khoai"
click at [646, 181] on input "0" at bounding box center [648, 181] width 84 height 11
type input "80"
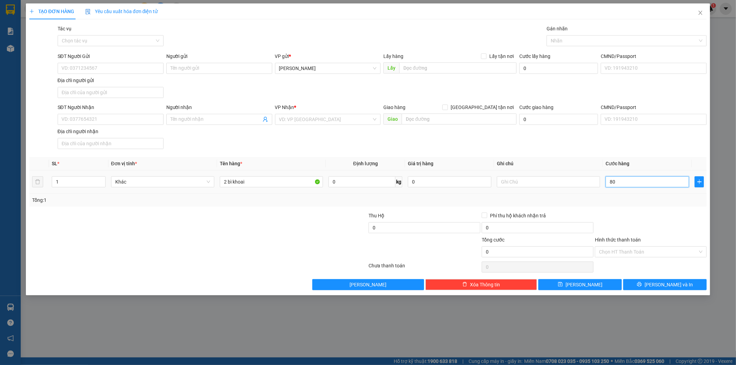
type input "80"
click at [276, 116] on div "VD: VP [GEOGRAPHIC_DATA]" at bounding box center [328, 119] width 106 height 11
type input "80.000"
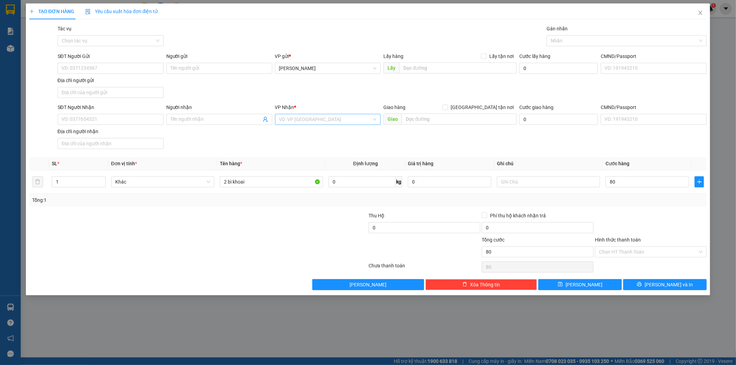
type input "80.000"
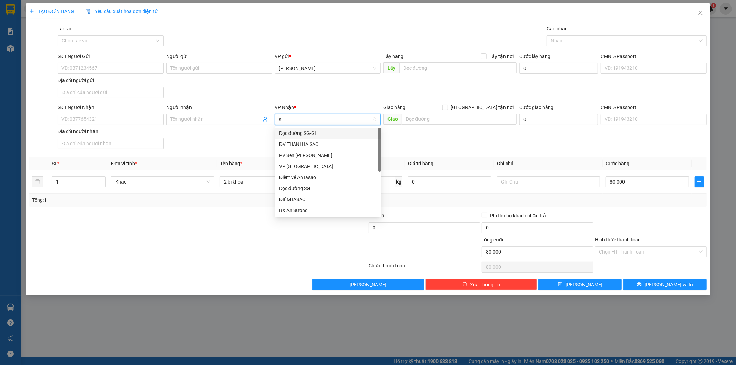
type input "sg"
drag, startPoint x: 284, startPoint y: 154, endPoint x: 354, endPoint y: 114, distance: 80.4
click at [285, 154] on div "Dọc đường SG" at bounding box center [328, 155] width 98 height 8
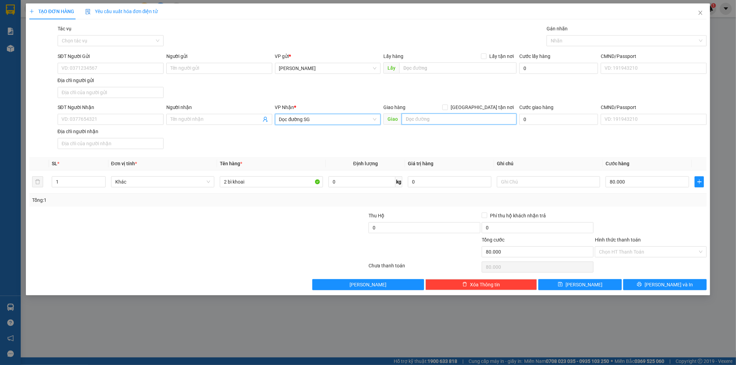
click at [441, 119] on input "text" at bounding box center [459, 119] width 115 height 11
type input "n4 chợ quán gò quãng nam"
click at [658, 246] on div "Hình thức thanh toán Chọn HT Thanh Toán" at bounding box center [651, 248] width 112 height 24
click at [657, 252] on input "Hình thức thanh toán" at bounding box center [648, 252] width 99 height 10
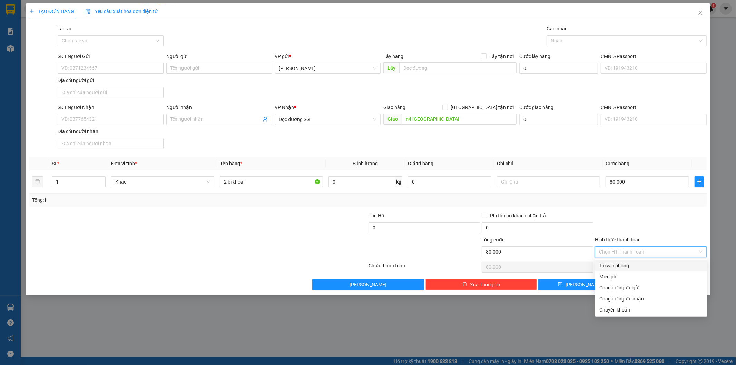
click at [656, 265] on div "Tại văn phòng" at bounding box center [651, 266] width 104 height 8
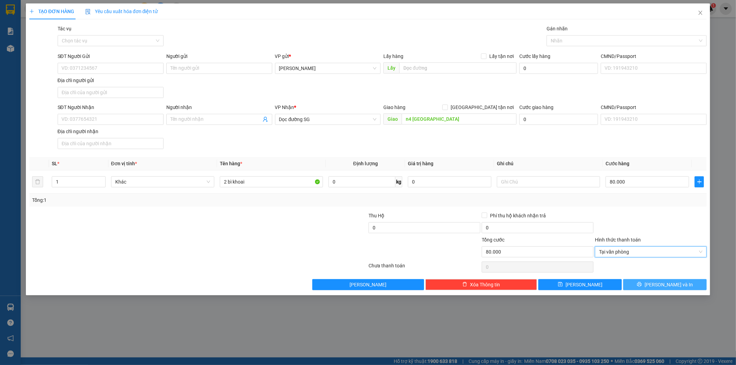
click at [659, 282] on span "[PERSON_NAME] và In" at bounding box center [669, 285] width 48 height 8
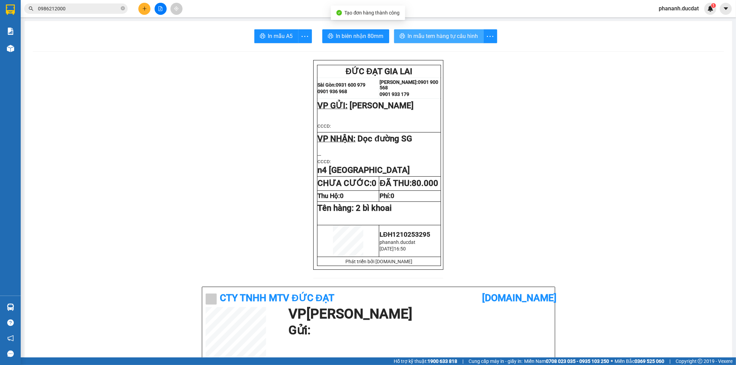
click at [439, 36] on span "In mẫu tem hàng tự cấu hình" at bounding box center [443, 36] width 70 height 9
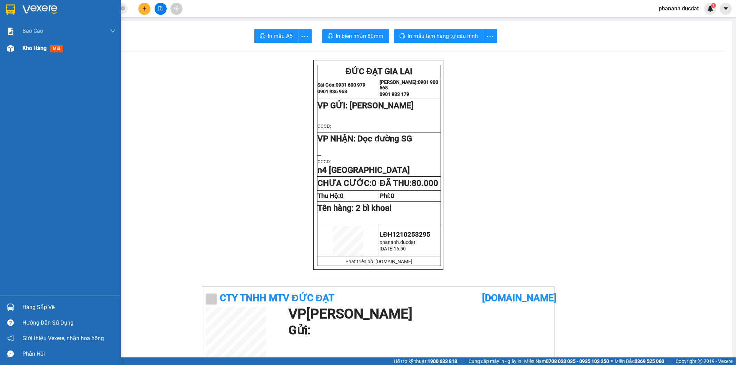
click at [28, 50] on span "Kho hàng" at bounding box center [34, 48] width 24 height 7
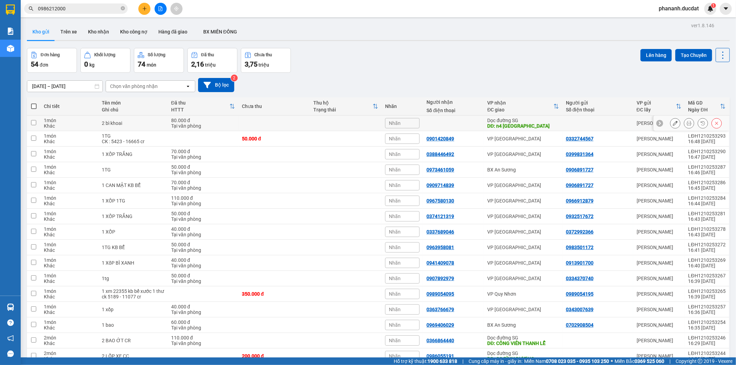
click at [670, 125] on button at bounding box center [675, 123] width 10 height 12
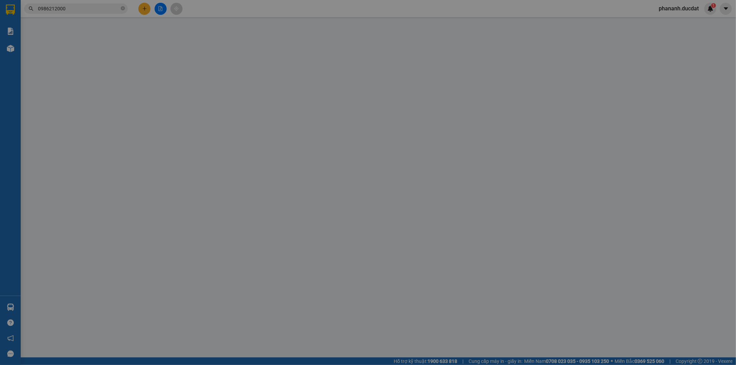
type input "n4 chợ quán gò quãng nam"
type input "0"
type input "80.000"
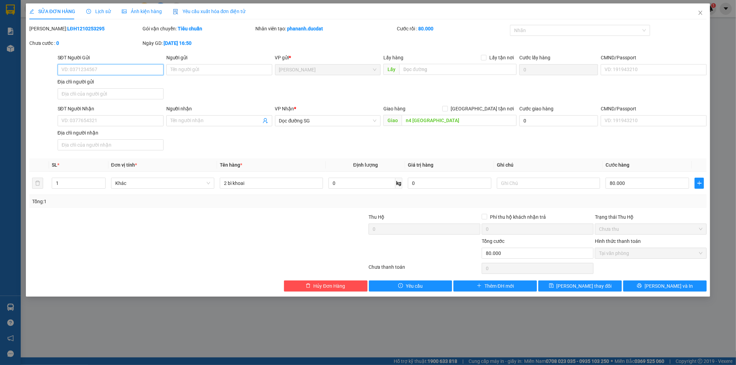
click at [67, 69] on input "SĐT Người Gửi" at bounding box center [111, 69] width 106 height 11
type input "0946805189"
click at [72, 115] on input "SĐT Người Nhận" at bounding box center [111, 120] width 106 height 11
type input "0379916720"
click at [668, 290] on button "[PERSON_NAME] và In" at bounding box center [665, 286] width 84 height 11
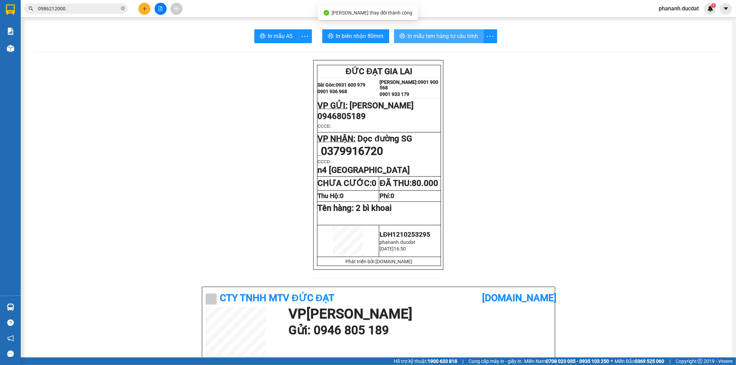
click at [464, 33] on span "In mẫu tem hàng tự cấu hình" at bounding box center [443, 36] width 70 height 9
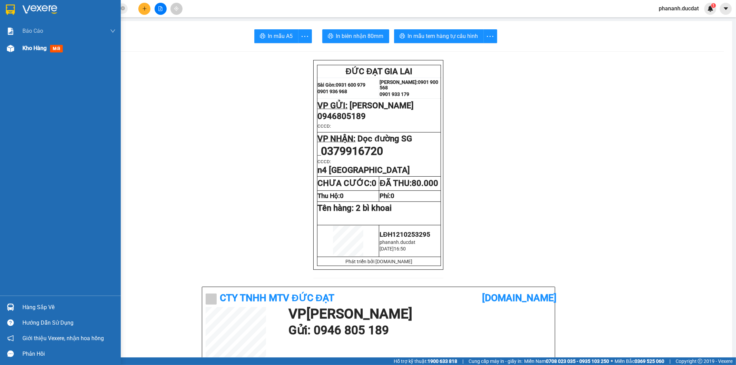
click at [28, 45] on span "Kho hàng" at bounding box center [34, 48] width 24 height 7
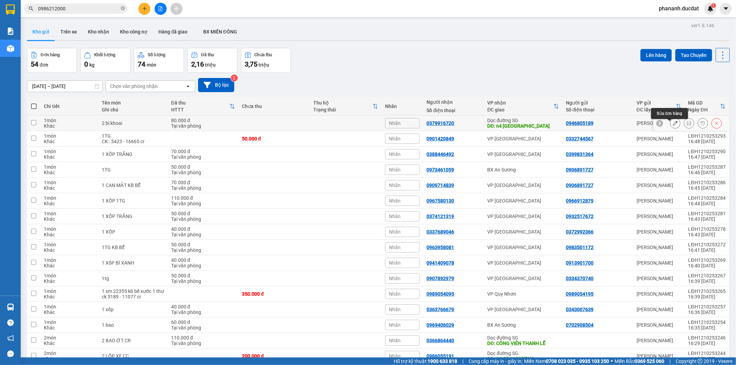
click at [673, 126] on icon at bounding box center [675, 123] width 5 height 5
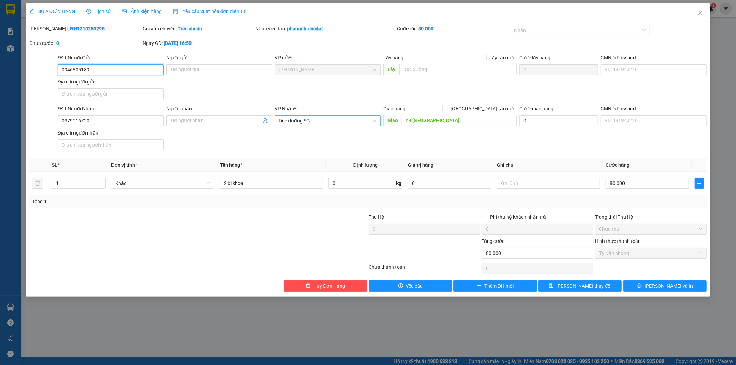
click at [337, 121] on span "Dọc đường SG" at bounding box center [328, 121] width 98 height 10
click at [329, 147] on div "Dọc đường ĐN" at bounding box center [328, 146] width 98 height 8
click at [657, 284] on button "[PERSON_NAME] và In" at bounding box center [665, 286] width 84 height 11
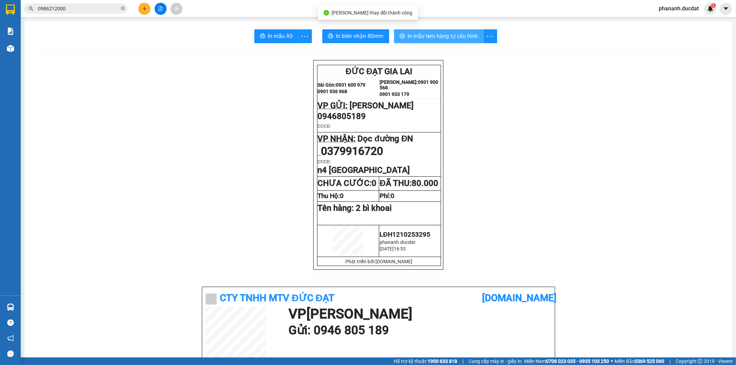
click at [415, 36] on span "In mẫu tem hàng tự cấu hình" at bounding box center [443, 36] width 70 height 9
click at [144, 3] on button at bounding box center [144, 9] width 12 height 12
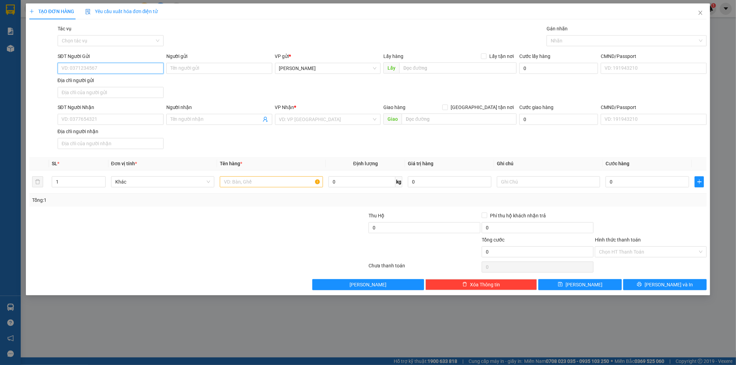
drag, startPoint x: 137, startPoint y: 68, endPoint x: 135, endPoint y: 72, distance: 4.3
click at [137, 69] on input "SĐT Người Gửi" at bounding box center [111, 68] width 106 height 11
click at [151, 72] on input "SĐT Người Gửi" at bounding box center [111, 68] width 106 height 11
type input "0975741093"
click at [110, 119] on input "SĐT Người Nhận" at bounding box center [111, 119] width 106 height 11
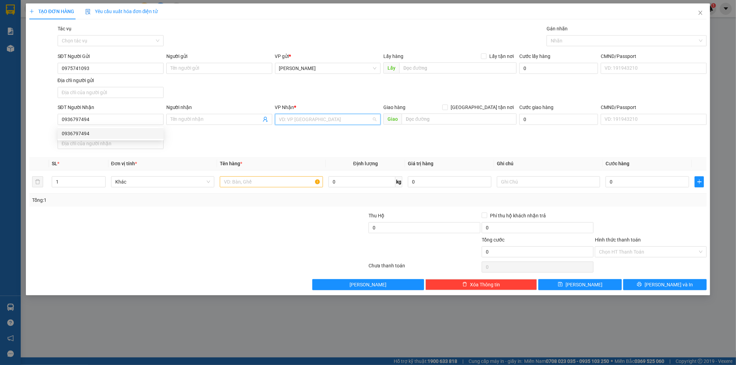
click at [320, 118] on input "search" at bounding box center [325, 119] width 93 height 10
click at [292, 148] on div "VP [GEOGRAPHIC_DATA]" at bounding box center [328, 144] width 98 height 8
click at [272, 185] on input "text" at bounding box center [271, 181] width 103 height 11
click at [678, 185] on input "0" at bounding box center [648, 181] width 84 height 11
click at [672, 254] on input "Hình thức thanh toán" at bounding box center [648, 252] width 99 height 10
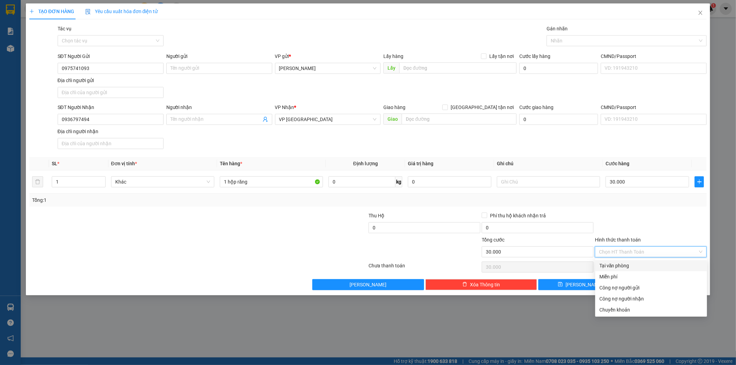
click at [670, 266] on div "Tại văn phòng" at bounding box center [651, 266] width 104 height 8
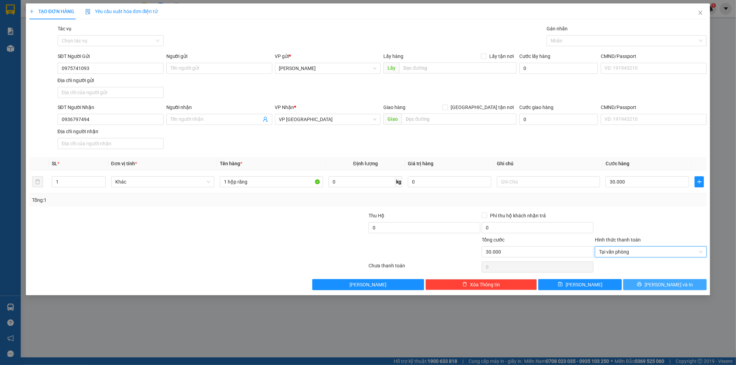
click at [668, 286] on span "[PERSON_NAME] và In" at bounding box center [669, 285] width 48 height 8
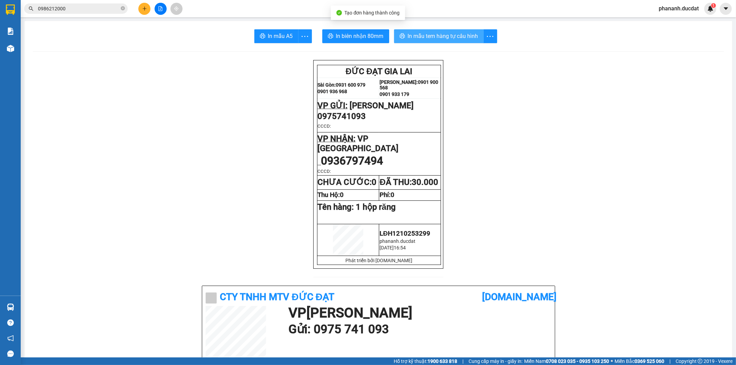
click at [476, 39] on button "In mẫu tem hàng tự cấu hình" at bounding box center [439, 36] width 90 height 14
click at [147, 12] on button at bounding box center [144, 9] width 12 height 12
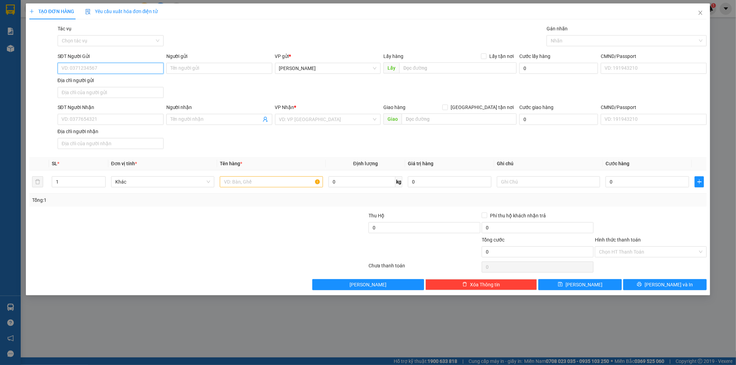
drag, startPoint x: 132, startPoint y: 70, endPoint x: 125, endPoint y: 70, distance: 6.6
click at [130, 71] on input "SĐT Người Gửi" at bounding box center [111, 68] width 106 height 11
click at [126, 116] on input "SĐT Người Nhận" at bounding box center [111, 119] width 106 height 11
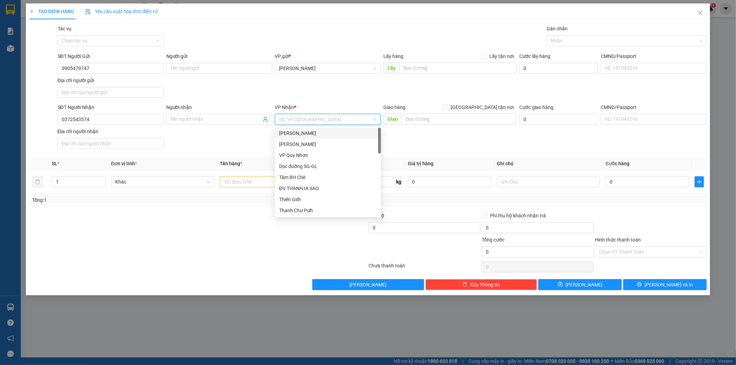
click at [348, 122] on input "search" at bounding box center [325, 119] width 93 height 10
click at [301, 165] on div "BX An Sương" at bounding box center [328, 167] width 98 height 8
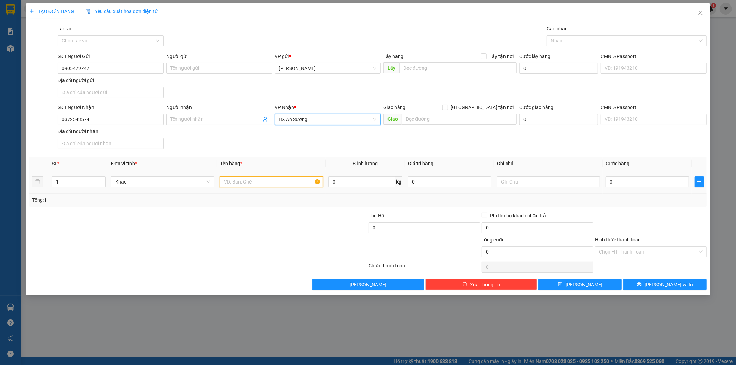
click at [232, 178] on input "text" at bounding box center [271, 181] width 103 height 11
click at [638, 184] on input "0" at bounding box center [648, 181] width 84 height 11
click at [623, 249] on input "Hình thức thanh toán" at bounding box center [648, 252] width 99 height 10
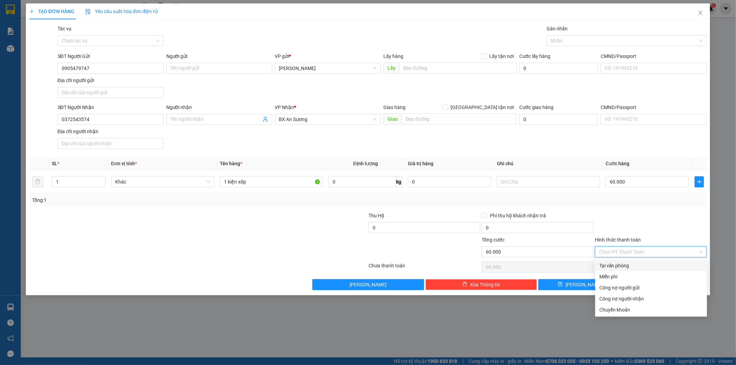
click at [619, 266] on div "Tại văn phòng" at bounding box center [651, 266] width 104 height 8
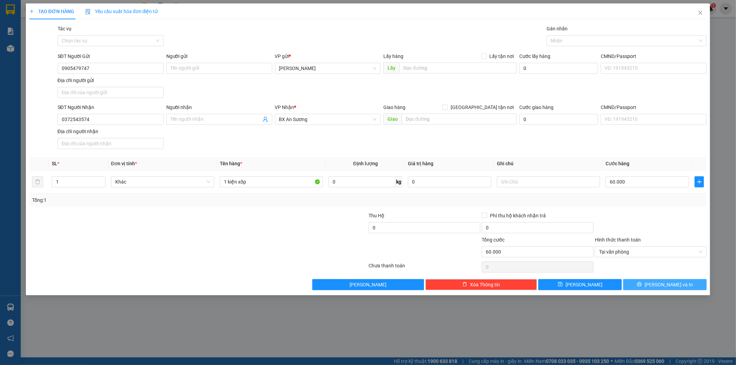
click at [658, 286] on button "[PERSON_NAME] và In" at bounding box center [665, 284] width 84 height 11
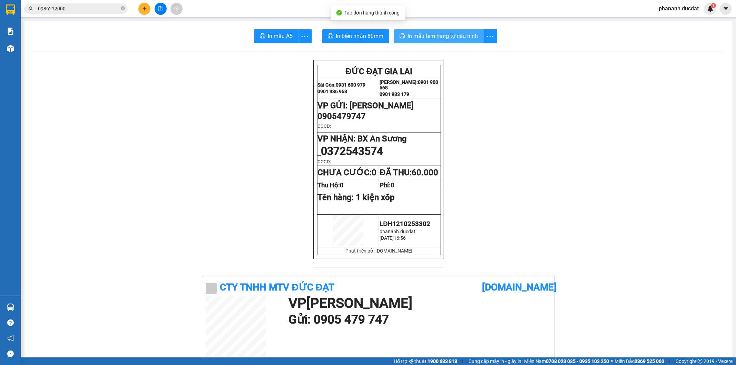
click at [420, 34] on span "In mẫu tem hàng tự cấu hình" at bounding box center [443, 36] width 70 height 9
click at [144, 9] on icon "plus" at bounding box center [144, 8] width 5 height 5
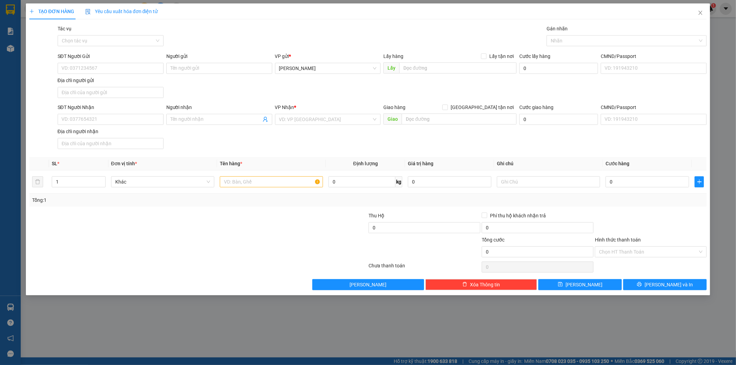
click at [292, 112] on div "VP Nhận *" at bounding box center [328, 109] width 106 height 10
click at [298, 119] on input "search" at bounding box center [325, 119] width 93 height 10
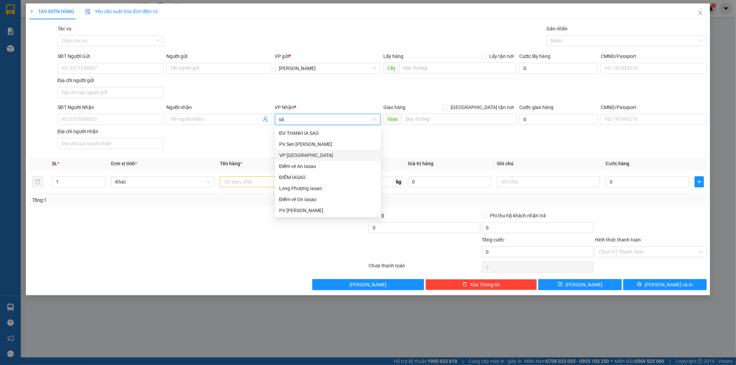
click at [305, 156] on div "VP [GEOGRAPHIC_DATA]" at bounding box center [328, 155] width 98 height 8
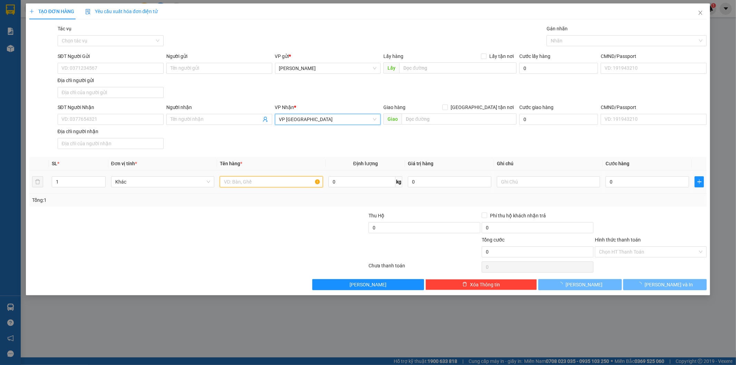
click at [248, 185] on input "text" at bounding box center [271, 181] width 103 height 11
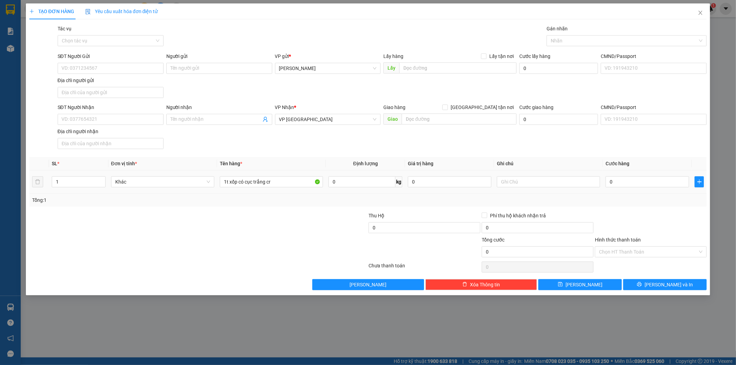
click at [629, 188] on div "0" at bounding box center [648, 182] width 84 height 14
click at [629, 182] on input "0" at bounding box center [648, 181] width 84 height 11
click at [135, 121] on input "SĐT Người Nhận" at bounding box center [111, 119] width 106 height 11
click at [82, 72] on input "SĐT Người Gửi" at bounding box center [111, 68] width 106 height 11
click at [644, 253] on input "Hình thức thanh toán" at bounding box center [648, 252] width 99 height 10
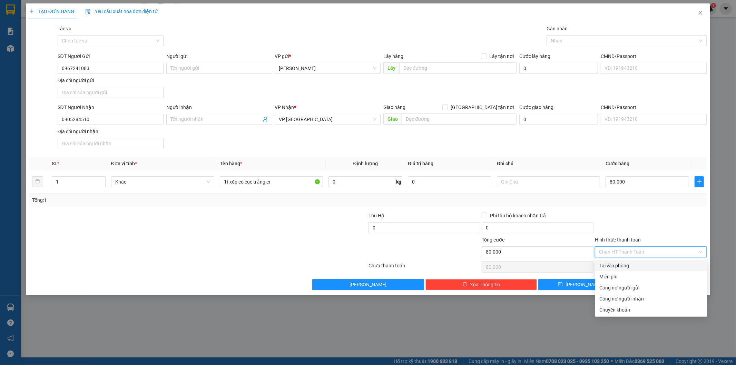
click at [641, 268] on div "Tại văn phòng" at bounding box center [651, 266] width 104 height 8
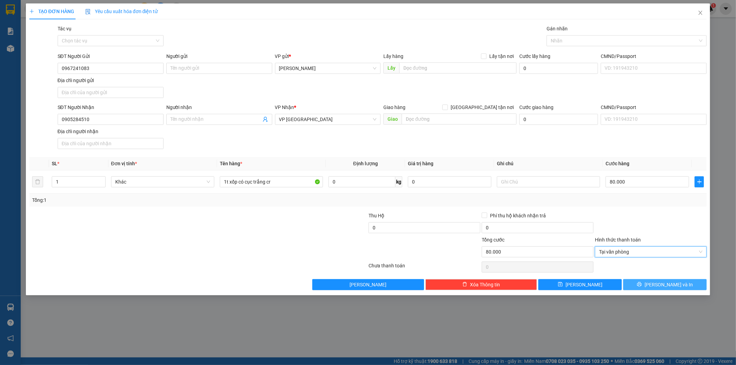
click at [658, 290] on button "[PERSON_NAME] và In" at bounding box center [665, 284] width 84 height 11
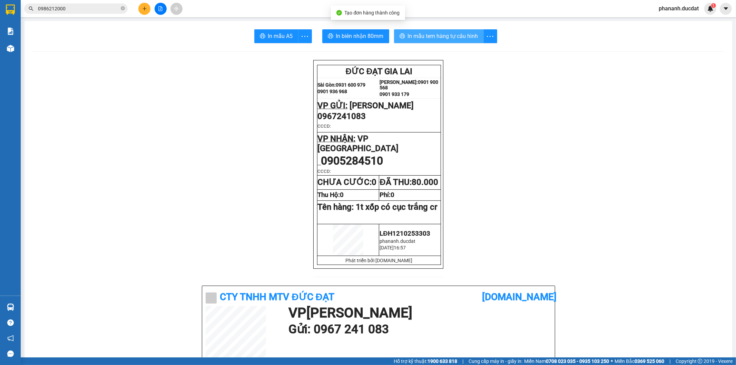
click at [408, 33] on span "In mẫu tem hàng tự cấu hình" at bounding box center [443, 36] width 70 height 9
click at [149, 5] on button at bounding box center [144, 9] width 12 height 12
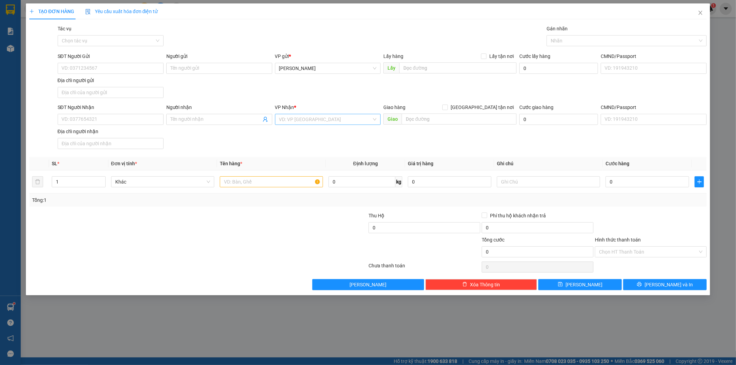
click at [296, 119] on input "search" at bounding box center [325, 119] width 93 height 10
click at [298, 157] on div "VP [GEOGRAPHIC_DATA]" at bounding box center [328, 155] width 98 height 8
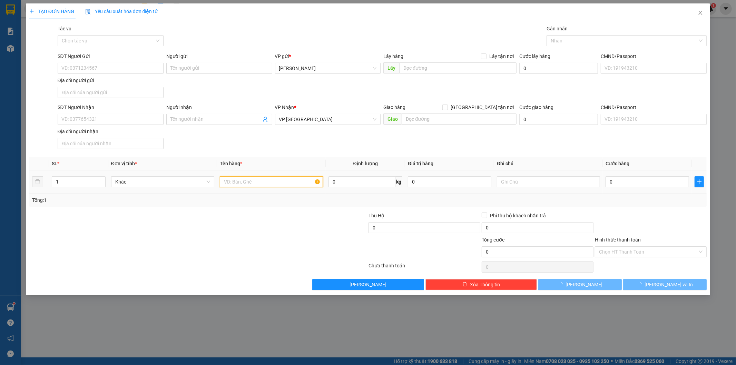
click at [250, 181] on input "text" at bounding box center [271, 181] width 103 height 11
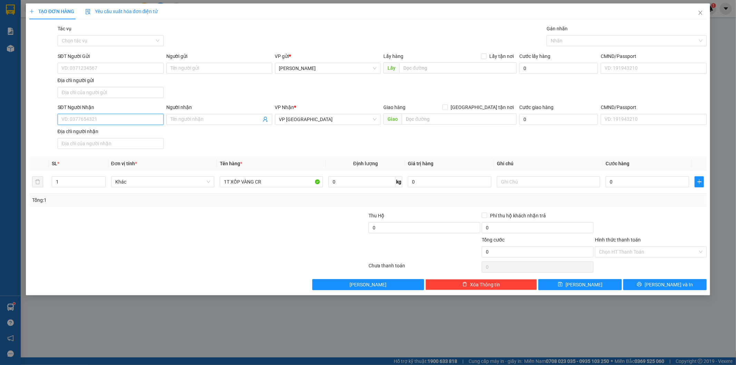
click at [94, 121] on input "SĐT Người Nhận" at bounding box center [111, 119] width 106 height 11
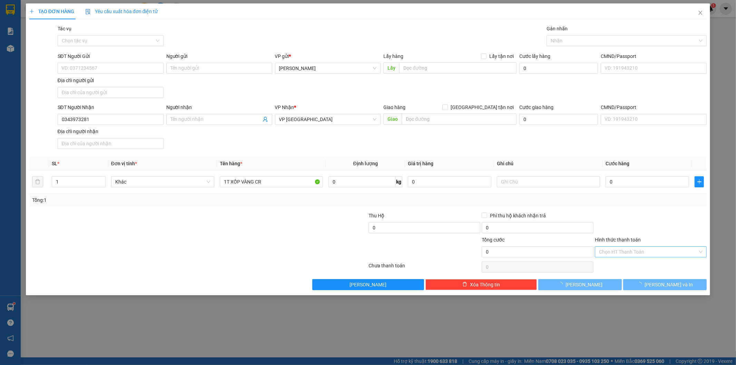
click at [647, 253] on input "Hình thức thanh toán" at bounding box center [648, 252] width 99 height 10
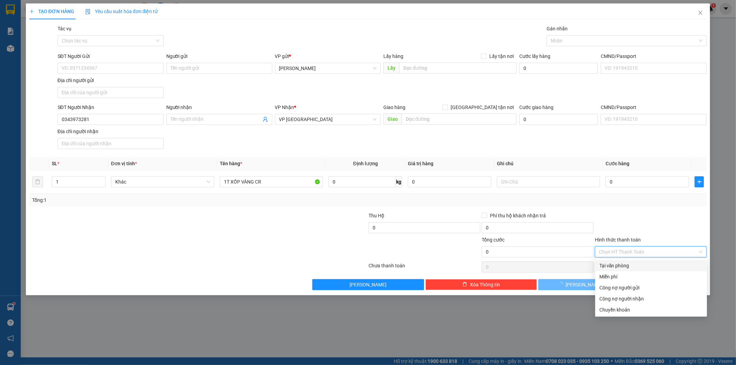
click at [635, 270] on div "Tại văn phòng" at bounding box center [651, 265] width 112 height 11
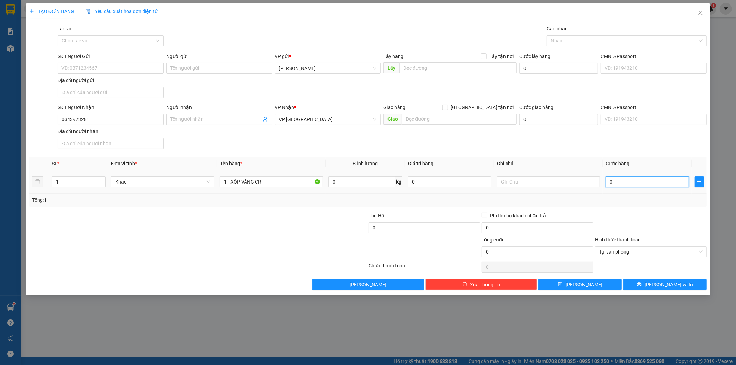
click at [641, 182] on input "0" at bounding box center [648, 181] width 84 height 11
drag, startPoint x: 657, startPoint y: 218, endPoint x: 656, endPoint y: 270, distance: 51.8
click at [657, 224] on div at bounding box center [650, 224] width 113 height 24
click at [658, 283] on button "[PERSON_NAME] và In" at bounding box center [665, 284] width 84 height 11
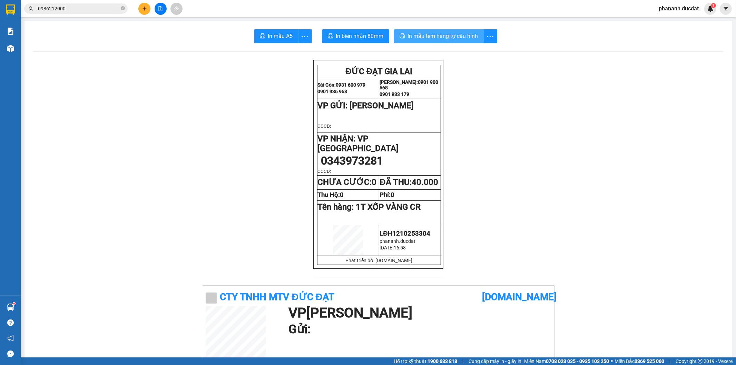
click at [459, 32] on span "In mẫu tem hàng tự cấu hình" at bounding box center [443, 36] width 70 height 9
click at [144, 10] on icon "plus" at bounding box center [144, 9] width 0 height 4
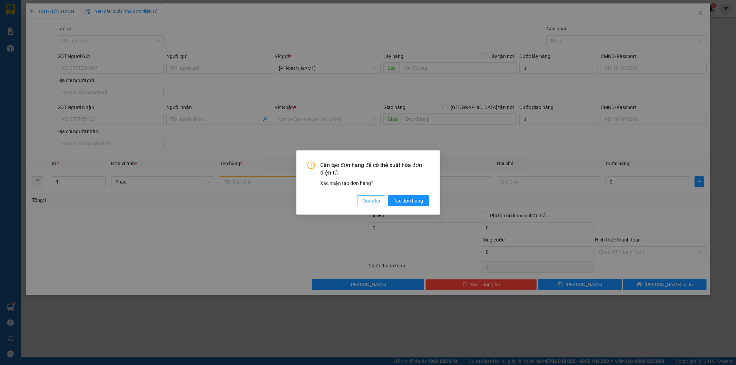
click at [368, 198] on span "Quay lại" at bounding box center [371, 201] width 17 height 8
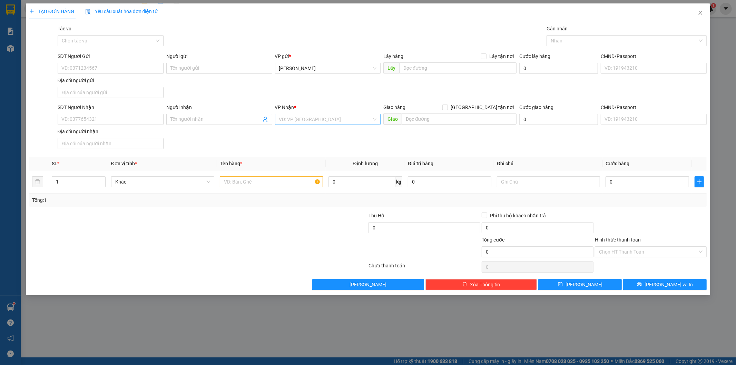
click at [297, 121] on input "search" at bounding box center [325, 119] width 93 height 10
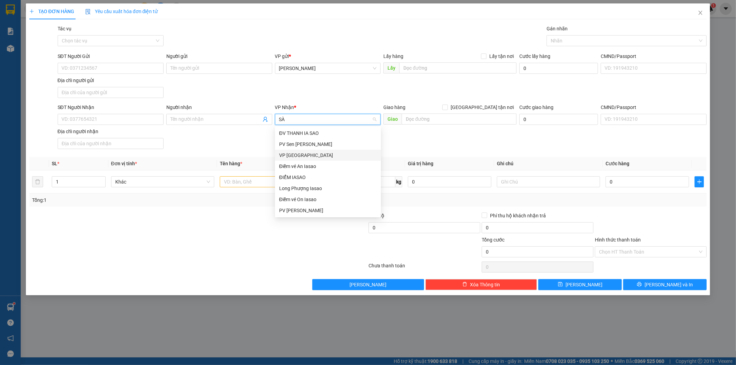
click at [306, 158] on div "VP [GEOGRAPHIC_DATA]" at bounding box center [328, 155] width 98 height 8
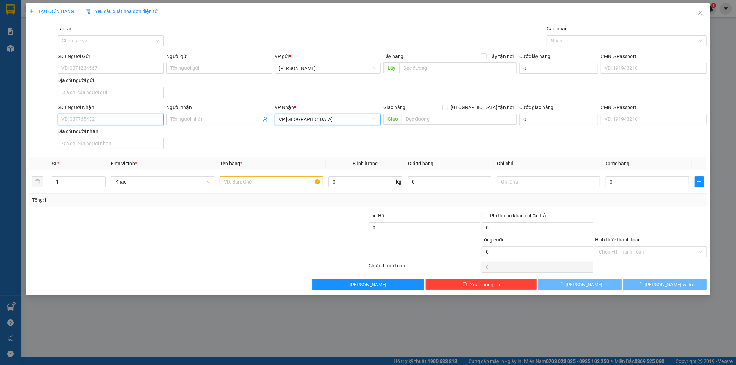
click at [118, 118] on input "SĐT Người Nhận" at bounding box center [111, 119] width 106 height 11
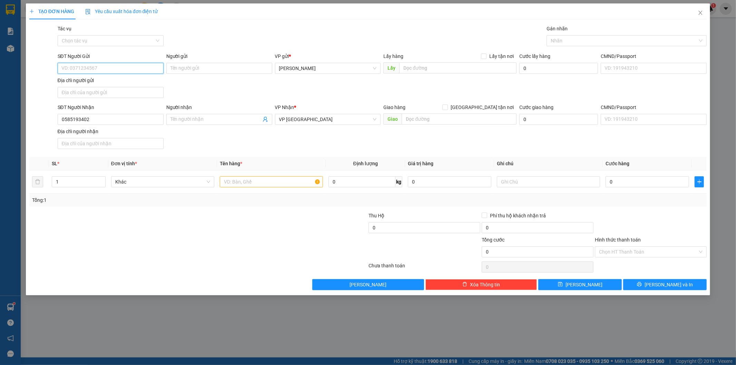
click at [66, 70] on input "SĐT Người Gửi" at bounding box center [111, 68] width 106 height 11
click at [634, 184] on input "0" at bounding box center [648, 181] width 84 height 11
click at [661, 209] on div "Transit Pickup Surcharge Ids Transit Deliver Surcharge Ids Transit Deliver Surc…" at bounding box center [368, 157] width 678 height 265
click at [233, 184] on input "text" at bounding box center [271, 181] width 103 height 11
click at [654, 247] on input "Hình thức thanh toán" at bounding box center [648, 252] width 99 height 10
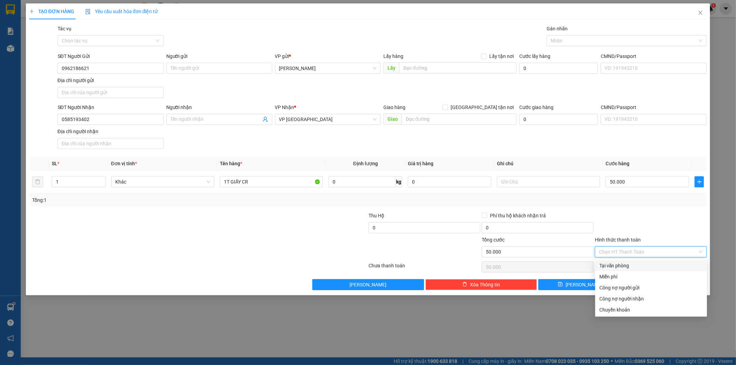
click at [647, 265] on div "Tại văn phòng" at bounding box center [651, 266] width 104 height 8
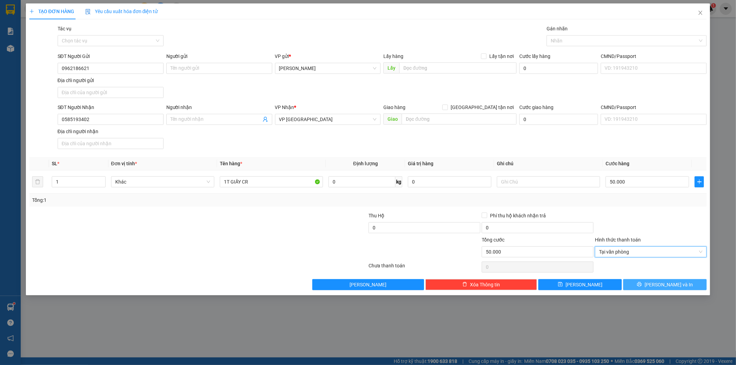
click at [659, 285] on span "[PERSON_NAME] và In" at bounding box center [669, 285] width 48 height 8
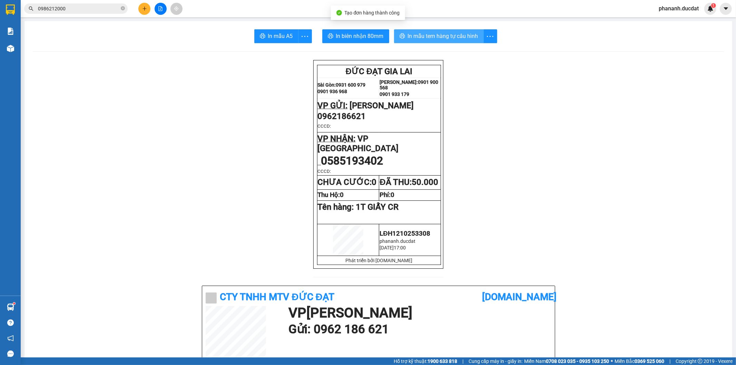
click at [442, 32] on span "In mẫu tem hàng tự cấu hình" at bounding box center [443, 36] width 70 height 9
click at [144, 9] on icon "plus" at bounding box center [144, 9] width 0 height 4
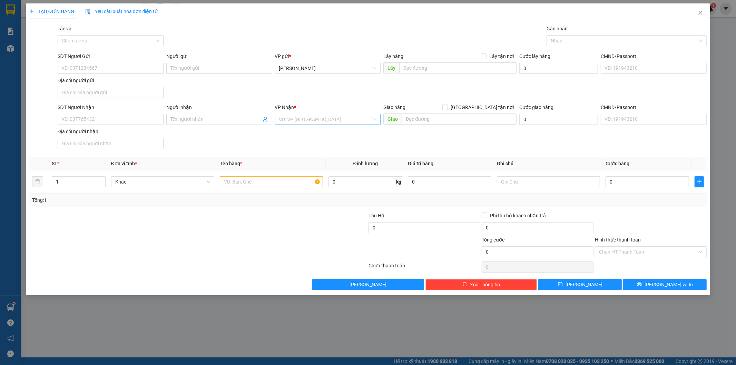
click at [332, 121] on input "search" at bounding box center [325, 119] width 93 height 10
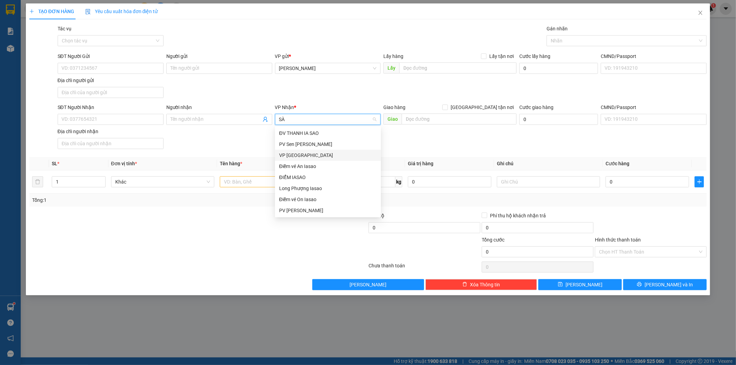
click at [316, 153] on div "VP [GEOGRAPHIC_DATA]" at bounding box center [328, 155] width 98 height 8
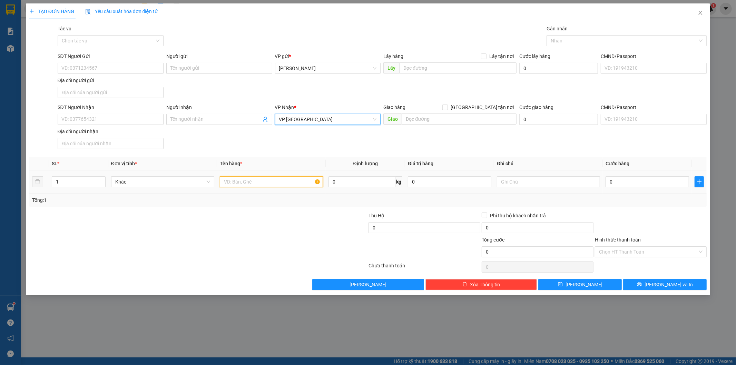
click at [253, 178] on input "text" at bounding box center [271, 181] width 103 height 11
click at [112, 119] on input "SĐT Người Nhận" at bounding box center [111, 119] width 106 height 11
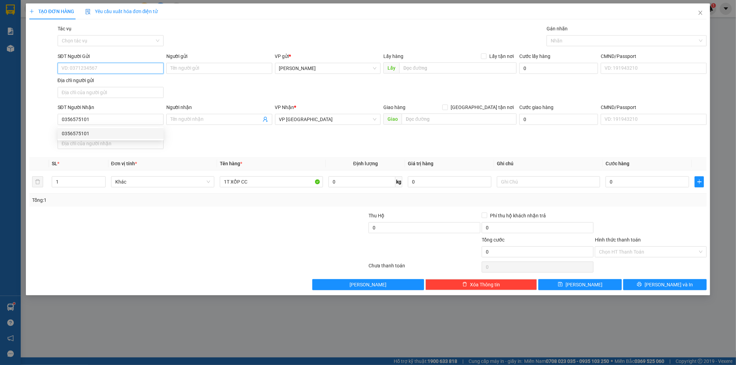
click at [78, 67] on input "SĐT Người Gửi" at bounding box center [111, 68] width 106 height 11
click at [620, 184] on input "0" at bounding box center [648, 181] width 84 height 11
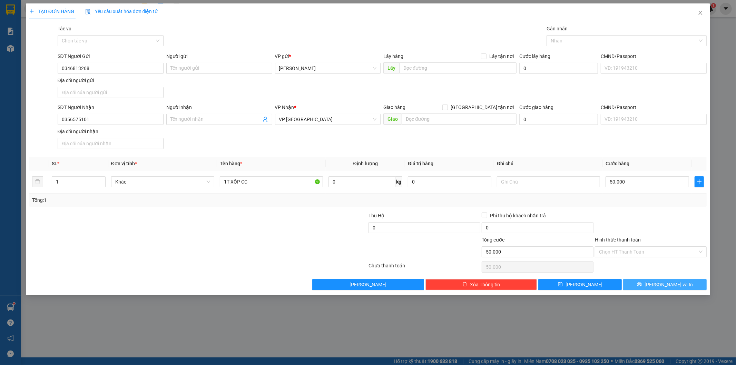
click at [663, 285] on span "[PERSON_NAME] và In" at bounding box center [669, 285] width 48 height 8
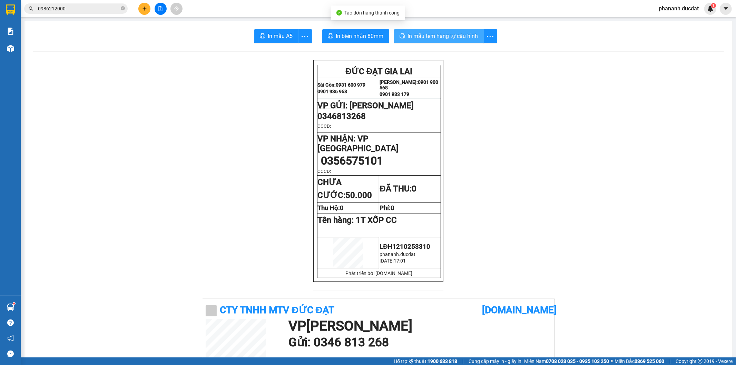
click at [452, 36] on span "In mẫu tem hàng tự cấu hình" at bounding box center [443, 36] width 70 height 9
click at [142, 9] on icon "plus" at bounding box center [144, 8] width 5 height 5
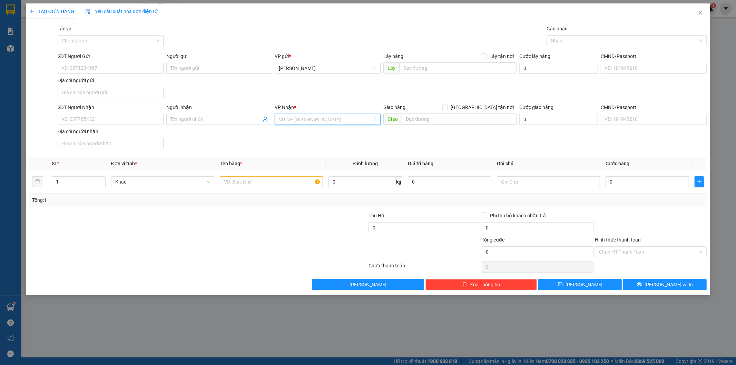
click at [309, 118] on input "search" at bounding box center [325, 119] width 93 height 10
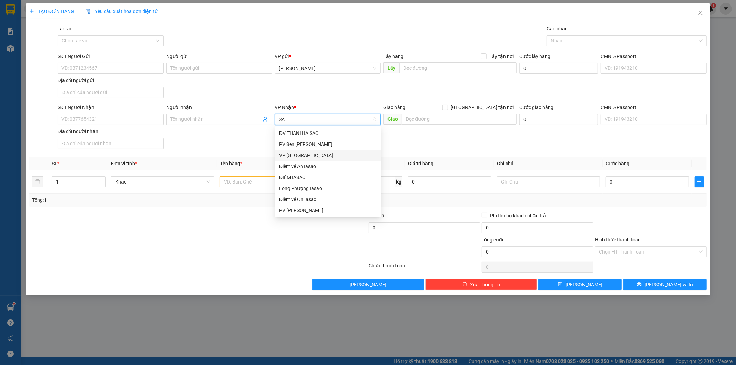
click at [296, 155] on div "VP [GEOGRAPHIC_DATA]" at bounding box center [328, 155] width 98 height 8
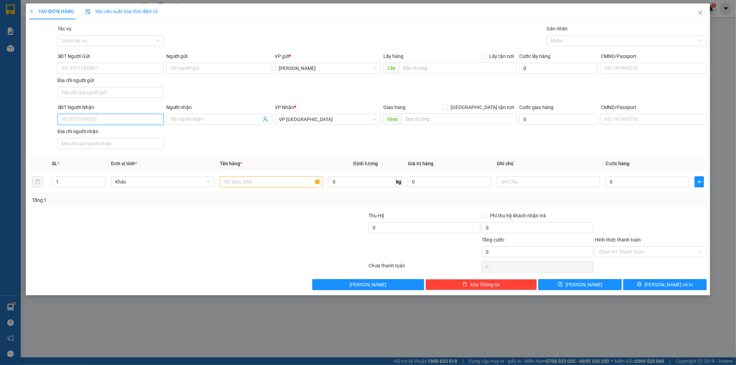
click at [97, 116] on input "SĐT Người Nhận" at bounding box center [111, 119] width 106 height 11
click at [92, 61] on div "SĐT Người Gửi" at bounding box center [111, 57] width 106 height 10
click at [93, 68] on input "SĐT Người Gửi" at bounding box center [111, 68] width 106 height 11
click at [236, 180] on input "text" at bounding box center [271, 181] width 103 height 11
click at [629, 180] on input "0" at bounding box center [648, 181] width 84 height 11
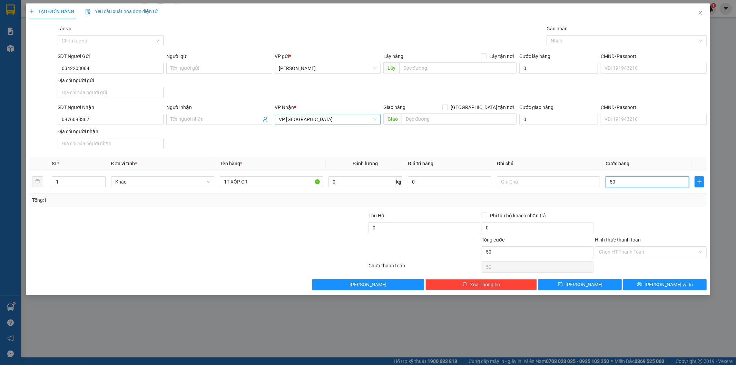
click at [348, 117] on span "VP [GEOGRAPHIC_DATA]" at bounding box center [328, 119] width 98 height 10
click at [323, 135] on div "BX An Sương" at bounding box center [328, 133] width 98 height 8
click at [647, 253] on input "Hình thức thanh toán" at bounding box center [648, 252] width 99 height 10
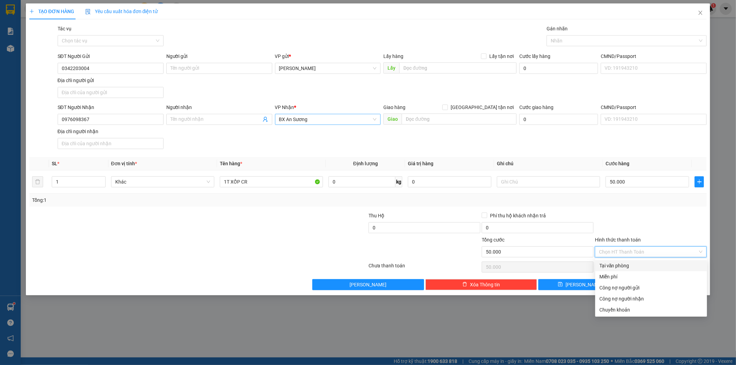
click at [633, 266] on div "Tại văn phòng" at bounding box center [651, 266] width 104 height 8
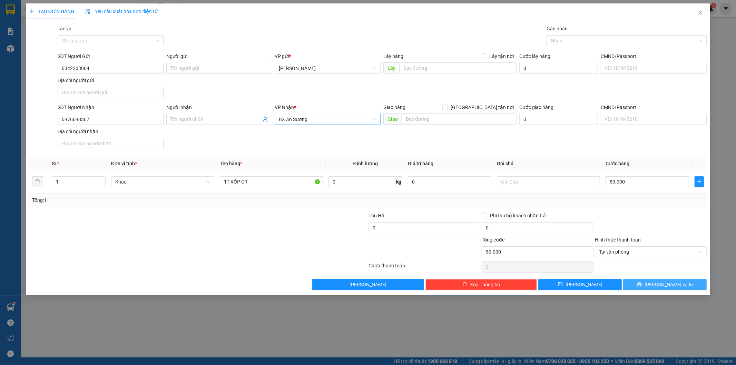
click at [642, 287] on icon "printer" at bounding box center [639, 284] width 5 height 5
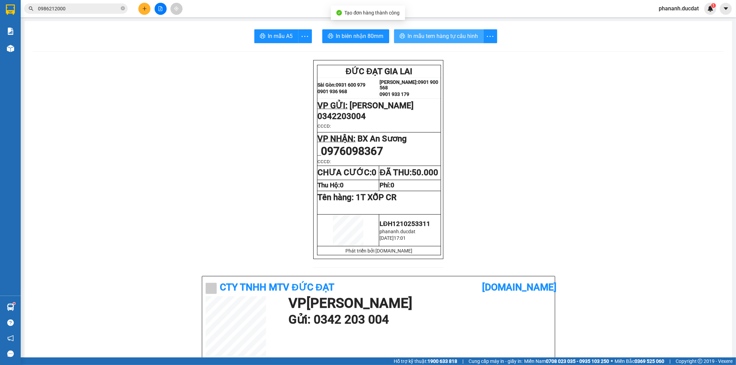
click at [421, 40] on button "In mẫu tem hàng tự cấu hình" at bounding box center [439, 36] width 90 height 14
drag, startPoint x: 122, startPoint y: 10, endPoint x: 98, endPoint y: 12, distance: 23.9
click at [122, 9] on icon "close-circle" at bounding box center [123, 8] width 4 height 4
click at [94, 12] on input "text" at bounding box center [78, 9] width 81 height 8
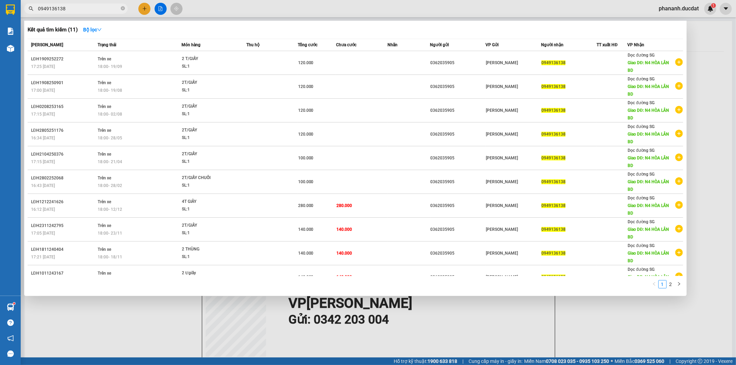
click at [147, 7] on div at bounding box center [368, 182] width 736 height 365
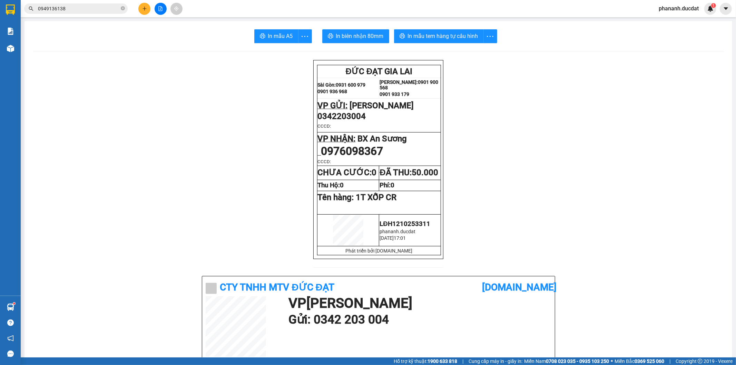
click at [147, 7] on button at bounding box center [144, 9] width 12 height 12
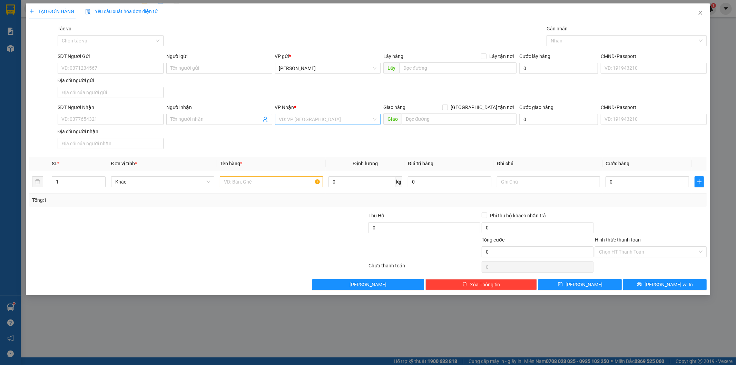
click at [304, 124] on input "search" at bounding box center [325, 119] width 93 height 10
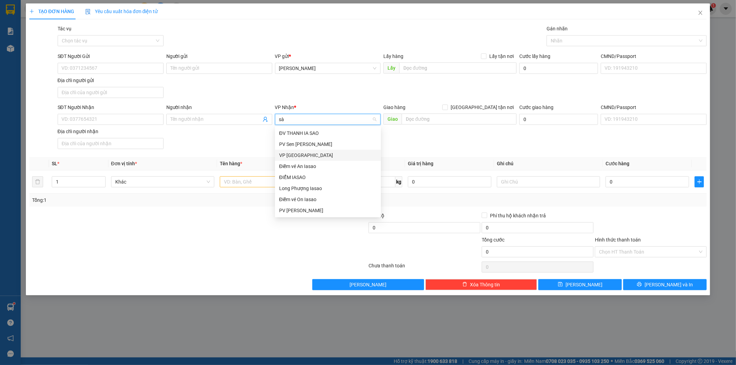
click at [300, 155] on div "VP [GEOGRAPHIC_DATA]" at bounding box center [328, 155] width 98 height 8
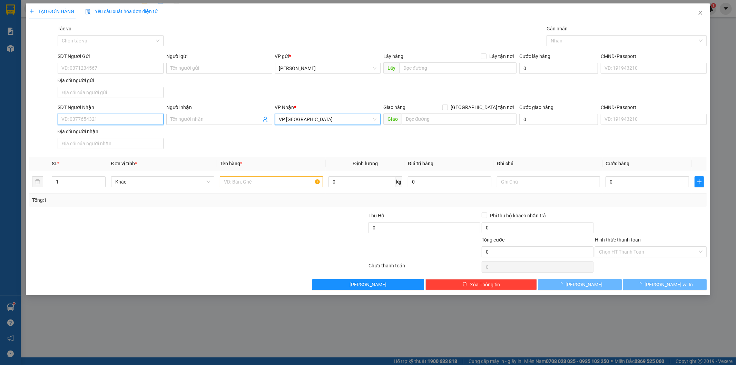
click at [107, 120] on input "SĐT Người Nhận" at bounding box center [111, 119] width 106 height 11
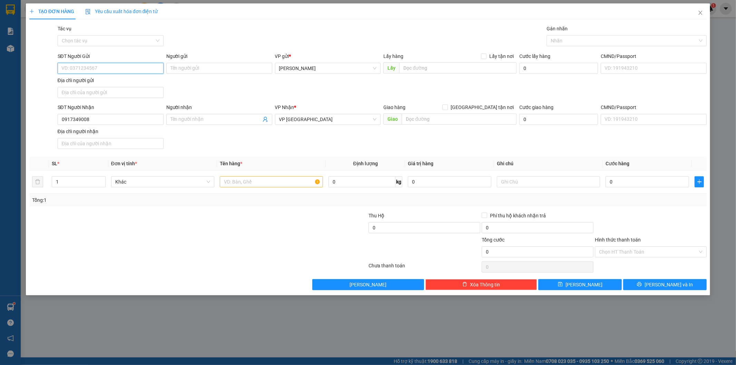
click at [96, 70] on input "SĐT Người Gửi" at bounding box center [111, 68] width 106 height 11
click at [247, 186] on input "text" at bounding box center [271, 181] width 103 height 11
click at [623, 186] on input "0" at bounding box center [648, 181] width 84 height 11
click at [643, 215] on div at bounding box center [650, 224] width 113 height 24
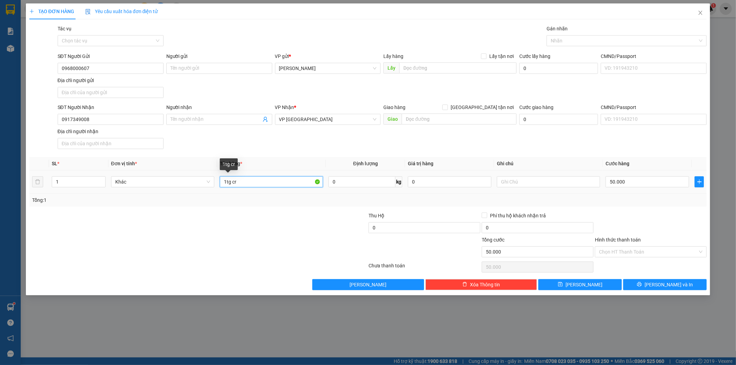
drag, startPoint x: 256, startPoint y: 178, endPoint x: 150, endPoint y: 200, distance: 108.3
click at [150, 200] on div "SL * Đơn vị tính * Tên hàng * Định lượng Giá trị hàng Ghi chú Cước hàng 1 Khác …" at bounding box center [368, 182] width 678 height 50
click at [647, 252] on input "Hình thức thanh toán" at bounding box center [648, 252] width 99 height 10
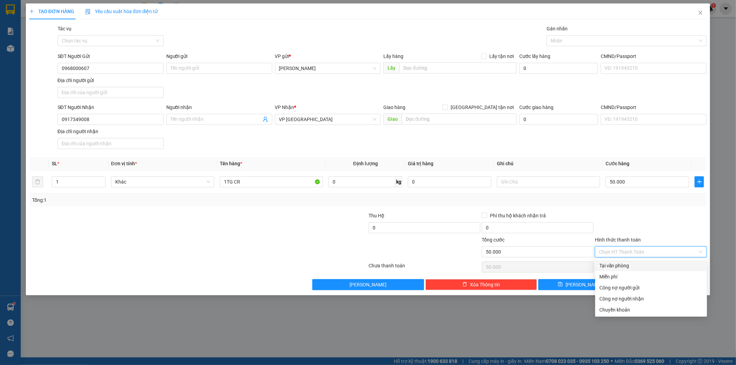
click at [638, 271] on div "Tại văn phòng" at bounding box center [651, 265] width 112 height 11
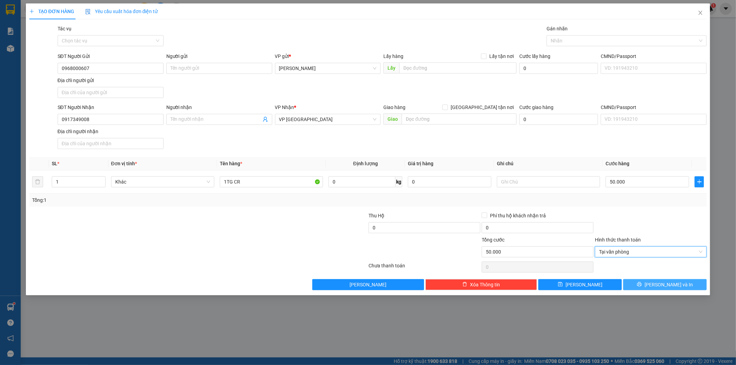
click at [658, 281] on button "[PERSON_NAME] và In" at bounding box center [665, 284] width 84 height 11
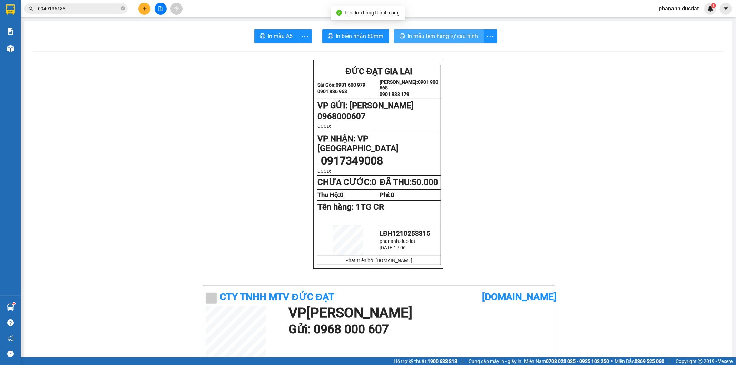
click at [431, 37] on span "In mẫu tem hàng tự cấu hình" at bounding box center [443, 36] width 70 height 9
click at [149, 4] on button at bounding box center [144, 9] width 12 height 12
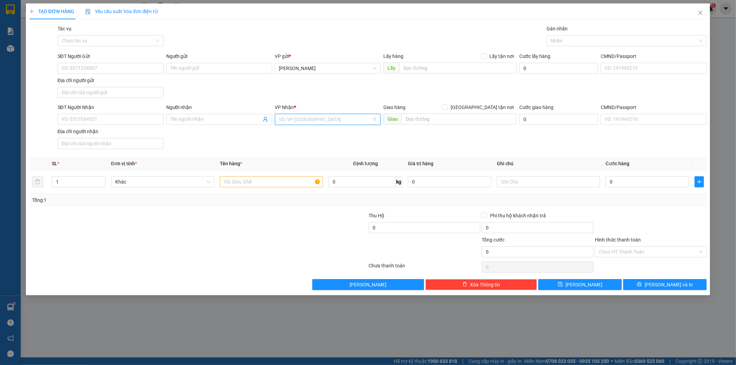
click at [305, 116] on input "search" at bounding box center [325, 119] width 93 height 10
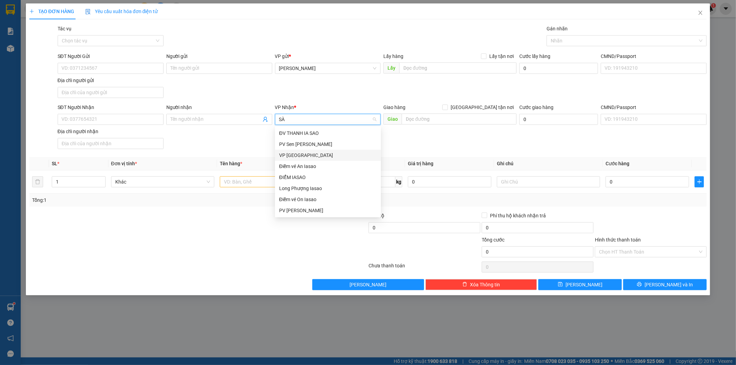
click at [297, 157] on div "VP [GEOGRAPHIC_DATA]" at bounding box center [328, 155] width 98 height 8
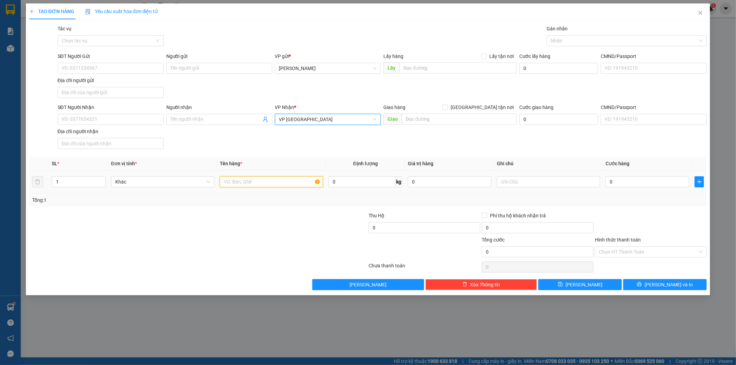
click at [256, 180] on input "text" at bounding box center [271, 181] width 103 height 11
click at [139, 125] on div "SĐT Người Nhận VD: 0377654321" at bounding box center [111, 116] width 106 height 24
click at [136, 121] on input "SĐT Người Nhận" at bounding box center [111, 119] width 106 height 11
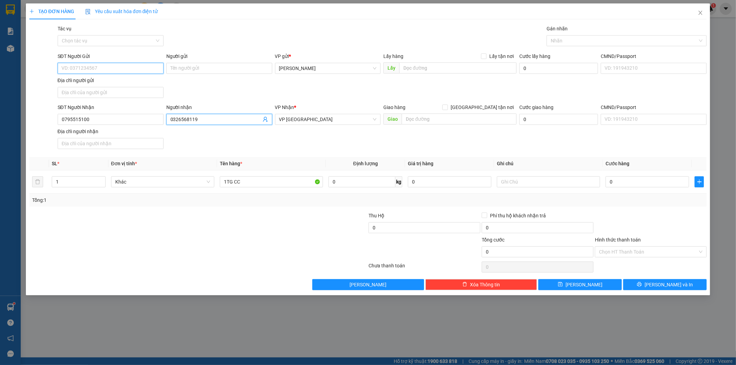
click at [109, 66] on input "SĐT Người Gửi" at bounding box center [111, 68] width 106 height 11
click at [657, 221] on div at bounding box center [650, 224] width 113 height 24
click at [658, 278] on div "Transit Pickup Surcharge Ids Transit Deliver Surcharge Ids Transit Deliver Surc…" at bounding box center [368, 157] width 678 height 265
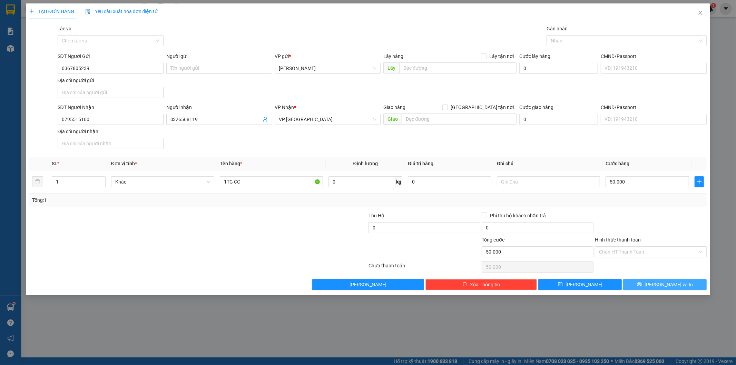
click at [660, 288] on span "[PERSON_NAME] và In" at bounding box center [669, 285] width 48 height 8
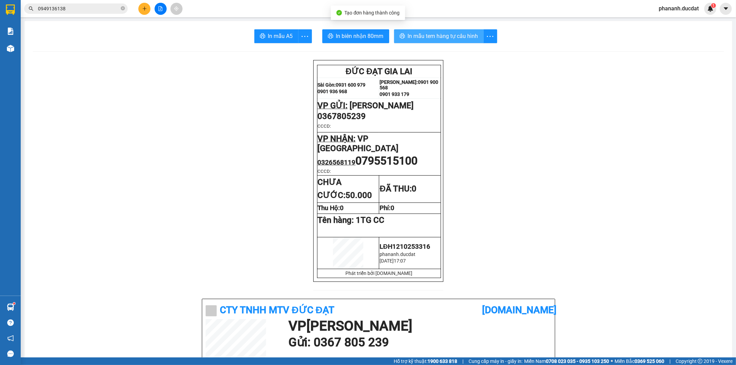
click at [427, 37] on span "In mẫu tem hàng tự cấu hình" at bounding box center [443, 36] width 70 height 9
click at [143, 6] on icon "plus" at bounding box center [144, 8] width 5 height 5
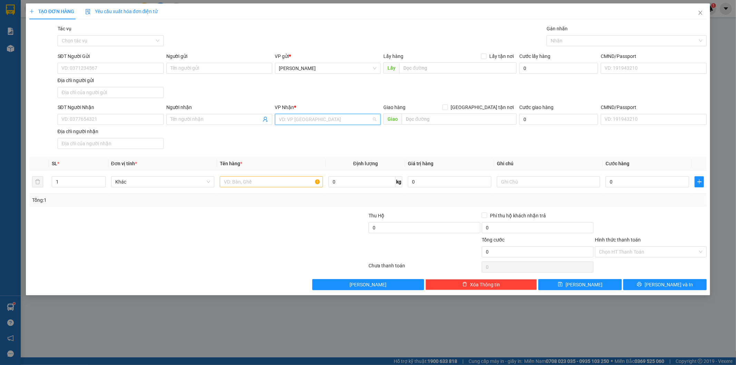
click at [319, 123] on input "search" at bounding box center [325, 119] width 93 height 10
click at [311, 153] on div "VP [GEOGRAPHIC_DATA]" at bounding box center [328, 155] width 98 height 8
click at [235, 180] on input "text" at bounding box center [271, 181] width 103 height 11
click at [103, 109] on div "SĐT Người Nhận" at bounding box center [111, 108] width 106 height 8
click at [103, 114] on input "SĐT Người Nhận" at bounding box center [111, 119] width 106 height 11
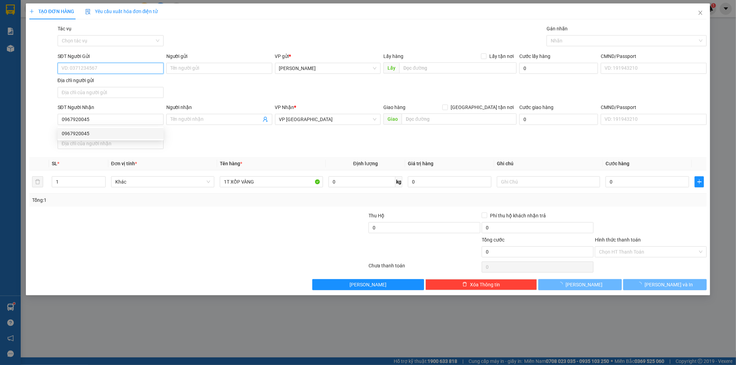
click at [113, 68] on input "SĐT Người Gửi" at bounding box center [111, 68] width 106 height 11
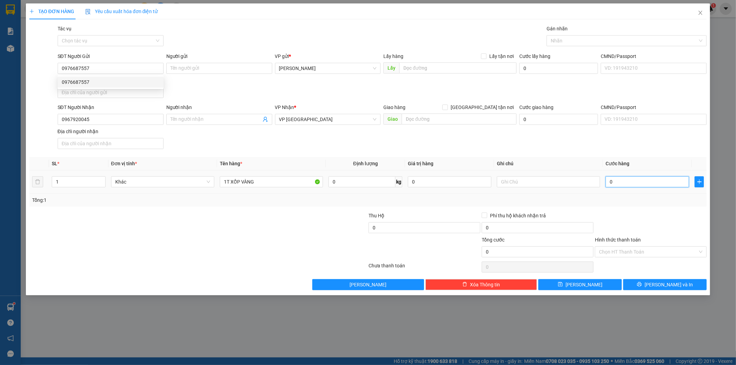
click at [655, 181] on input "0" at bounding box center [648, 181] width 84 height 11
click at [626, 248] on input "Hình thức thanh toán" at bounding box center [648, 252] width 99 height 10
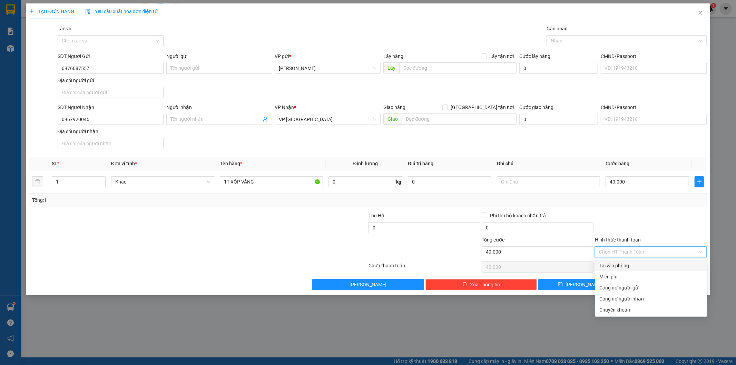
click at [626, 270] on div "Tại văn phòng" at bounding box center [651, 265] width 112 height 11
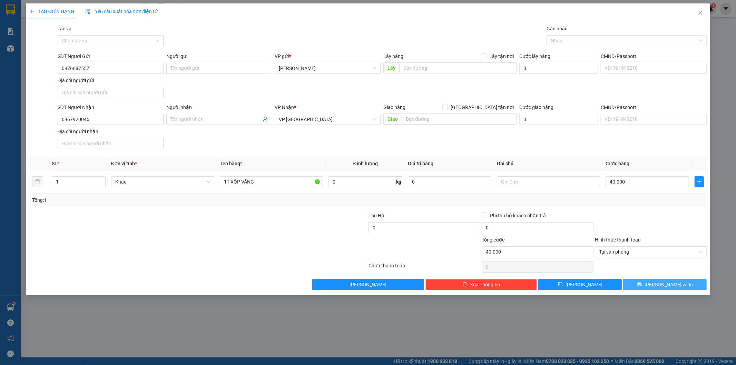
click at [642, 285] on icon "printer" at bounding box center [639, 284] width 5 height 5
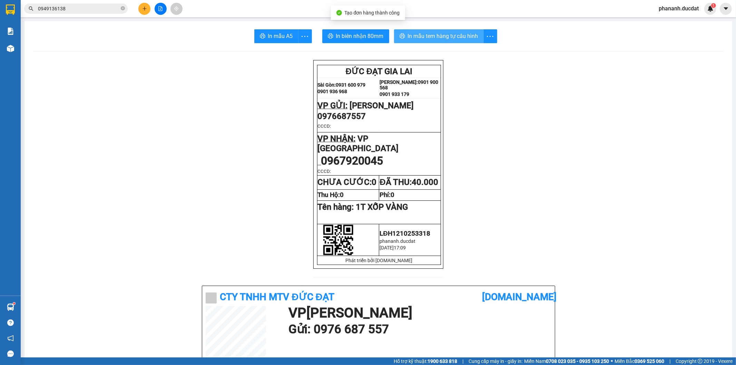
click at [433, 33] on span "In mẫu tem hàng tự cấu hình" at bounding box center [443, 36] width 70 height 9
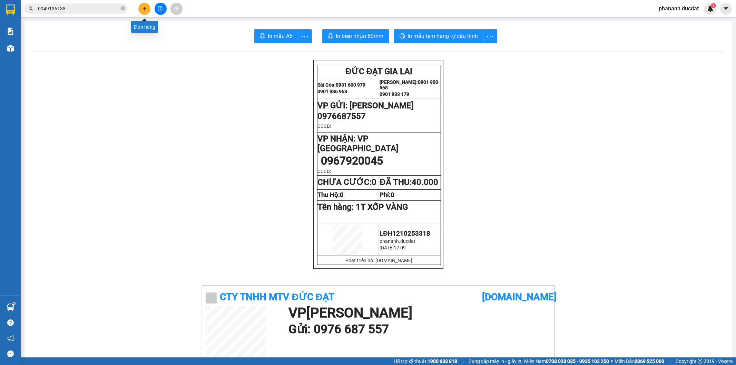
click at [143, 11] on button at bounding box center [144, 9] width 12 height 12
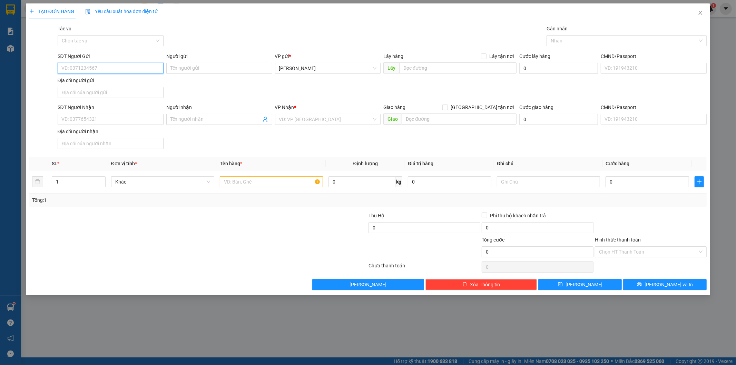
click at [129, 70] on input "SĐT Người Gửi" at bounding box center [111, 68] width 106 height 11
drag, startPoint x: 133, startPoint y: 120, endPoint x: 138, endPoint y: 106, distance: 14.7
click at [136, 116] on input "SĐT Người Nhận" at bounding box center [111, 119] width 106 height 11
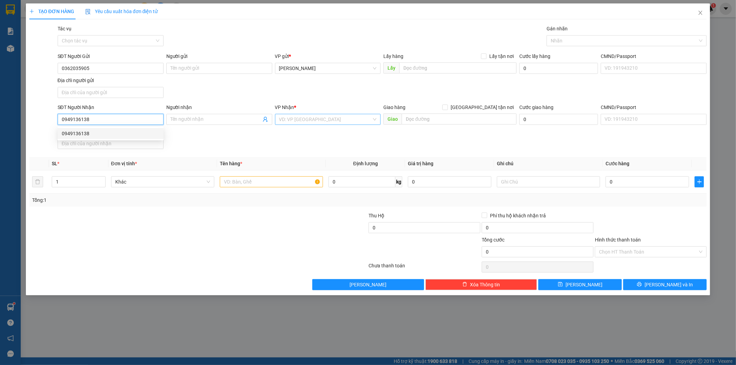
click at [357, 125] on div "VD: VP [GEOGRAPHIC_DATA]" at bounding box center [328, 119] width 106 height 11
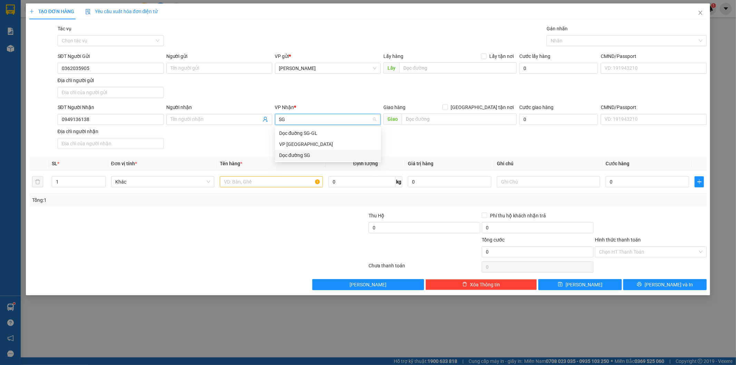
drag, startPoint x: 293, startPoint y: 155, endPoint x: 316, endPoint y: 145, distance: 24.6
click at [294, 154] on div "Dọc đường SG" at bounding box center [328, 155] width 98 height 8
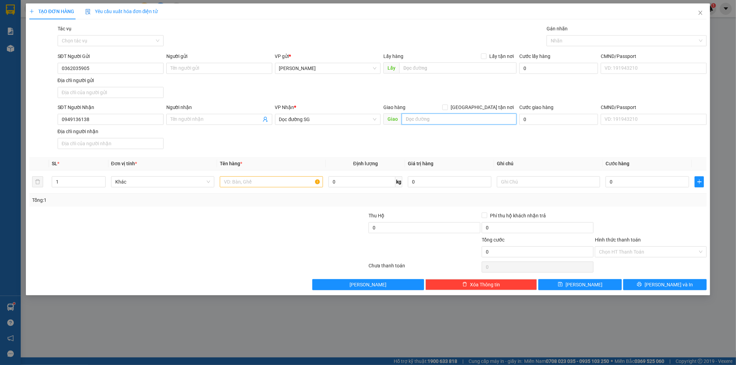
click at [421, 119] on input "text" at bounding box center [459, 119] width 115 height 11
click at [277, 177] on input "text" at bounding box center [271, 181] width 103 height 11
click at [540, 183] on input "text" at bounding box center [548, 181] width 103 height 11
click at [666, 181] on input "0" at bounding box center [648, 181] width 84 height 11
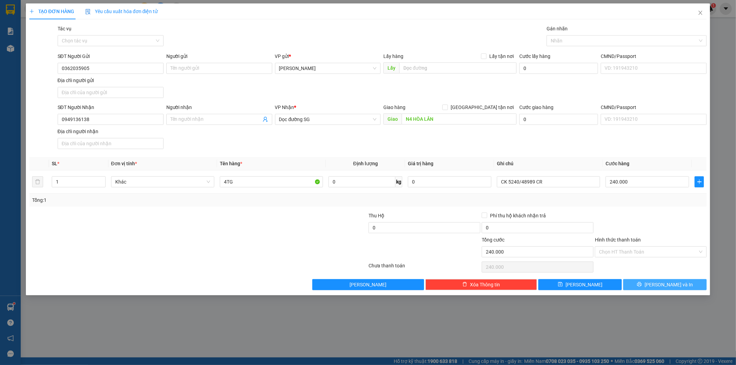
click at [627, 280] on button "[PERSON_NAME] và In" at bounding box center [665, 284] width 84 height 11
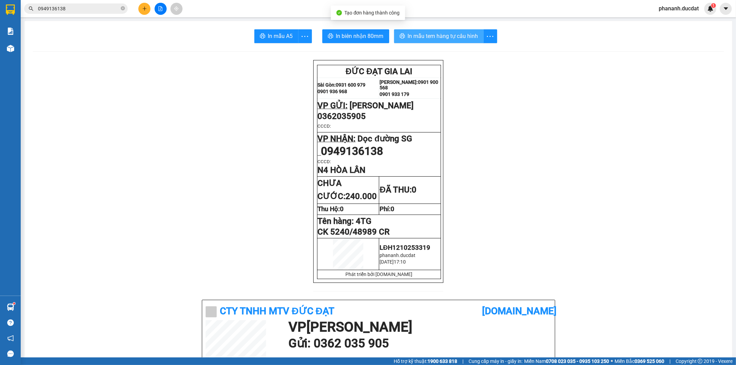
click at [468, 37] on span "In mẫu tem hàng tự cấu hình" at bounding box center [443, 36] width 70 height 9
click at [140, 9] on button at bounding box center [144, 9] width 12 height 12
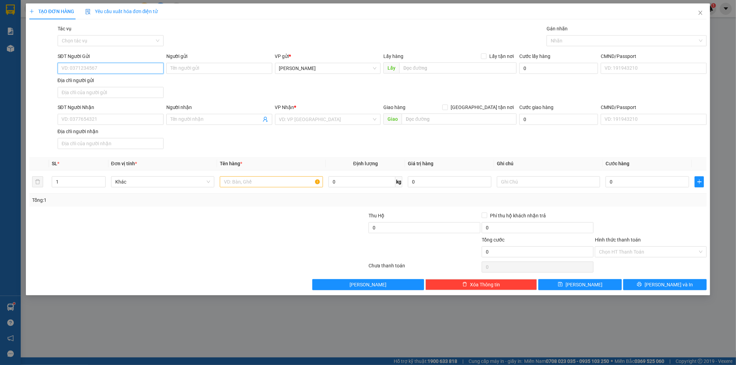
click at [126, 69] on input "SĐT Người Gửi" at bounding box center [111, 68] width 106 height 11
click at [119, 122] on input "SĐT Người Nhận" at bounding box center [111, 119] width 106 height 11
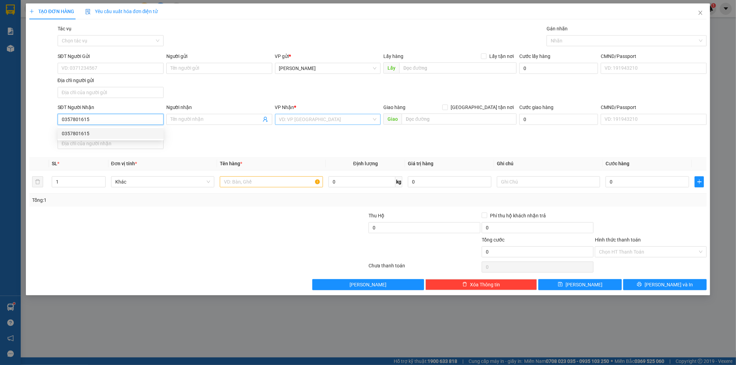
click at [278, 119] on div "VD: VP [GEOGRAPHIC_DATA]" at bounding box center [328, 119] width 106 height 11
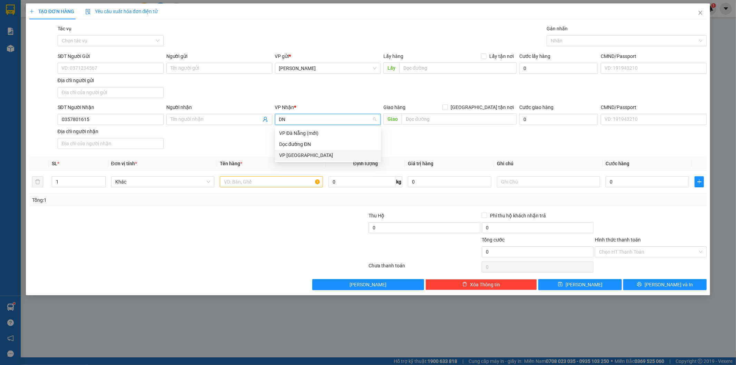
click at [277, 156] on div "VP [GEOGRAPHIC_DATA]" at bounding box center [328, 155] width 106 height 11
click at [238, 184] on input "text" at bounding box center [271, 181] width 103 height 11
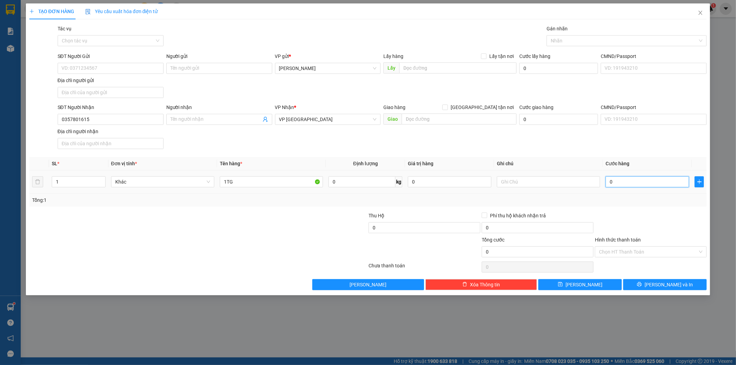
click at [627, 181] on input "0" at bounding box center [648, 181] width 84 height 11
click at [689, 250] on input "Hình thức thanh toán" at bounding box center [648, 252] width 99 height 10
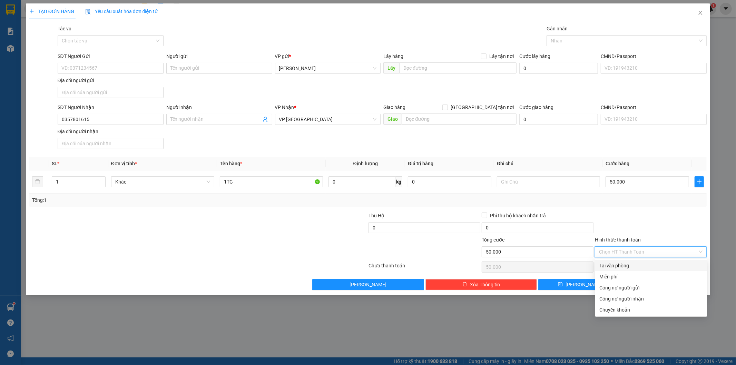
click at [677, 268] on div "Tại văn phòng" at bounding box center [651, 266] width 104 height 8
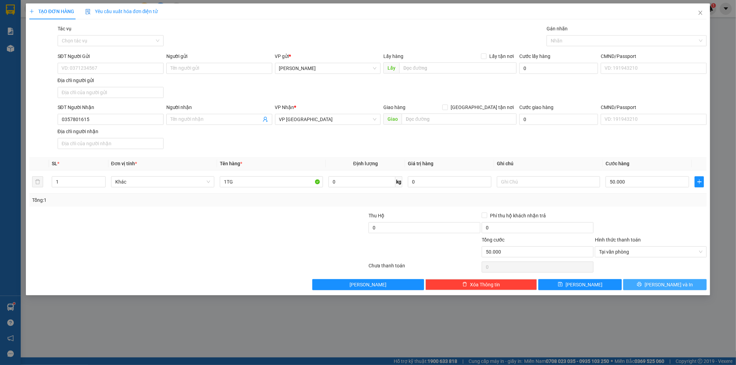
click at [684, 285] on button "[PERSON_NAME] và In" at bounding box center [665, 284] width 84 height 11
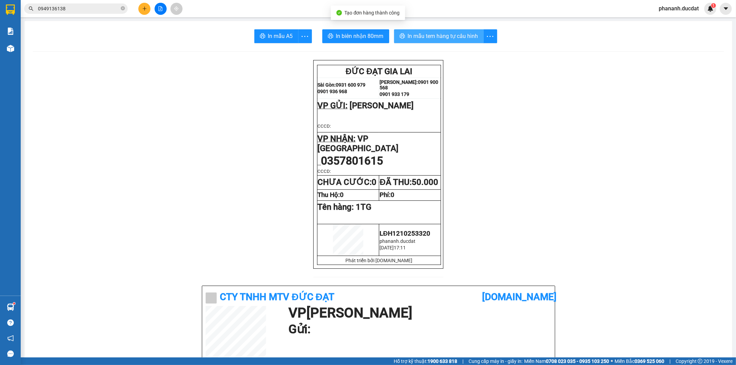
click at [464, 38] on span "In mẫu tem hàng tự cấu hình" at bounding box center [443, 36] width 70 height 9
click at [142, 8] on icon "plus" at bounding box center [144, 8] width 5 height 5
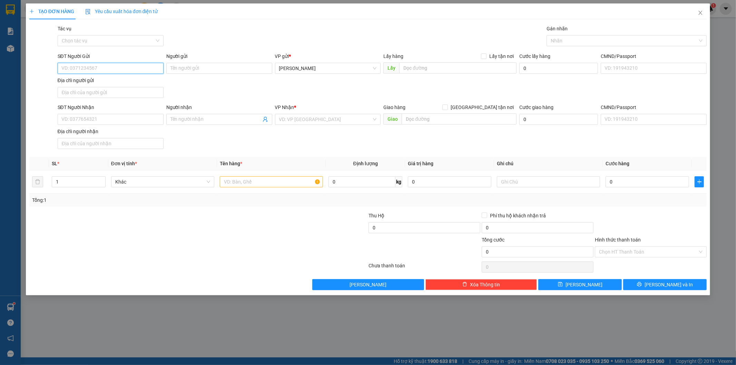
click at [148, 70] on input "SĐT Người Gửi" at bounding box center [111, 68] width 106 height 11
click at [135, 120] on input "SĐT Người Nhận" at bounding box center [111, 119] width 106 height 11
click at [204, 120] on input "Người nhận" at bounding box center [215, 120] width 91 height 8
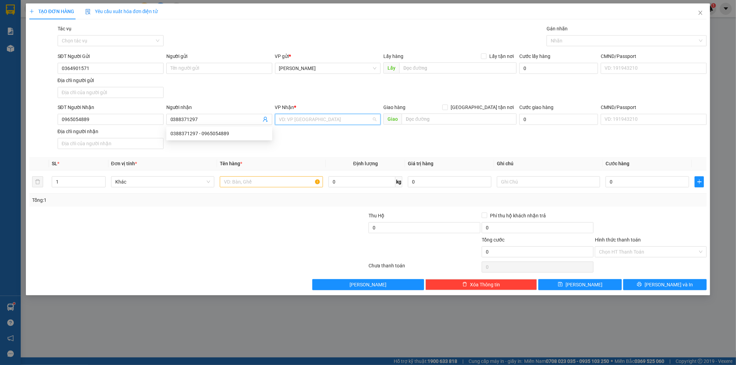
click at [370, 123] on input "search" at bounding box center [325, 119] width 93 height 10
drag, startPoint x: 346, startPoint y: 160, endPoint x: 274, endPoint y: 153, distance: 72.5
click at [328, 158] on div "VP [GEOGRAPHIC_DATA]" at bounding box center [328, 155] width 106 height 11
click at [243, 183] on input "text" at bounding box center [271, 181] width 103 height 11
click at [657, 184] on input "0" at bounding box center [648, 181] width 84 height 11
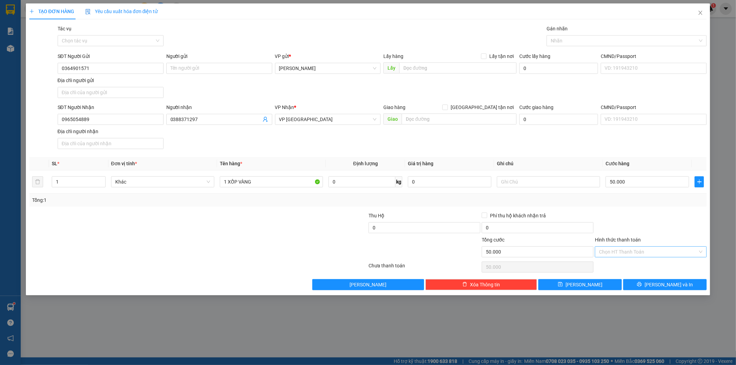
click at [606, 249] on input "Hình thức thanh toán" at bounding box center [648, 252] width 99 height 10
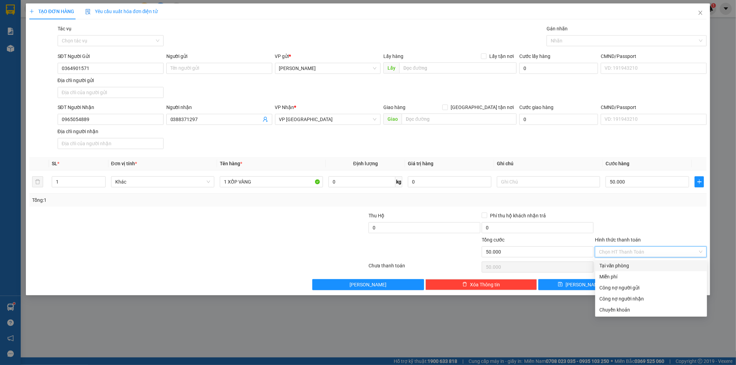
click at [633, 260] on div "Transit Pickup Surcharge Ids Transit Deliver Surcharge Ids Transit Deliver Surc…" at bounding box center [368, 157] width 678 height 265
click at [639, 251] on input "Hình thức thanh toán" at bounding box center [648, 252] width 99 height 10
click at [637, 268] on div "Tại văn phòng" at bounding box center [651, 266] width 104 height 8
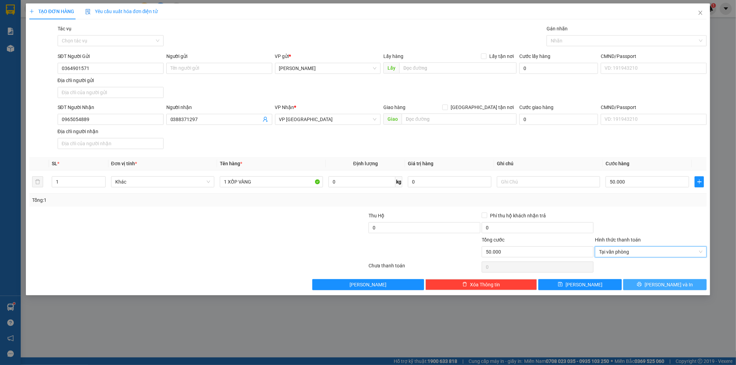
click at [653, 287] on button "[PERSON_NAME] và In" at bounding box center [665, 284] width 84 height 11
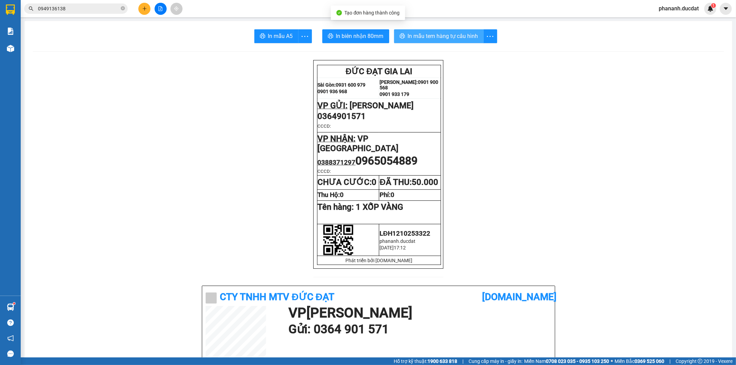
click at [454, 30] on button "In mẫu tem hàng tự cấu hình" at bounding box center [439, 36] width 90 height 14
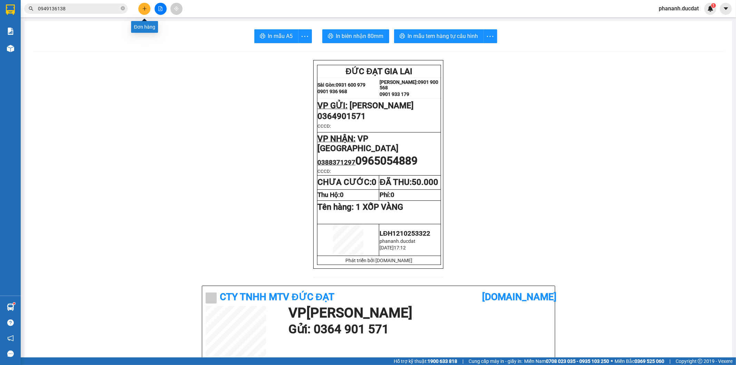
click at [143, 4] on button at bounding box center [144, 9] width 12 height 12
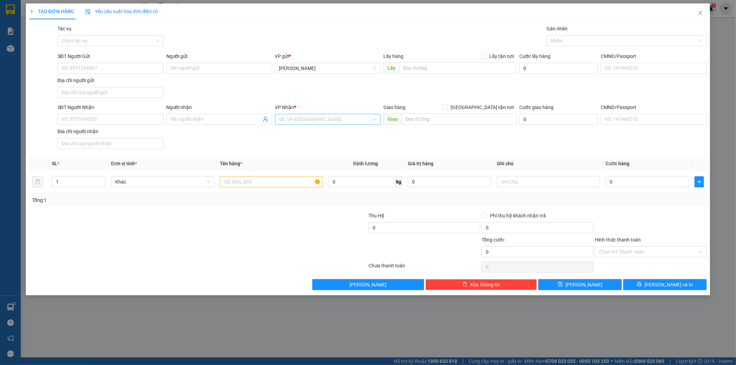
click at [302, 118] on input "search" at bounding box center [325, 119] width 93 height 10
click at [305, 147] on div "VP [GEOGRAPHIC_DATA]" at bounding box center [328, 144] width 98 height 8
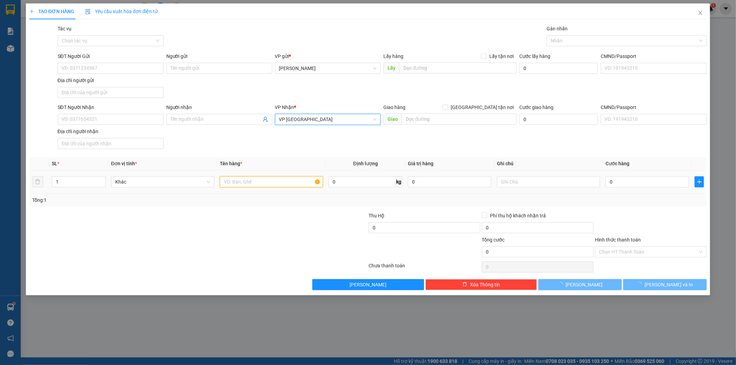
click at [291, 183] on input "text" at bounding box center [271, 181] width 103 height 11
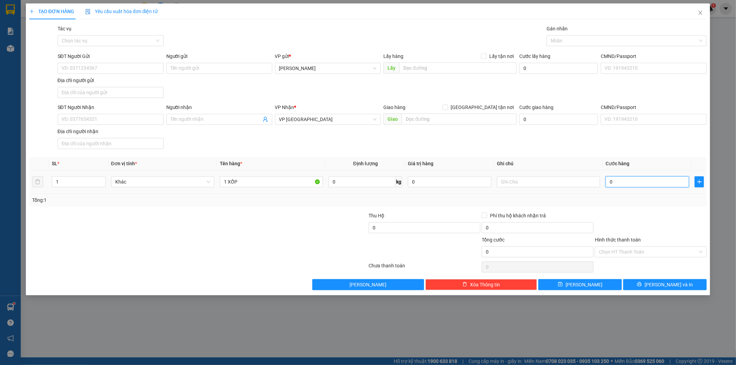
click at [636, 178] on input "0" at bounding box center [648, 181] width 84 height 11
click at [136, 123] on input "SĐT Người Nhận" at bounding box center [111, 119] width 106 height 11
click at [129, 71] on input "SĐT Người Gửi" at bounding box center [111, 68] width 106 height 11
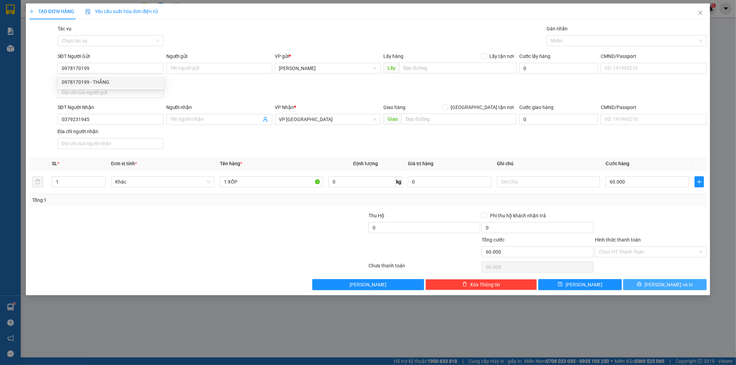
click at [686, 281] on button "[PERSON_NAME] và In" at bounding box center [665, 284] width 84 height 11
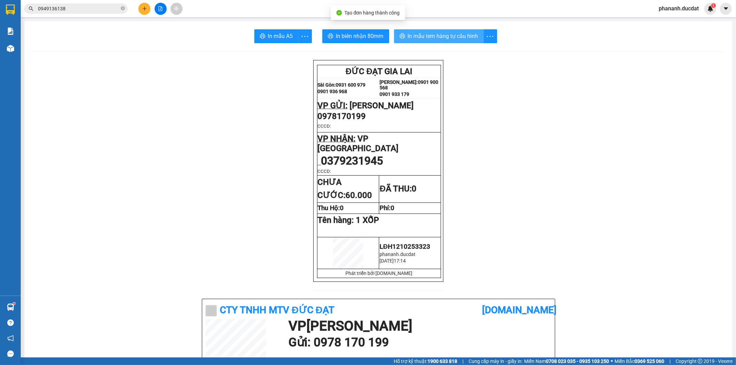
click at [473, 41] on button "In mẫu tem hàng tự cấu hình" at bounding box center [439, 36] width 90 height 14
click at [143, 9] on icon "plus" at bounding box center [144, 8] width 5 height 5
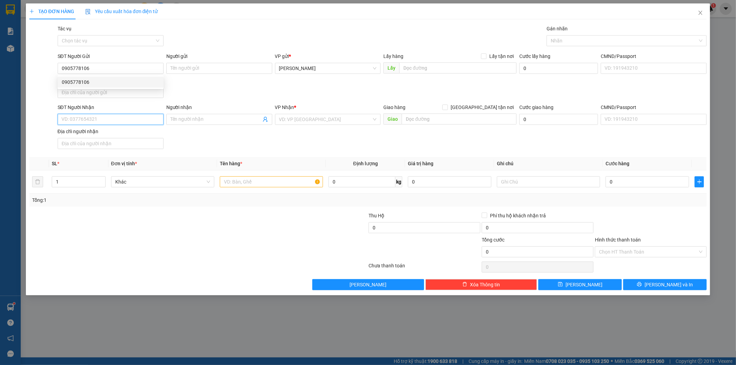
click at [139, 119] on input "SĐT Người Nhận" at bounding box center [111, 119] width 106 height 11
click at [344, 120] on input "search" at bounding box center [325, 119] width 93 height 10
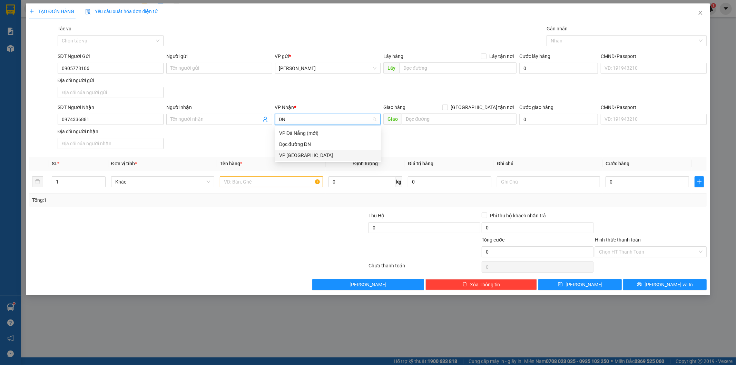
drag, startPoint x: 326, startPoint y: 156, endPoint x: 321, endPoint y: 167, distance: 11.7
click at [327, 158] on div "VP [GEOGRAPHIC_DATA]" at bounding box center [328, 155] width 98 height 8
click at [310, 184] on input "text" at bounding box center [271, 181] width 103 height 11
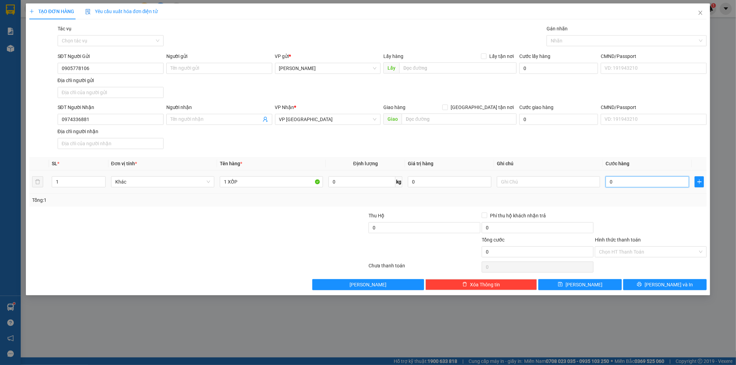
click at [623, 179] on input "0" at bounding box center [648, 181] width 84 height 11
click at [620, 254] on input "Hình thức thanh toán" at bounding box center [648, 252] width 99 height 10
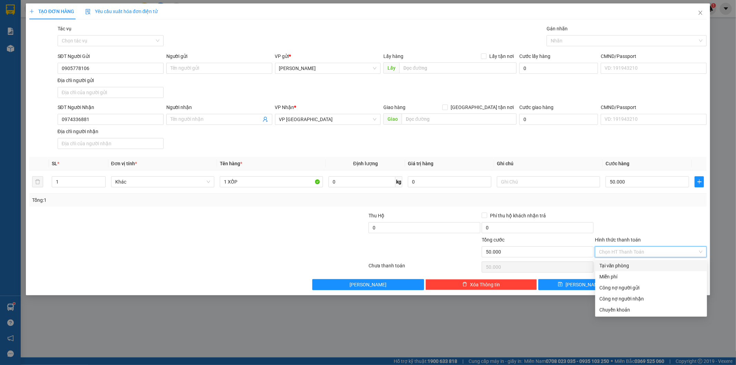
click at [624, 267] on div "Tại văn phòng" at bounding box center [651, 266] width 104 height 8
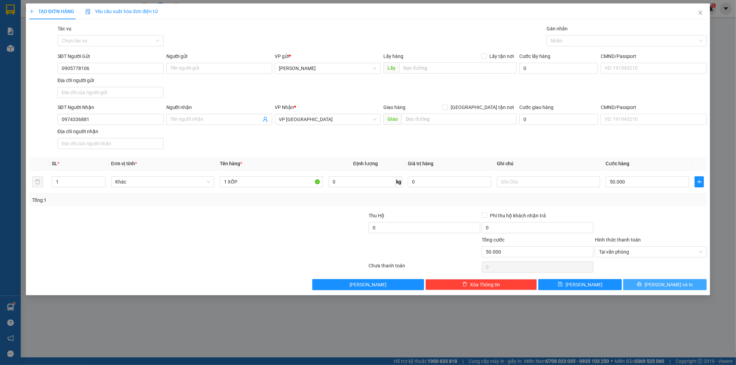
click at [640, 282] on button "[PERSON_NAME] và In" at bounding box center [665, 284] width 84 height 11
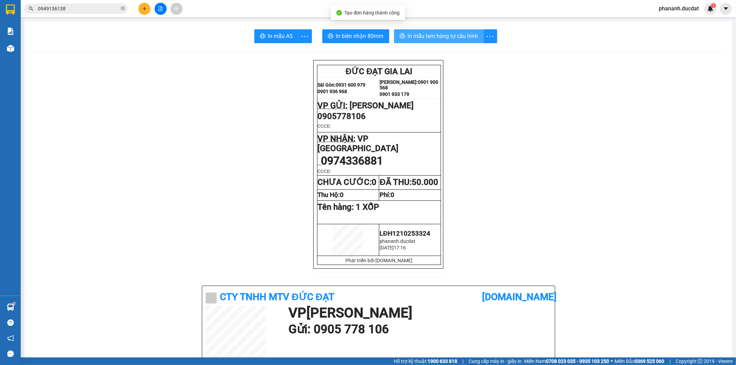
click at [451, 32] on span "In mẫu tem hàng tự cấu hình" at bounding box center [443, 36] width 70 height 9
drag, startPoint x: 548, startPoint y: 278, endPoint x: 143, endPoint y: 7, distance: 487.1
click at [143, 7] on icon "plus" at bounding box center [144, 8] width 5 height 5
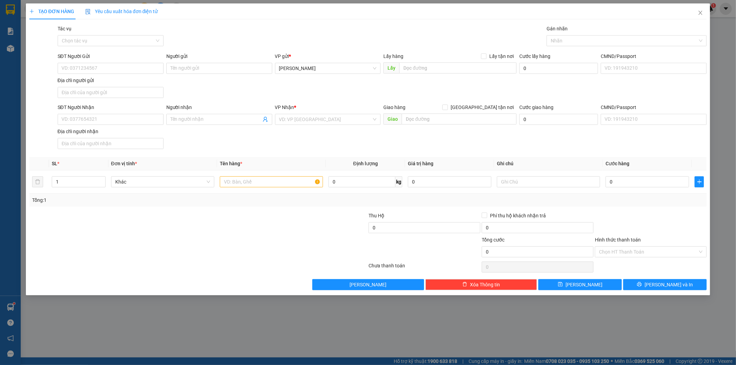
click at [118, 74] on div "SĐT Người Gửi VD: 0371234567" at bounding box center [111, 64] width 106 height 24
click at [119, 69] on input "SĐT Người Gửi" at bounding box center [111, 68] width 106 height 11
click at [151, 117] on input "SĐT Người Nhận" at bounding box center [111, 119] width 106 height 11
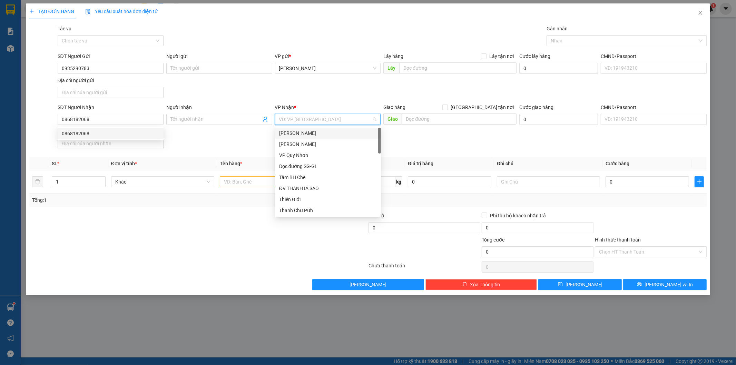
click at [346, 117] on input "search" at bounding box center [325, 119] width 93 height 10
click at [299, 170] on div "VP [GEOGRAPHIC_DATA]" at bounding box center [328, 166] width 106 height 11
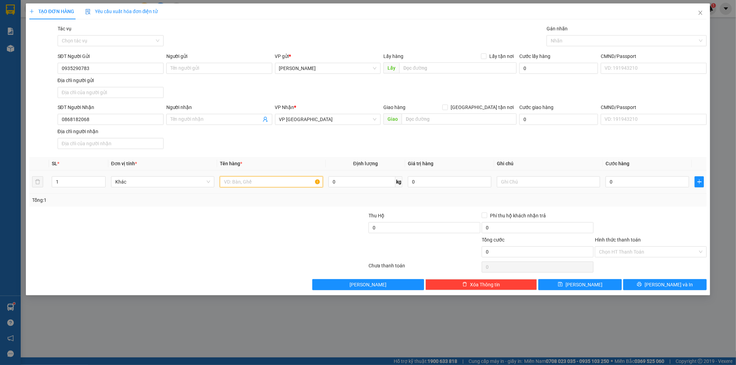
click at [283, 182] on input "text" at bounding box center [271, 181] width 103 height 11
click at [610, 183] on input "0" at bounding box center [648, 181] width 84 height 11
click at [663, 250] on input "Hình thức thanh toán" at bounding box center [648, 252] width 99 height 10
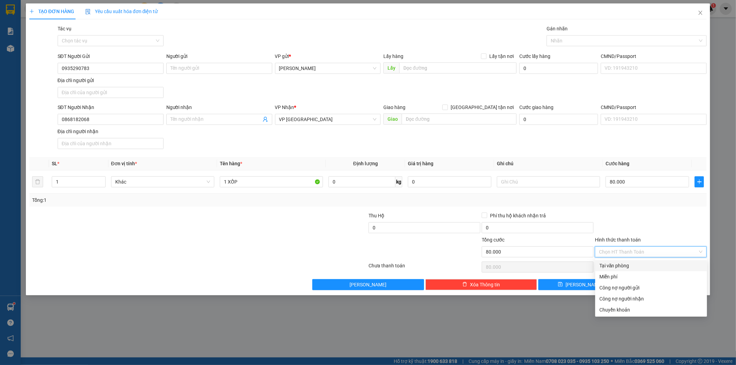
click at [658, 270] on div "Tại văn phòng" at bounding box center [651, 265] width 112 height 11
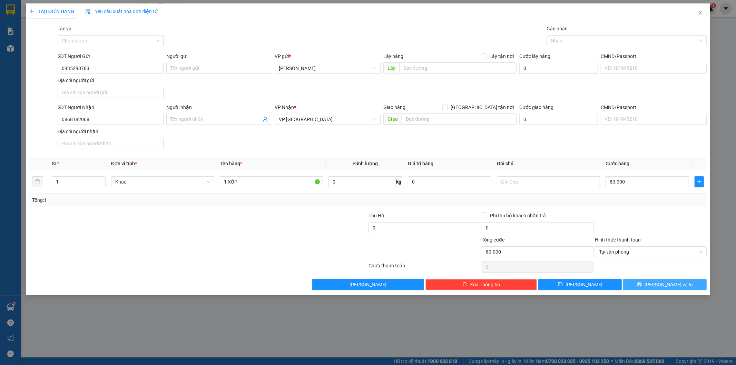
click at [671, 284] on span "[PERSON_NAME] và In" at bounding box center [669, 285] width 48 height 8
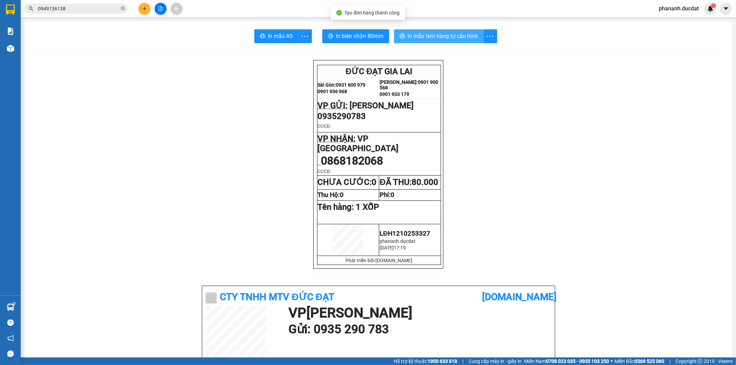
click at [454, 35] on span "In mẫu tem hàng tự cấu hình" at bounding box center [443, 36] width 70 height 9
click at [147, 8] on button at bounding box center [144, 9] width 12 height 12
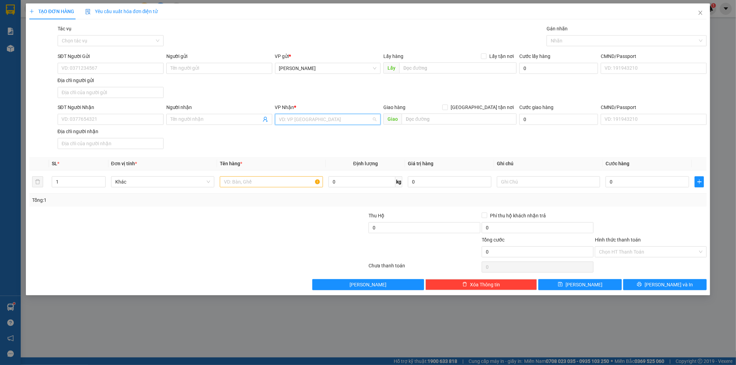
click at [287, 118] on input "search" at bounding box center [325, 119] width 93 height 10
click at [309, 157] on div "ĐIỂM IASAO" at bounding box center [328, 155] width 106 height 11
click at [305, 119] on span "ĐIỂM IASAO" at bounding box center [328, 119] width 98 height 10
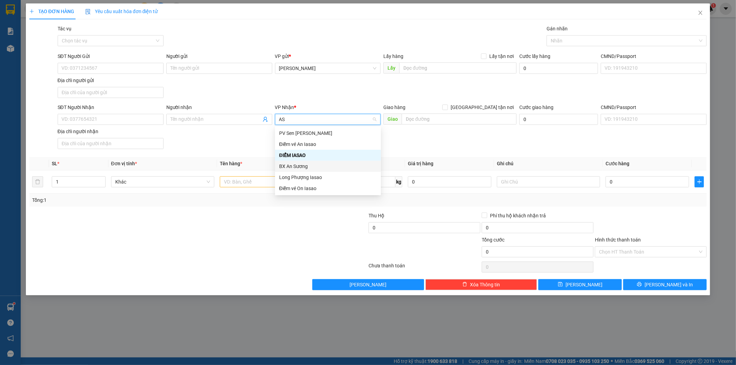
click at [291, 166] on div "BX An Sương" at bounding box center [328, 167] width 98 height 8
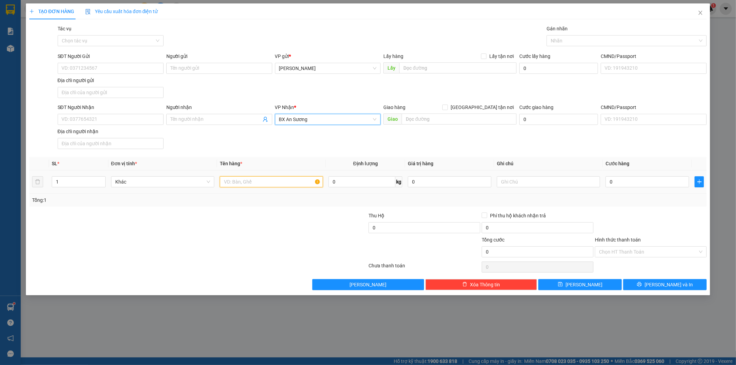
click at [275, 183] on input "text" at bounding box center [271, 181] width 103 height 11
click at [664, 183] on input "0" at bounding box center [648, 181] width 84 height 11
click at [98, 119] on input "SĐT Người Nhận" at bounding box center [111, 119] width 106 height 11
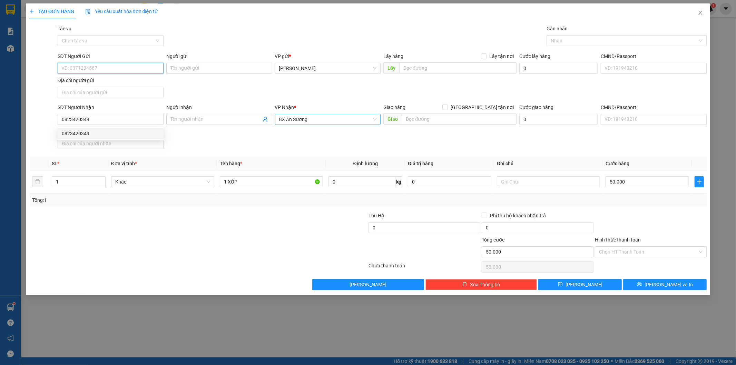
click at [111, 63] on input "SĐT Người Gửi" at bounding box center [111, 68] width 106 height 11
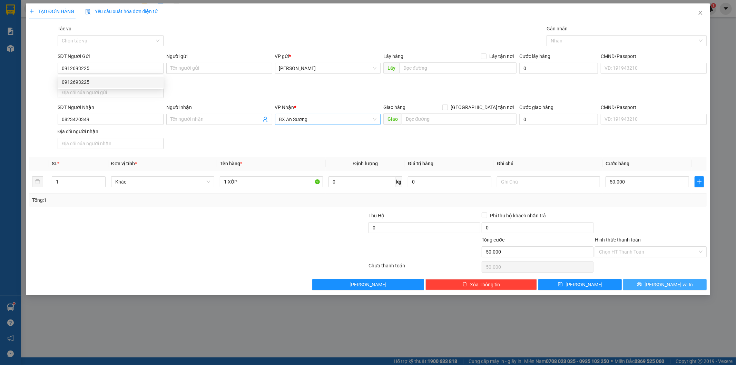
click at [658, 280] on button "[PERSON_NAME] và In" at bounding box center [665, 284] width 84 height 11
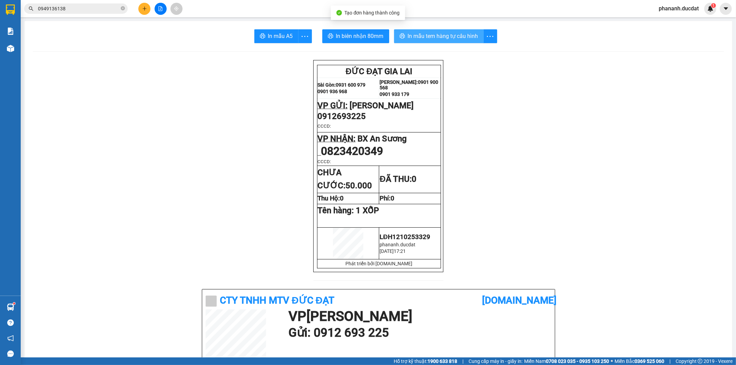
click at [459, 36] on span "In mẫu tem hàng tự cấu hình" at bounding box center [443, 36] width 70 height 9
click at [146, 11] on icon "plus" at bounding box center [144, 8] width 5 height 5
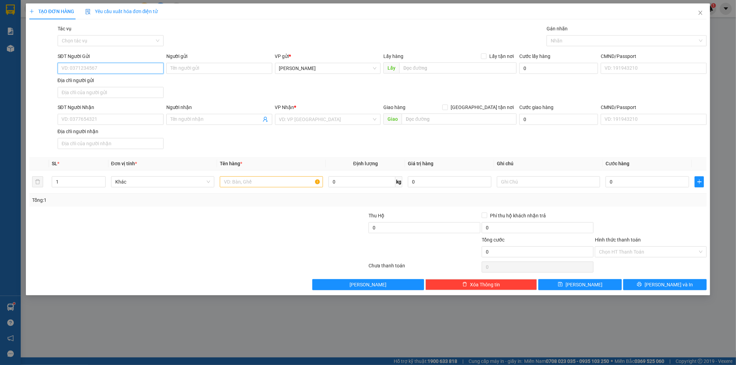
click at [129, 69] on input "SĐT Người Gửi" at bounding box center [111, 68] width 106 height 11
click at [139, 121] on input "SĐT Người Nhận" at bounding box center [111, 119] width 106 height 11
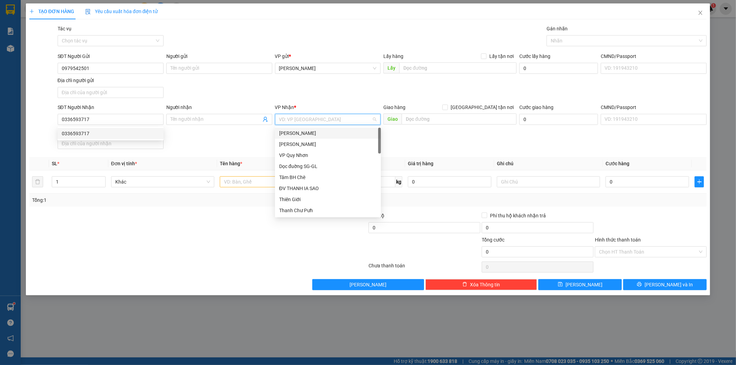
click at [299, 116] on input "search" at bounding box center [325, 119] width 93 height 10
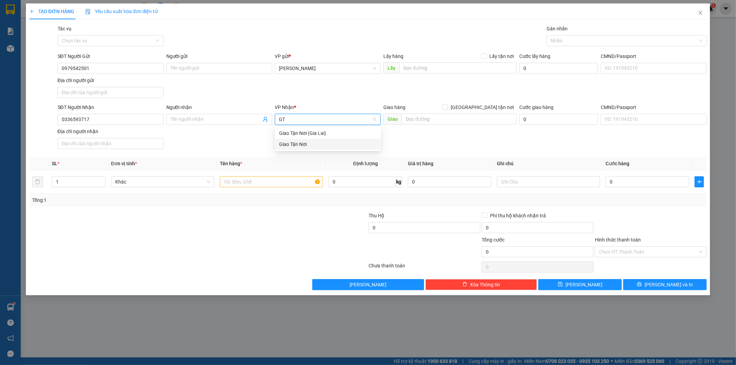
click at [304, 142] on div "Giao Tận Nơi" at bounding box center [328, 144] width 98 height 8
click at [486, 109] on span "[GEOGRAPHIC_DATA] tận nơi" at bounding box center [482, 108] width 69 height 8
click at [447, 109] on input "[GEOGRAPHIC_DATA] tận nơi" at bounding box center [444, 107] width 5 height 5
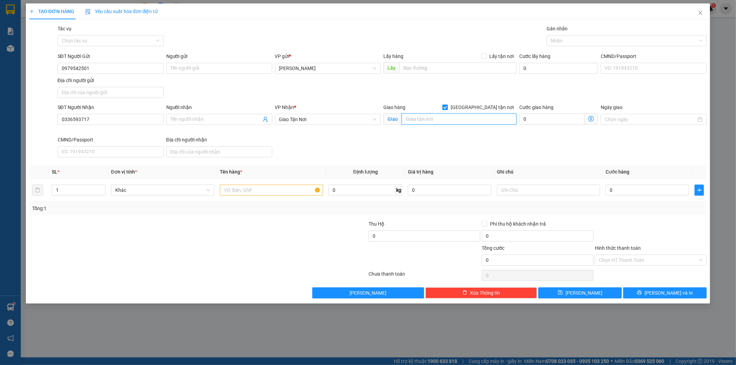
click at [477, 114] on input "text" at bounding box center [459, 119] width 115 height 11
click at [314, 194] on input "text" at bounding box center [271, 190] width 103 height 11
click at [541, 203] on div "Tổng: 1" at bounding box center [368, 208] width 678 height 13
click at [558, 187] on input "text" at bounding box center [548, 190] width 103 height 11
click at [627, 189] on input "0" at bounding box center [648, 190] width 84 height 11
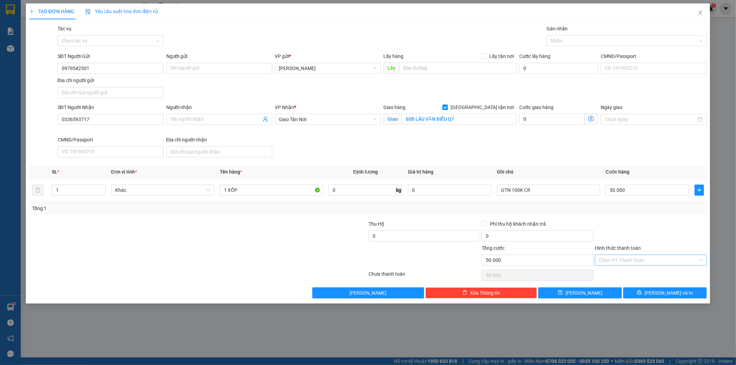
click at [661, 256] on input "Hình thức thanh toán" at bounding box center [648, 260] width 99 height 10
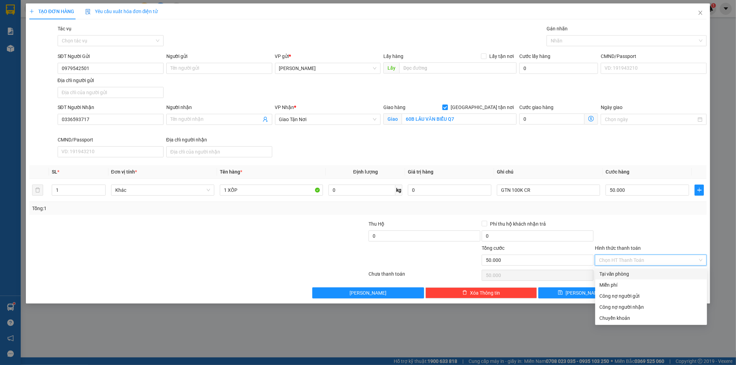
click at [650, 277] on div "Tại văn phòng" at bounding box center [651, 274] width 104 height 8
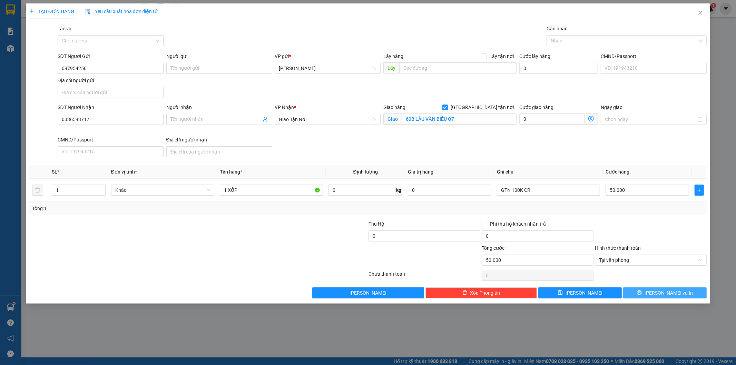
drag, startPoint x: 654, startPoint y: 296, endPoint x: 654, endPoint y: 292, distance: 3.8
click at [642, 294] on span "printer" at bounding box center [639, 293] width 5 height 6
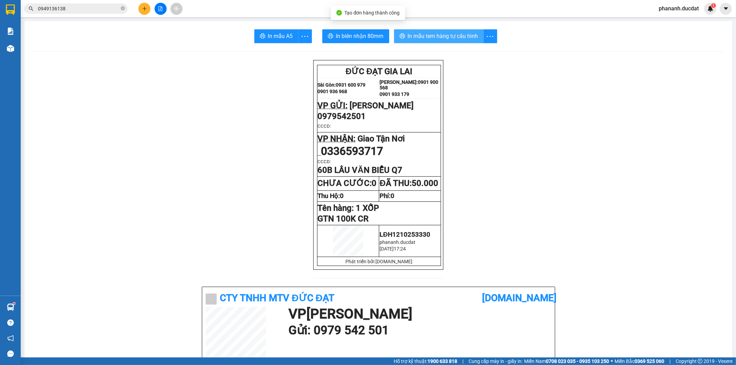
click at [436, 38] on span "In mẫu tem hàng tự cấu hình" at bounding box center [443, 36] width 70 height 9
click at [140, 6] on button at bounding box center [144, 9] width 12 height 12
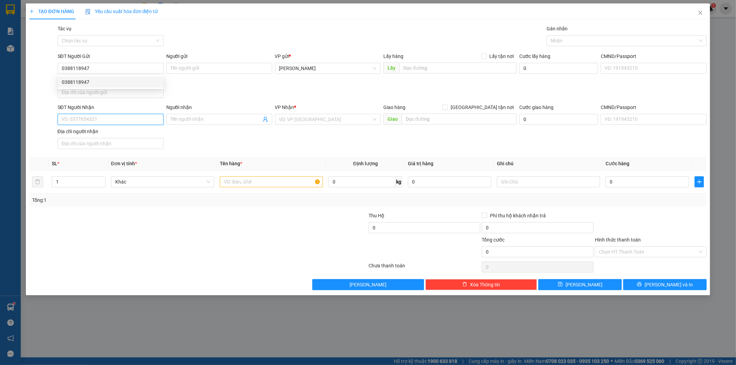
click at [136, 117] on input "SĐT Người Nhận" at bounding box center [111, 119] width 106 height 11
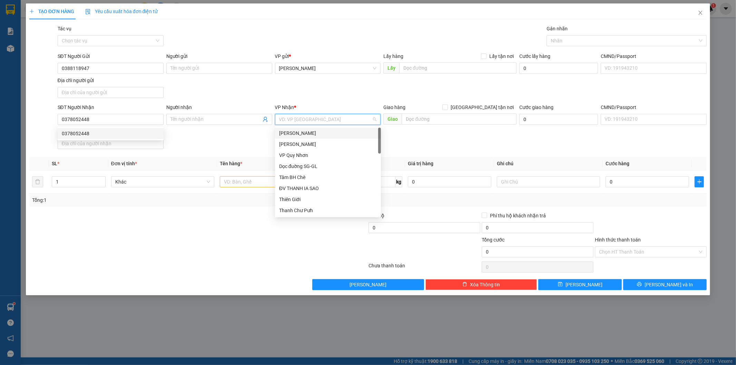
click at [307, 123] on input "search" at bounding box center [325, 119] width 93 height 10
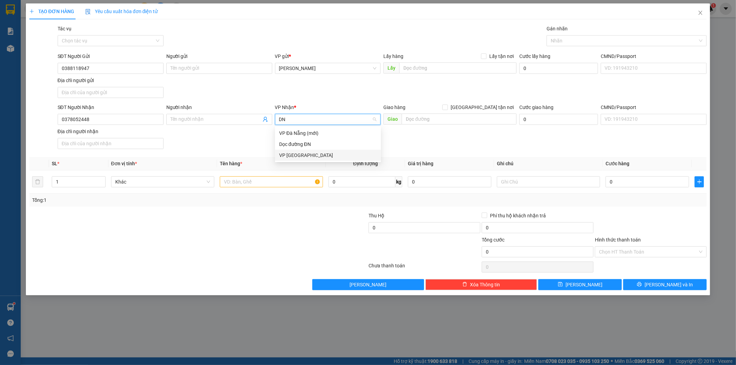
click at [297, 151] on div "VP [GEOGRAPHIC_DATA]" at bounding box center [328, 155] width 98 height 8
click at [257, 177] on input "text" at bounding box center [271, 181] width 103 height 11
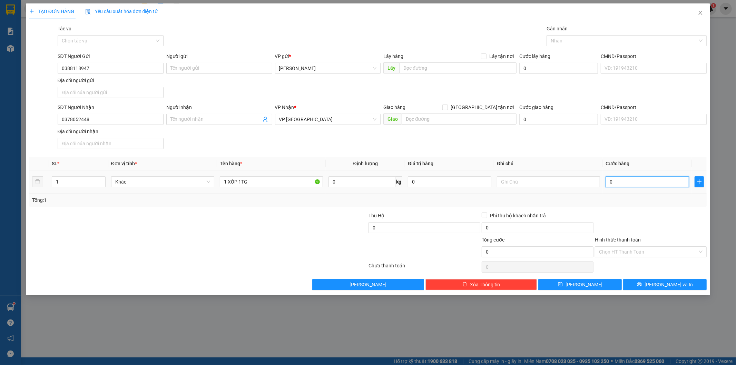
click at [658, 178] on input "0" at bounding box center [648, 181] width 84 height 11
click at [609, 248] on input "Hình thức thanh toán" at bounding box center [648, 252] width 99 height 10
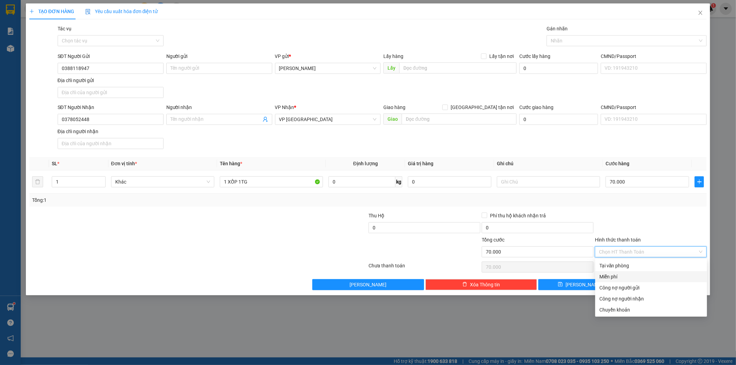
click at [605, 271] on div "Miễn phí" at bounding box center [651, 276] width 112 height 11
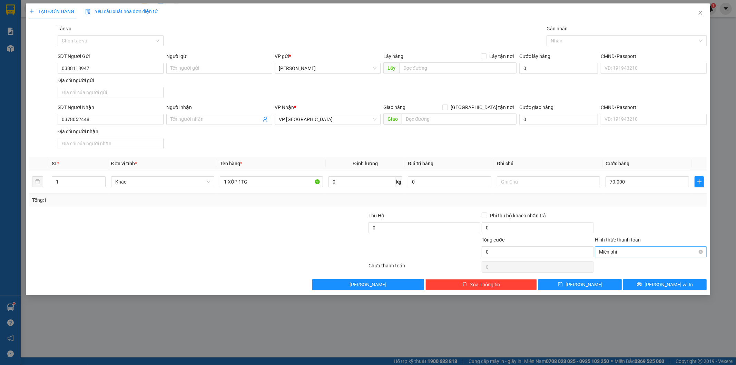
drag, startPoint x: 622, startPoint y: 258, endPoint x: 628, endPoint y: 254, distance: 7.4
click at [626, 256] on div "Hình thức thanh toán Miễn phí" at bounding box center [651, 248] width 112 height 24
click at [628, 254] on span "Miễn phí" at bounding box center [651, 252] width 104 height 10
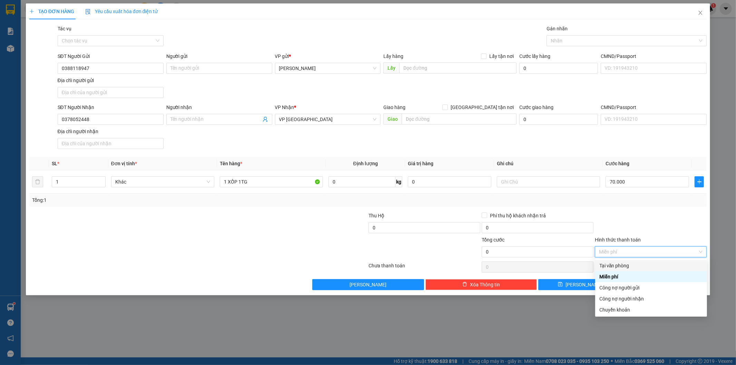
drag, startPoint x: 625, startPoint y: 269, endPoint x: 632, endPoint y: 266, distance: 7.4
click at [629, 267] on div "Tại văn phòng" at bounding box center [651, 266] width 104 height 8
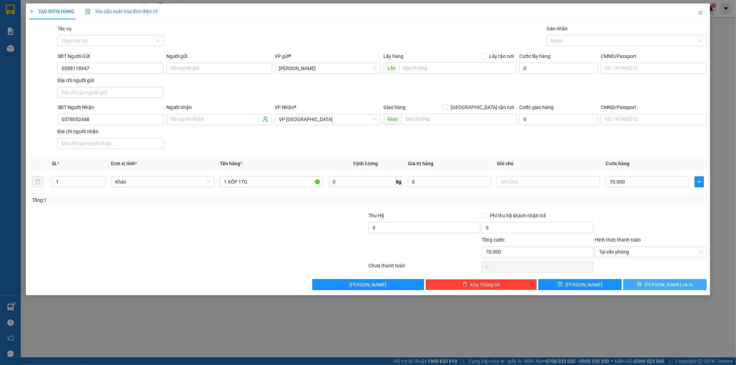
click at [650, 287] on button "[PERSON_NAME] và In" at bounding box center [665, 284] width 84 height 11
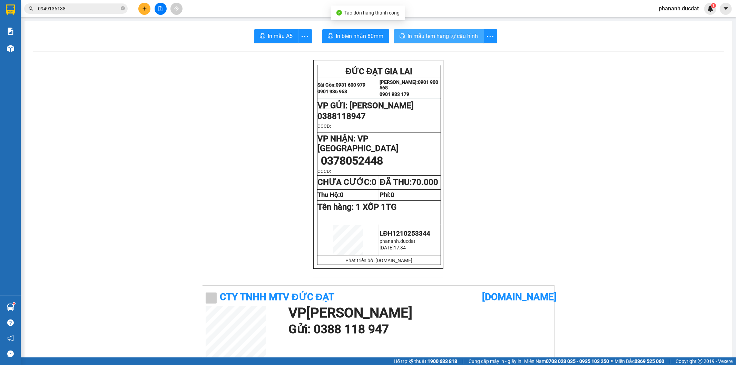
click at [418, 35] on span "In mẫu tem hàng tự cấu hình" at bounding box center [443, 36] width 70 height 9
click at [147, 8] on icon "plus" at bounding box center [144, 8] width 5 height 5
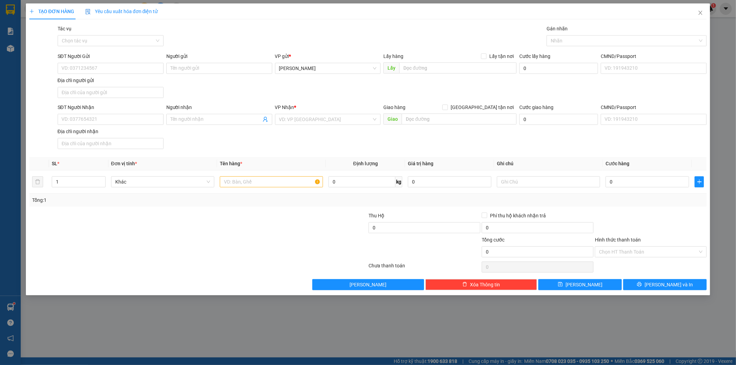
click at [139, 61] on div "SĐT Người Gửi" at bounding box center [111, 57] width 106 height 10
click at [139, 68] on input "SĐT Người Gửi" at bounding box center [111, 68] width 106 height 11
click at [124, 116] on input "SĐT Người Nhận" at bounding box center [111, 119] width 106 height 11
click at [310, 118] on input "search" at bounding box center [325, 119] width 93 height 10
click at [296, 143] on div "VP [GEOGRAPHIC_DATA]" at bounding box center [328, 144] width 98 height 8
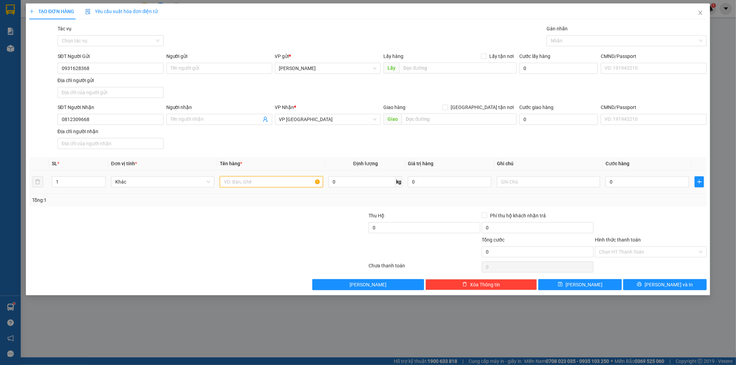
click at [258, 177] on input "text" at bounding box center [271, 181] width 103 height 11
click at [634, 182] on input "0" at bounding box center [648, 181] width 84 height 11
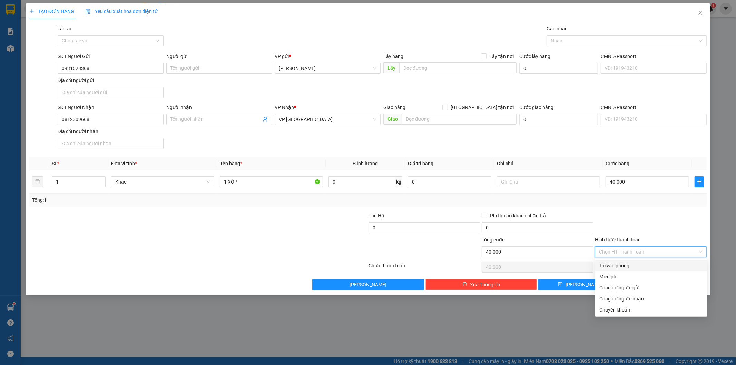
click at [675, 254] on input "Hình thức thanh toán" at bounding box center [648, 252] width 99 height 10
click at [665, 267] on div "Tại văn phòng" at bounding box center [651, 266] width 104 height 8
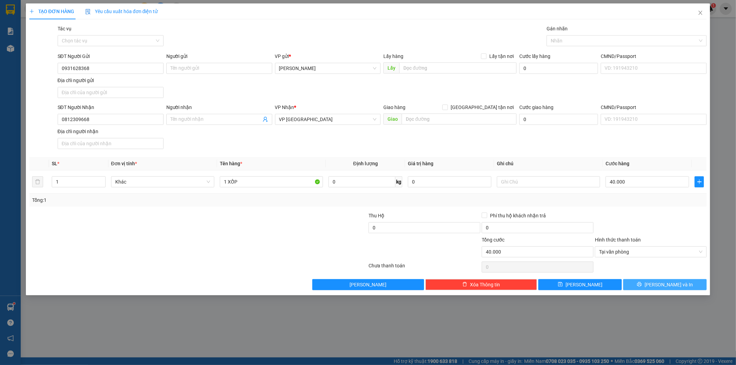
click at [661, 280] on button "[PERSON_NAME] và In" at bounding box center [665, 284] width 84 height 11
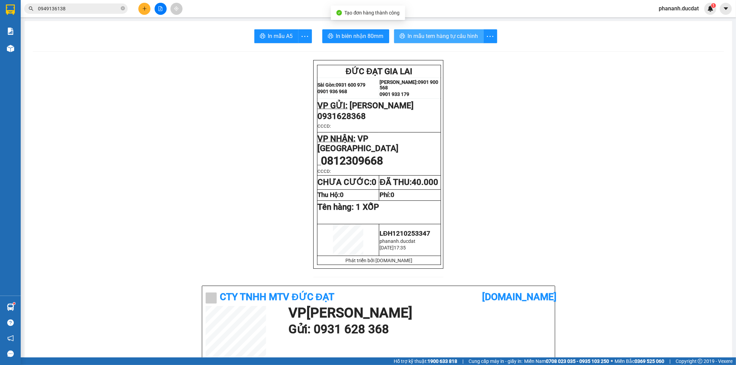
click at [439, 40] on span "In mẫu tem hàng tự cấu hình" at bounding box center [443, 36] width 70 height 9
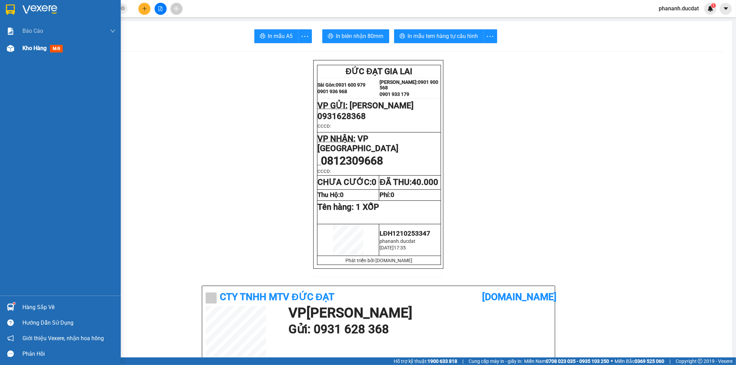
click at [9, 46] on img at bounding box center [10, 48] width 7 height 7
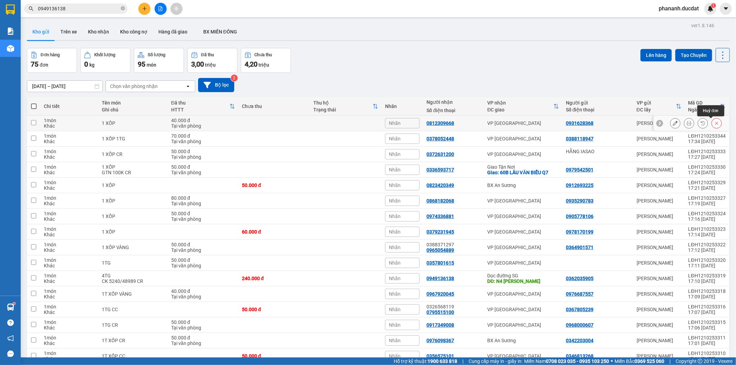
drag, startPoint x: 0, startPoint y: 0, endPoint x: 712, endPoint y: 121, distance: 722.1
click at [712, 121] on button at bounding box center [717, 123] width 10 height 12
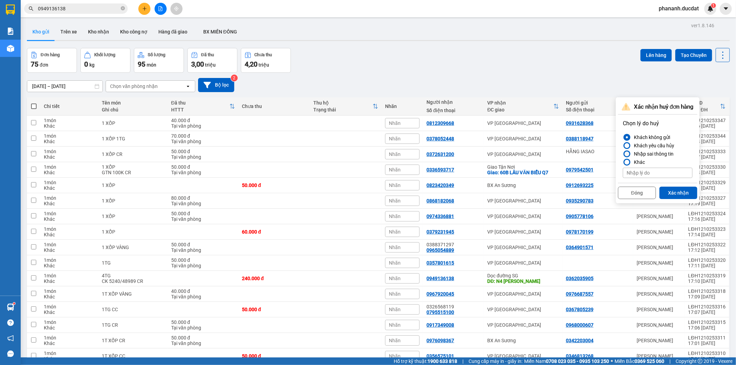
click at [667, 150] on div "Nhập sai thông tin" at bounding box center [652, 154] width 42 height 8
click at [623, 154] on input "Nhập sai thông tin" at bounding box center [623, 154] width 0 height 0
click at [677, 194] on button "Xác nhận" at bounding box center [678, 193] width 38 height 12
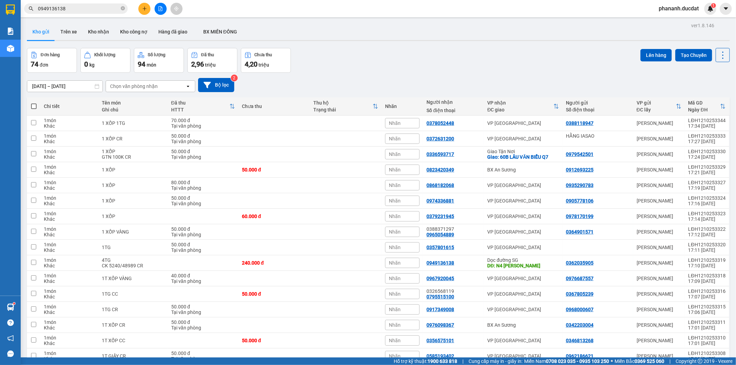
click at [148, 9] on button at bounding box center [144, 9] width 12 height 12
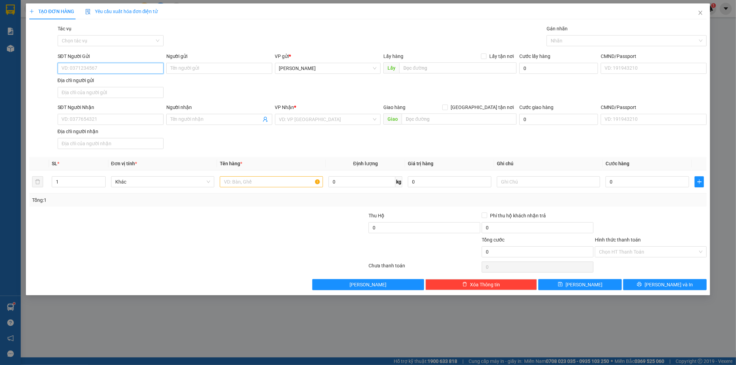
click at [145, 66] on input "SĐT Người Gửi" at bounding box center [111, 68] width 106 height 11
type input "0931628368"
click at [135, 122] on input "SĐT Người Nhận" at bounding box center [111, 119] width 106 height 11
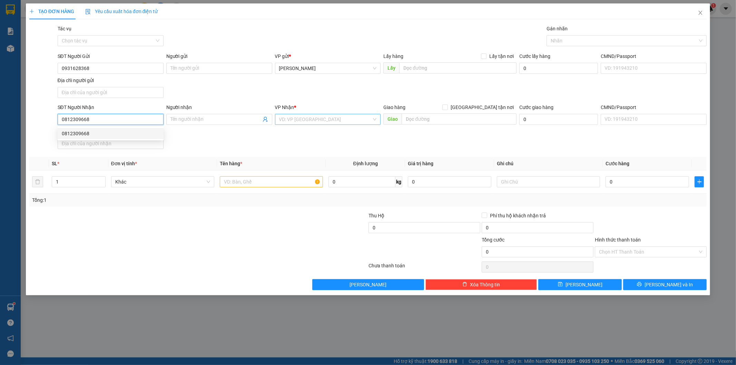
type input "0812309668"
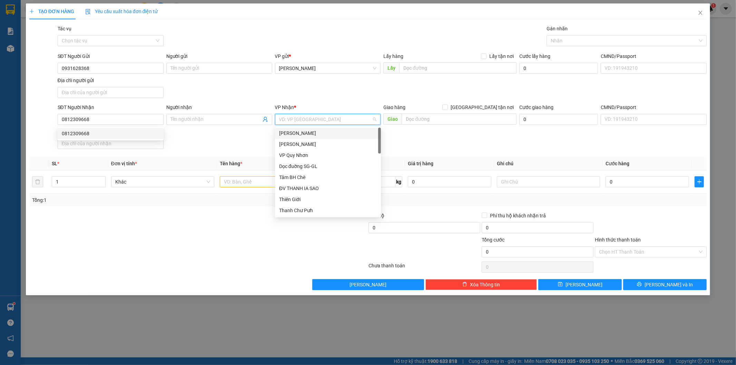
drag, startPoint x: 308, startPoint y: 117, endPoint x: 313, endPoint y: 110, distance: 7.9
click at [308, 116] on input "search" at bounding box center [325, 119] width 93 height 10
type input "SG"
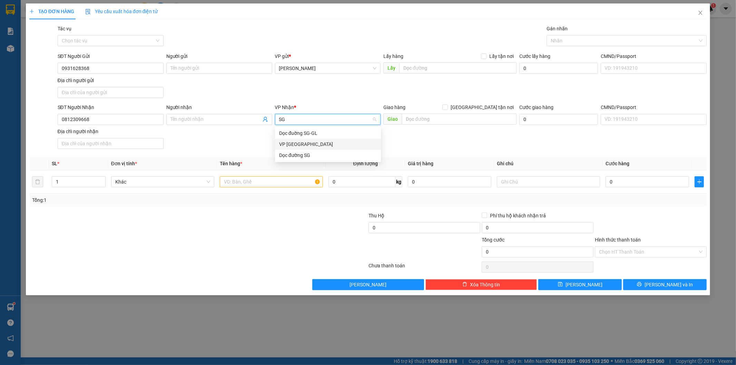
click at [310, 143] on div "VP [GEOGRAPHIC_DATA]" at bounding box center [328, 144] width 98 height 8
click at [249, 180] on input "text" at bounding box center [271, 181] width 103 height 11
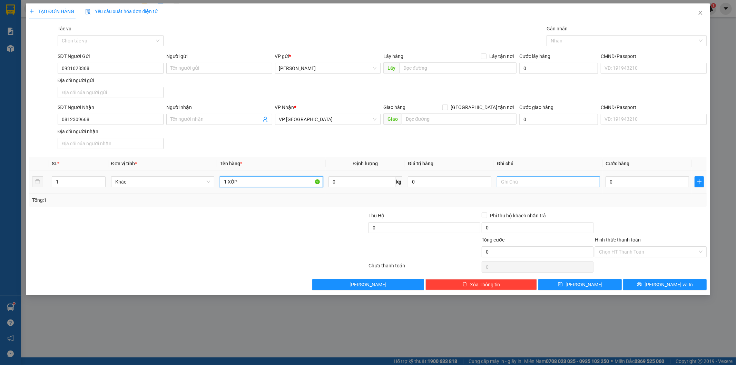
type input "1 XỐP"
click at [523, 183] on input "text" at bounding box center [548, 181] width 103 height 11
paste input "5424 - 44128"
drag, startPoint x: 514, startPoint y: 182, endPoint x: 543, endPoint y: 177, distance: 29.4
click at [543, 177] on input "CK 5424 - 44128" at bounding box center [548, 181] width 103 height 11
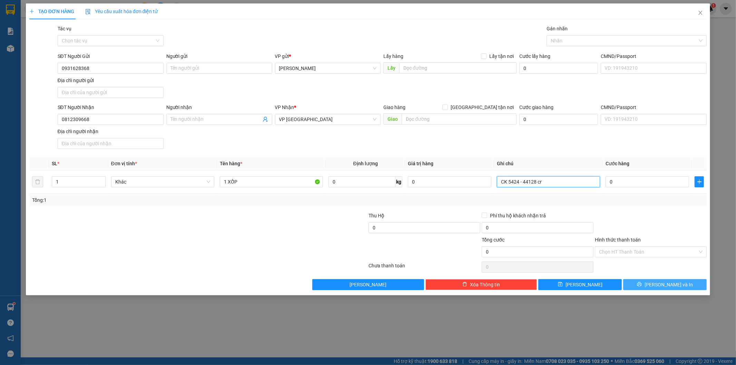
type input "CK 5424 - 44128 cr"
click at [629, 282] on button "[PERSON_NAME] và In" at bounding box center [665, 284] width 84 height 11
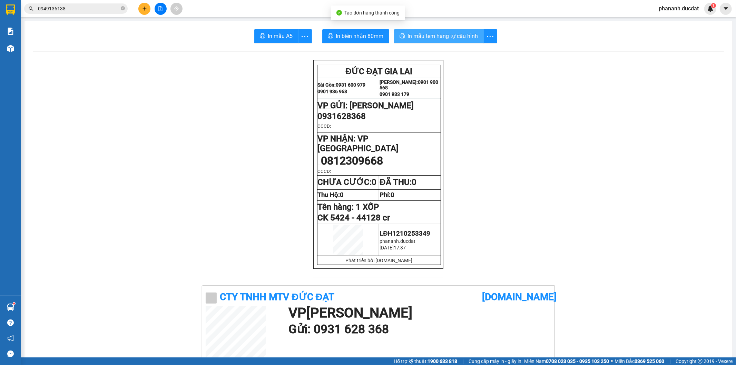
click at [449, 37] on span "In mẫu tem hàng tự cấu hình" at bounding box center [443, 36] width 70 height 9
click at [139, 6] on button at bounding box center [144, 9] width 12 height 12
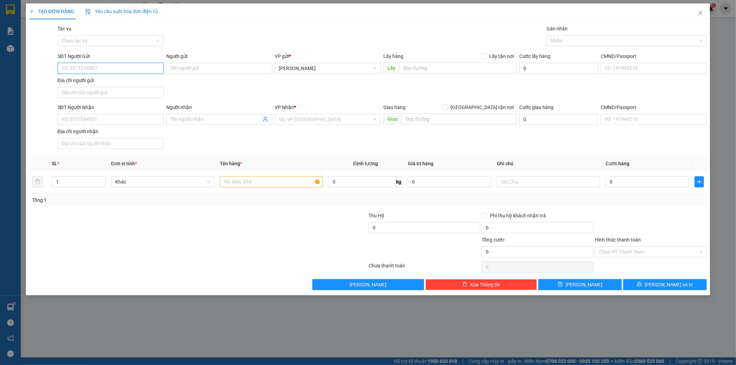
click at [140, 71] on input "SĐT Người Gửi" at bounding box center [111, 68] width 106 height 11
type input "0385470176"
click at [157, 118] on input "SĐT Người Nhận" at bounding box center [111, 119] width 106 height 11
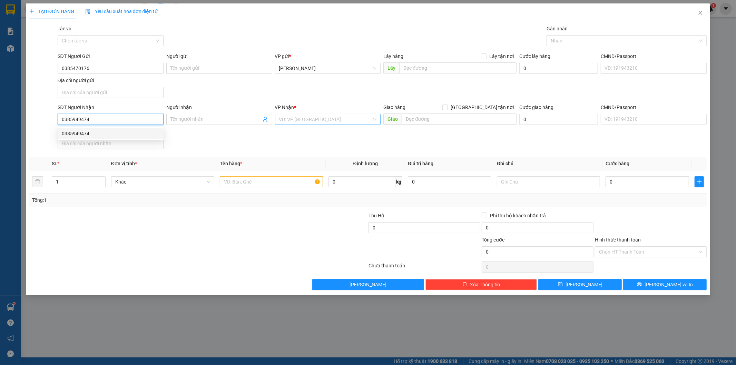
type input "0385949474"
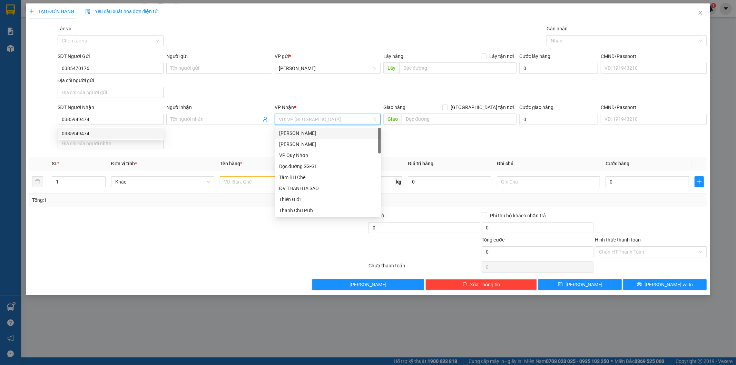
drag, startPoint x: 343, startPoint y: 115, endPoint x: 336, endPoint y: 113, distance: 7.5
click at [343, 115] on input "search" at bounding box center [325, 119] width 93 height 10
type input "sg"
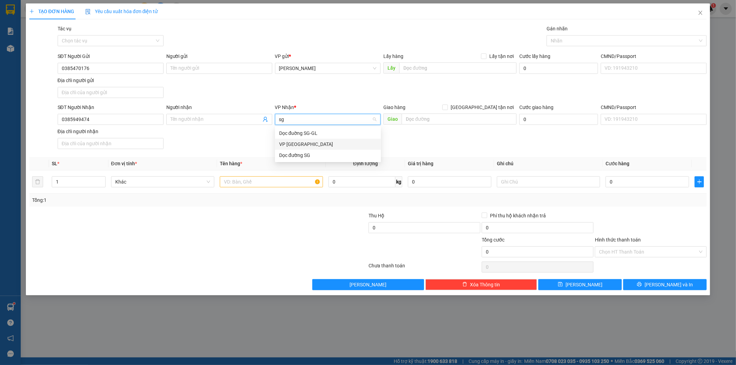
drag, startPoint x: 291, startPoint y: 147, endPoint x: 281, endPoint y: 153, distance: 11.8
click at [288, 147] on div "VP [GEOGRAPHIC_DATA]" at bounding box center [328, 144] width 98 height 8
click at [252, 183] on input "text" at bounding box center [271, 181] width 103 height 11
click at [302, 185] on input "text" at bounding box center [271, 181] width 103 height 11
drag, startPoint x: 302, startPoint y: 185, endPoint x: 301, endPoint y: 180, distance: 4.6
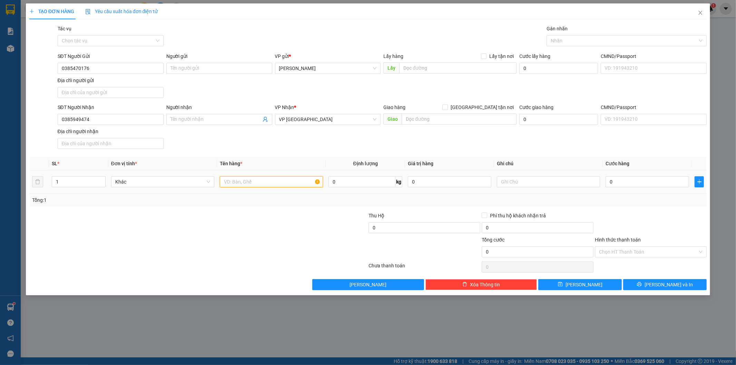
click at [301, 180] on input "text" at bounding box center [271, 181] width 103 height 11
type input "1 cục đen"
click at [662, 182] on input "0" at bounding box center [648, 181] width 84 height 11
type input "3"
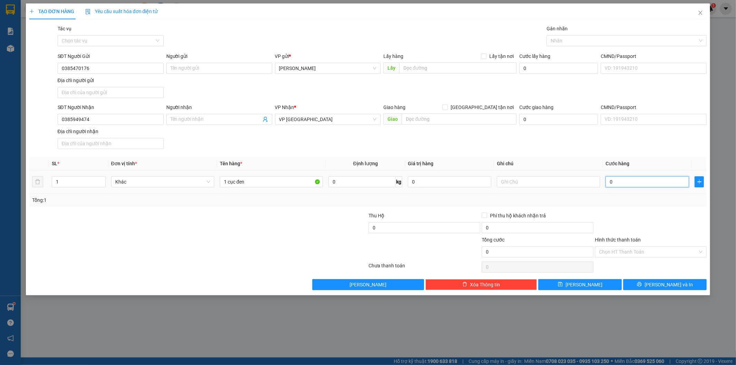
type input "3"
type input "30"
type input "30.000"
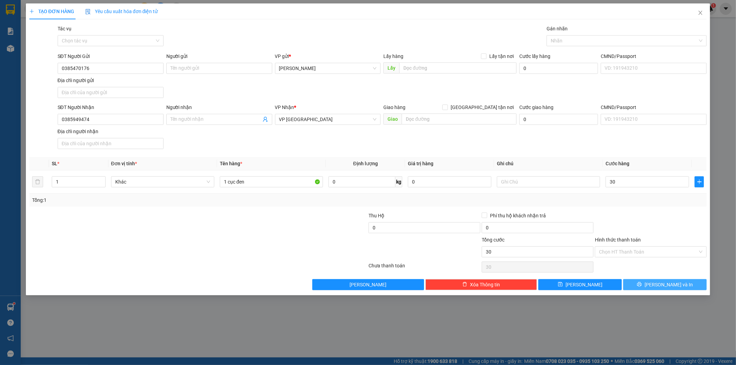
type input "30.000"
drag, startPoint x: 648, startPoint y: 285, endPoint x: 636, endPoint y: 261, distance: 27.2
click at [648, 284] on button "[PERSON_NAME] và In" at bounding box center [665, 284] width 84 height 11
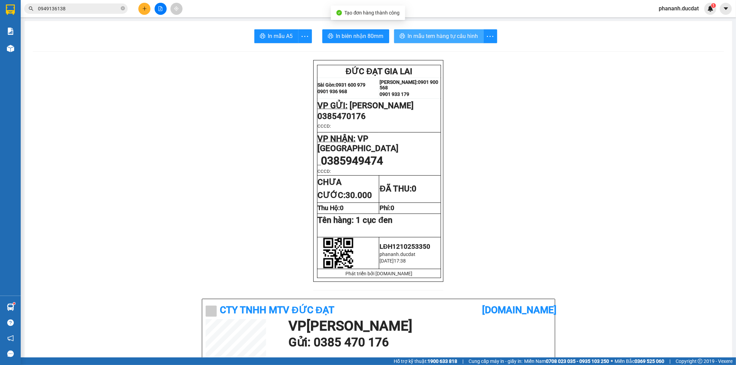
click at [454, 37] on span "In mẫu tem hàng tự cấu hình" at bounding box center [443, 36] width 70 height 9
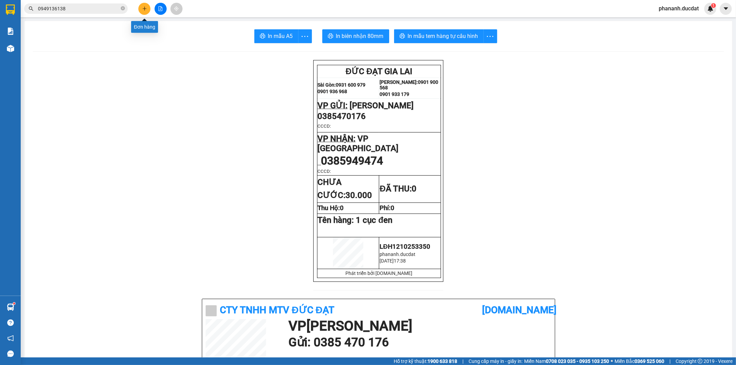
click at [147, 8] on button at bounding box center [144, 9] width 12 height 12
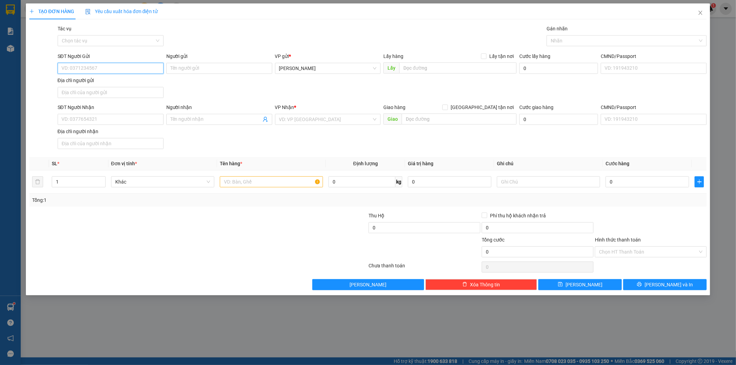
click at [161, 71] on input "SĐT Người Gửi" at bounding box center [111, 68] width 106 height 11
drag, startPoint x: 161, startPoint y: 71, endPoint x: 301, endPoint y: 120, distance: 148.1
click at [301, 120] on input "search" at bounding box center [325, 119] width 93 height 10
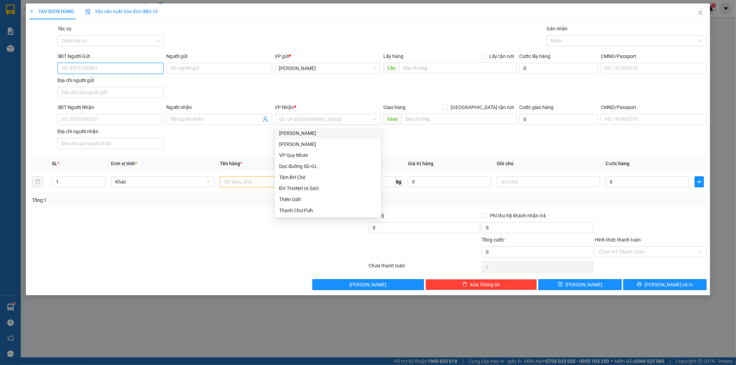
click at [123, 68] on input "SĐT Người Gửi" at bounding box center [111, 68] width 106 height 11
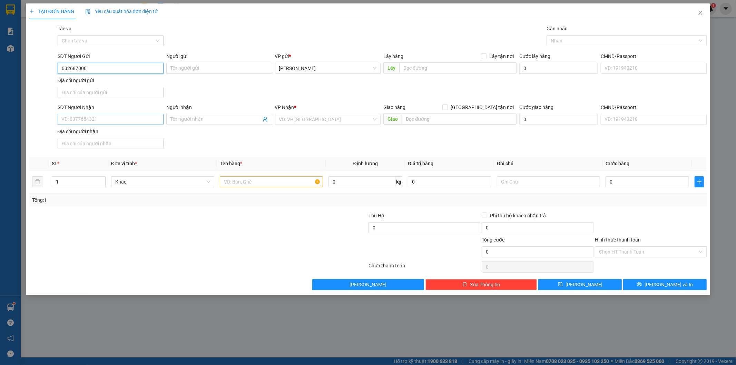
type input "0326870001"
click at [80, 121] on input "SĐT Người Nhận" at bounding box center [111, 119] width 106 height 11
type input "0982004441"
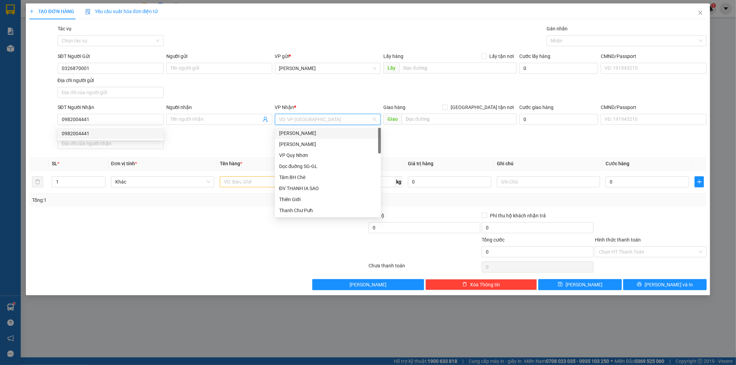
click at [348, 118] on input "search" at bounding box center [325, 119] width 93 height 10
type input "s"
type input "dn"
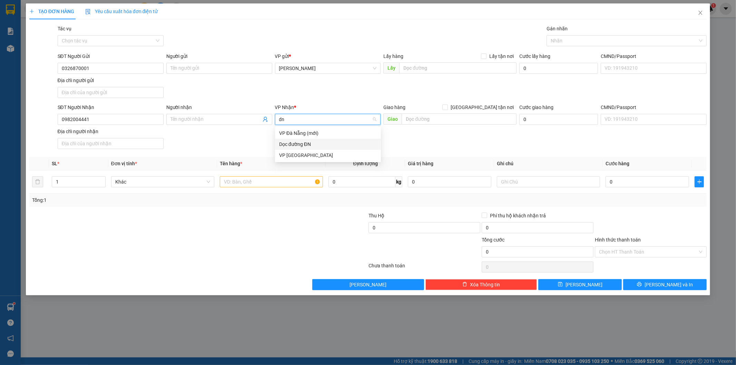
click at [299, 140] on div "Dọc đường ĐN" at bounding box center [328, 144] width 98 height 8
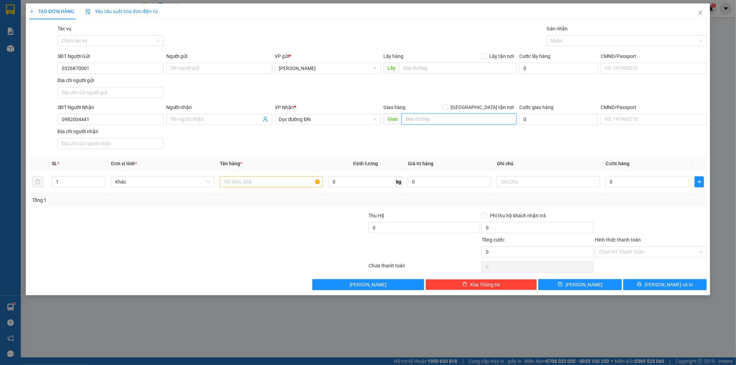
click at [420, 122] on input "text" at bounding box center [459, 119] width 115 height 11
click at [441, 121] on input "text" at bounding box center [459, 119] width 115 height 11
type input "d"
type input "điện bàn"
click at [242, 183] on input "text" at bounding box center [271, 181] width 103 height 11
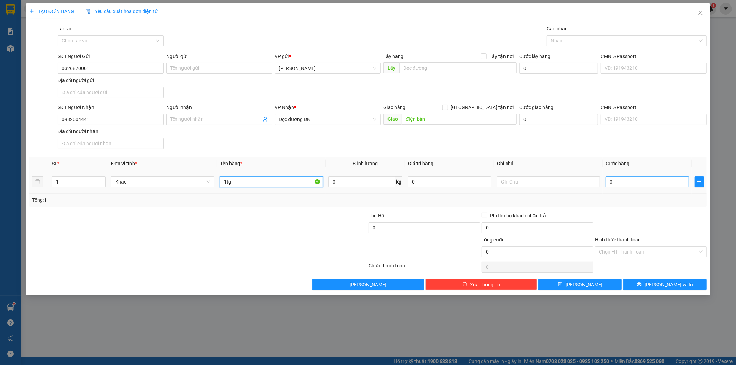
type input "1tg"
click at [665, 185] on input "0" at bounding box center [648, 181] width 84 height 11
type input "5"
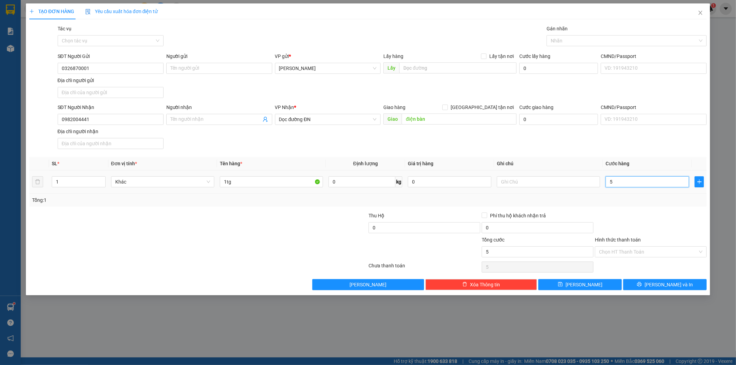
type input "50"
type input "50.000"
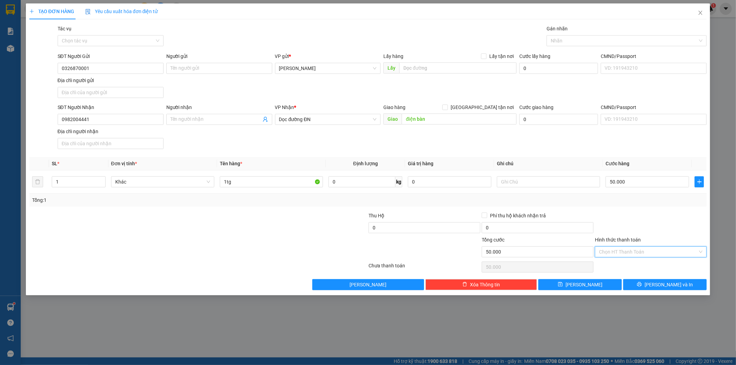
click at [635, 247] on input "Hình thức thanh toán" at bounding box center [648, 252] width 99 height 10
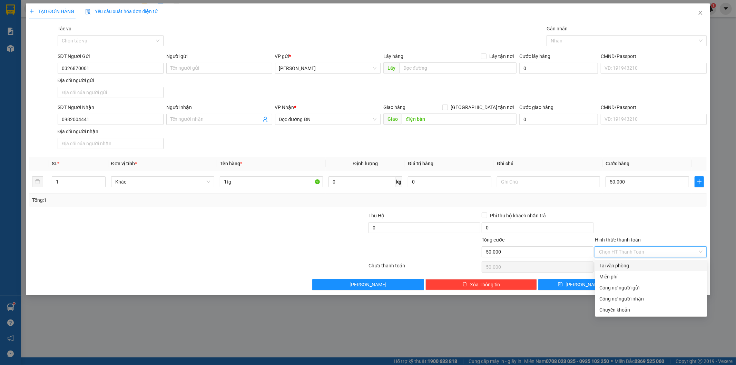
click at [632, 266] on div "Tại văn phòng" at bounding box center [651, 266] width 104 height 8
type input "0"
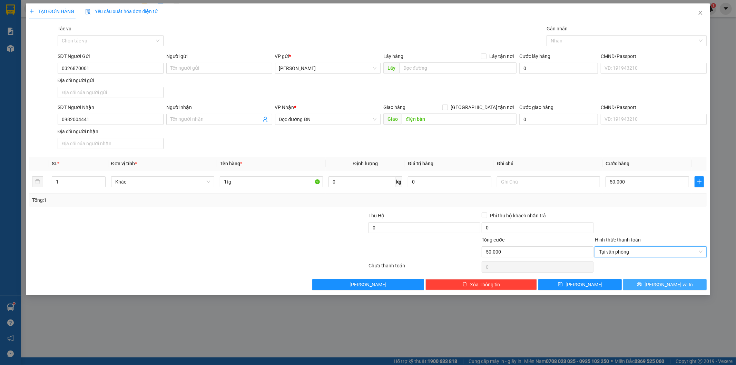
click at [647, 287] on button "[PERSON_NAME] và In" at bounding box center [665, 284] width 84 height 11
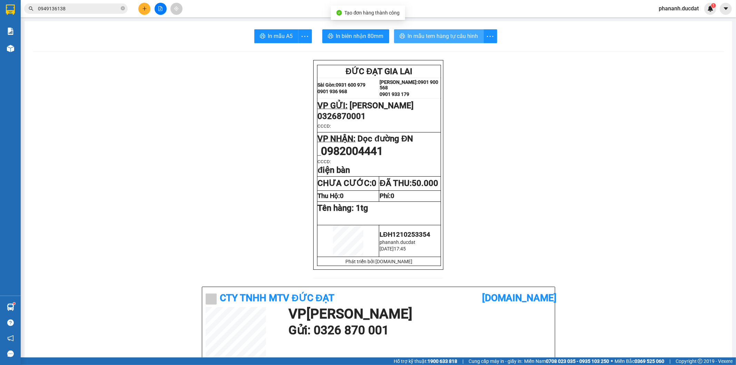
click at [475, 32] on span "In mẫu tem hàng tự cấu hình" at bounding box center [443, 36] width 70 height 9
click at [141, 8] on button at bounding box center [144, 9] width 12 height 12
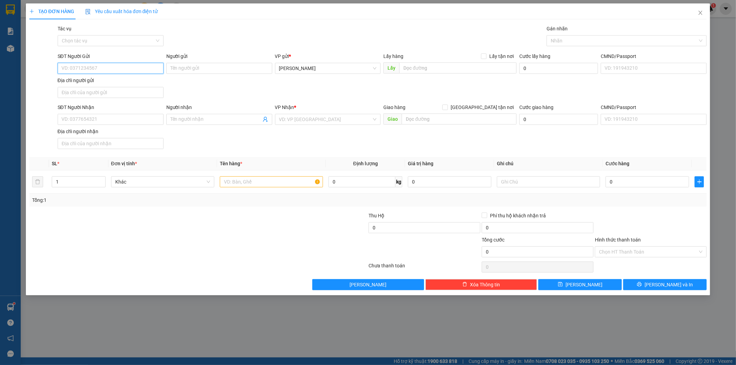
click at [115, 65] on input "SĐT Người Gửi" at bounding box center [111, 68] width 106 height 11
type input "0976524178"
click at [118, 118] on input "SĐT Người Nhận" at bounding box center [111, 119] width 106 height 11
type input "0339850573"
click at [284, 112] on div "VP Nhận *" at bounding box center [328, 109] width 106 height 10
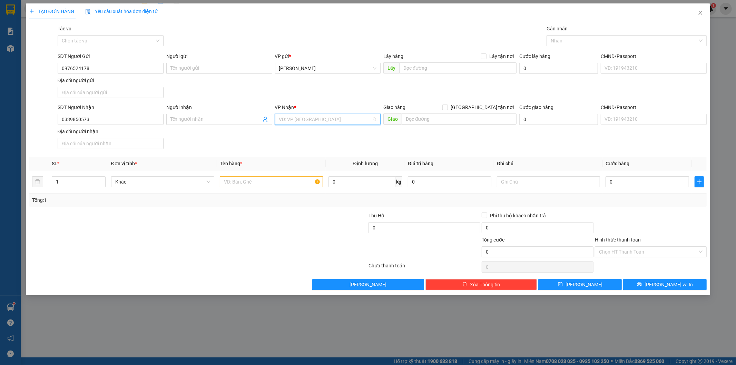
click at [282, 119] on input "search" at bounding box center [325, 119] width 93 height 10
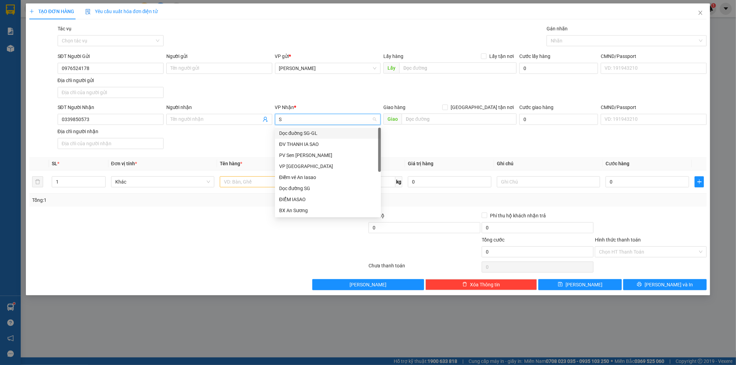
type input "SG"
drag, startPoint x: 323, startPoint y: 141, endPoint x: 316, endPoint y: 149, distance: 10.8
click at [324, 143] on div "VP [GEOGRAPHIC_DATA]" at bounding box center [328, 144] width 98 height 8
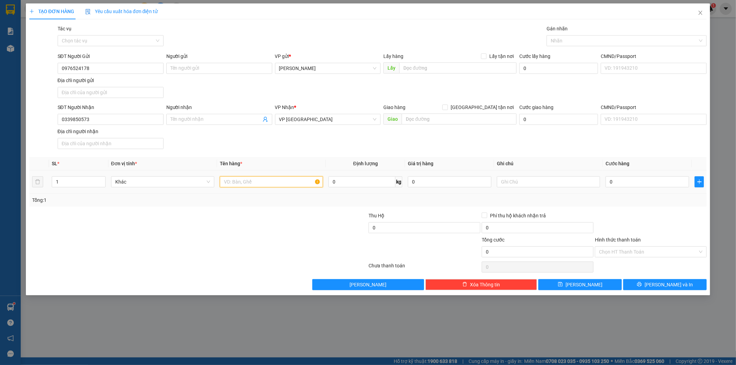
click at [276, 187] on input "text" at bounding box center [271, 181] width 103 height 11
type input "1 XỐP"
type input "5"
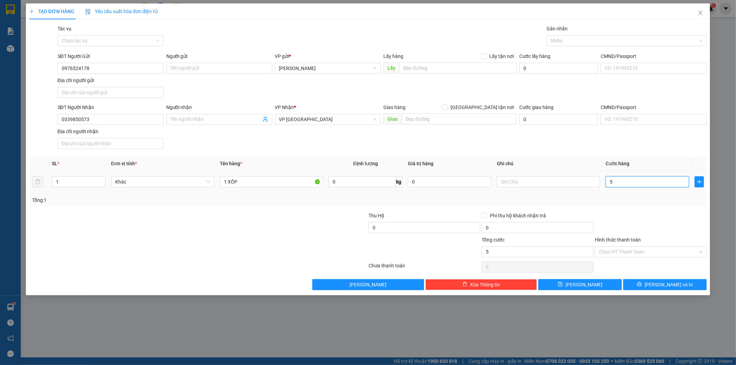
type input "50"
type input "50.000"
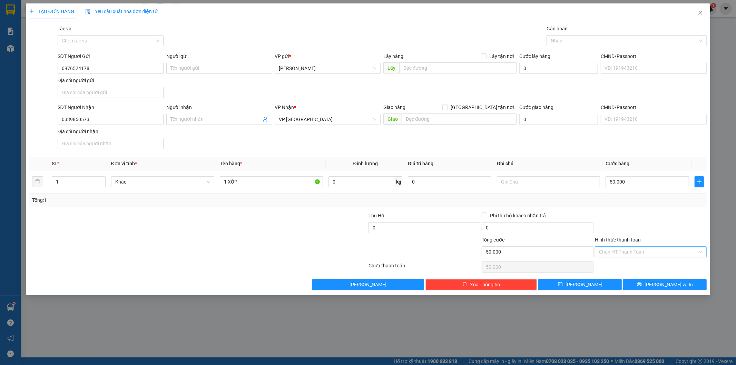
click at [654, 249] on input "Hình thức thanh toán" at bounding box center [648, 252] width 99 height 10
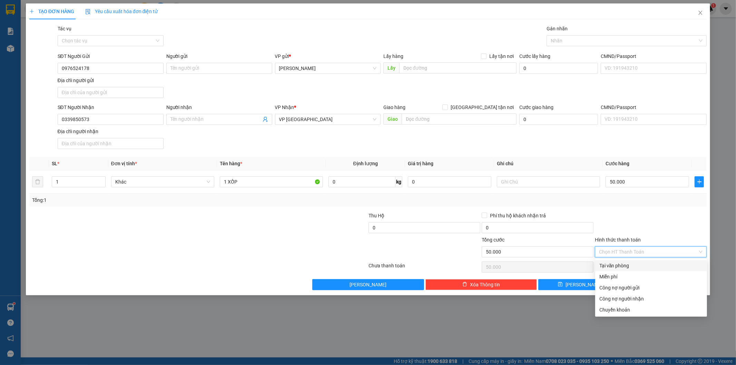
click at [647, 265] on div "Tại văn phòng" at bounding box center [651, 266] width 104 height 8
type input "0"
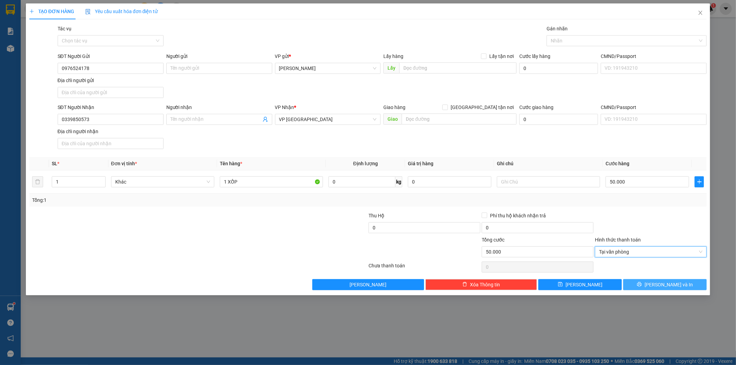
click at [675, 280] on button "[PERSON_NAME] và In" at bounding box center [665, 284] width 84 height 11
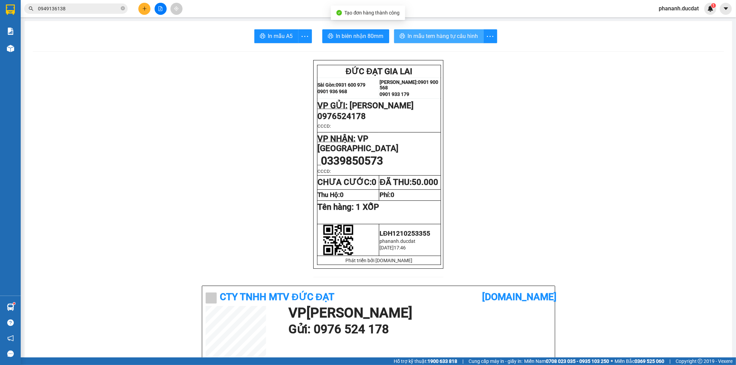
click at [463, 32] on span "In mẫu tem hàng tự cấu hình" at bounding box center [443, 36] width 70 height 9
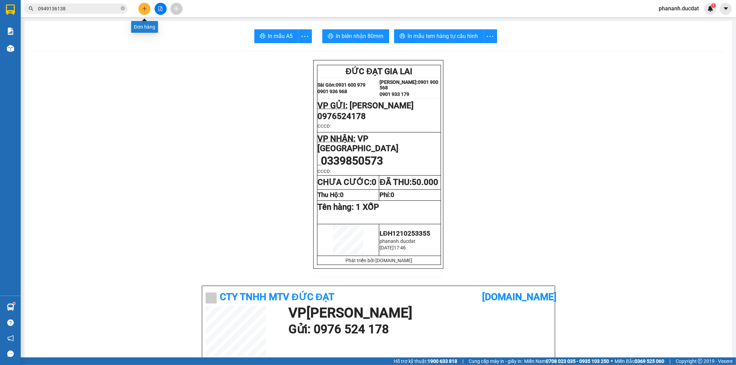
click at [145, 12] on button at bounding box center [144, 9] width 12 height 12
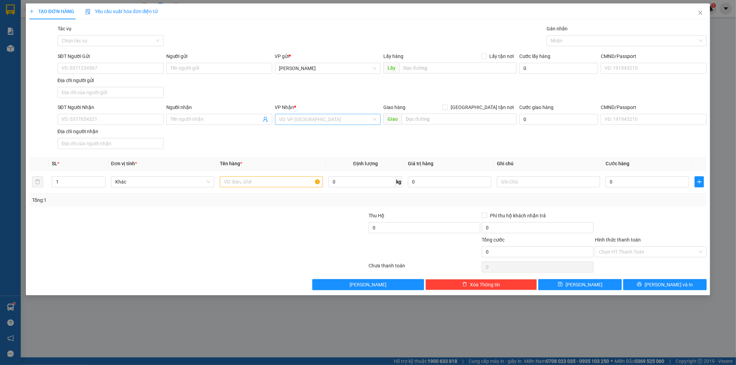
click at [302, 119] on input "search" at bounding box center [325, 119] width 93 height 10
type input "GTN"
click at [295, 145] on div "Giao Tận Nơi" at bounding box center [328, 144] width 98 height 8
click at [447, 109] on input "[GEOGRAPHIC_DATA] tận nơi" at bounding box center [444, 107] width 5 height 5
checkbox input "true"
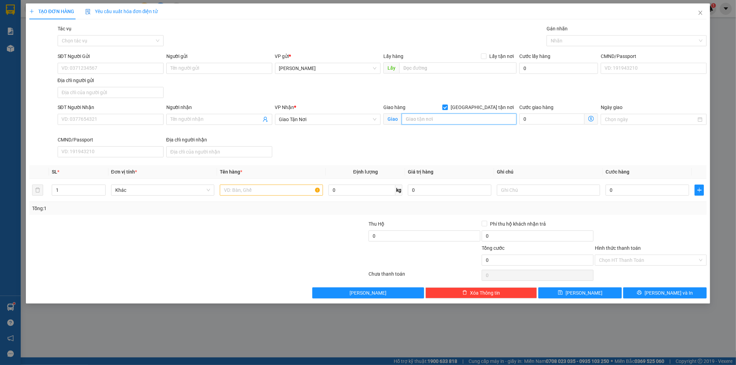
click at [473, 117] on input "text" at bounding box center [459, 119] width 115 height 11
type input "C"
drag, startPoint x: 423, startPoint y: 119, endPoint x: 412, endPoint y: 120, distance: 11.1
click at [412, 120] on input "CHOW3J KIM BIÊN Q5" at bounding box center [459, 119] width 115 height 11
drag, startPoint x: 424, startPoint y: 118, endPoint x: 411, endPoint y: 119, distance: 13.1
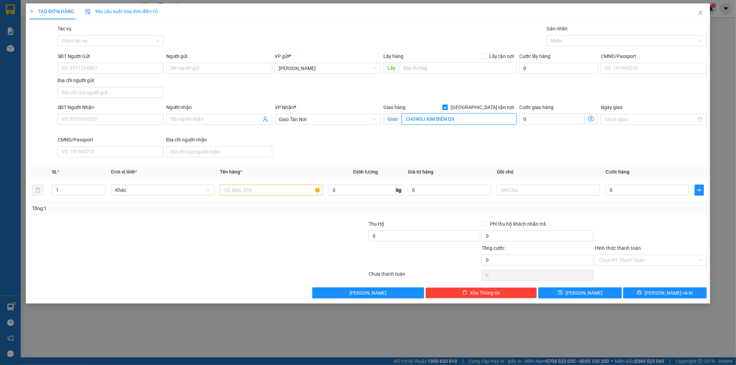
click at [411, 119] on input "CHOW3J KIM BIÊN Q5" at bounding box center [459, 119] width 115 height 11
type input "CHỢ KIM BIÊN Q5"
click at [75, 120] on input "SĐT Người Nhận" at bounding box center [111, 119] width 106 height 11
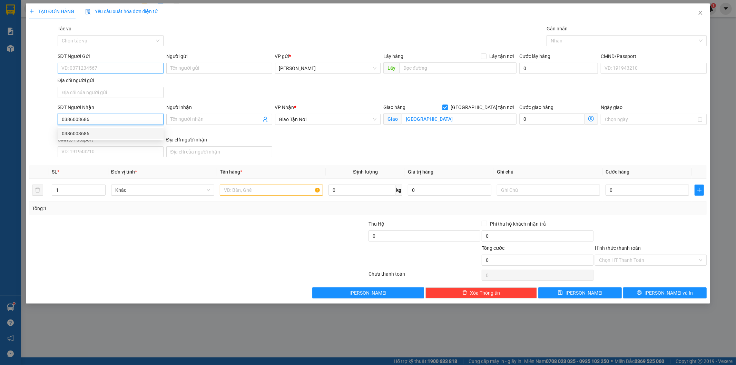
type input "0386003686"
drag, startPoint x: 69, startPoint y: 65, endPoint x: 76, endPoint y: 46, distance: 19.9
click at [70, 63] on input "SĐT Người Gửi" at bounding box center [111, 68] width 106 height 11
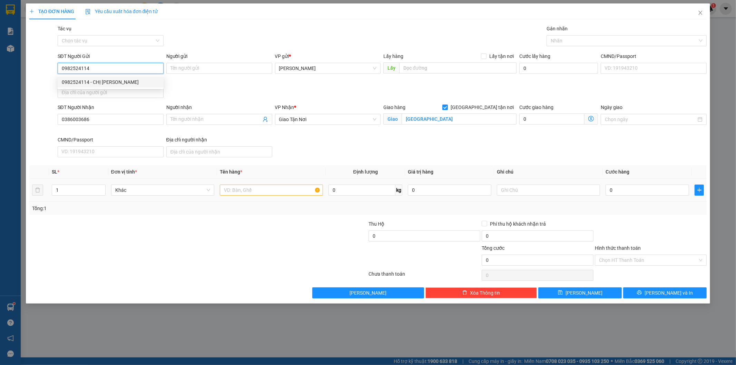
type input "0982524114"
click at [243, 182] on td at bounding box center [271, 190] width 109 height 23
click at [242, 187] on input "text" at bounding box center [271, 190] width 103 height 11
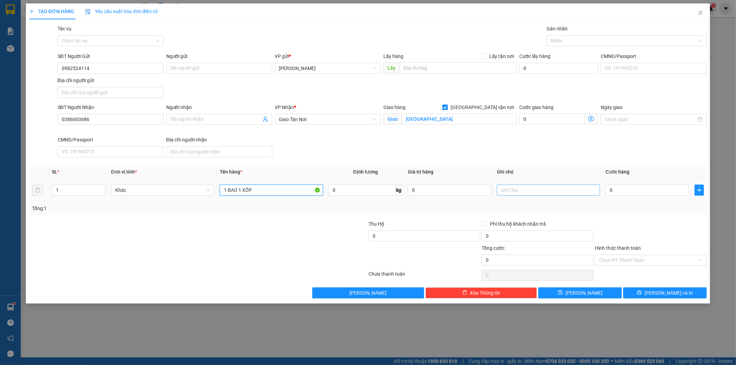
type input "1 BAO 1 XỐP"
click at [519, 191] on input "text" at bounding box center [548, 190] width 103 height 11
type input "GTN 100K CR"
click at [627, 195] on input "0" at bounding box center [648, 190] width 84 height 11
type input "10"
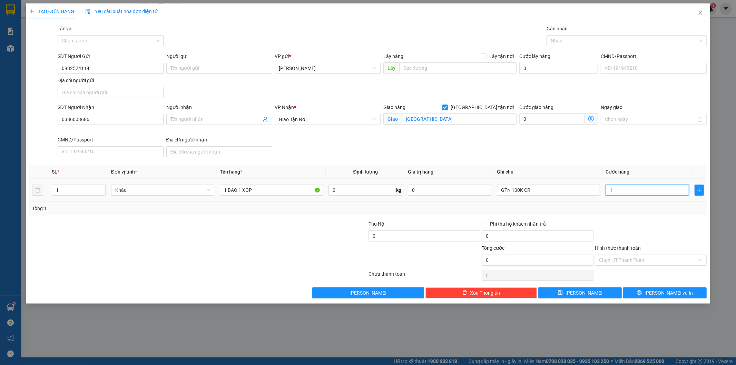
type input "10"
type input "100"
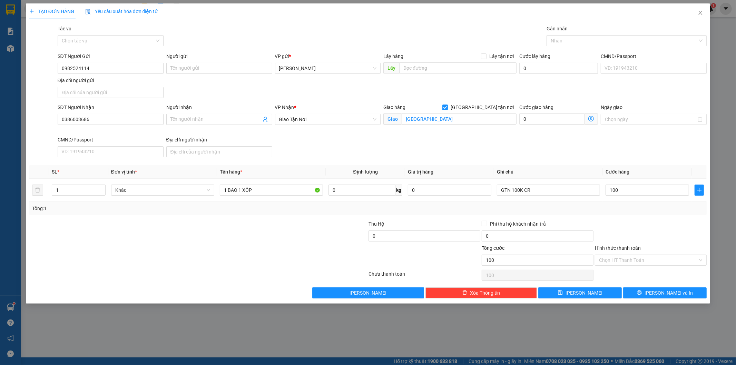
type input "100.000"
click at [669, 226] on div at bounding box center [650, 232] width 113 height 24
click at [670, 241] on div at bounding box center [650, 232] width 113 height 24
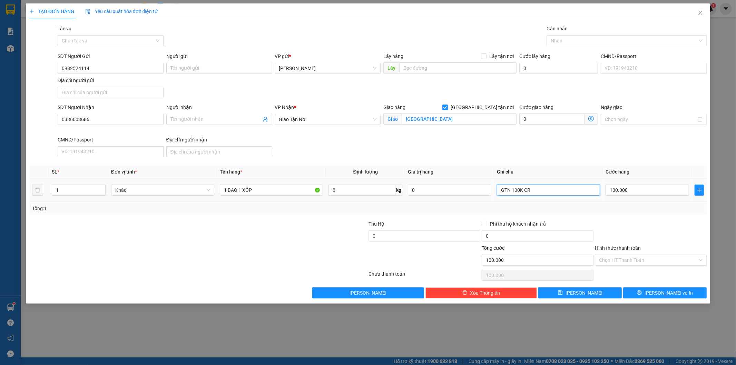
click at [547, 195] on input "GTN 100K CR" at bounding box center [548, 190] width 103 height 11
type input "GTN 100K CC"
click at [685, 291] on button "[PERSON_NAME] và In" at bounding box center [665, 292] width 84 height 11
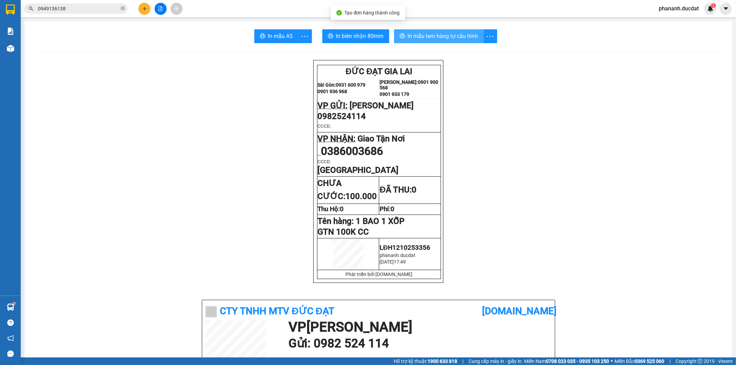
click at [458, 39] on span "In mẫu tem hàng tự cấu hình" at bounding box center [443, 36] width 70 height 9
click at [142, 8] on icon "plus" at bounding box center [144, 8] width 5 height 5
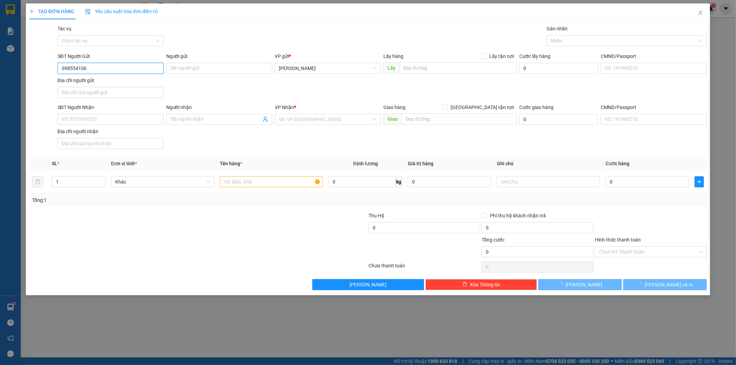
type input "0985541061"
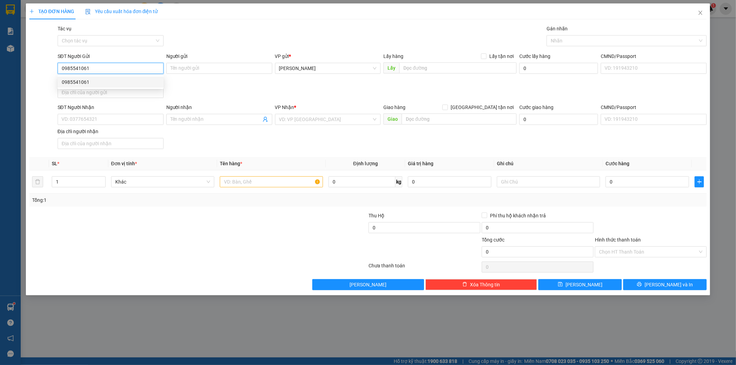
click at [88, 87] on div "0985541061" at bounding box center [111, 82] width 106 height 11
type input "0935383568"
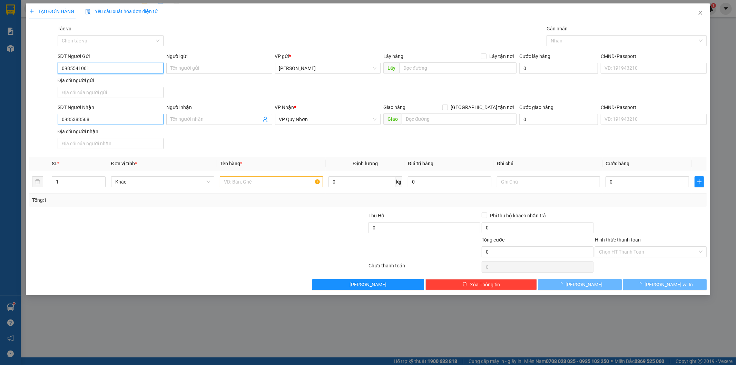
type input "0985541061"
click at [111, 121] on input "0935383568" at bounding box center [111, 119] width 106 height 11
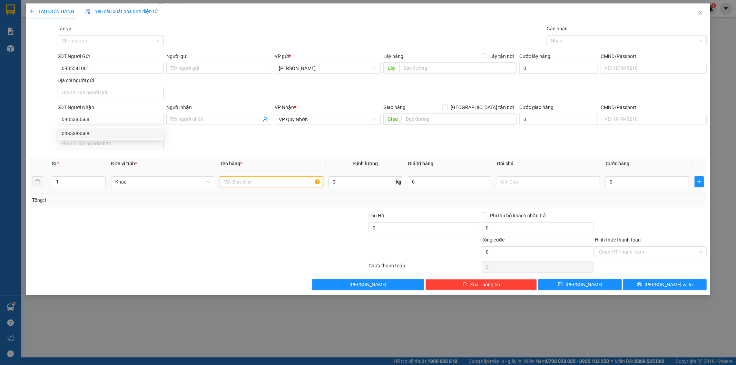
click at [228, 181] on input "text" at bounding box center [271, 181] width 103 height 11
type input "1 BAO CC"
click at [619, 178] on input "0" at bounding box center [648, 181] width 84 height 11
type input "5"
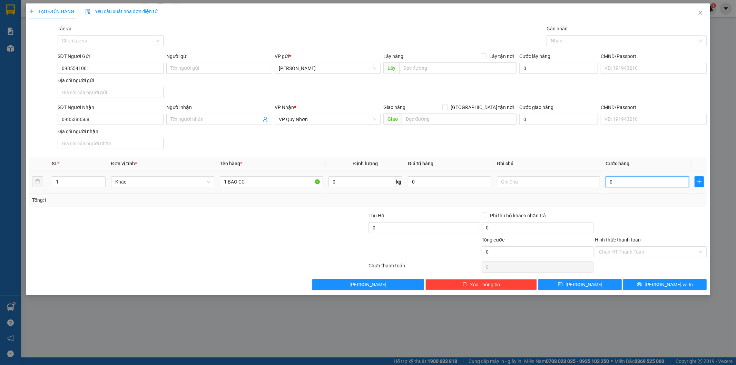
type input "5"
type input "50"
type input "500"
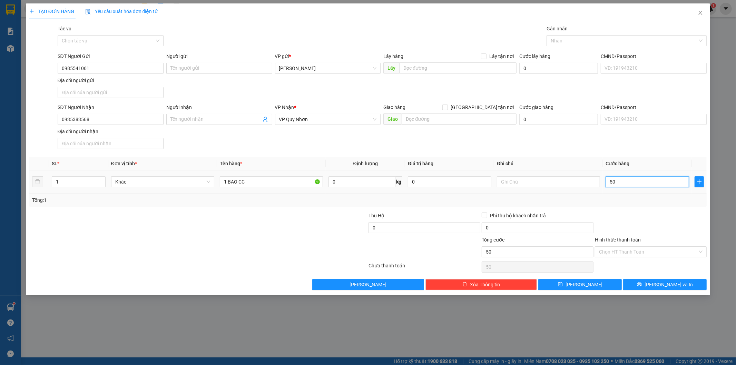
type input "500"
type input "5.000"
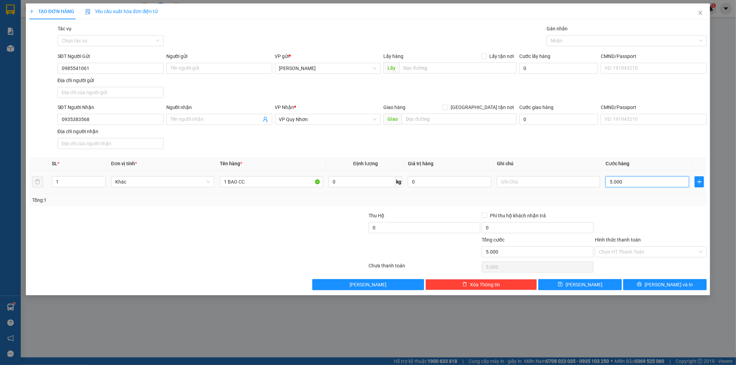
type input "50.000"
click at [661, 283] on span "[PERSON_NAME] và In" at bounding box center [669, 285] width 48 height 8
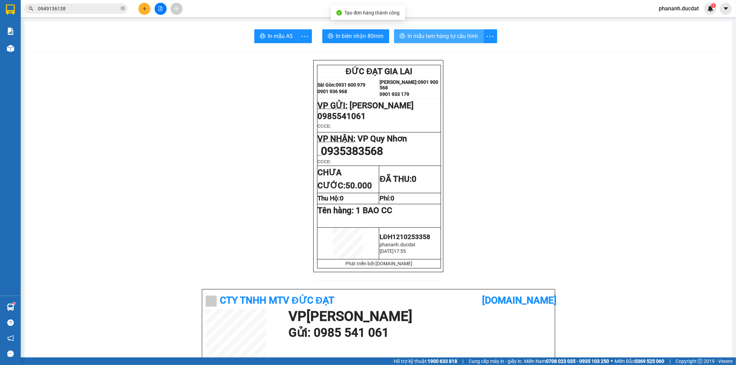
click at [437, 36] on span "In mẫu tem hàng tự cấu hình" at bounding box center [443, 36] width 70 height 9
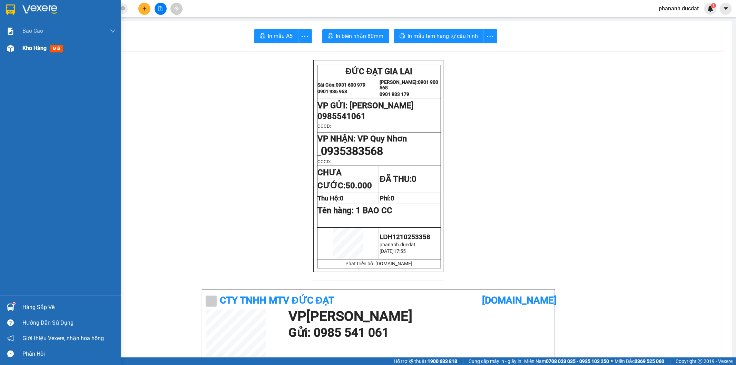
click at [25, 47] on span "Kho hàng" at bounding box center [34, 48] width 24 height 7
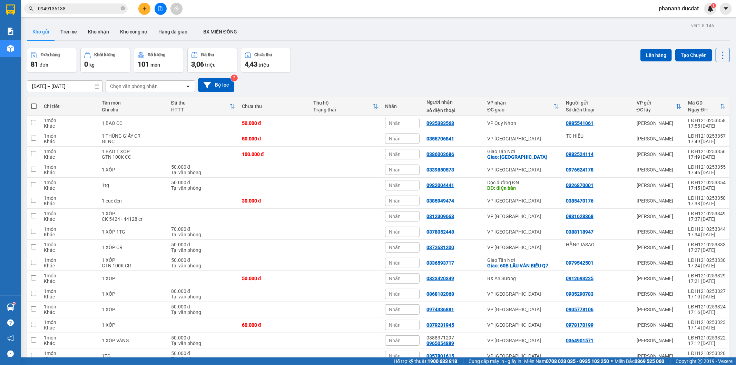
click at [151, 85] on div "Chọn văn phòng nhận" at bounding box center [134, 86] width 48 height 7
type input "GTN"
click at [171, 101] on div "Giao Tận Nơi" at bounding box center [150, 101] width 90 height 12
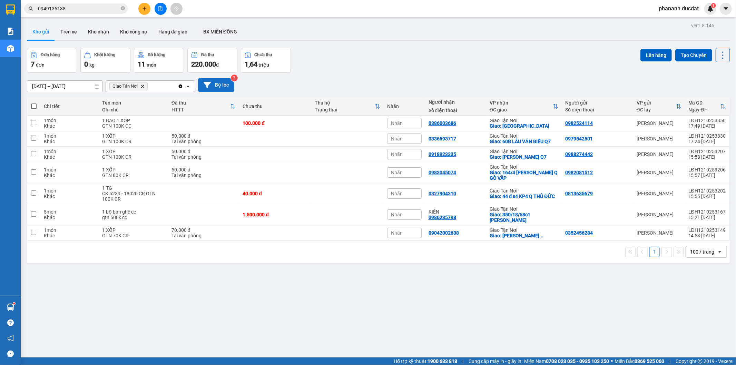
click at [224, 87] on button "Bộ lọc" at bounding box center [216, 85] width 36 height 14
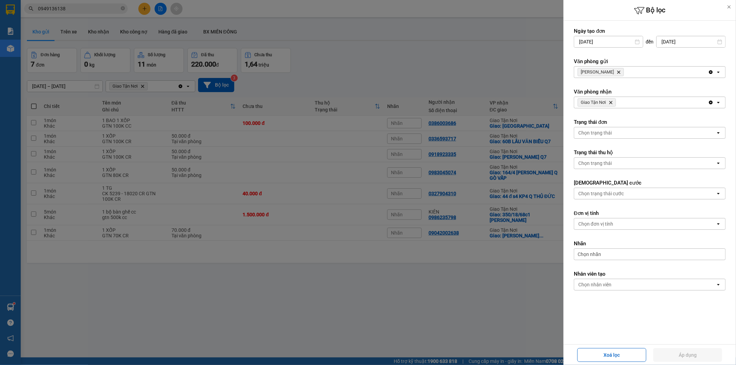
click at [634, 297] on form "Ngày tạo đơn 12/10/2025 Press the down arrow key to interact with the calendar …" at bounding box center [650, 175] width 152 height 294
click at [637, 289] on div "Chọn nhân viên" at bounding box center [644, 284] width 141 height 11
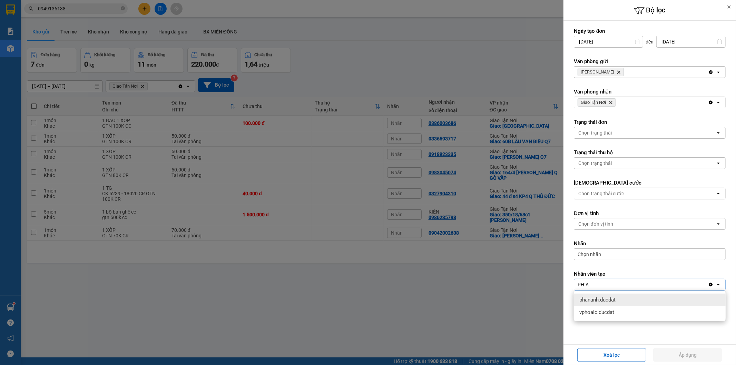
type input "PH`A"
click at [609, 296] on div "phananh.ducdat" at bounding box center [650, 300] width 152 height 12
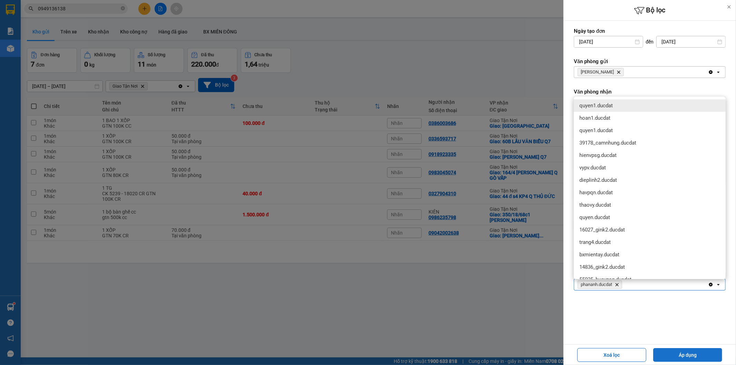
click at [683, 354] on button "Áp dụng" at bounding box center [687, 355] width 69 height 14
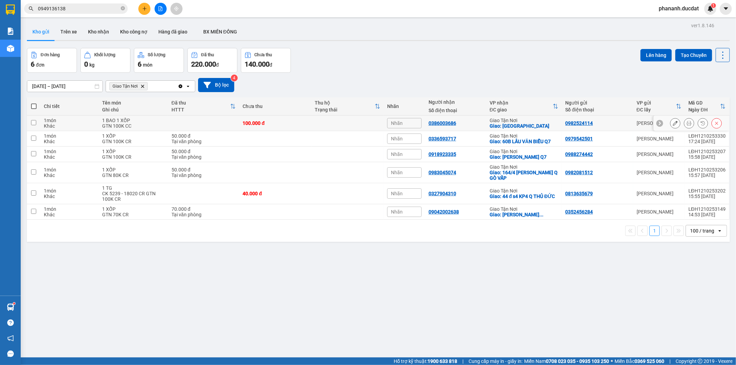
drag, startPoint x: 142, startPoint y: 128, endPoint x: 147, endPoint y: 128, distance: 4.9
click at [145, 128] on div "GTN 100K CC" at bounding box center [133, 126] width 62 height 6
checkbox input "true"
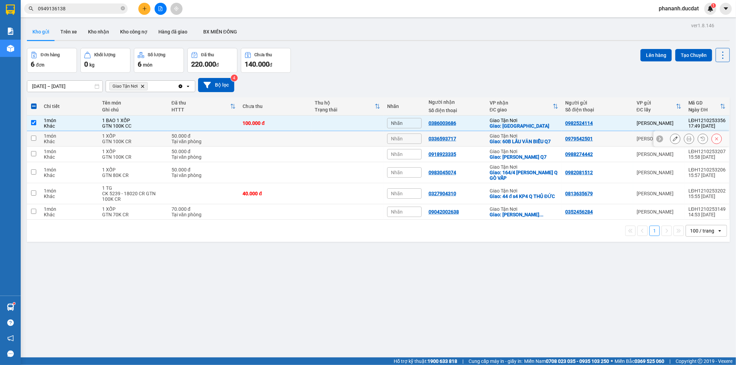
click at [141, 140] on div "GTN 100K CR" at bounding box center [133, 142] width 62 height 6
checkbox input "true"
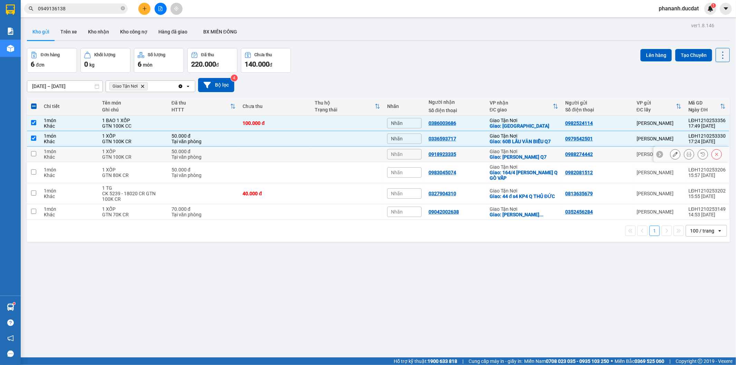
click at [139, 154] on div "1 XỐP" at bounding box center [133, 152] width 62 height 6
checkbox input "true"
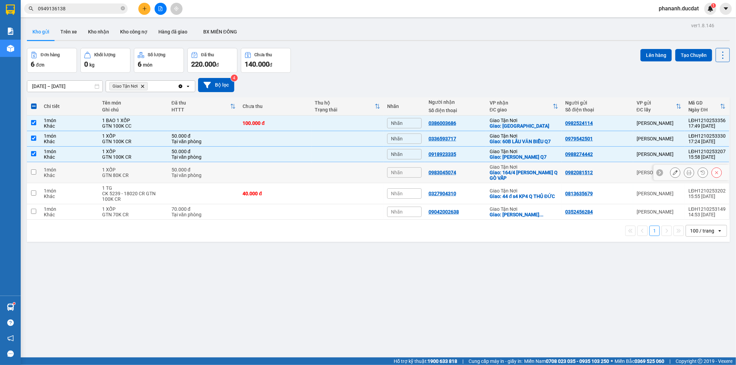
click at [158, 178] on div "GTN 80K CR" at bounding box center [133, 176] width 62 height 6
checkbox input "true"
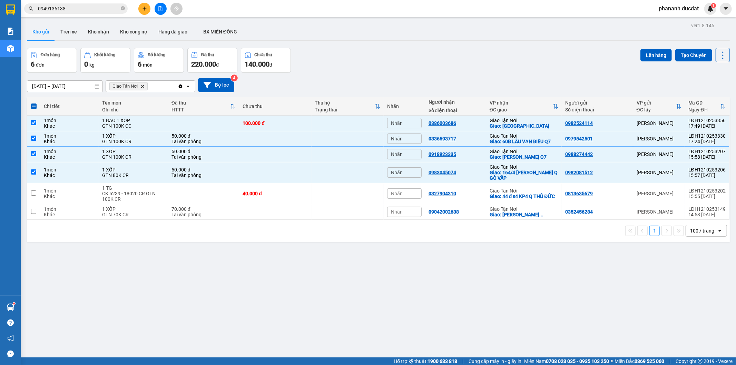
click at [186, 86] on icon "open" at bounding box center [188, 87] width 6 height 6
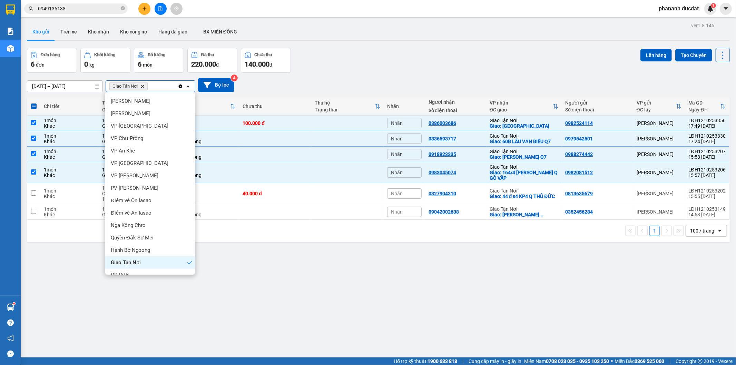
click at [179, 87] on icon "Clear all" at bounding box center [181, 86] width 4 height 4
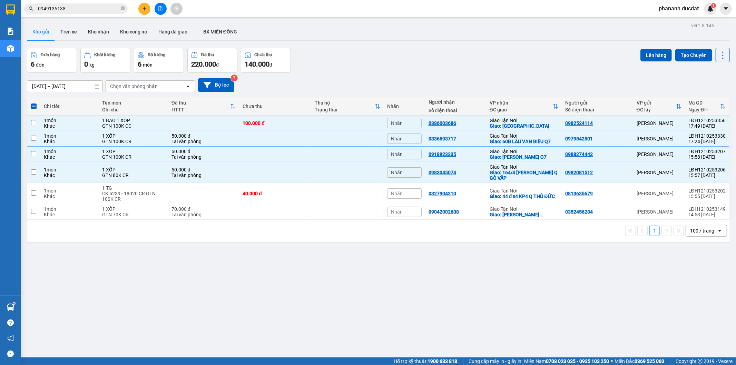
checkbox input "false"
